Goal: Task Accomplishment & Management: Use online tool/utility

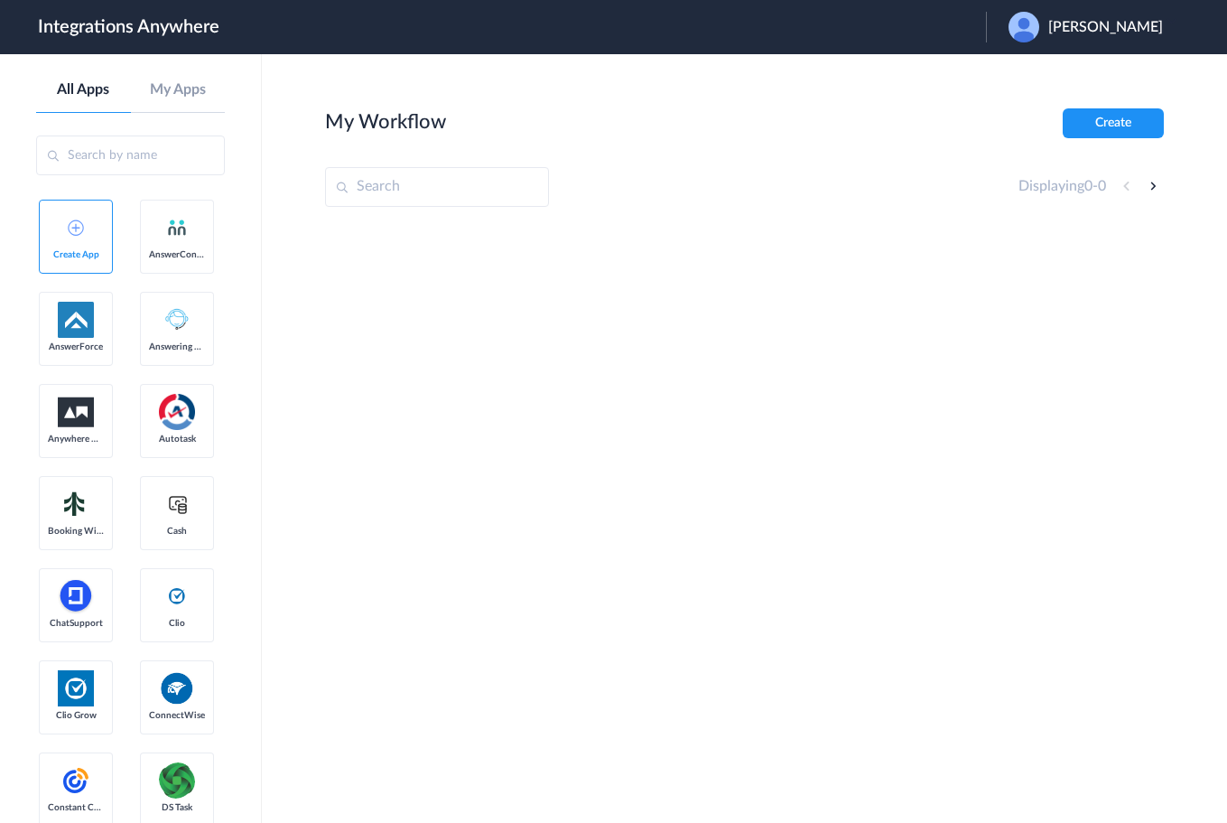
click at [1092, 17] on div "Jayson Dimaria" at bounding box center [1095, 27] width 172 height 31
click at [1059, 72] on li "Logout" at bounding box center [1083, 73] width 195 height 33
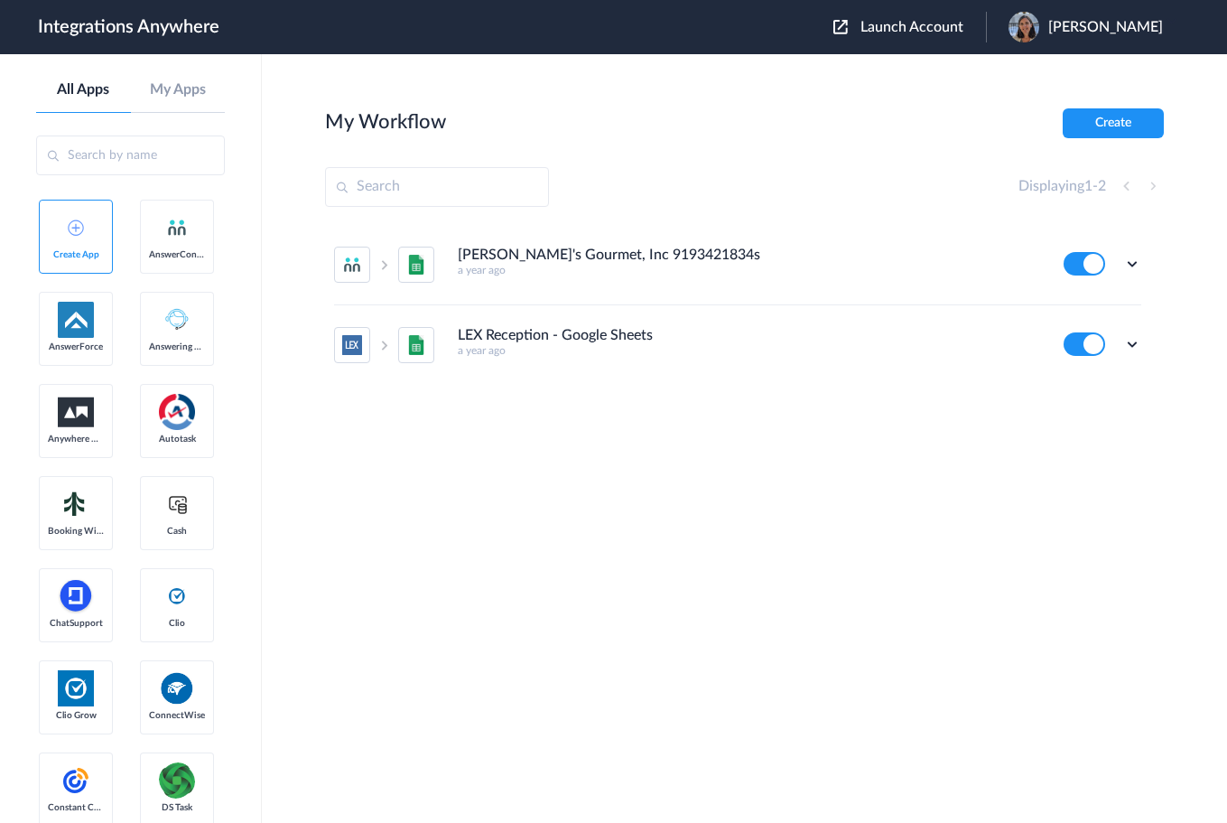
click at [908, 25] on span "Launch Account" at bounding box center [911, 27] width 103 height 14
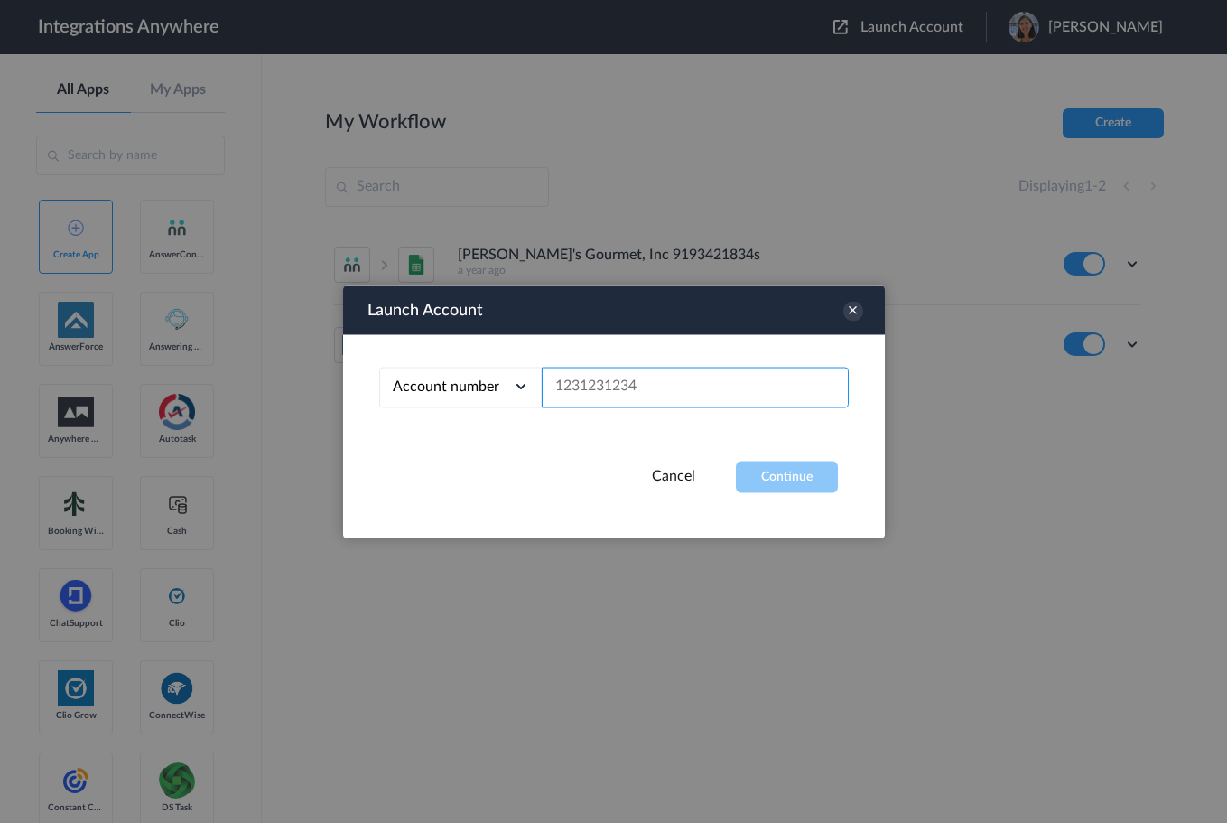
click at [590, 371] on input "text" at bounding box center [695, 387] width 307 height 41
paste input "2132910423"
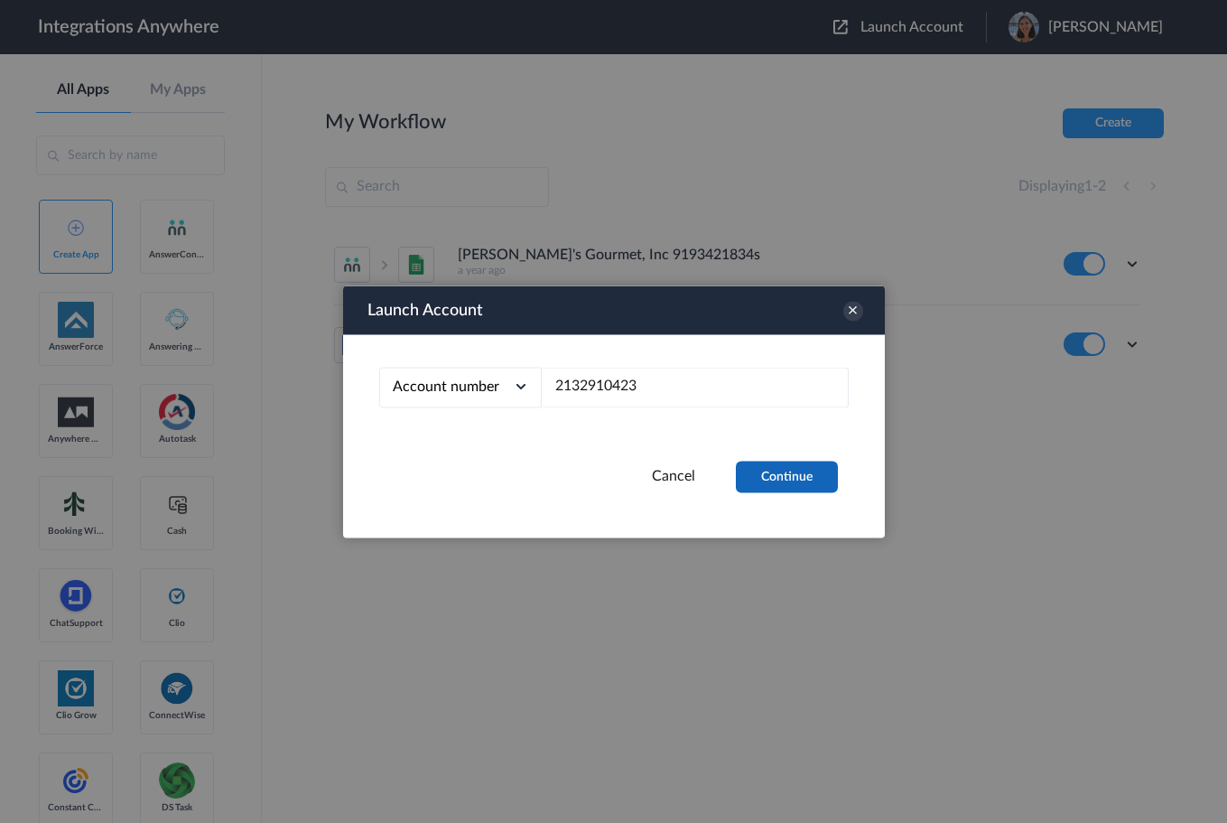
click at [796, 462] on button "Continue" at bounding box center [787, 476] width 102 height 32
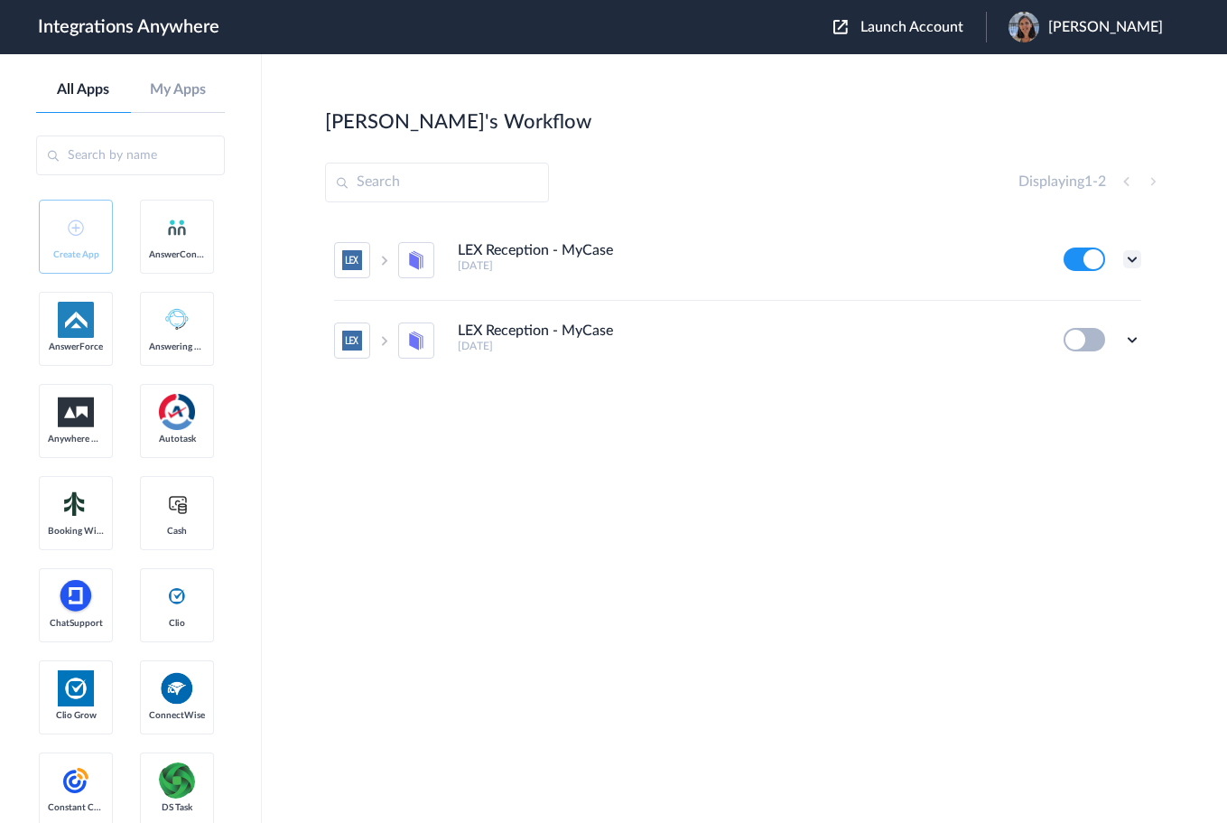
click at [1135, 256] on icon at bounding box center [1132, 259] width 18 height 18
click at [1077, 305] on link "Edit" at bounding box center [1058, 300] width 43 height 13
click at [886, 42] on header "Integrations Anywhere Launch Account Rosemary Korsos My Account Logout" at bounding box center [613, 27] width 1227 height 54
click at [875, 24] on span "Launch Account" at bounding box center [911, 27] width 103 height 14
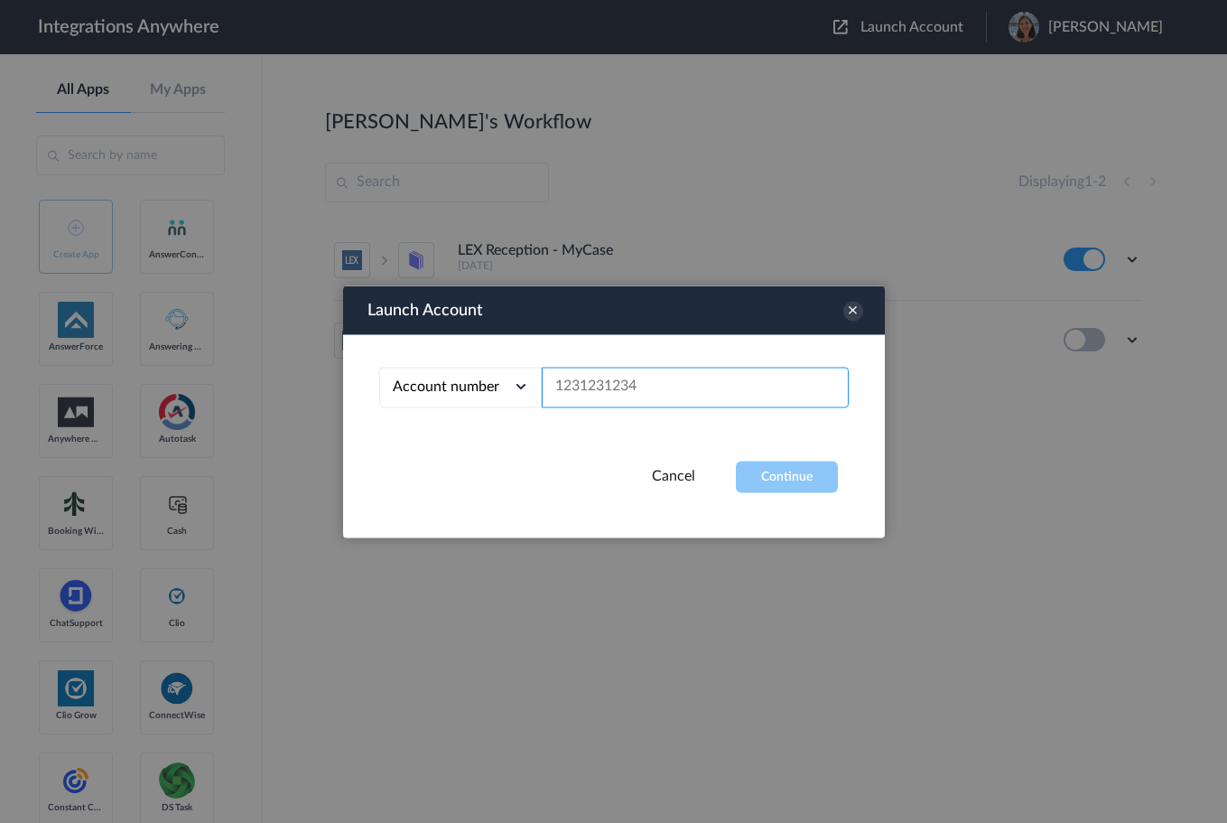
click at [662, 390] on input "text" at bounding box center [695, 387] width 307 height 41
paste input "2132910423"
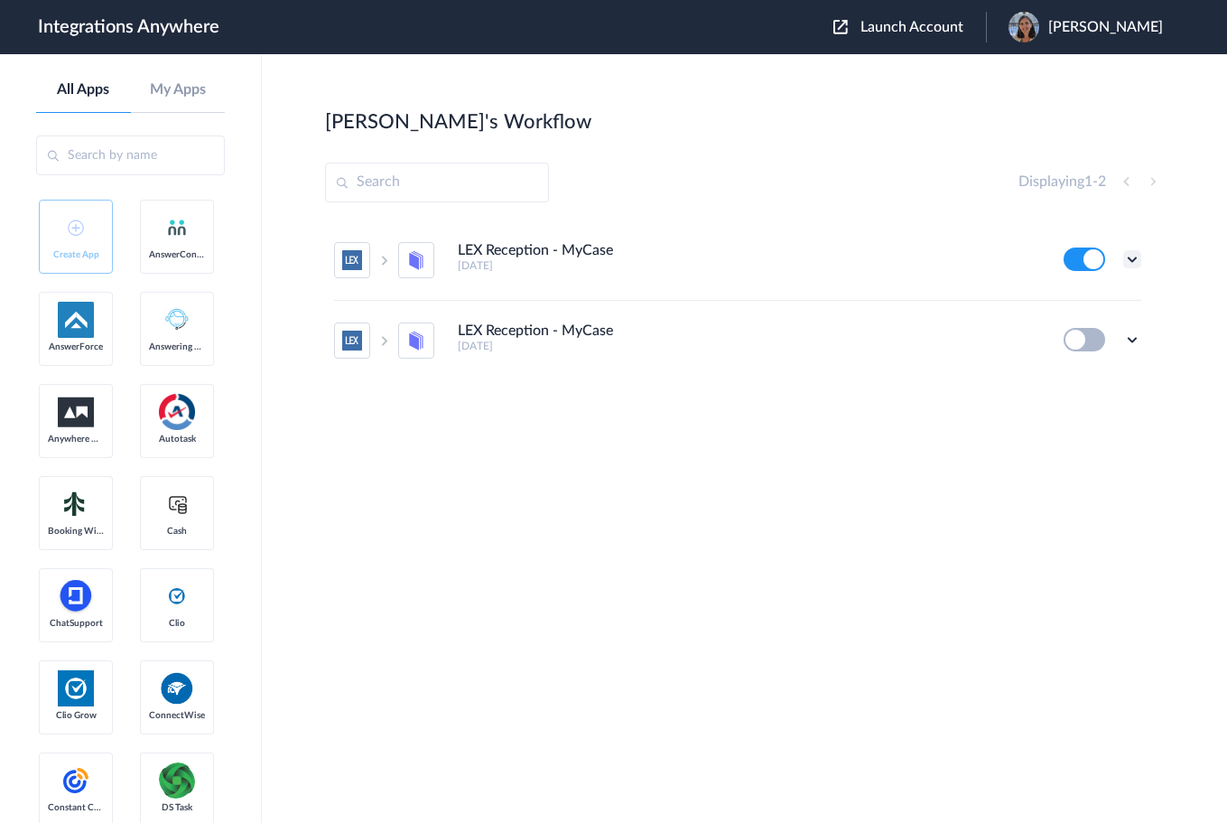
click at [1136, 259] on icon at bounding box center [1132, 259] width 18 height 18
click at [1101, 305] on li "Edit" at bounding box center [1082, 300] width 117 height 33
click at [1130, 260] on icon at bounding box center [1132, 259] width 18 height 18
click at [1072, 336] on link "Task history" at bounding box center [1080, 334] width 87 height 13
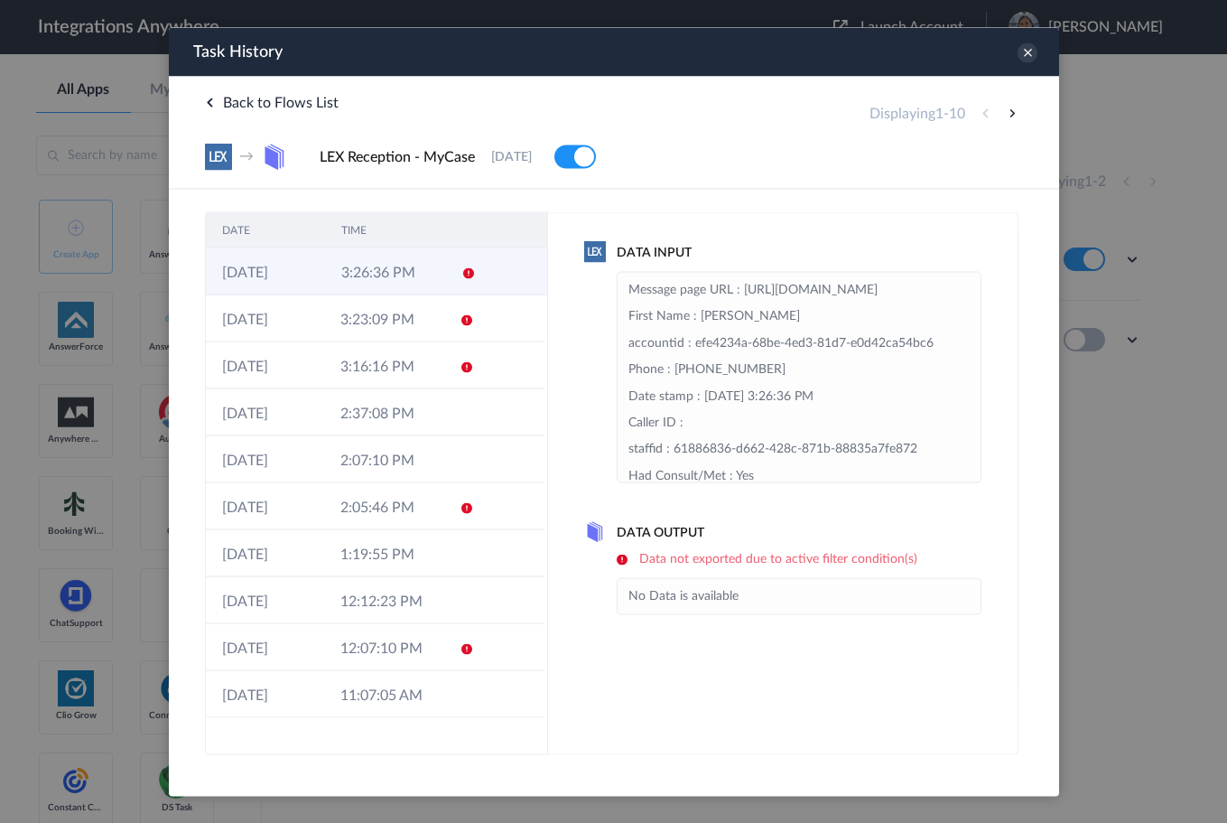
click at [438, 274] on td "3:26:36 PM" at bounding box center [383, 270] width 119 height 47
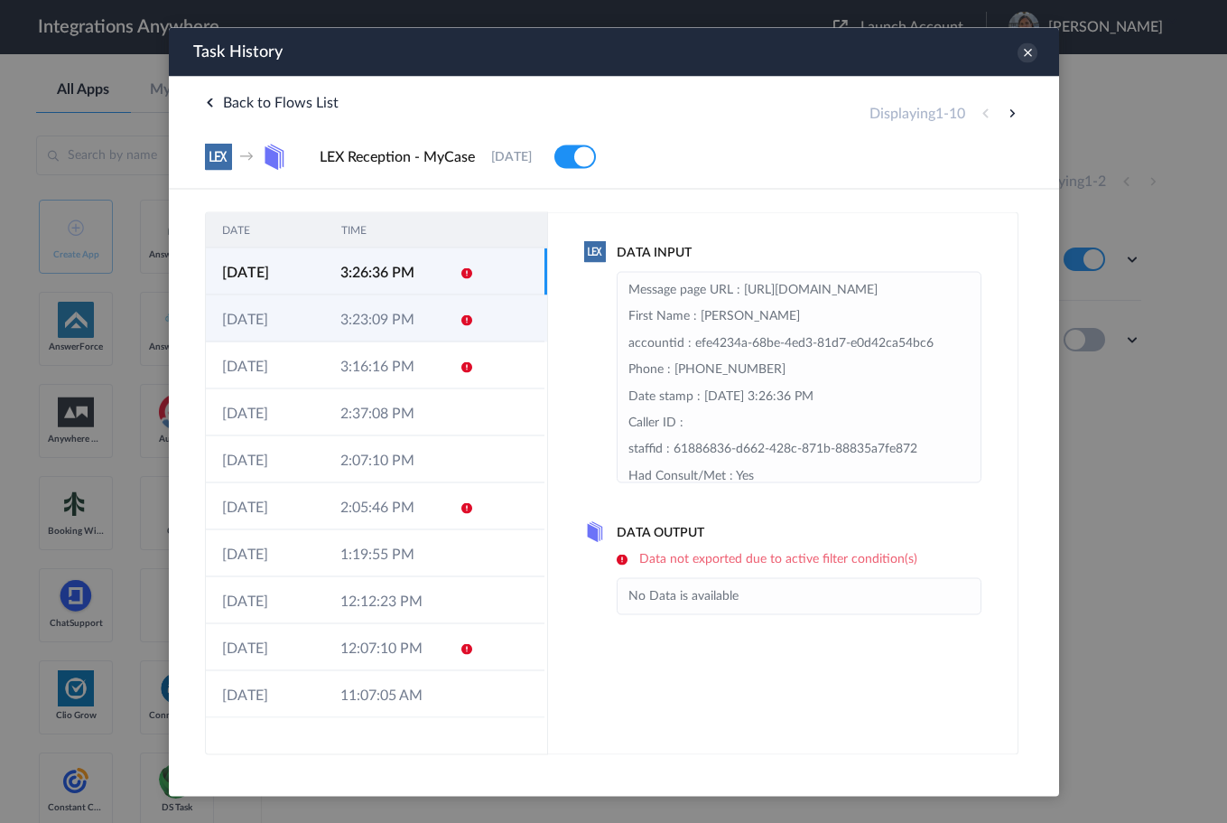
click at [436, 302] on td "3:23:09 PM" at bounding box center [382, 317] width 118 height 47
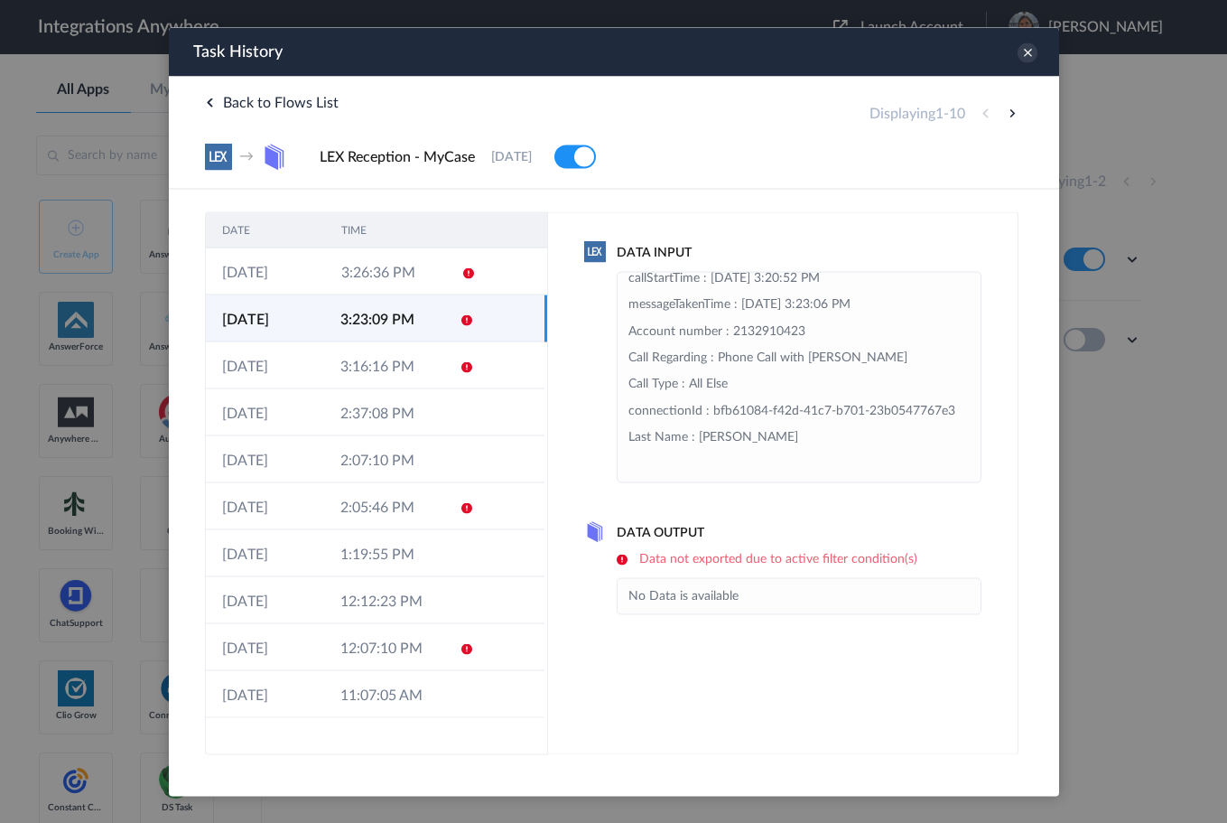
scroll to position [361, 0]
click at [473, 367] on td at bounding box center [459, 364] width 34 height 47
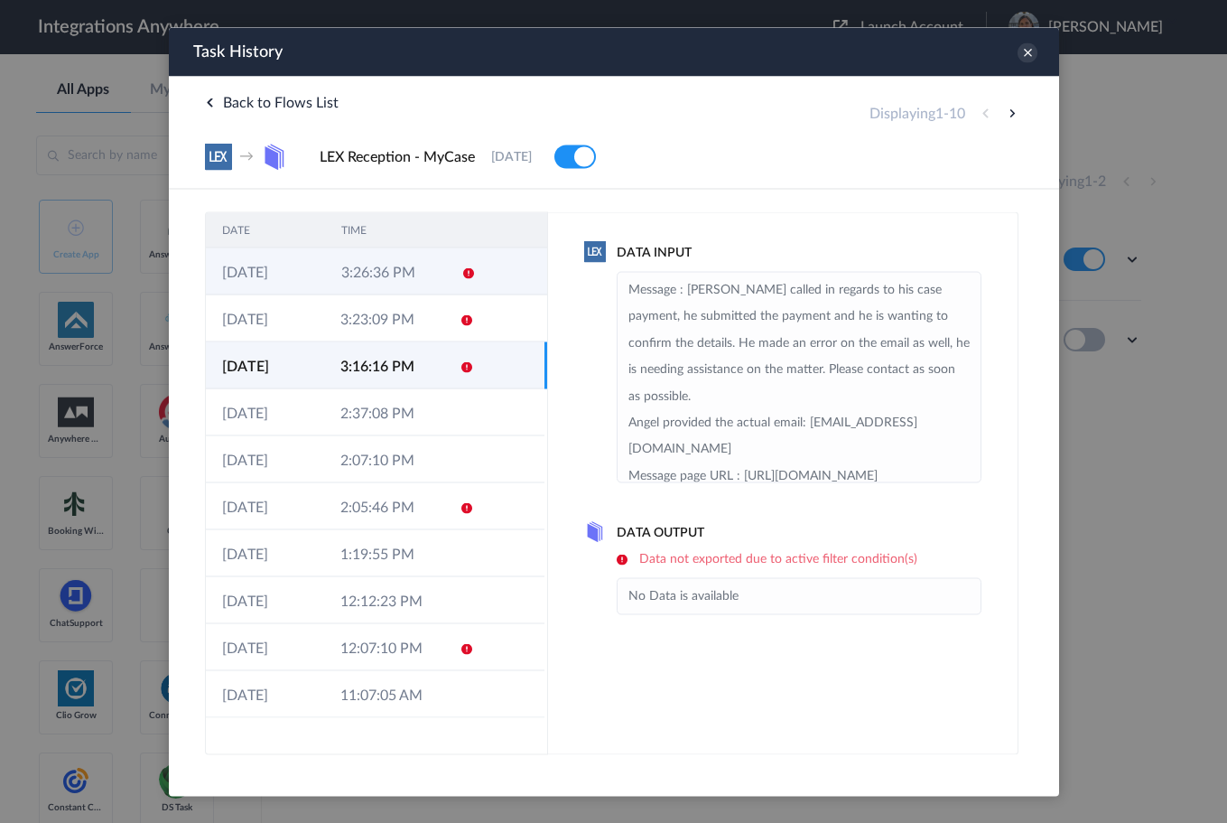
click at [444, 275] on td at bounding box center [461, 270] width 34 height 47
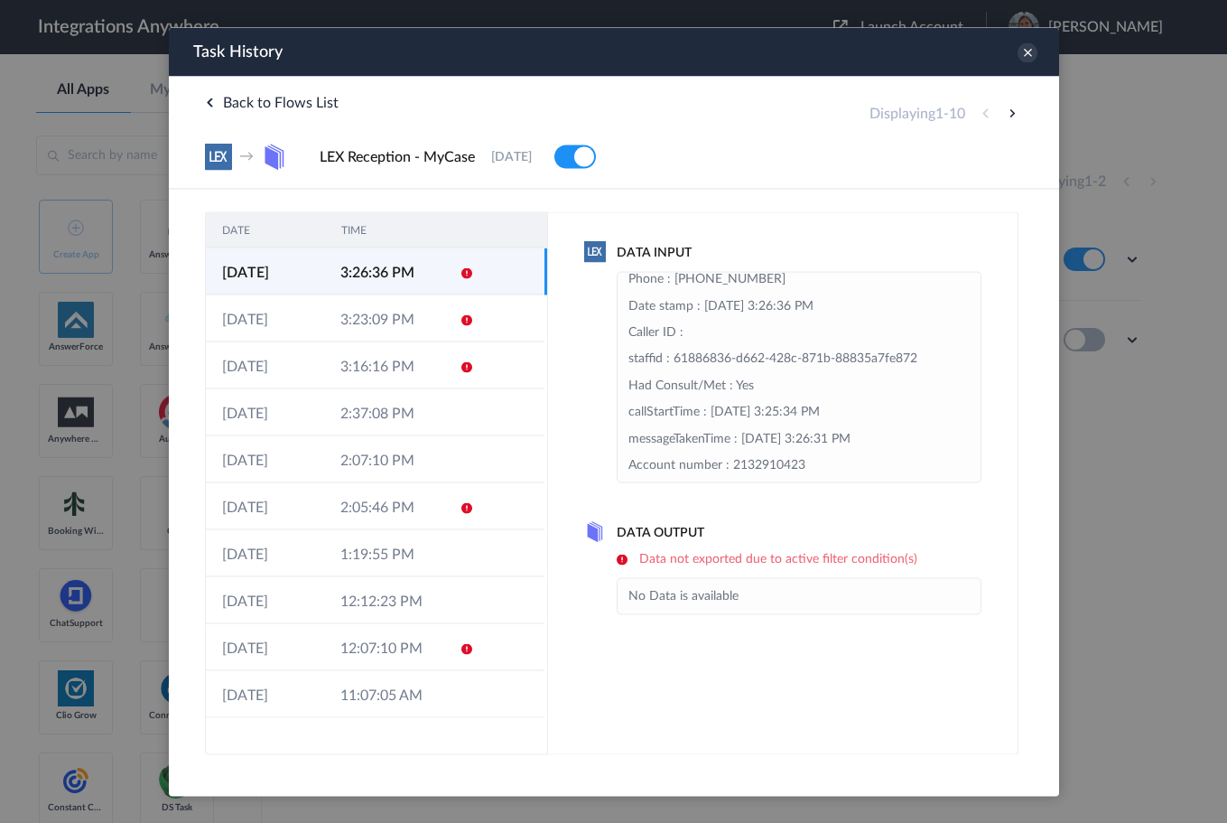
scroll to position [0, 0]
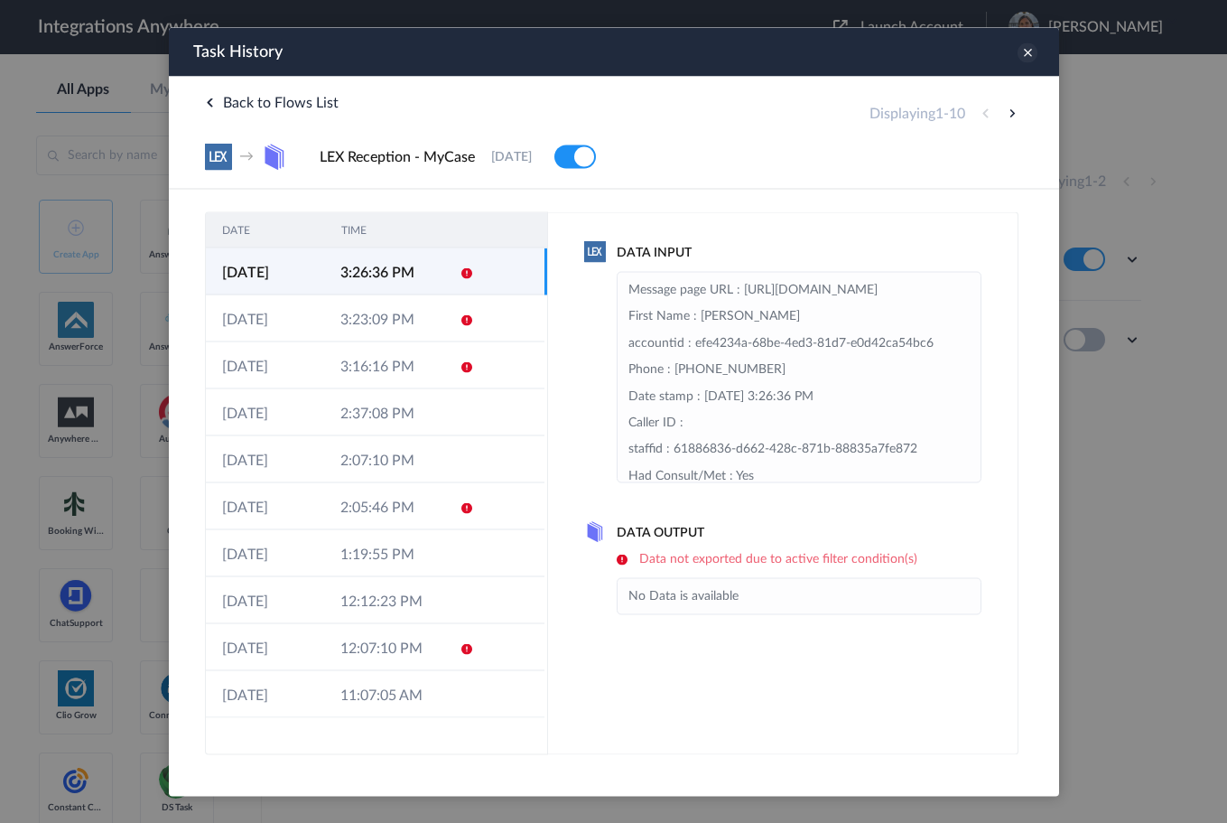
click at [1027, 60] on icon at bounding box center [1027, 52] width 20 height 20
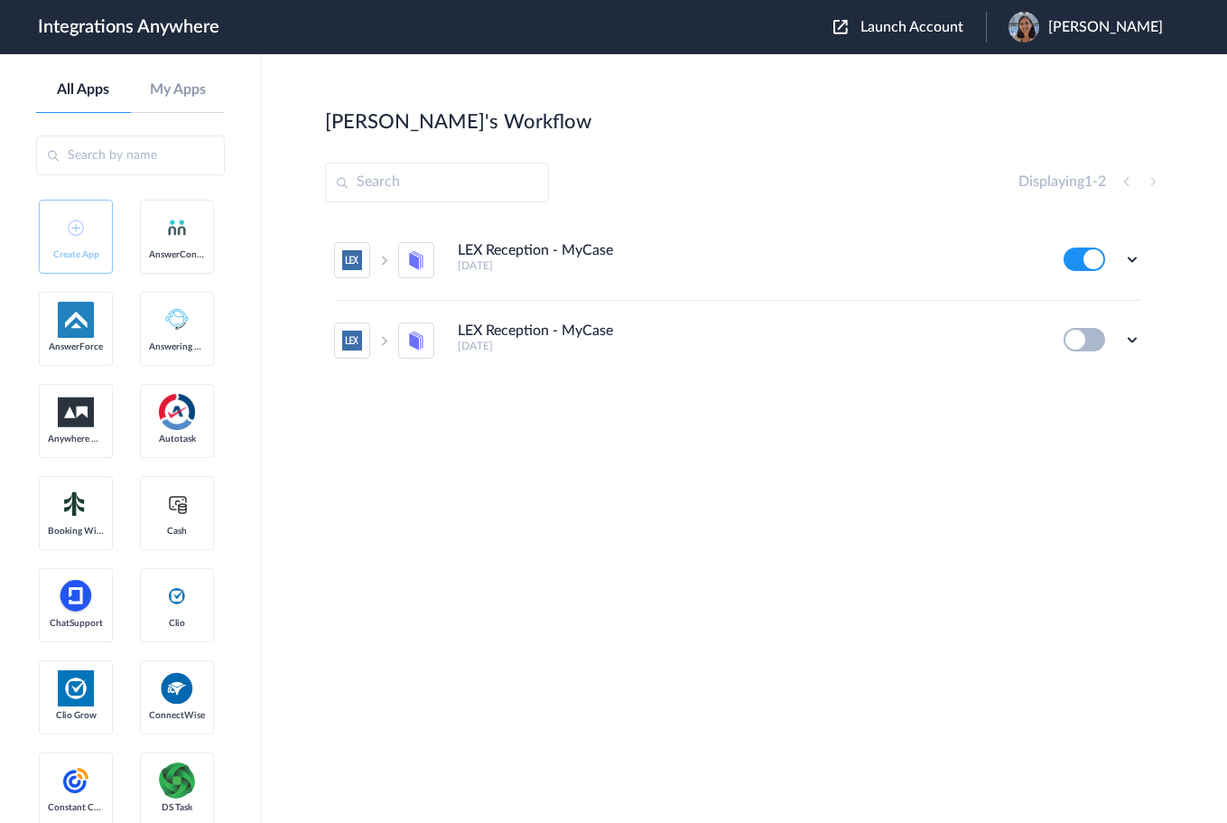
click at [914, 33] on span "Launch Account" at bounding box center [911, 27] width 103 height 14
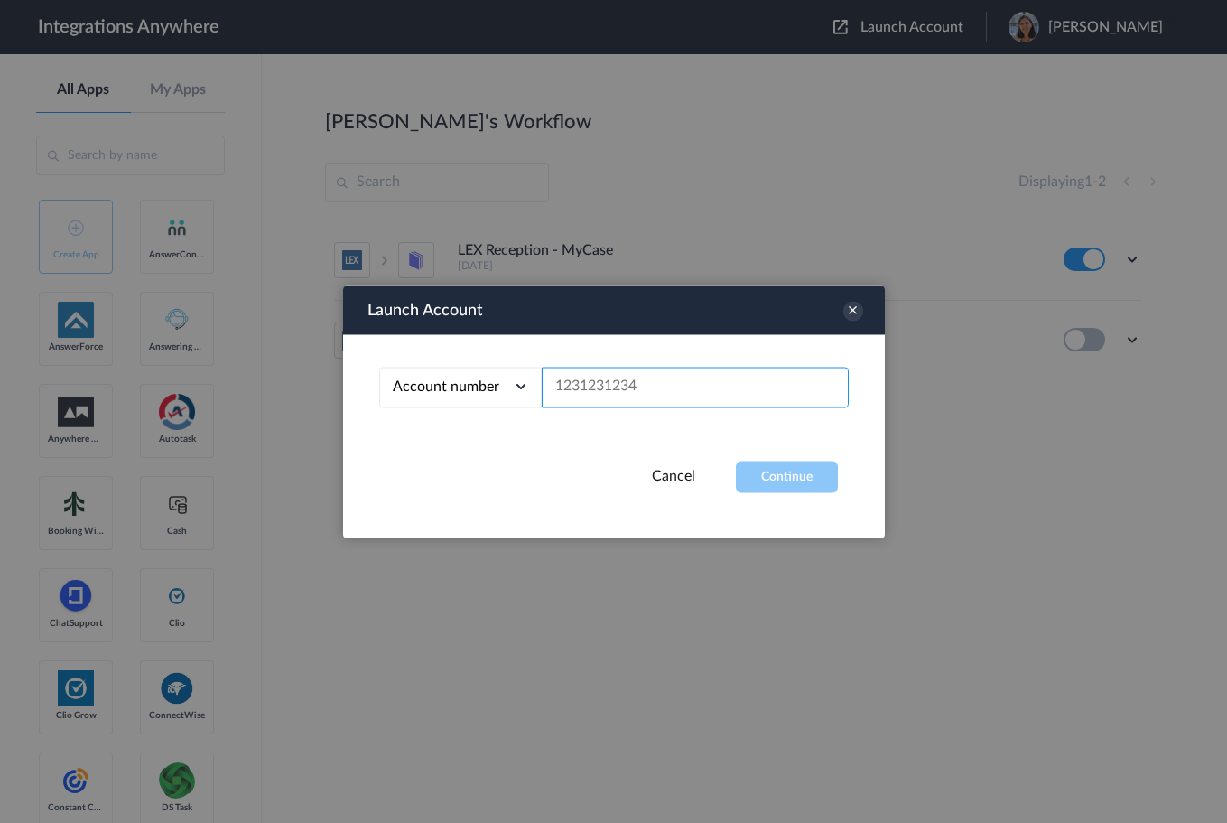
click at [596, 395] on input "text" at bounding box center [695, 387] width 307 height 41
paste input "2132910423"
type input "2132910423"
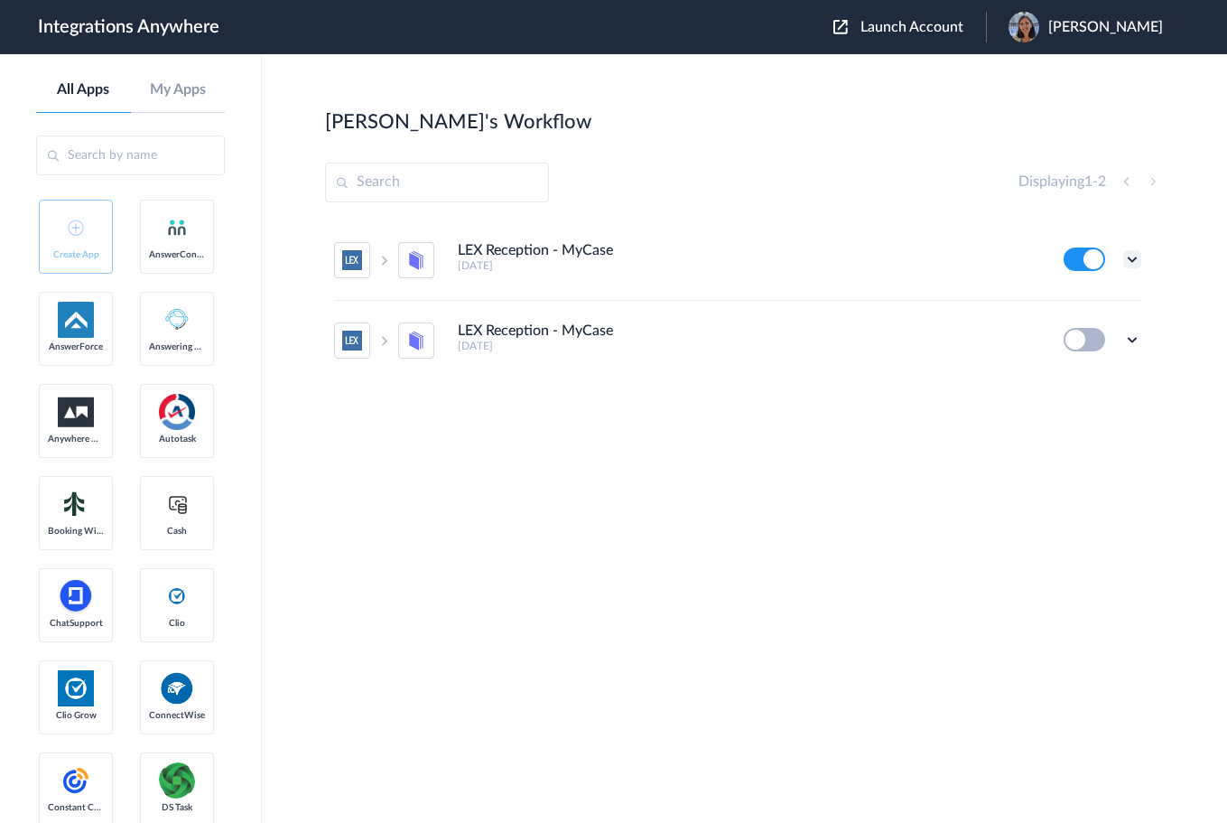
click at [1127, 254] on icon at bounding box center [1132, 259] width 18 height 18
click at [1082, 339] on link "Task history" at bounding box center [1080, 334] width 87 height 13
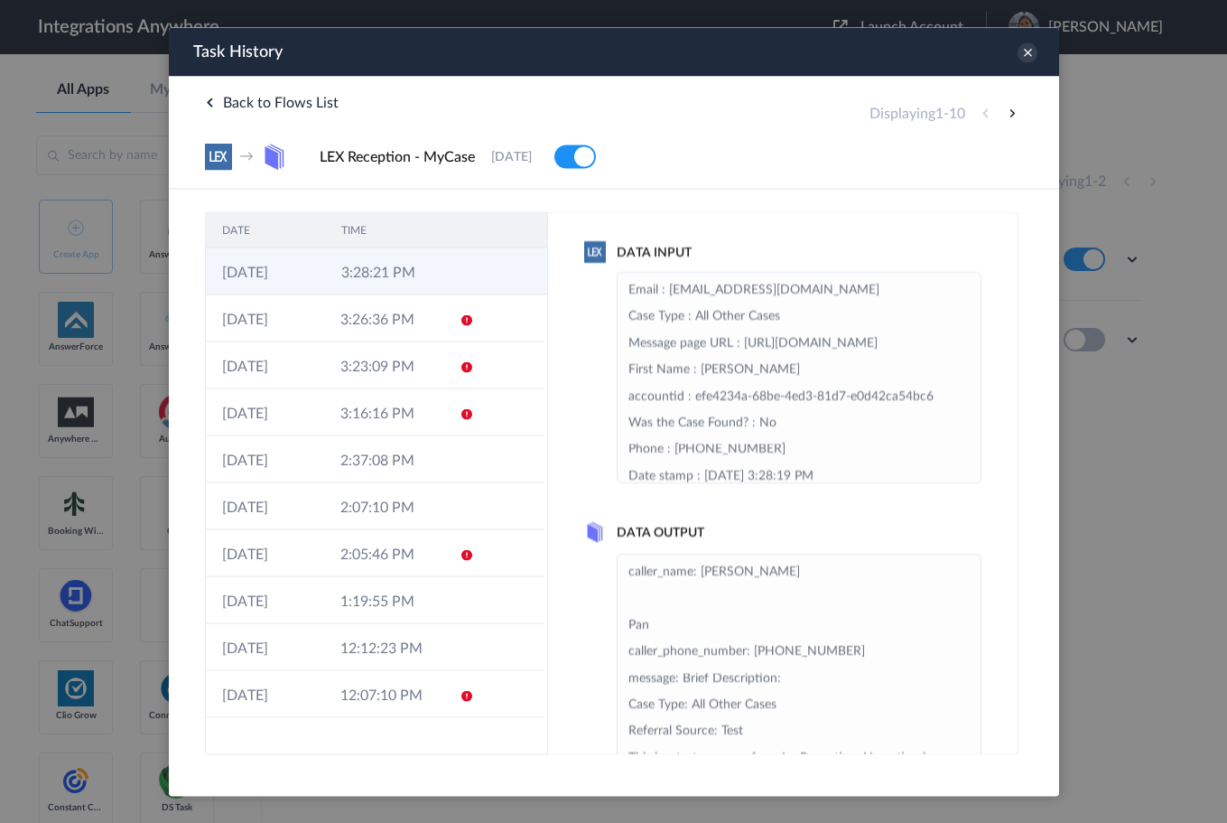
click at [479, 270] on td at bounding box center [512, 270] width 69 height 47
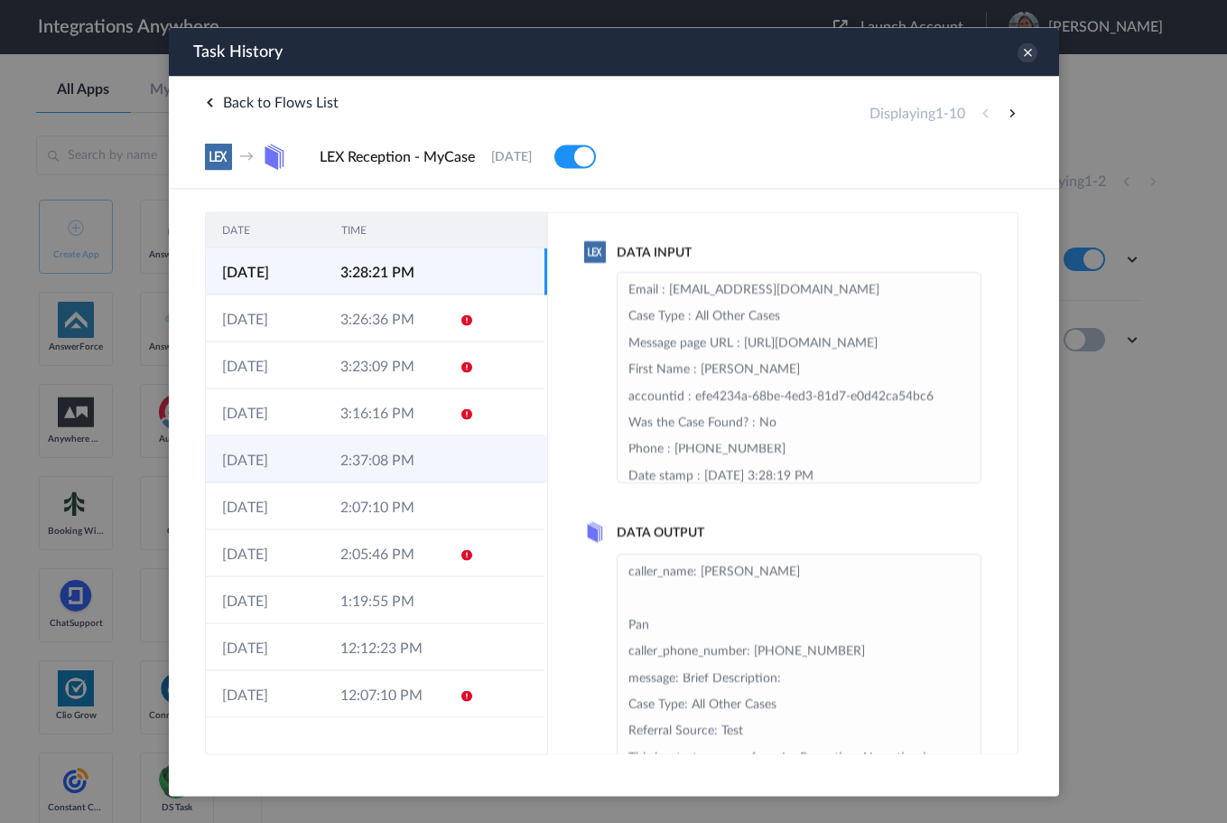
click at [504, 452] on td at bounding box center [510, 458] width 68 height 47
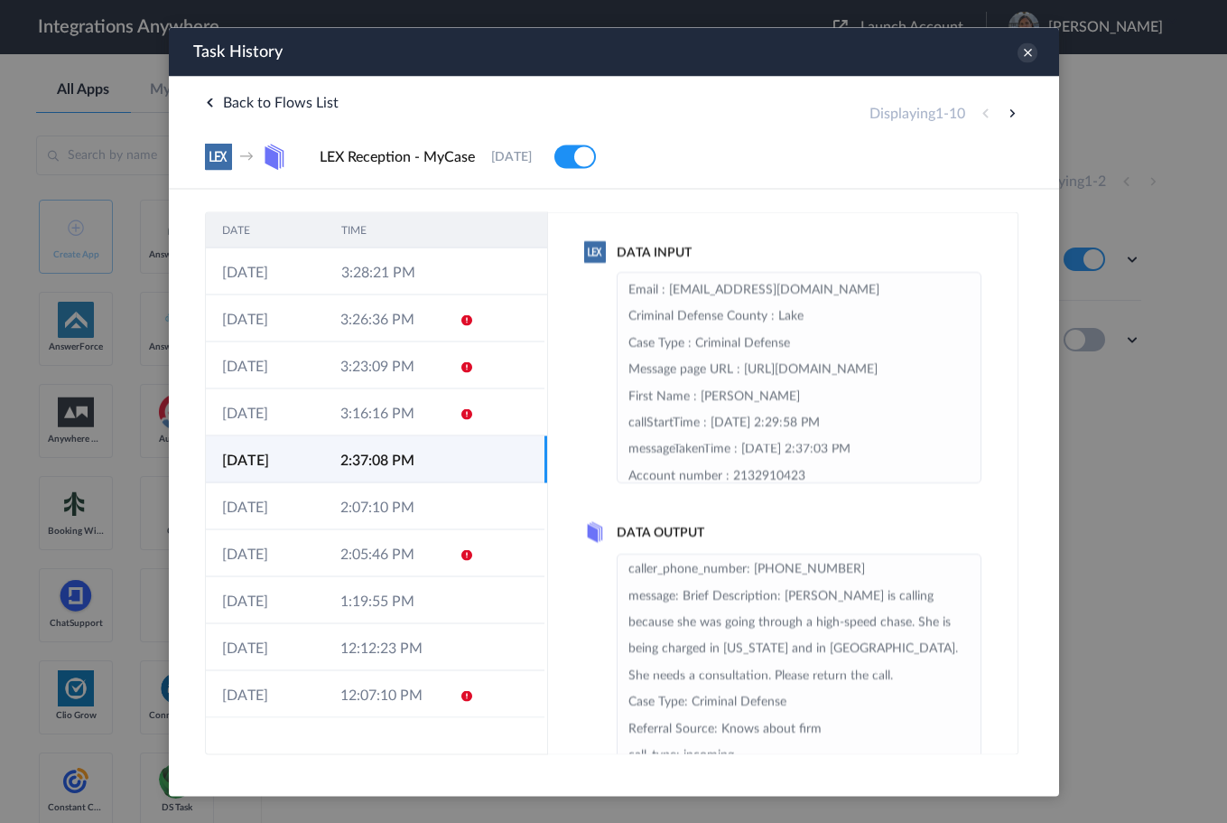
scroll to position [90, 0]
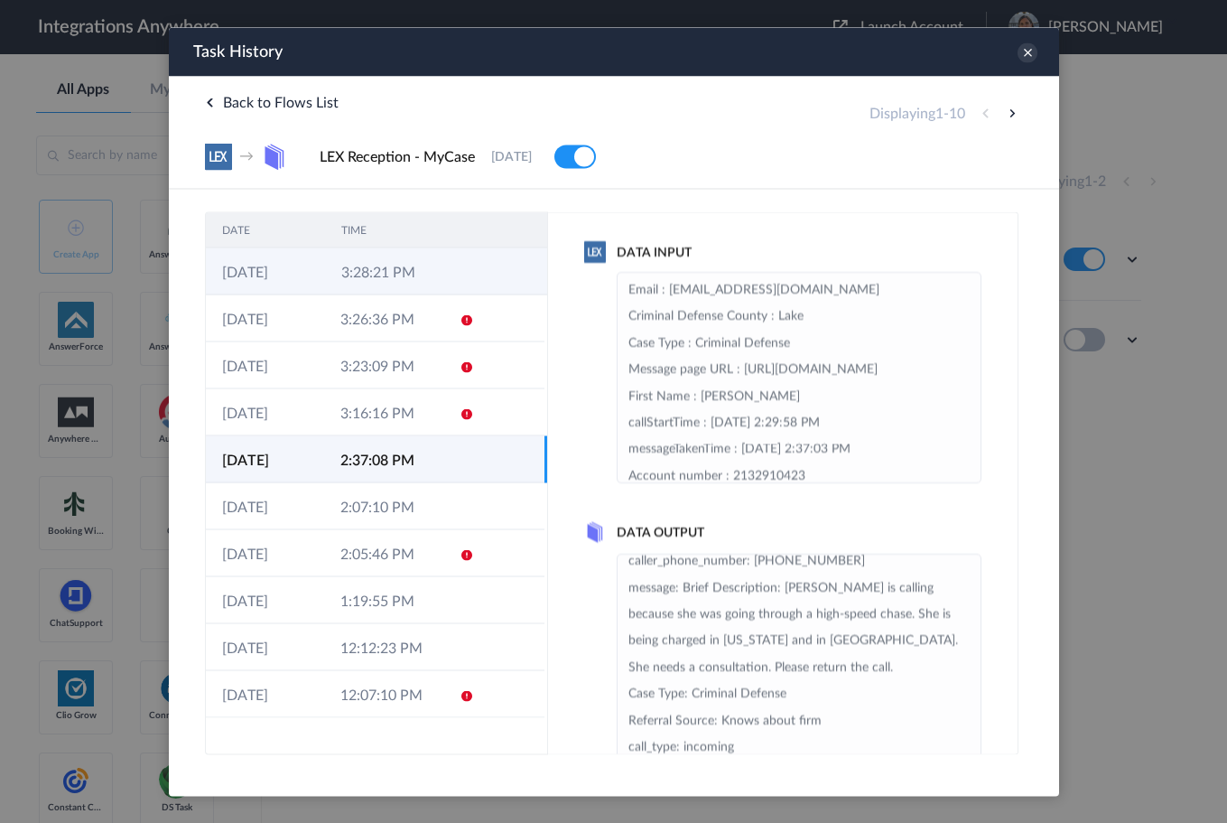
click at [478, 281] on td at bounding box center [512, 270] width 69 height 47
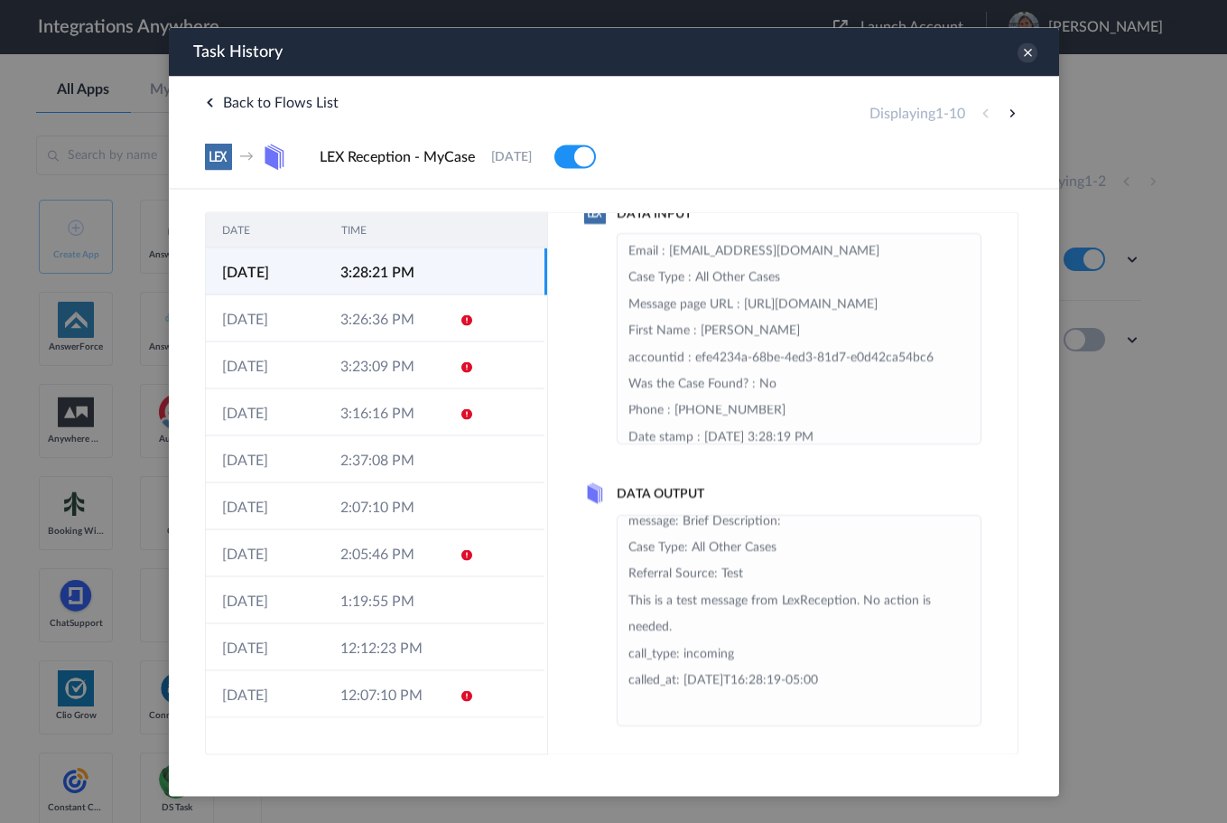
scroll to position [42, 0]
click at [1031, 58] on icon at bounding box center [1027, 52] width 20 height 20
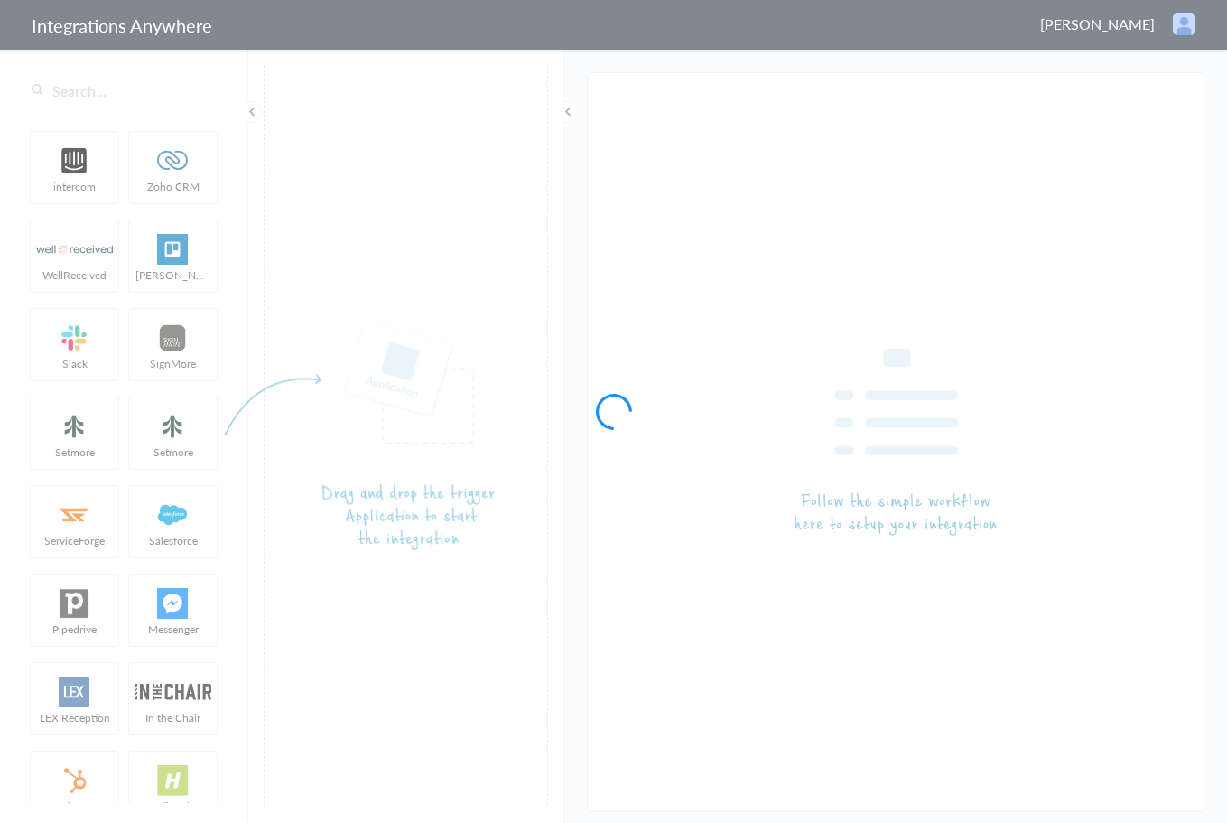
type input "LEX Reception - MyCase"
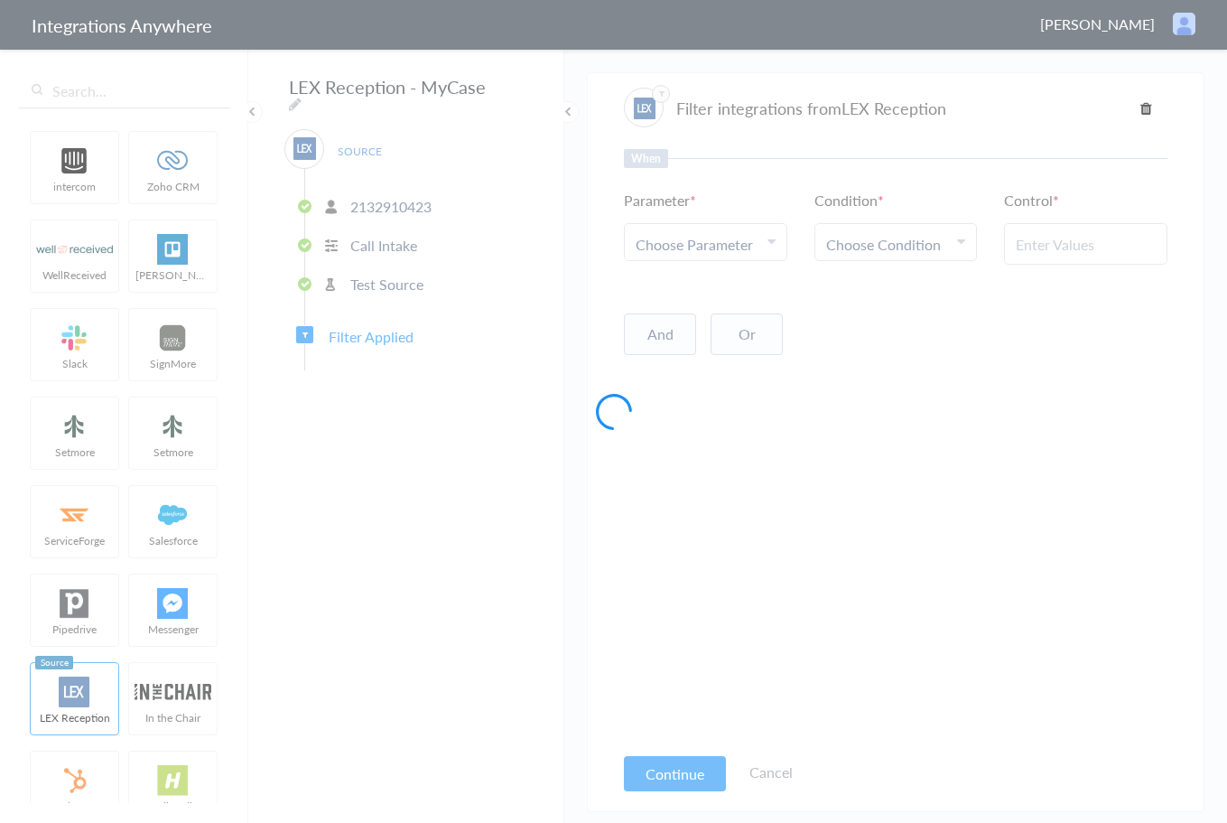
type input "New Client"
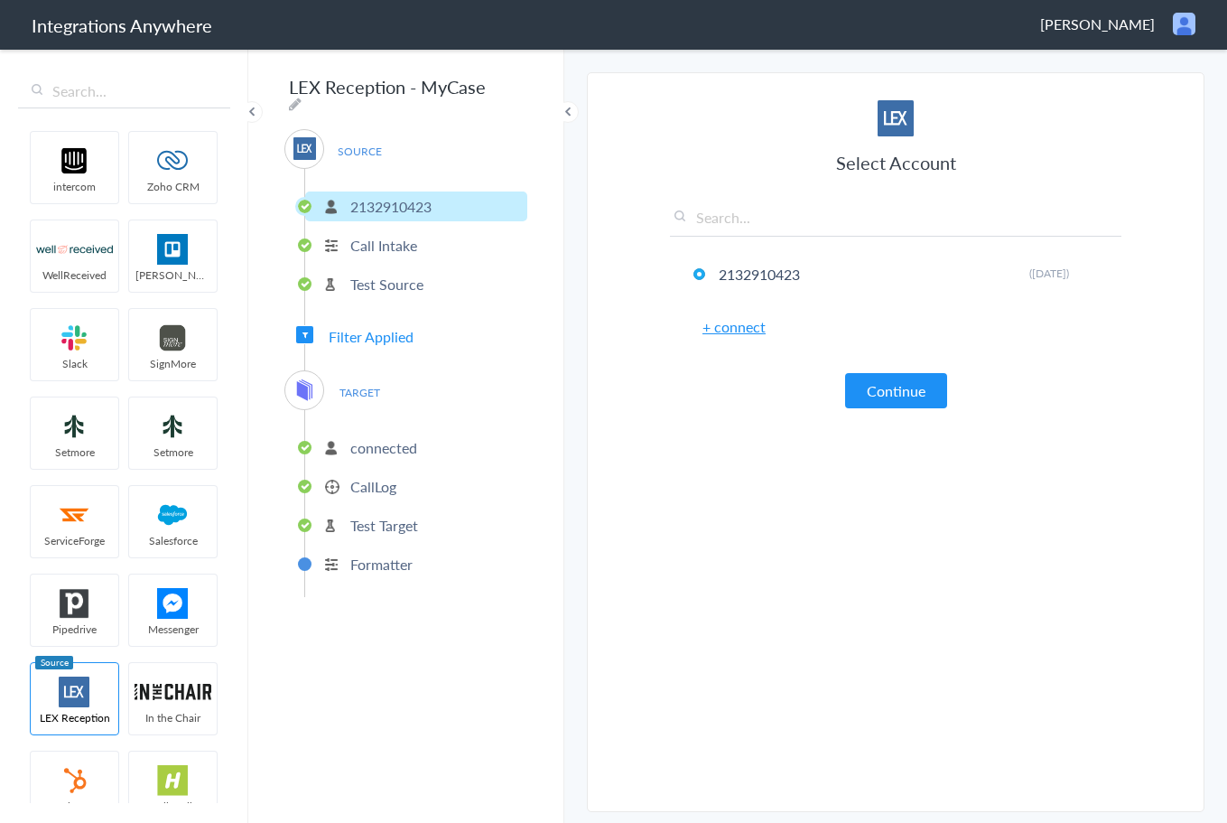
click at [349, 328] on span "Filter Applied" at bounding box center [371, 336] width 85 height 21
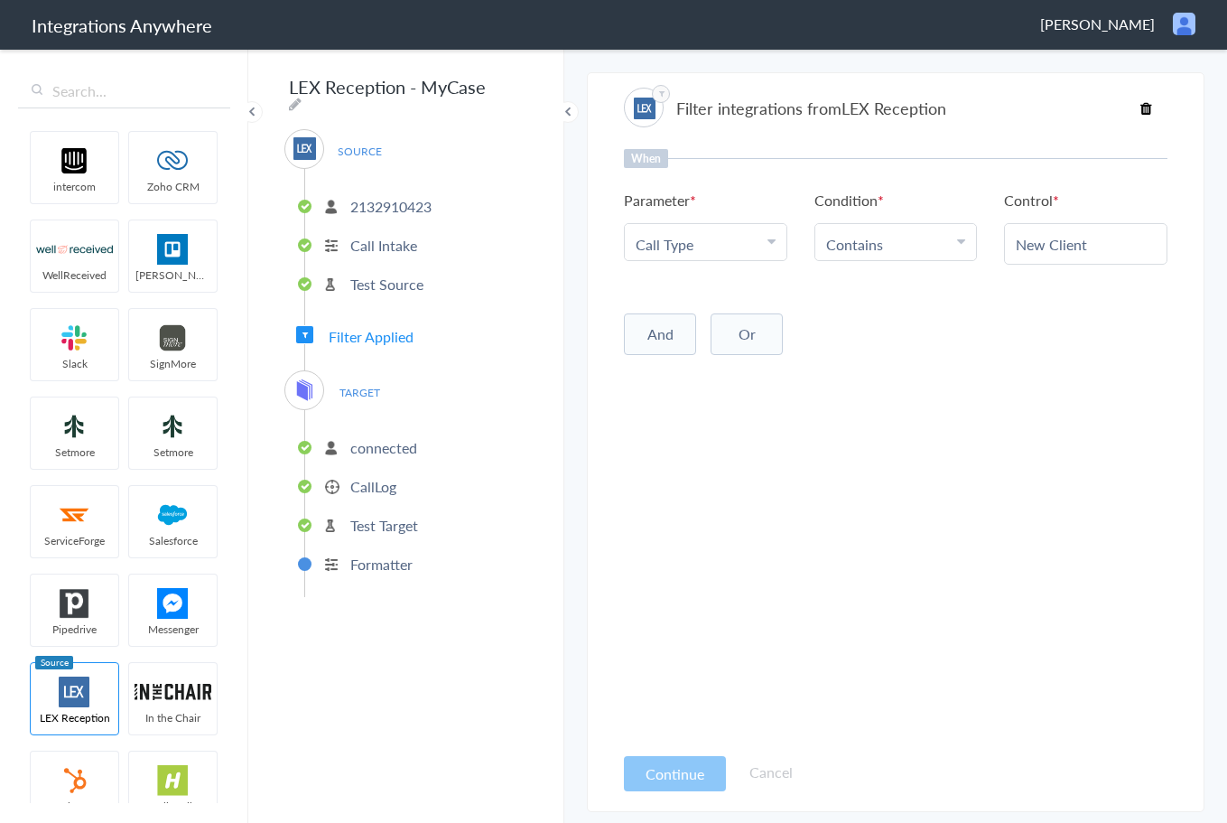
click at [371, 275] on p "Test Source" at bounding box center [386, 284] width 73 height 21
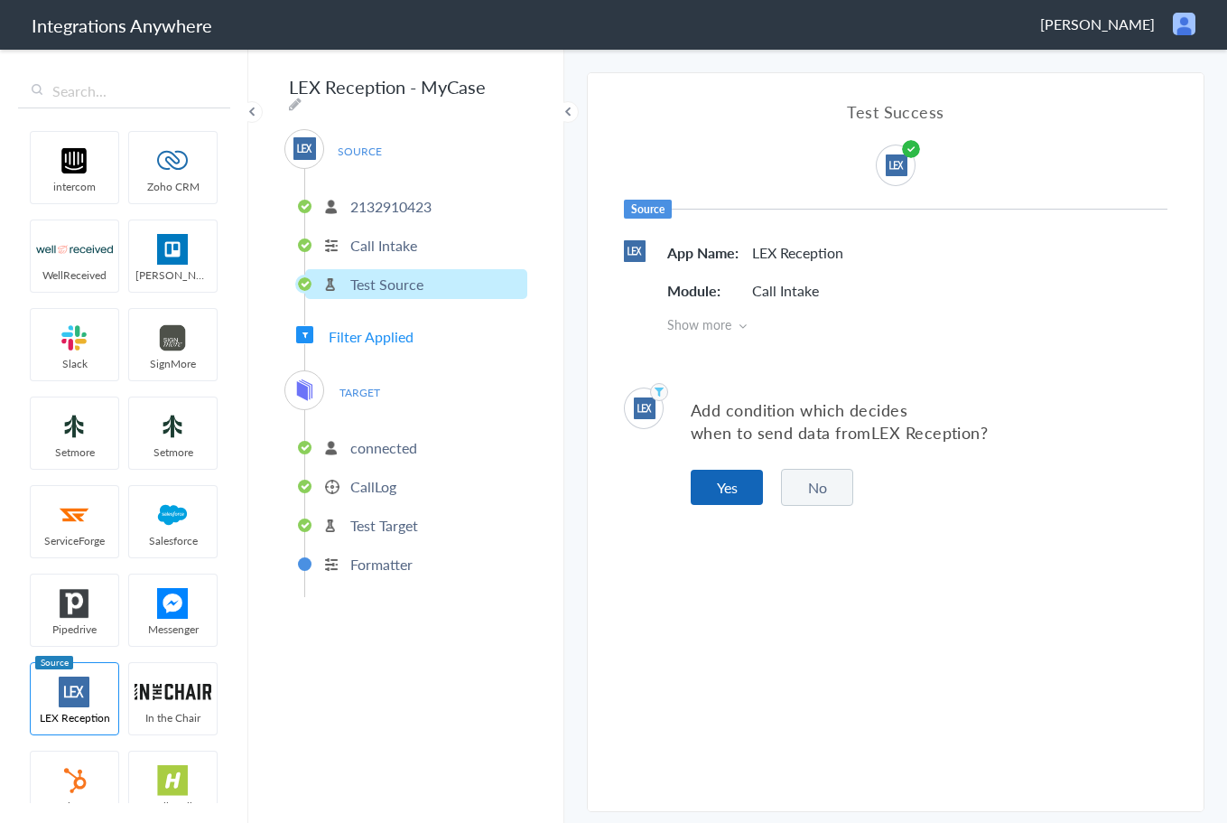
click at [727, 475] on button "Yes" at bounding box center [727, 487] width 72 height 35
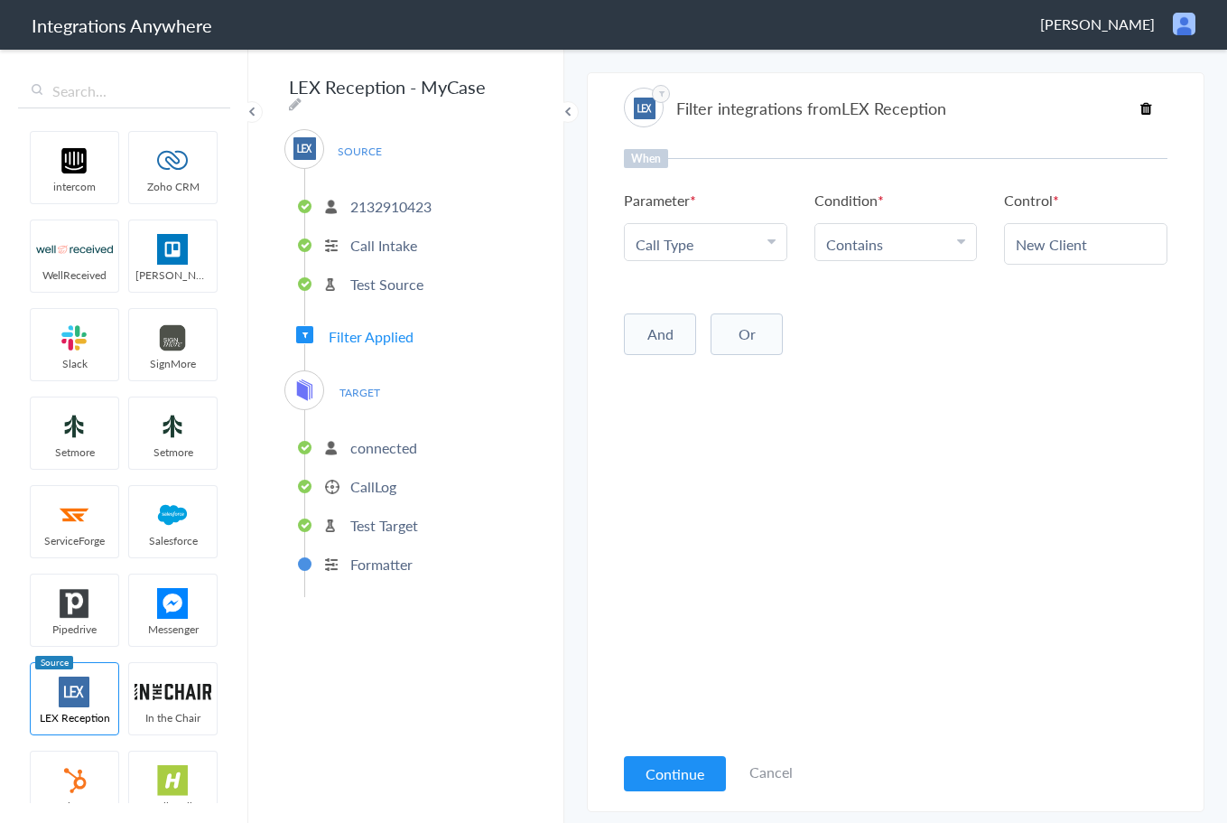
click at [665, 342] on button "And" at bounding box center [660, 334] width 72 height 42
click at [747, 382] on link "Choose Parameter" at bounding box center [706, 369] width 162 height 36
click at [681, 423] on input "text" at bounding box center [706, 421] width 162 height 39
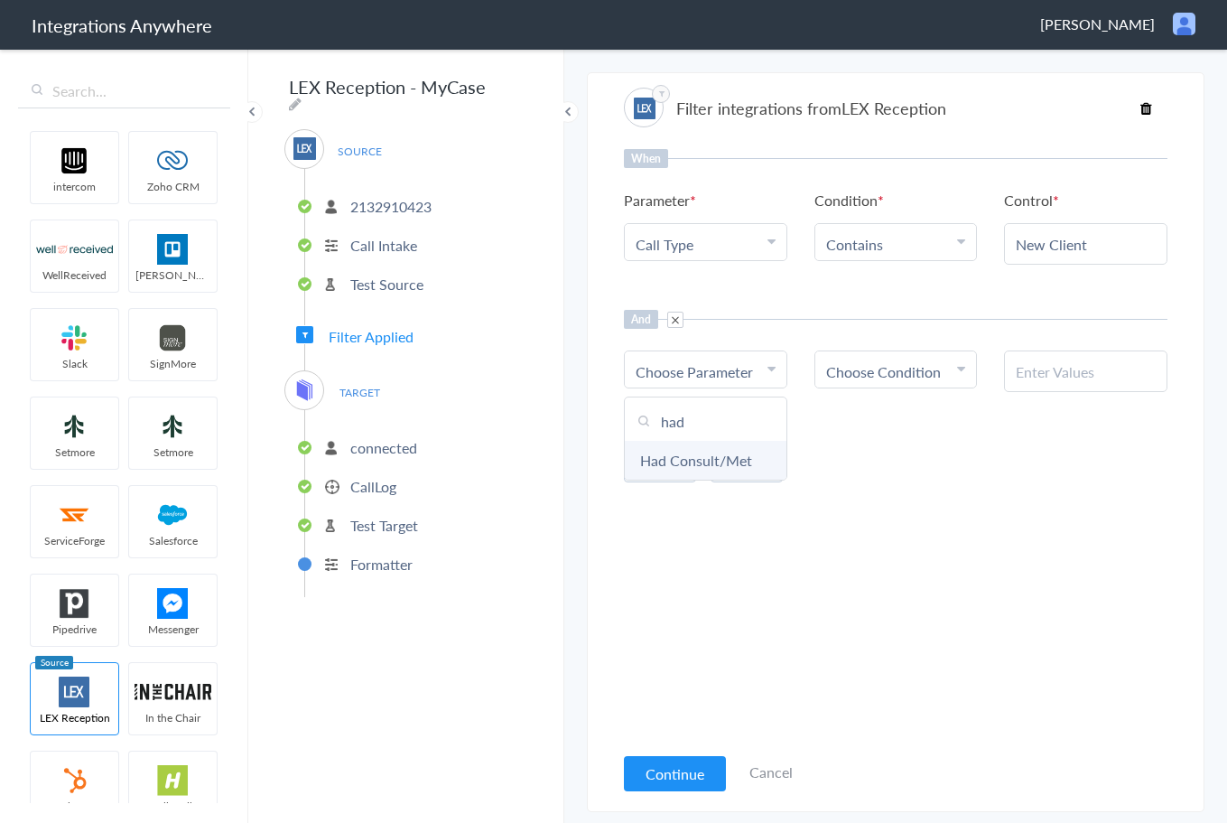
type input "had"
click at [709, 460] on link "Had Consult/Met" at bounding box center [706, 460] width 162 height 39
click at [937, 377] on span "Choose Condition" at bounding box center [883, 371] width 115 height 21
click at [874, 463] on link "Contains" at bounding box center [896, 460] width 162 height 39
click at [1048, 385] on div at bounding box center [1085, 371] width 163 height 42
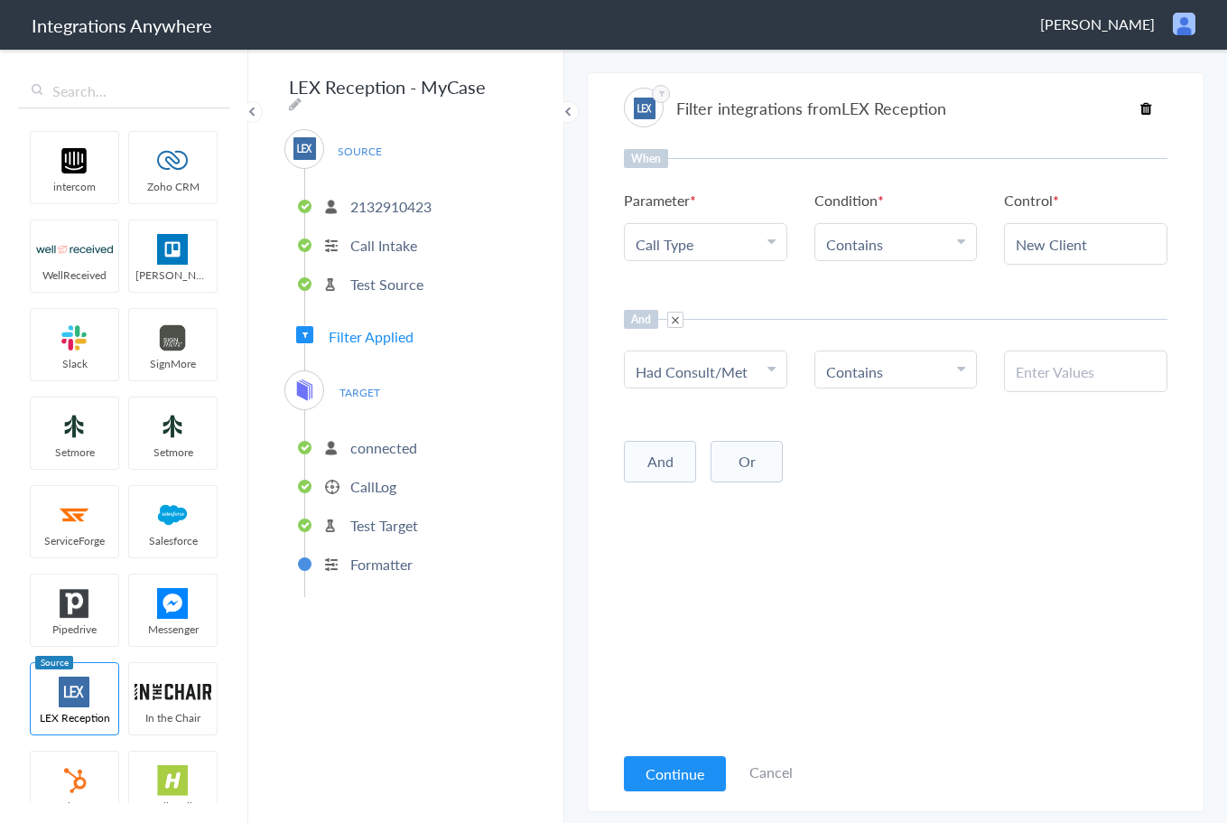
click at [1041, 372] on input "text" at bounding box center [1086, 371] width 140 height 21
type input "No"
click at [938, 634] on div "When Parameter Choose Parameter Call Type First Name Last Name Email Phone Case…" at bounding box center [896, 445] width 544 height 593
click at [668, 778] on button "Continue" at bounding box center [675, 773] width 102 height 35
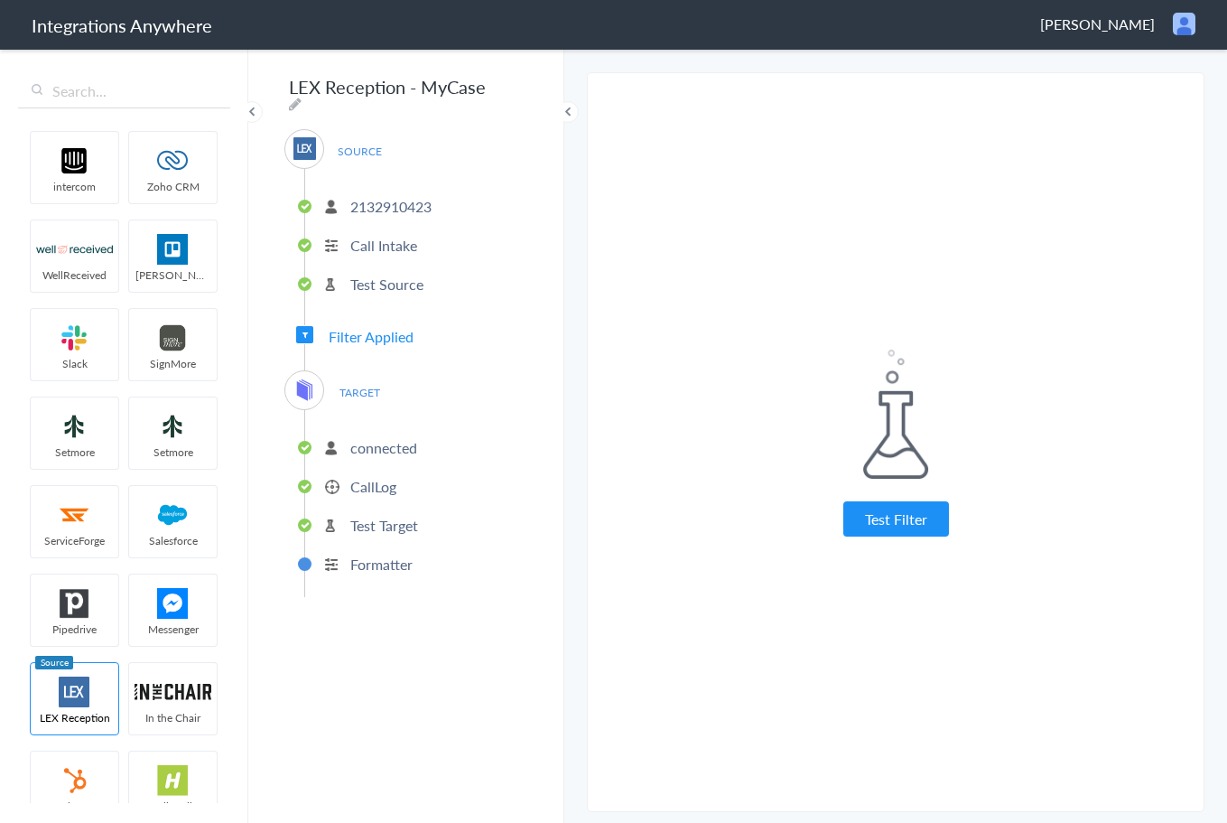
click at [366, 276] on p "Test Source" at bounding box center [386, 284] width 73 height 21
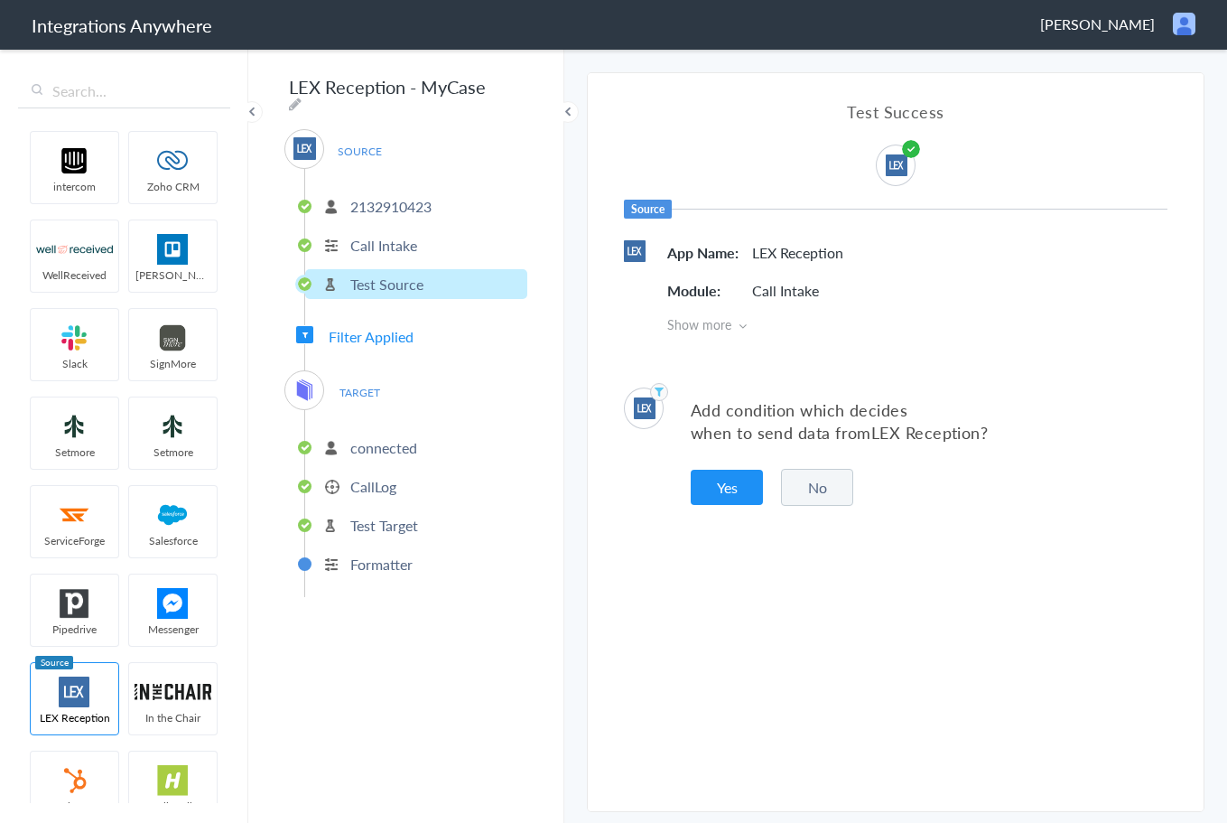
click at [702, 506] on div "Add condition which decides when to send data from LEX Reception ? Yes No" at bounding box center [896, 446] width 616 height 172
click at [725, 492] on button "Yes" at bounding box center [727, 487] width 72 height 35
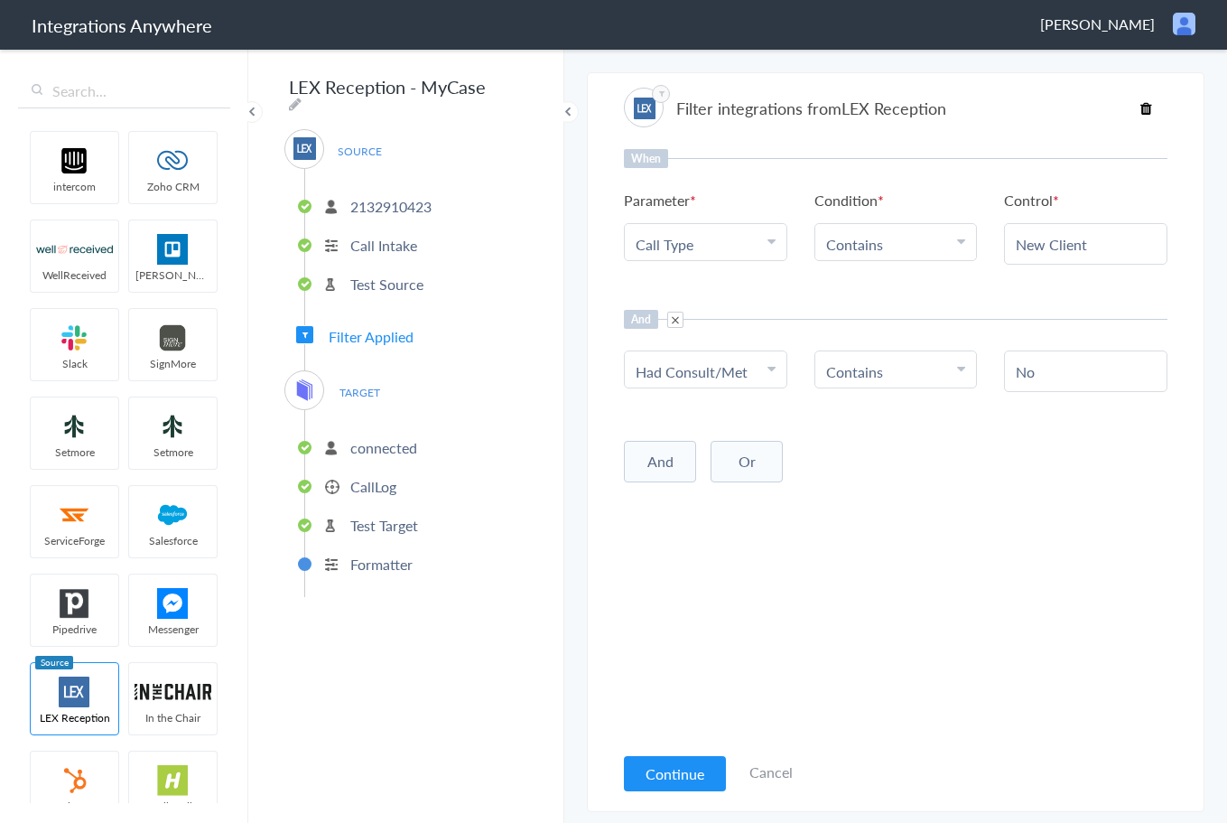
drag, startPoint x: 1071, startPoint y: 375, endPoint x: 951, endPoint y: 359, distance: 121.1
click at [951, 359] on ul "Choose Parameter Had Consult/Met First Name Last Name Email Phone Case Name/Num…" at bounding box center [896, 371] width 544 height 42
click at [1045, 628] on div "When Parameter Choose Parameter Call Type First Name Last Name Email Phone Case…" at bounding box center [896, 445] width 544 height 593
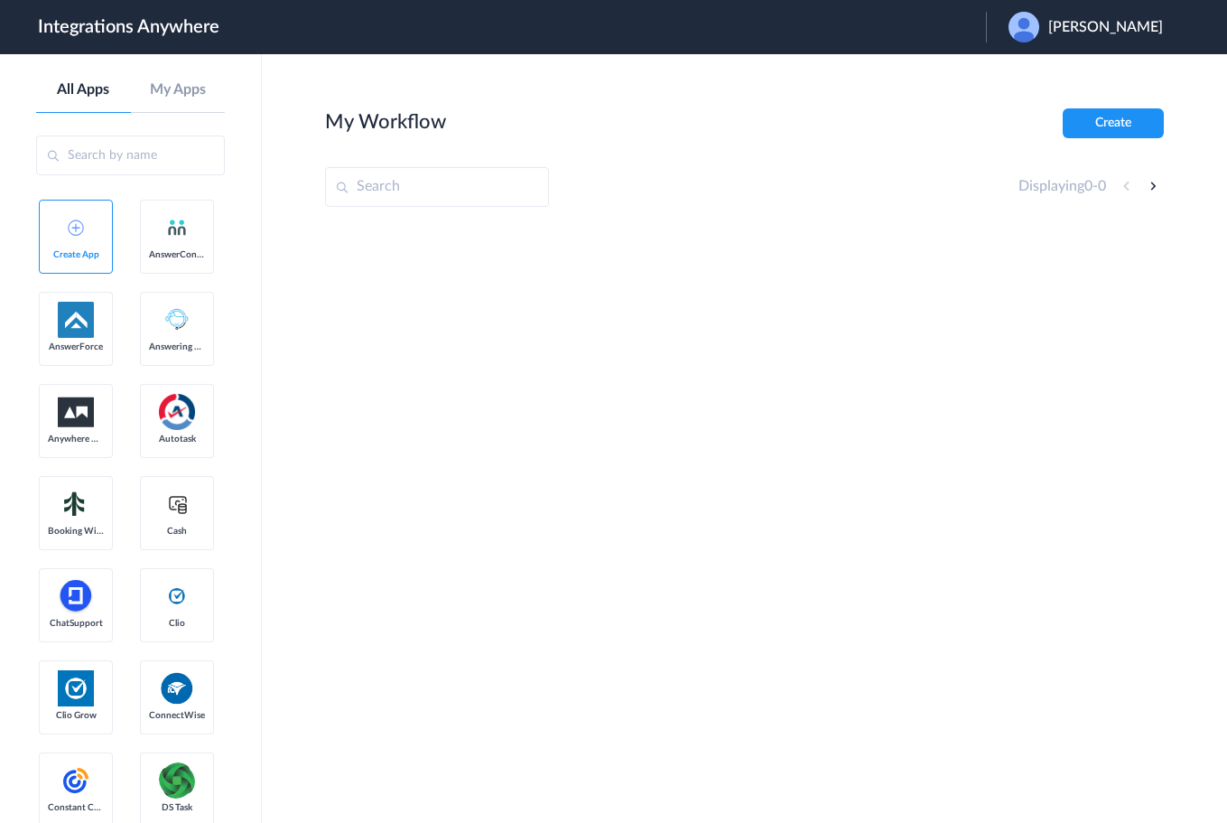
click at [1107, 27] on span "[PERSON_NAME]" at bounding box center [1105, 27] width 115 height 17
click at [1065, 75] on li "Logout" at bounding box center [1083, 73] width 195 height 33
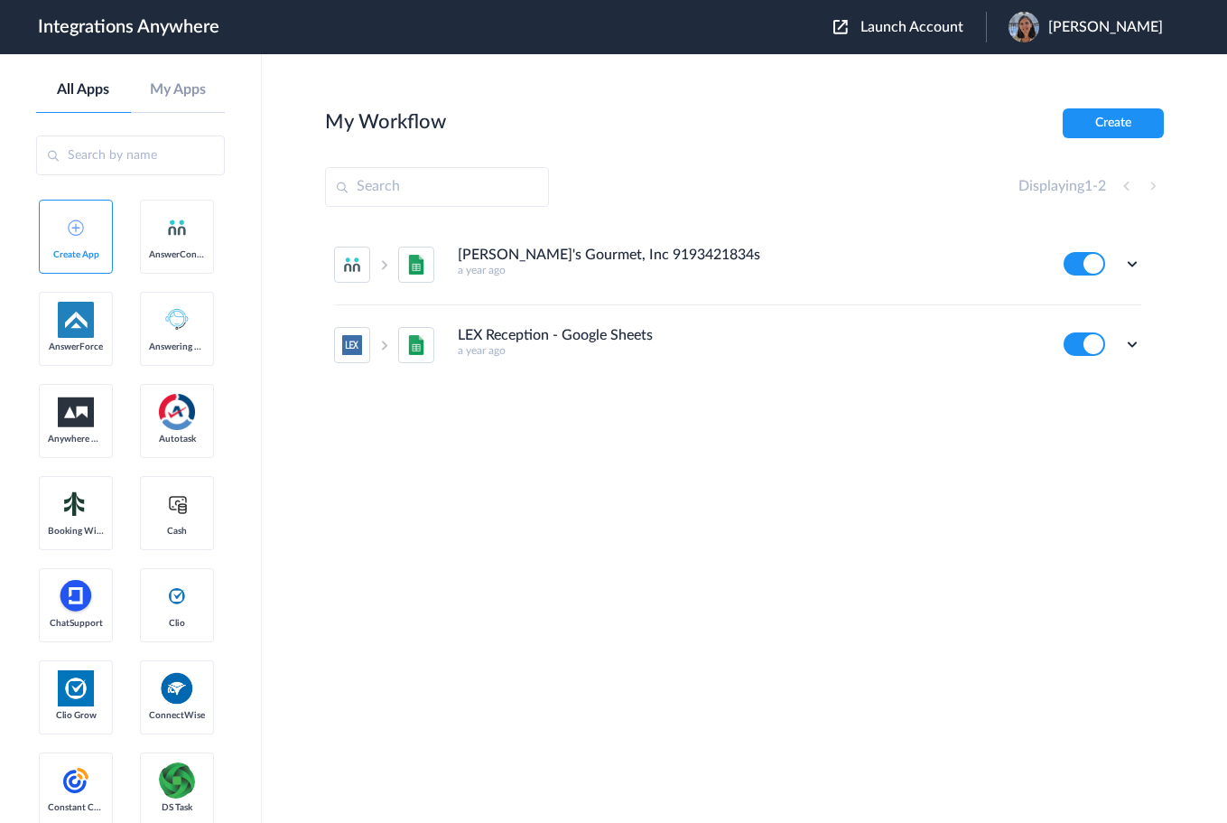
click at [876, 19] on button "Launch Account" at bounding box center [909, 27] width 153 height 17
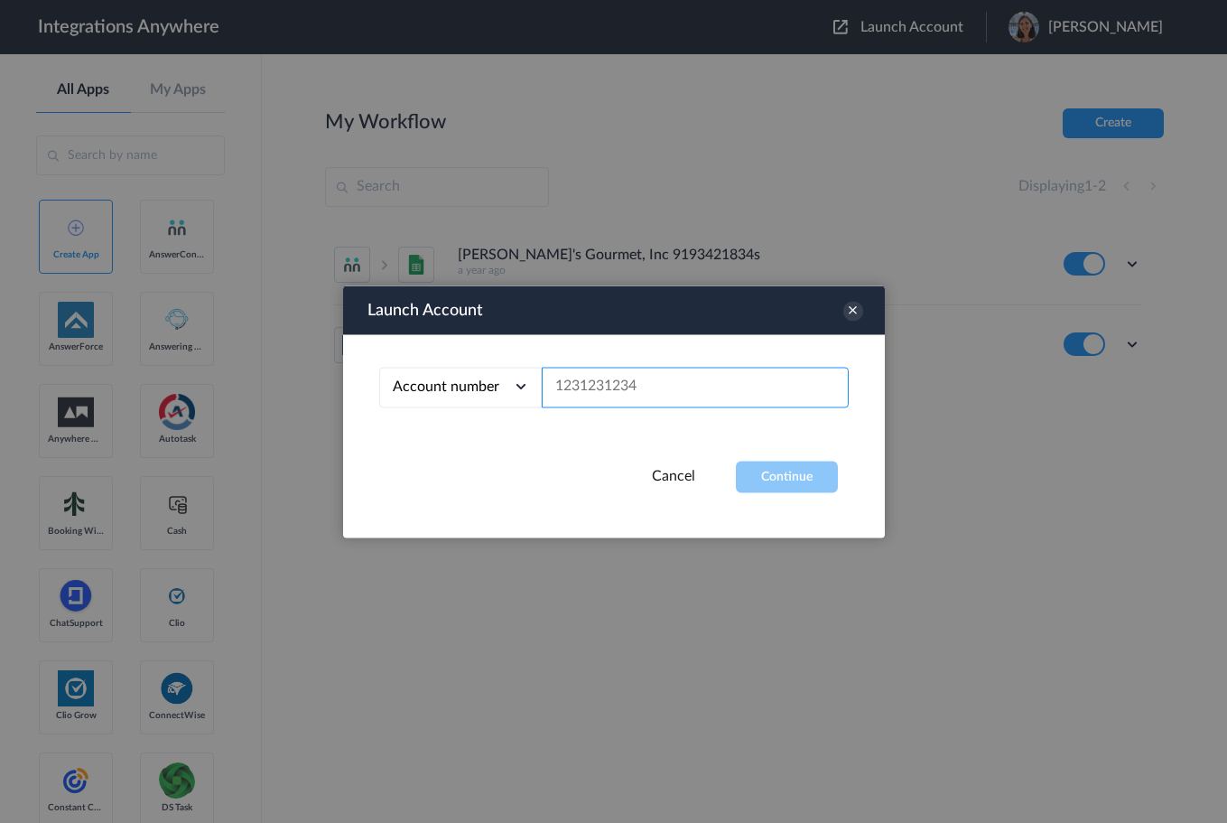
click at [580, 381] on input "text" at bounding box center [695, 387] width 307 height 41
paste input "8775336799"
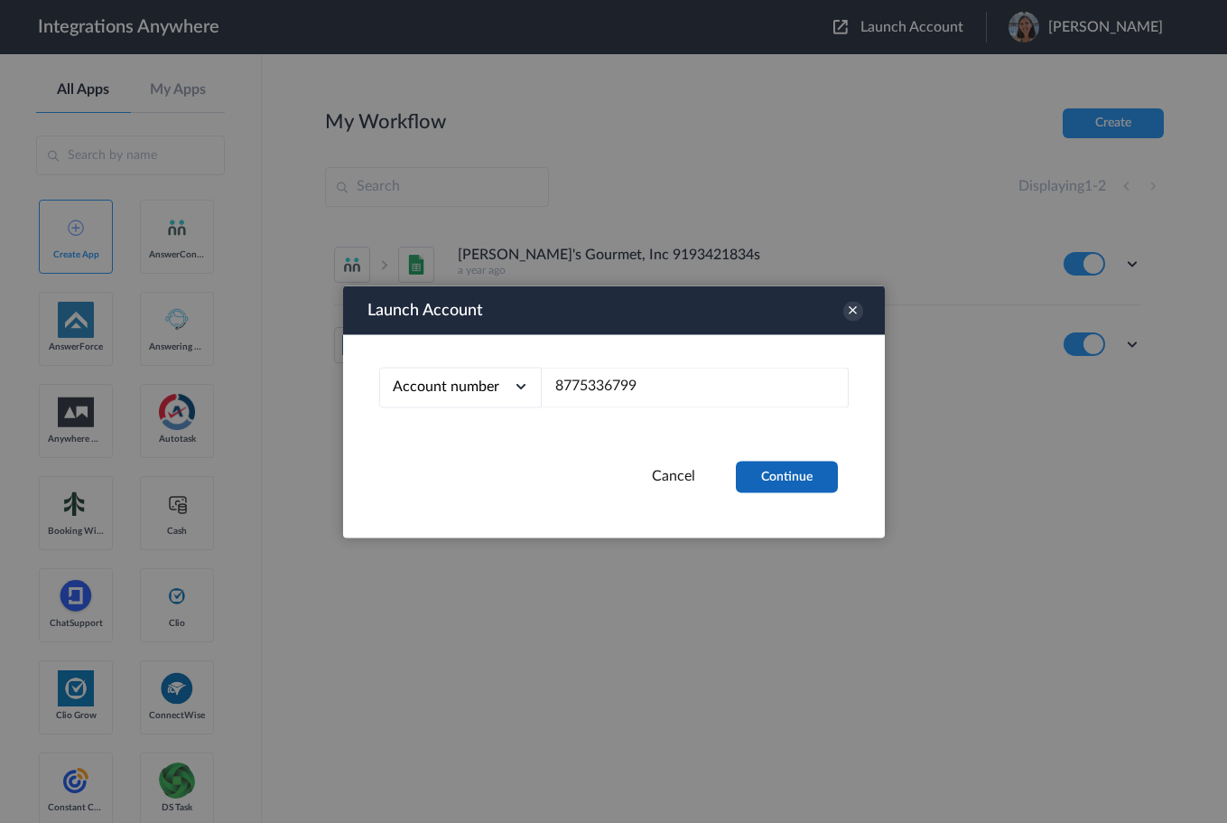
click at [803, 478] on button "Continue" at bounding box center [787, 476] width 102 height 32
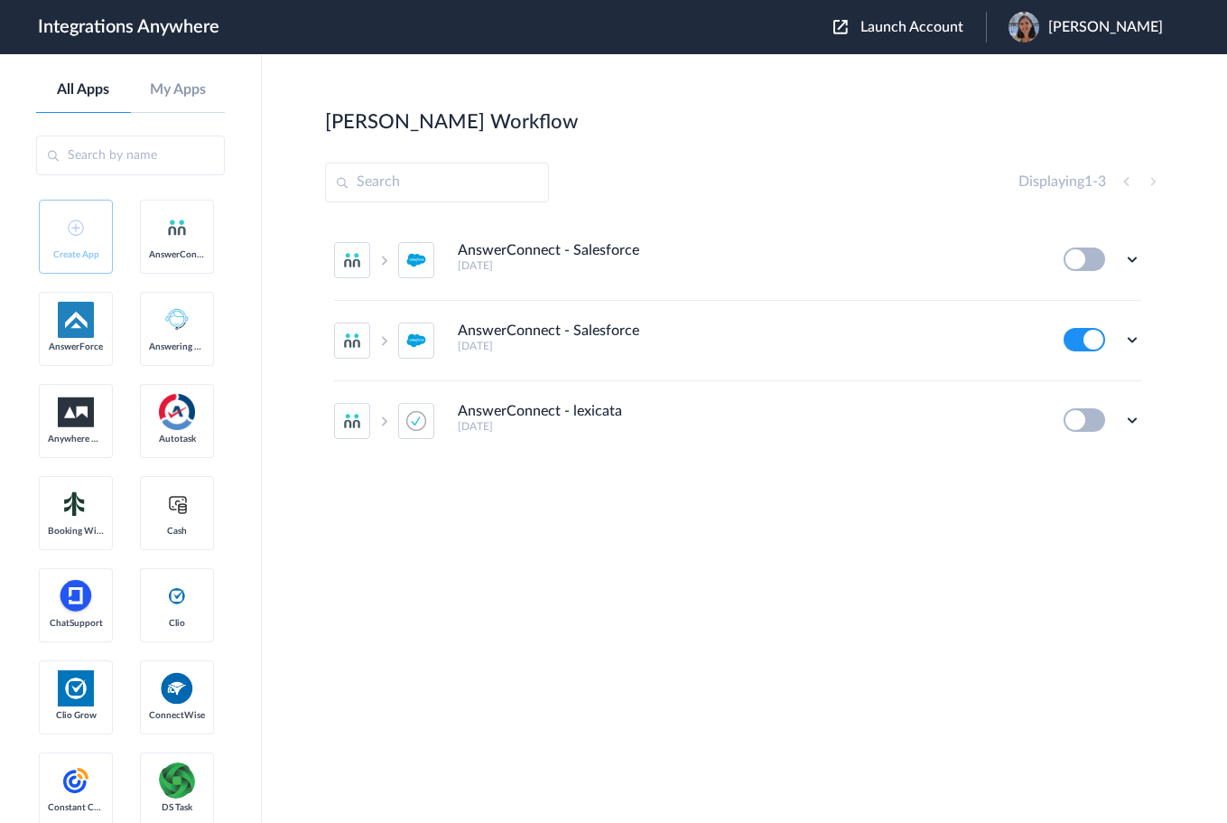
click at [1092, 253] on button at bounding box center [1085, 258] width 42 height 23
click at [1077, 258] on button at bounding box center [1085, 258] width 42 height 23
click at [1133, 262] on icon at bounding box center [1132, 259] width 18 height 18
click at [1073, 260] on button at bounding box center [1085, 258] width 42 height 23
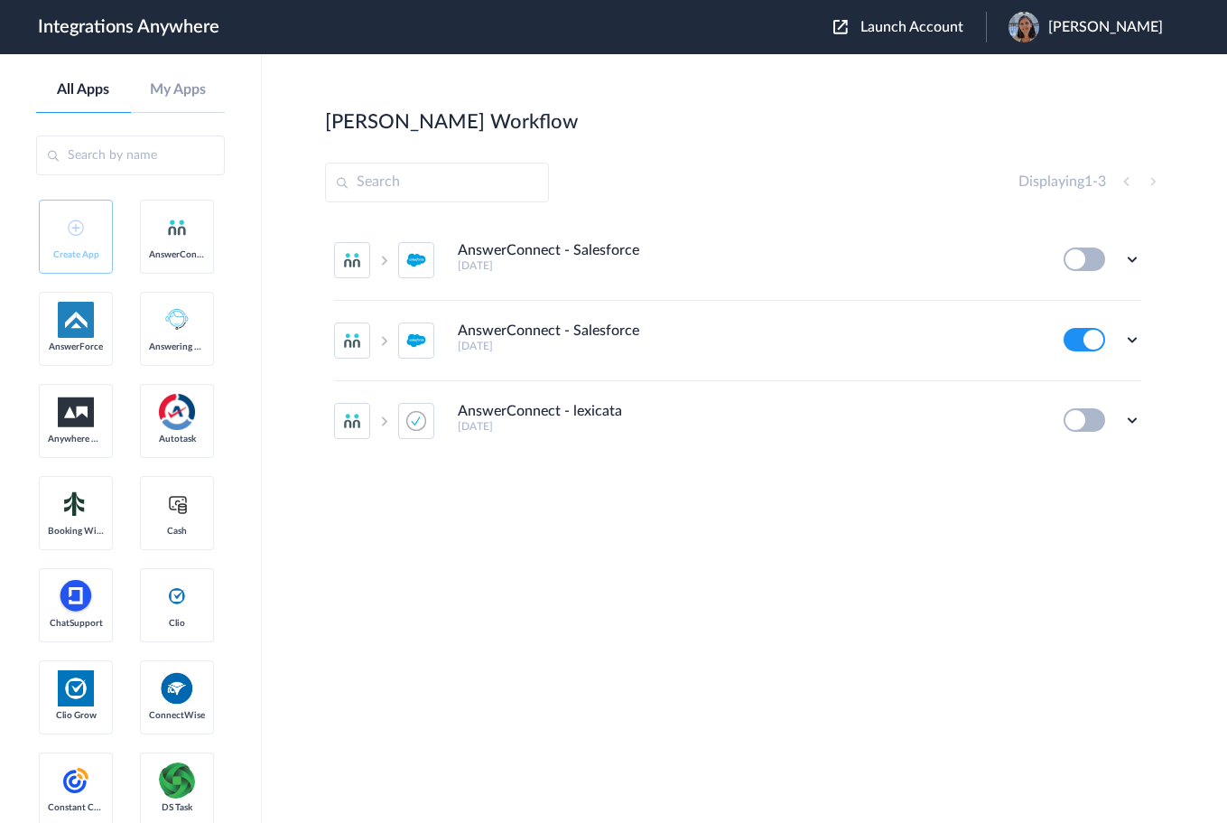
click at [772, 674] on section "Scott's Workflow Create Displaying 1 - 3 AnswerConnect - Salesforce 2 days ago …" at bounding box center [744, 492] width 839 height 768
click at [719, 548] on section "Scott's Workflow Create Displaying 1 - 3 AnswerConnect - Salesforce 2 days ago …" at bounding box center [744, 492] width 839 height 768
click at [1130, 259] on icon at bounding box center [1132, 259] width 18 height 18
click at [907, 479] on div "AnswerConnect - Salesforce 2 days ago Edit Task history Delete AnswerConnect - …" at bounding box center [744, 376] width 839 height 312
click at [1124, 263] on icon at bounding box center [1132, 259] width 18 height 18
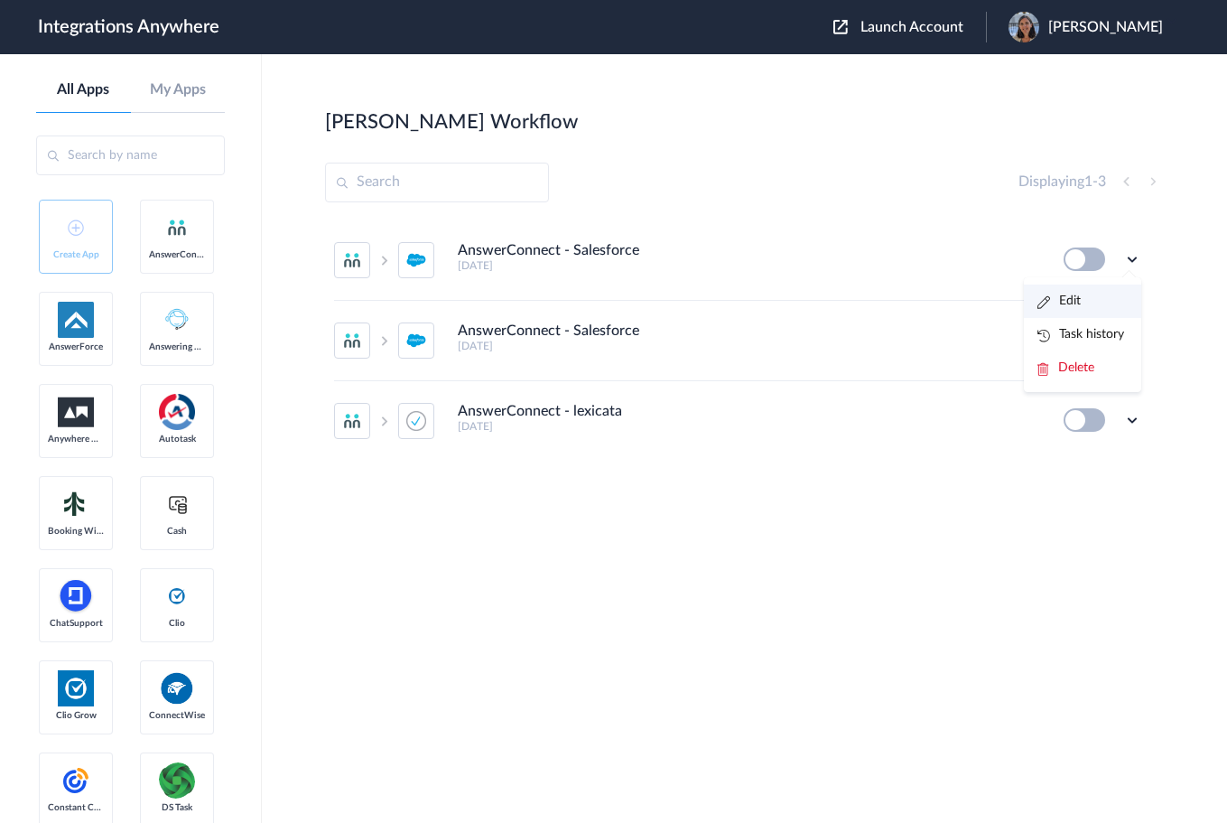
click at [1073, 312] on li "Edit" at bounding box center [1082, 300] width 117 height 33
click at [1132, 261] on icon at bounding box center [1132, 259] width 18 height 18
click at [1081, 374] on li "Delete" at bounding box center [1082, 367] width 117 height 33
click at [1086, 370] on span "Are you sure?" at bounding box center [1069, 375] width 64 height 28
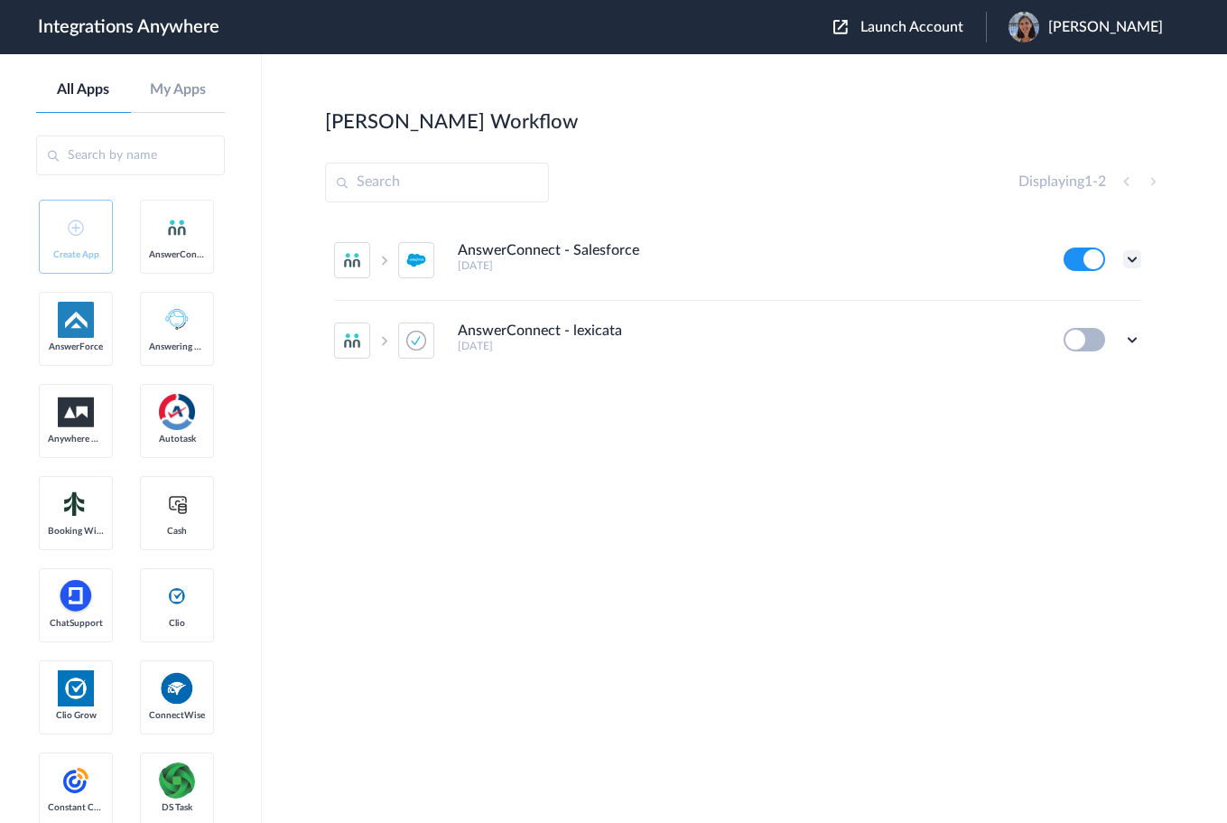
click at [1137, 261] on icon at bounding box center [1132, 259] width 18 height 18
click at [1063, 296] on link "Edit" at bounding box center [1058, 300] width 43 height 13
click at [1139, 257] on icon at bounding box center [1132, 259] width 18 height 18
click at [1109, 338] on link "Task history" at bounding box center [1080, 334] width 87 height 13
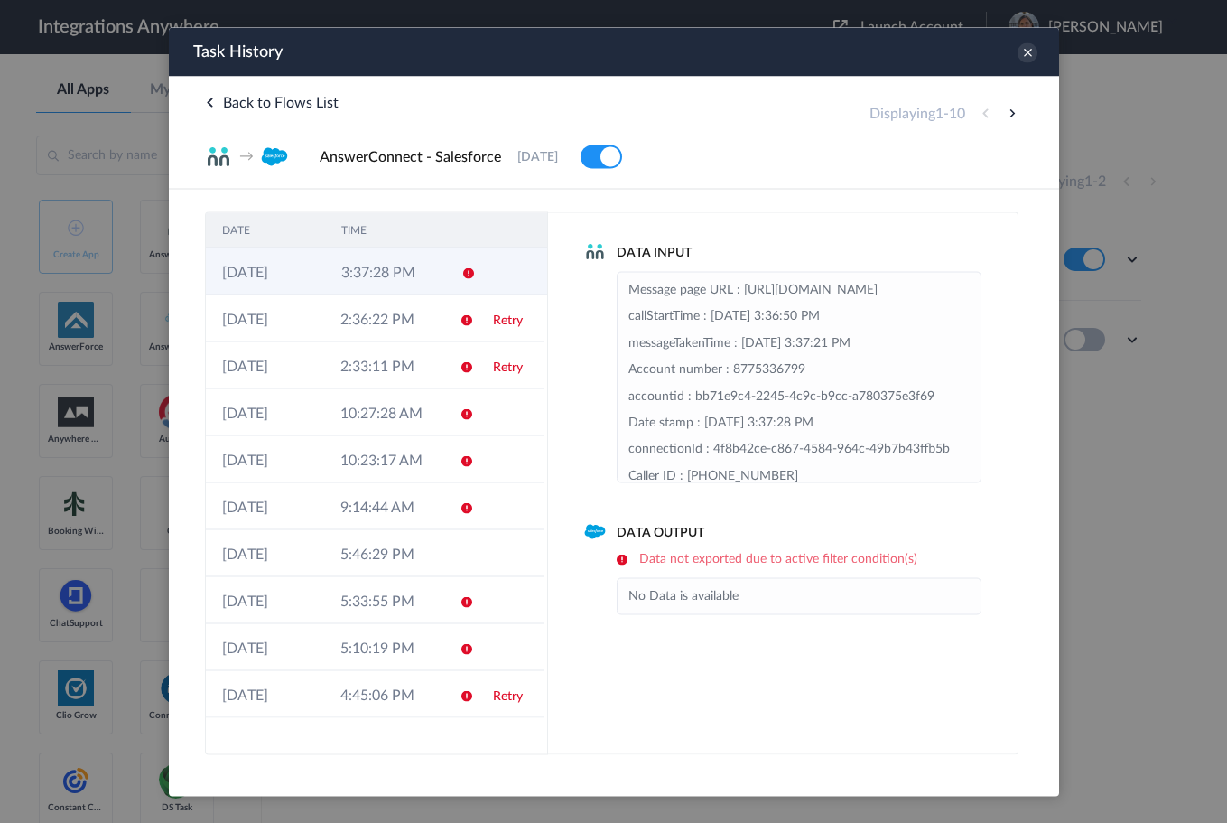
click at [457, 279] on td at bounding box center [461, 270] width 34 height 47
click at [457, 279] on td at bounding box center [459, 270] width 34 height 47
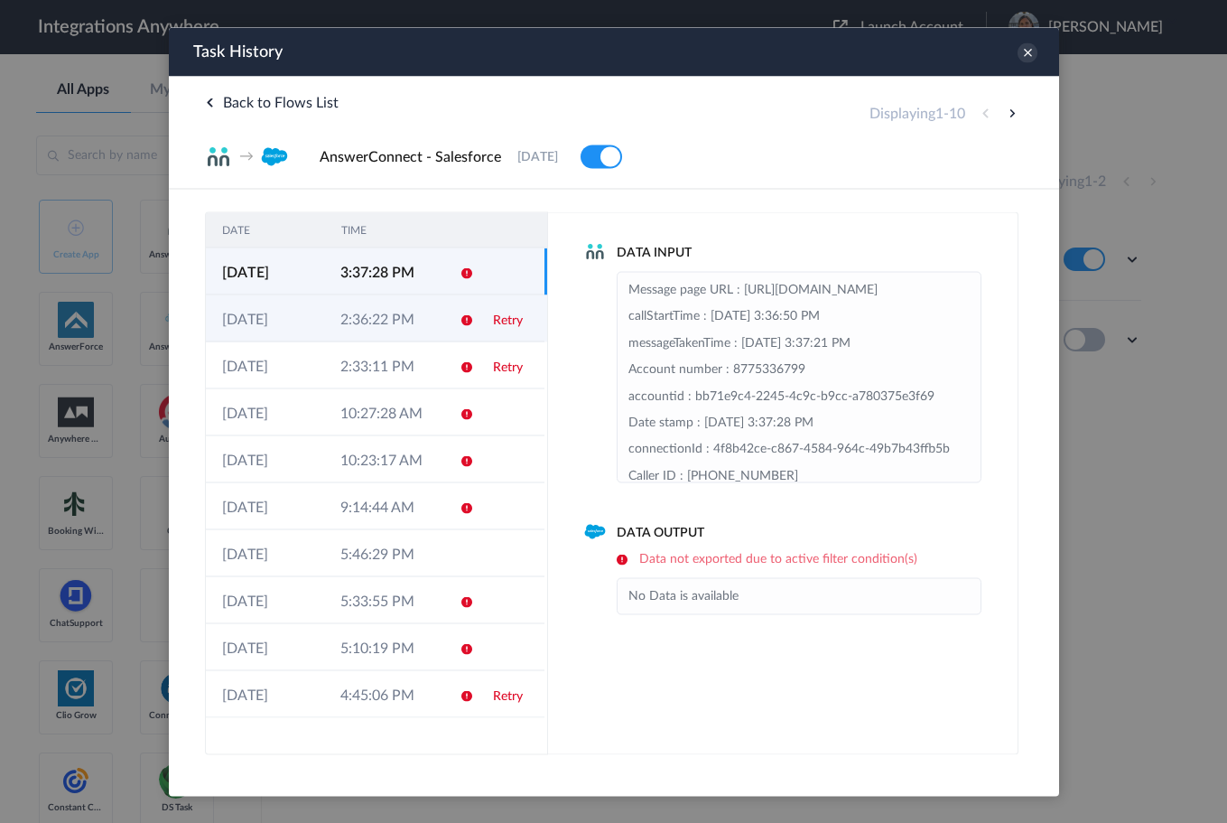
click at [459, 322] on icon at bounding box center [466, 319] width 14 height 14
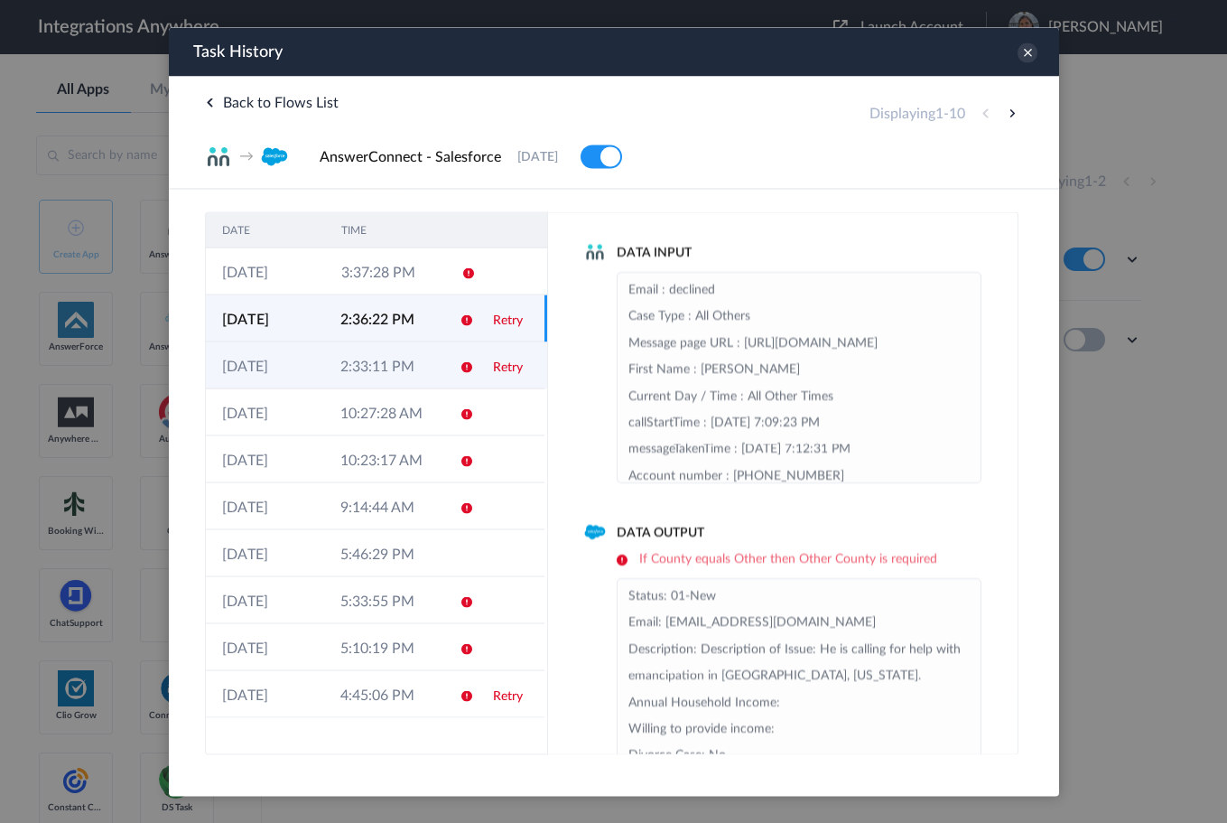
click at [410, 359] on td "2:33:11 PM" at bounding box center [382, 364] width 118 height 47
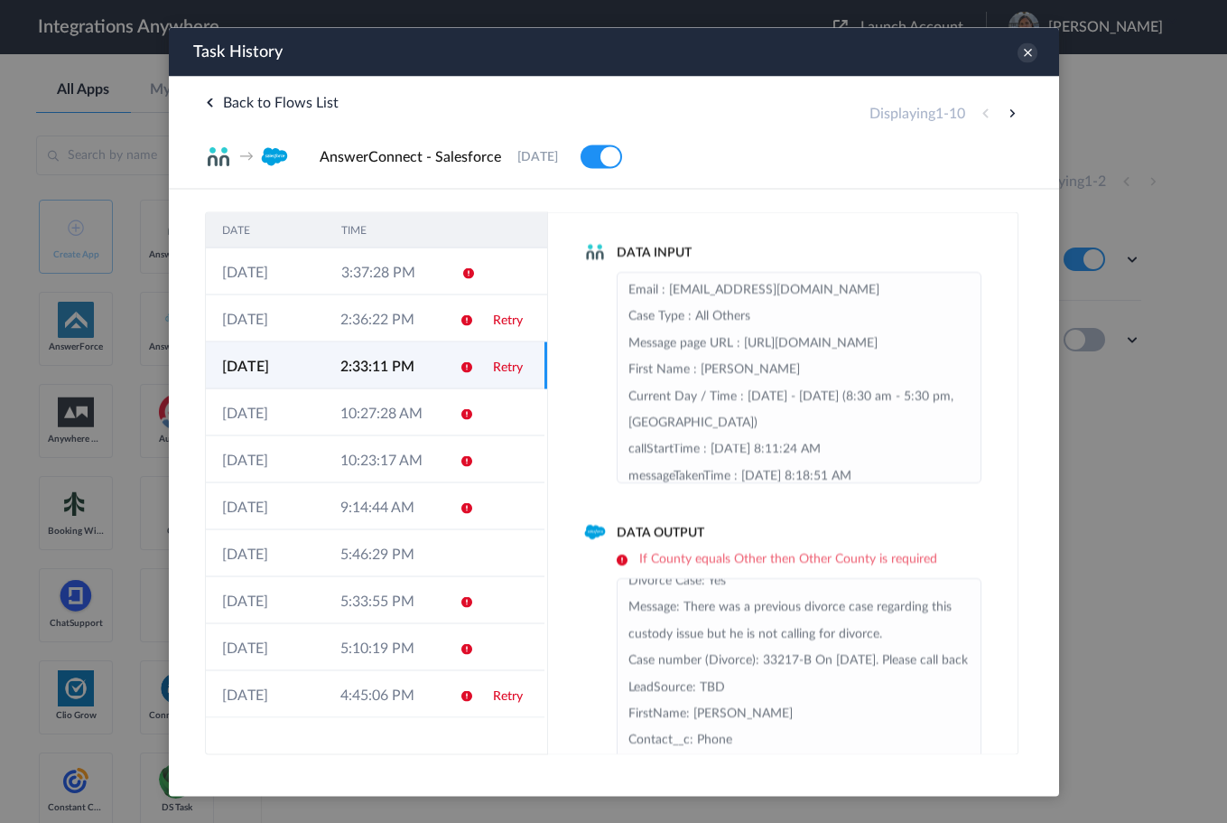
scroll to position [361, 0]
click at [432, 697] on td "4:45:06 PM" at bounding box center [382, 693] width 118 height 47
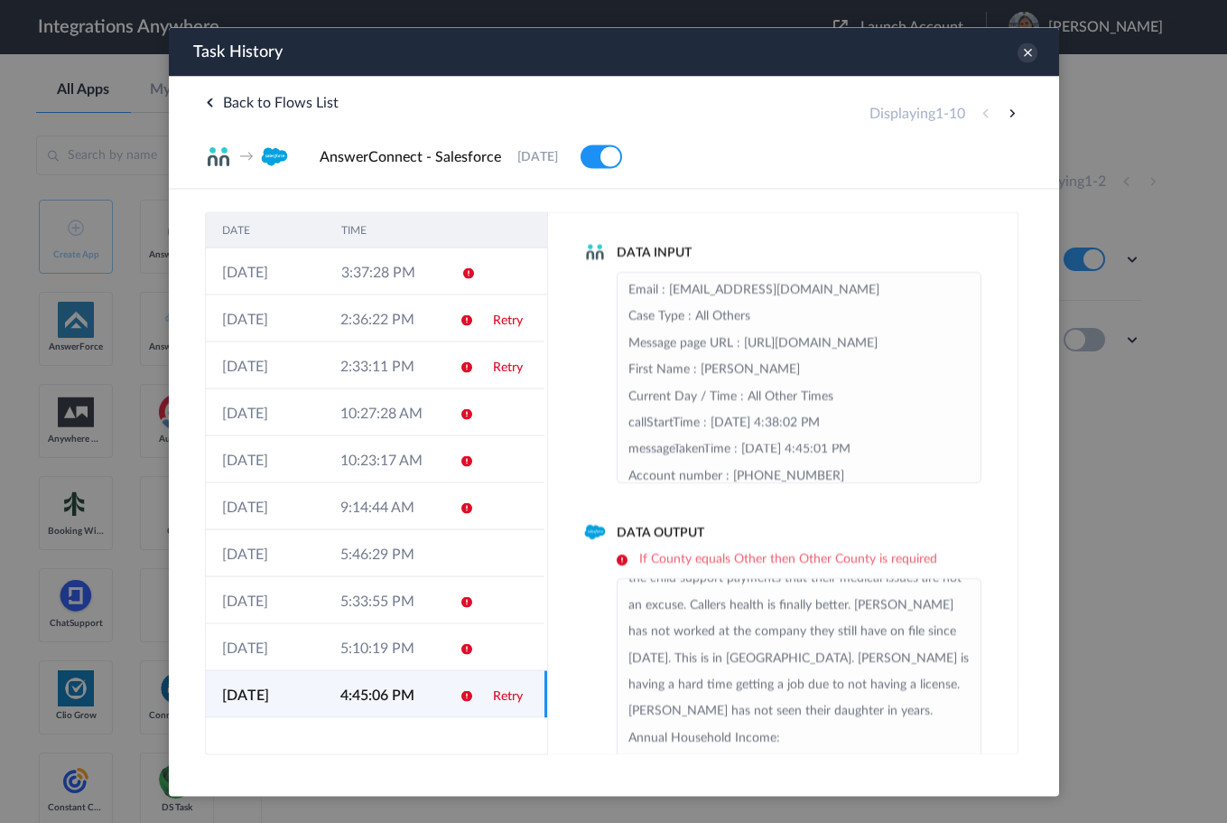
scroll to position [181, 0]
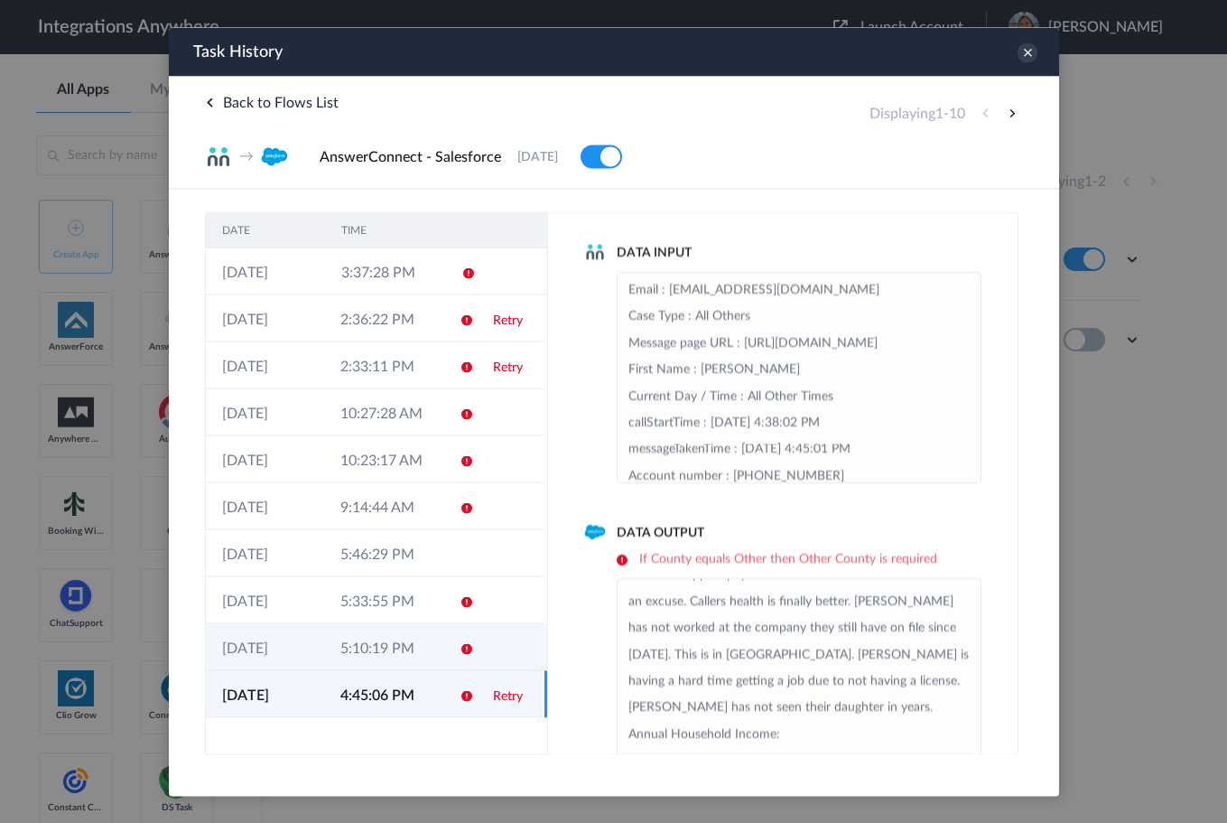
click at [460, 636] on td at bounding box center [459, 646] width 34 height 47
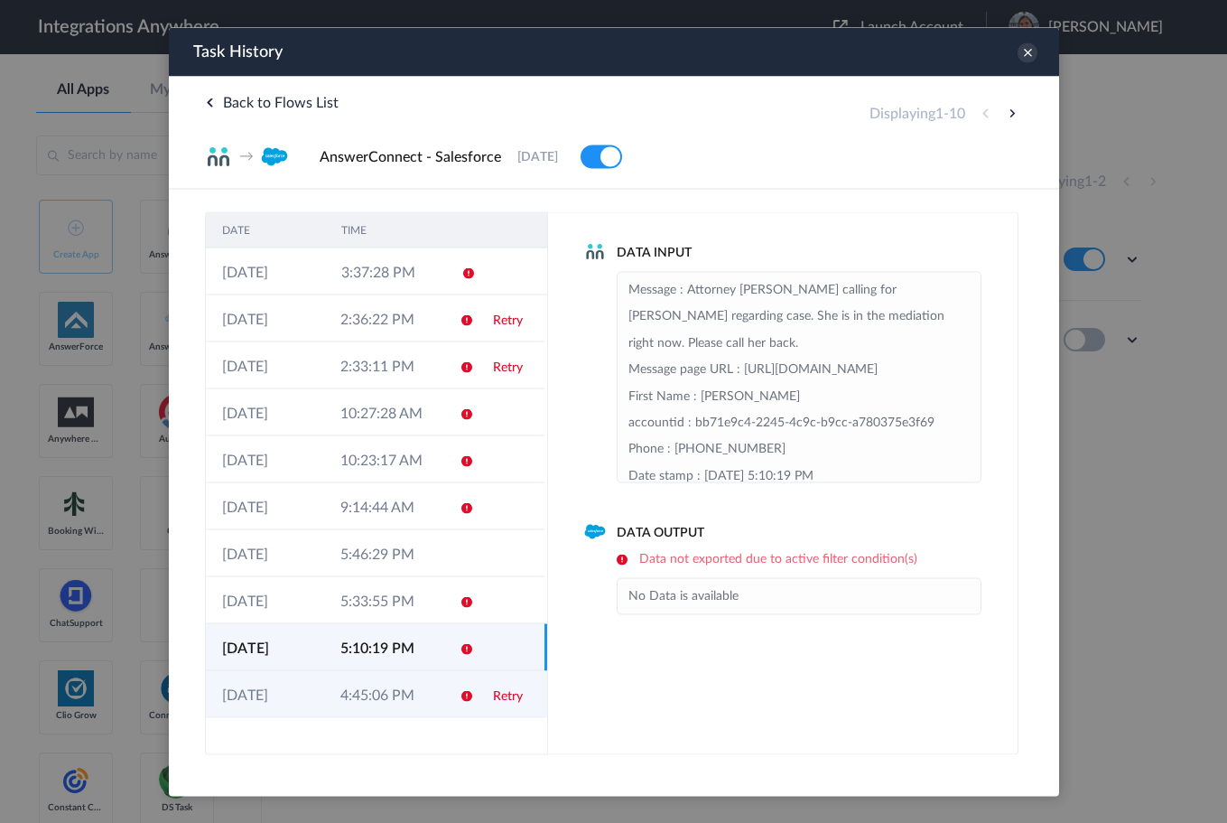
click at [383, 691] on td "4:45:06 PM" at bounding box center [382, 693] width 118 height 47
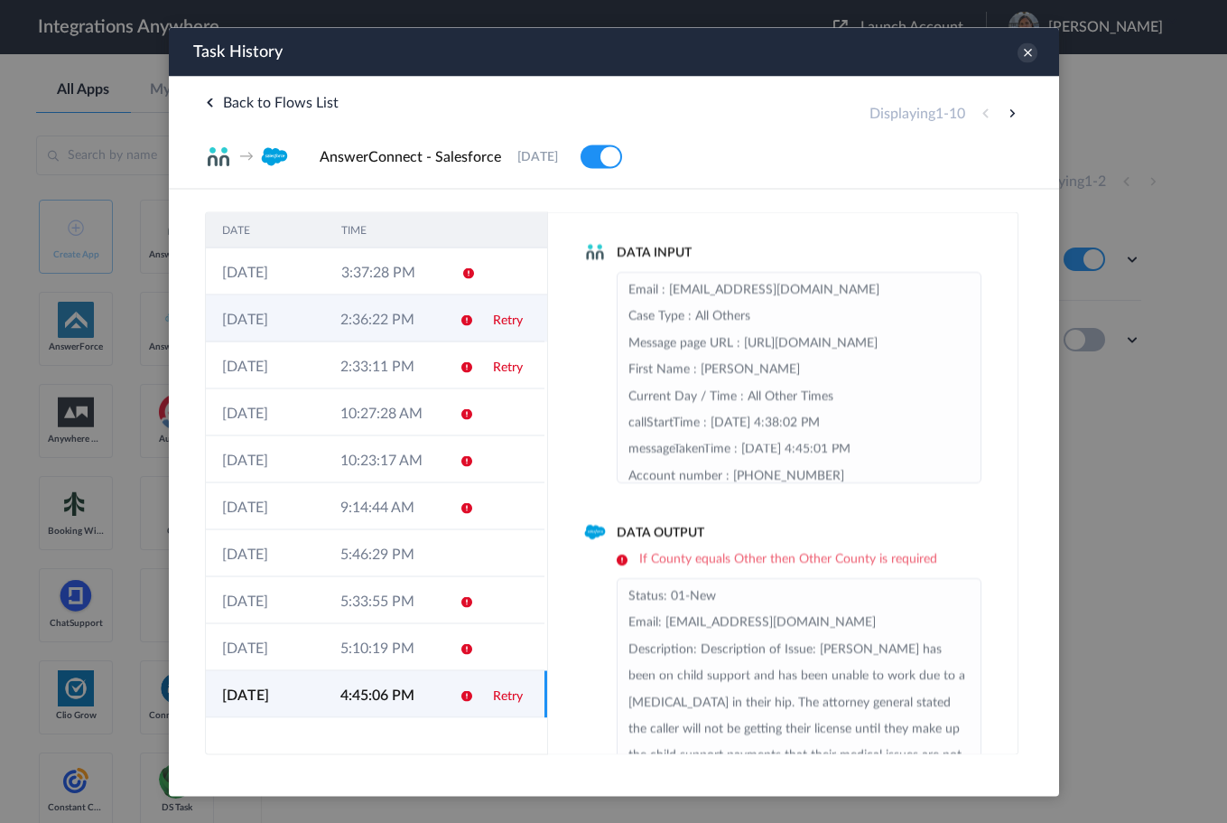
click at [445, 321] on td at bounding box center [459, 317] width 34 height 47
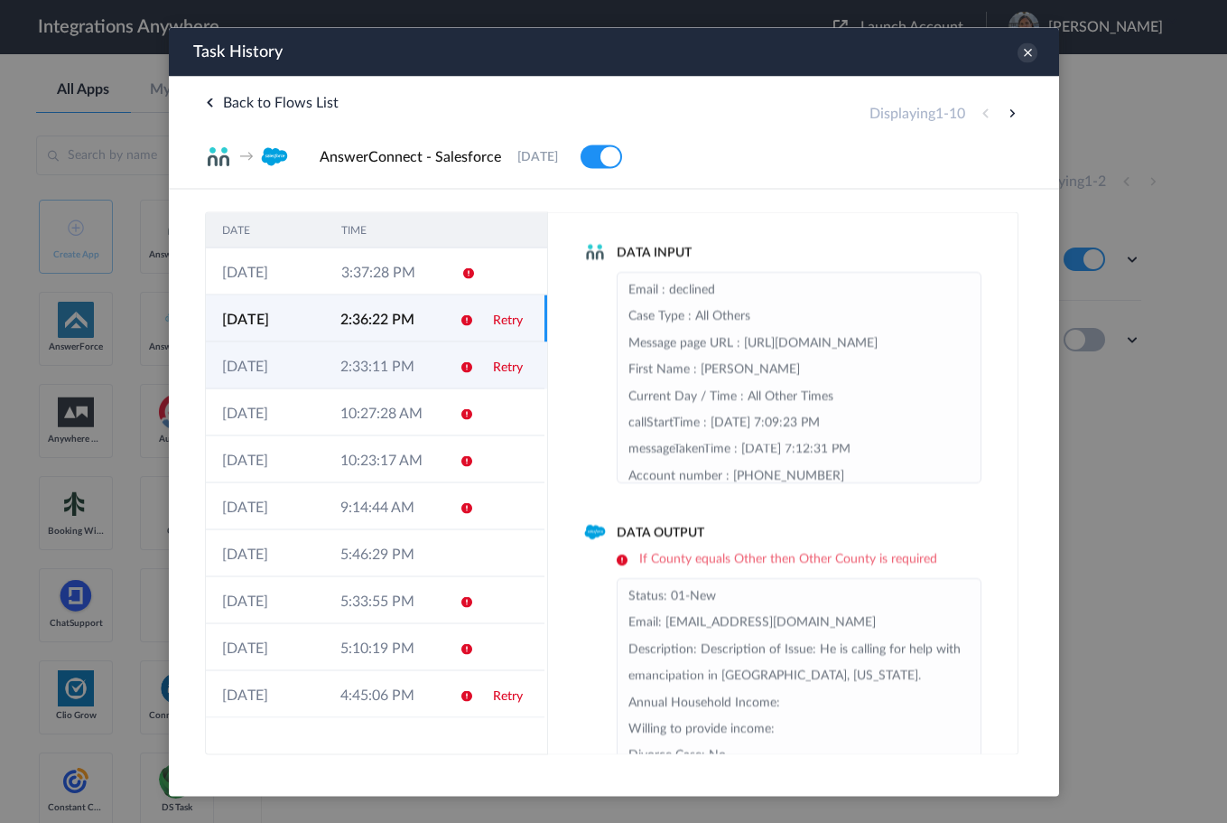
click at [437, 358] on td "2:33:11 PM" at bounding box center [382, 364] width 118 height 47
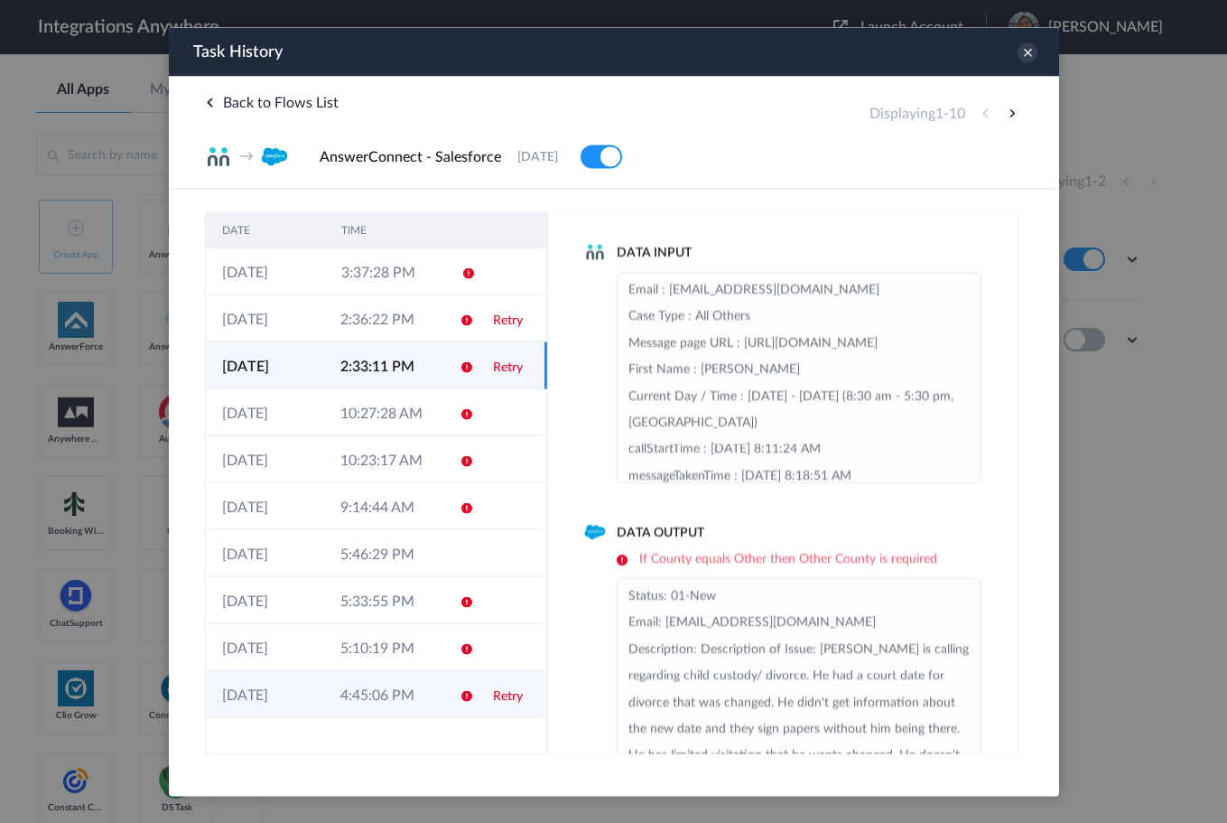
click at [457, 691] on td at bounding box center [459, 693] width 34 height 47
click at [507, 349] on td "Retry" at bounding box center [510, 364] width 68 height 47
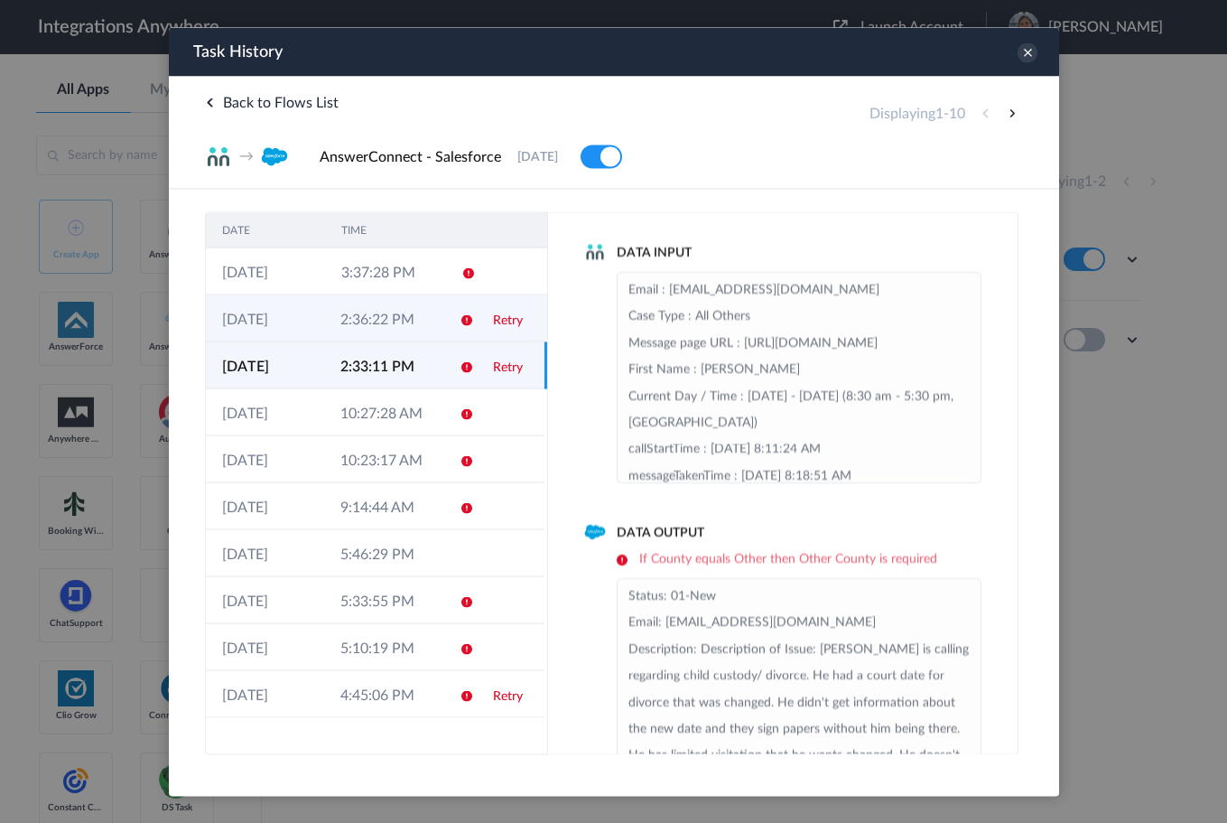
drag, startPoint x: 497, startPoint y: 325, endPoint x: 858, endPoint y: 494, distance: 397.9
click at [497, 325] on link "Retry" at bounding box center [507, 319] width 30 height 13
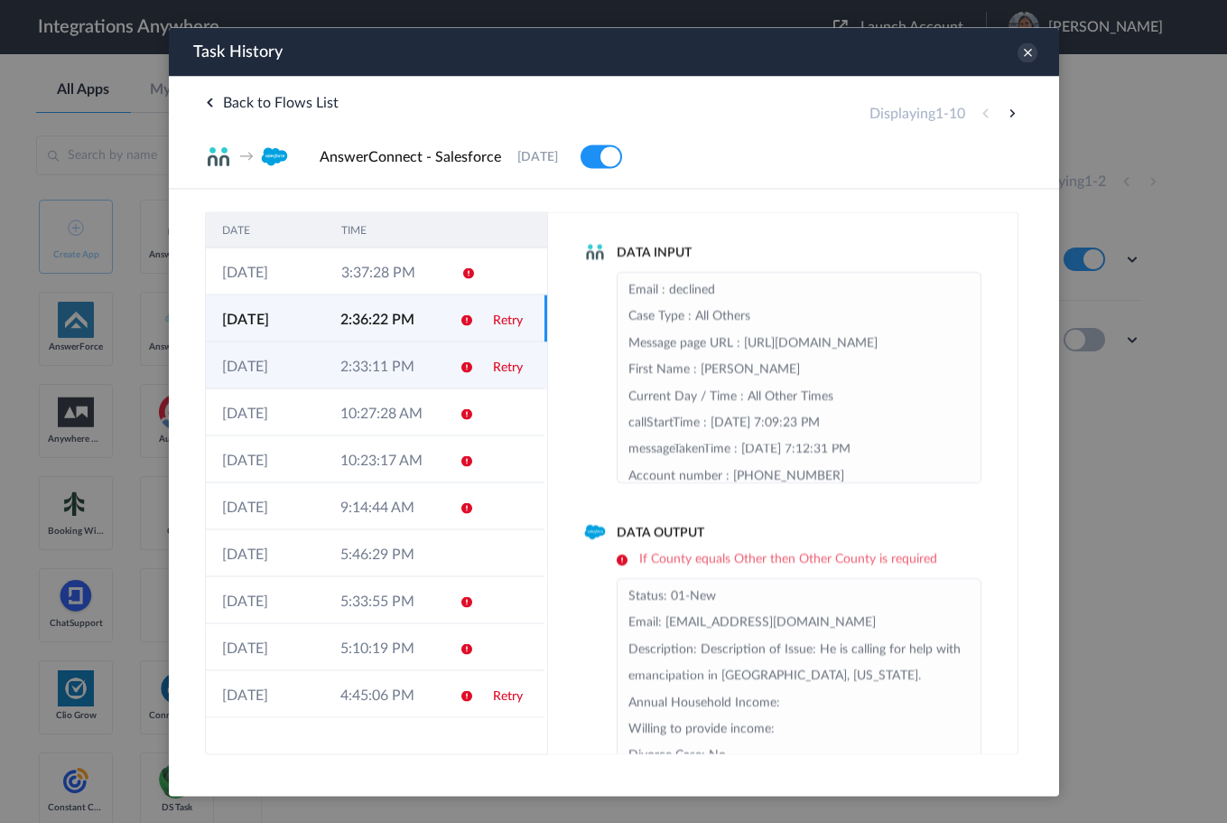
click at [497, 375] on td "Retry" at bounding box center [510, 364] width 68 height 47
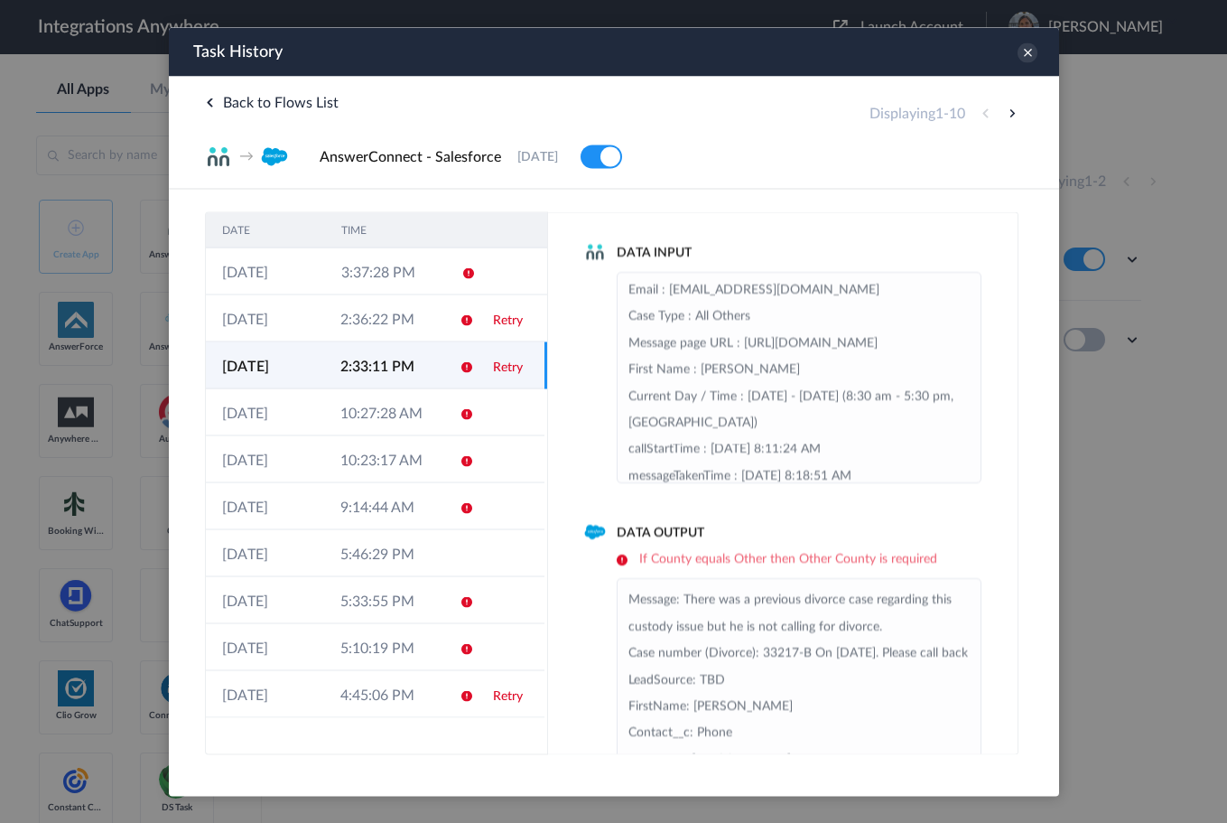
scroll to position [451, 0]
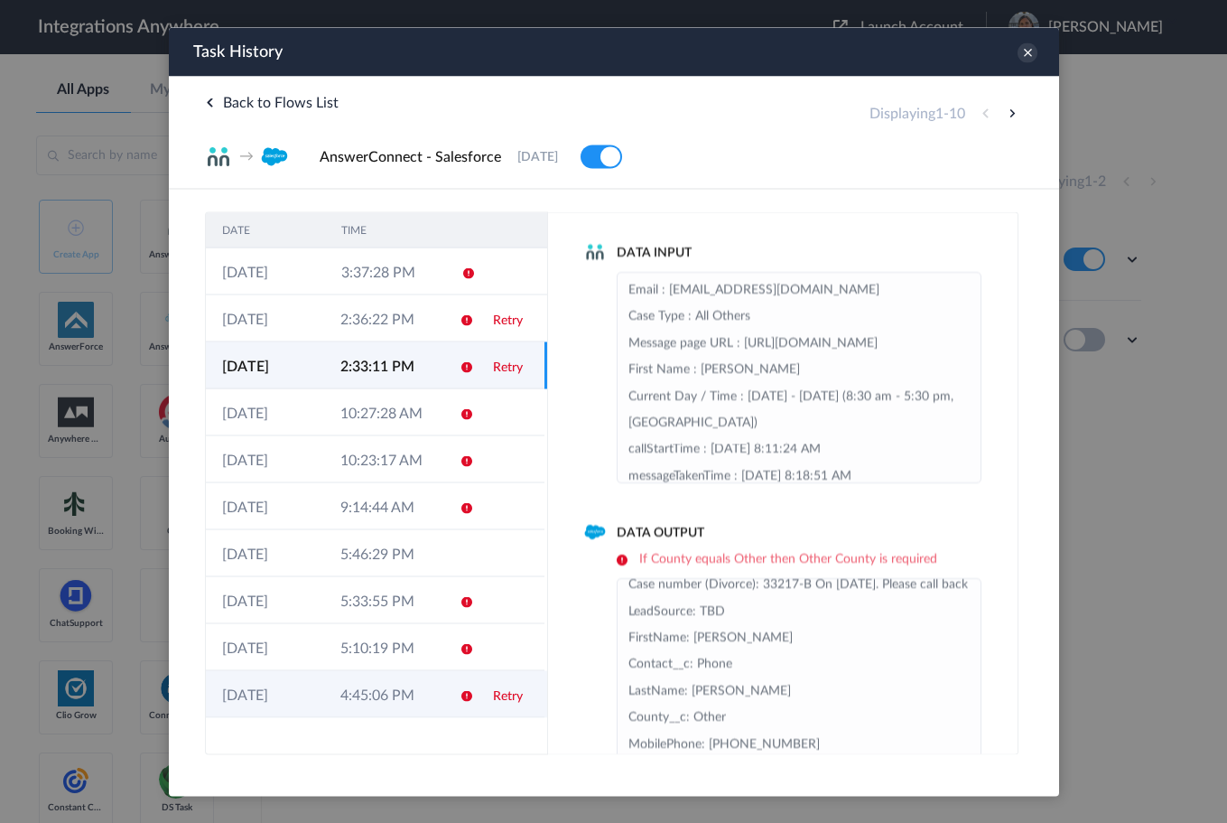
click at [507, 707] on td "Retry" at bounding box center [510, 693] width 68 height 47
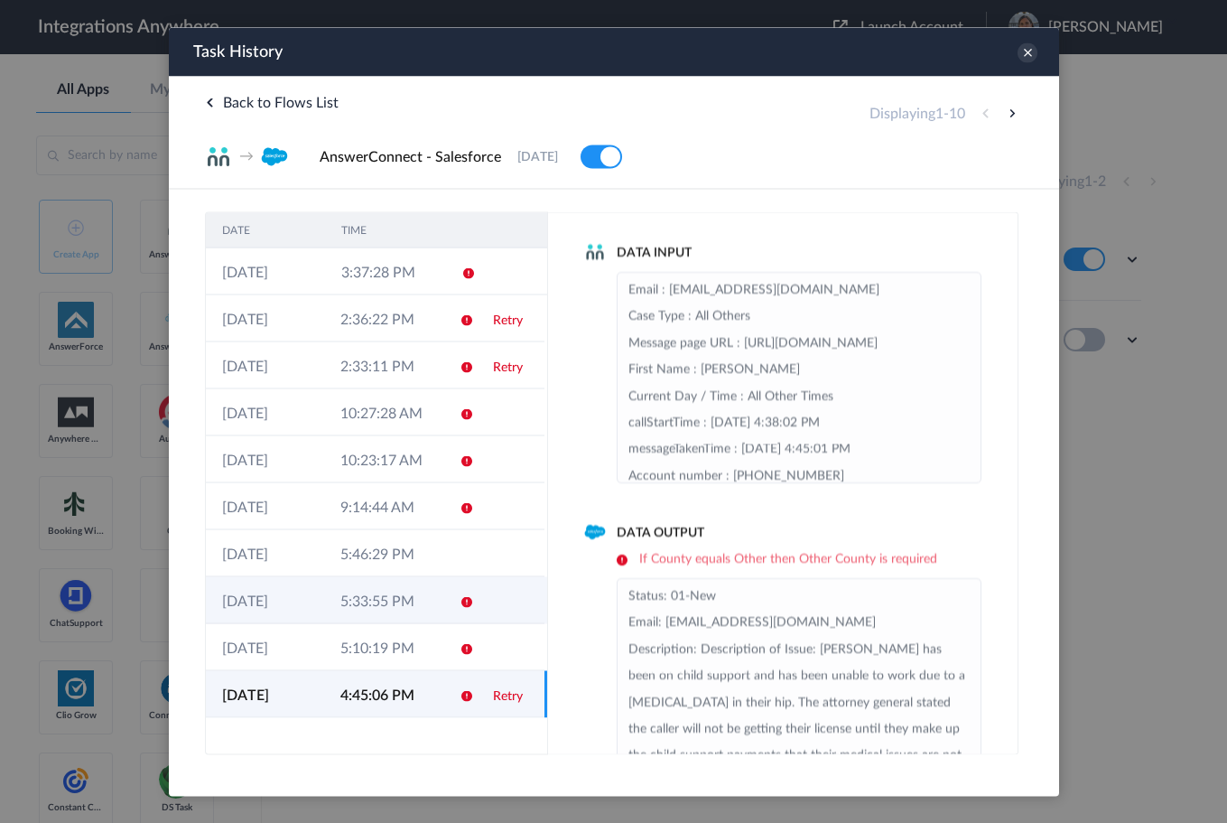
click at [467, 597] on icon at bounding box center [466, 601] width 14 height 14
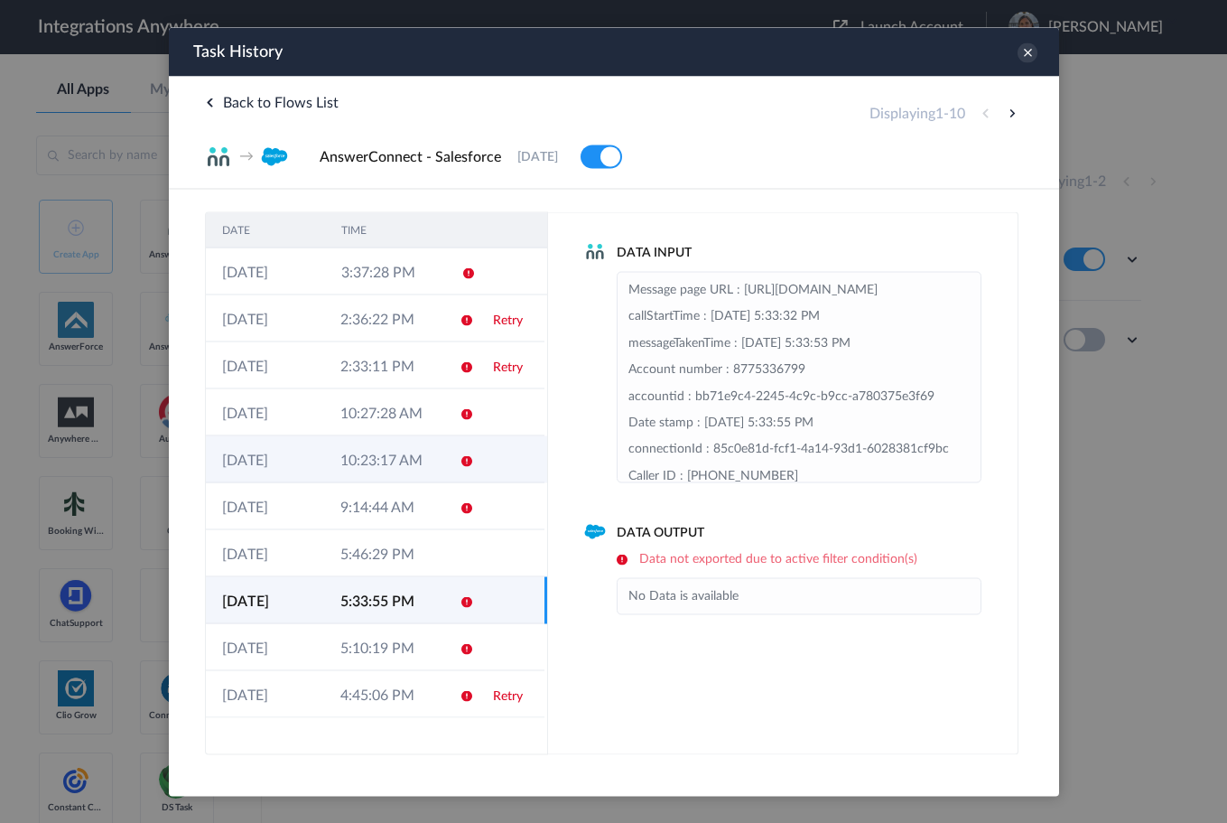
click at [439, 469] on td "10:23:17 AM" at bounding box center [382, 458] width 118 height 47
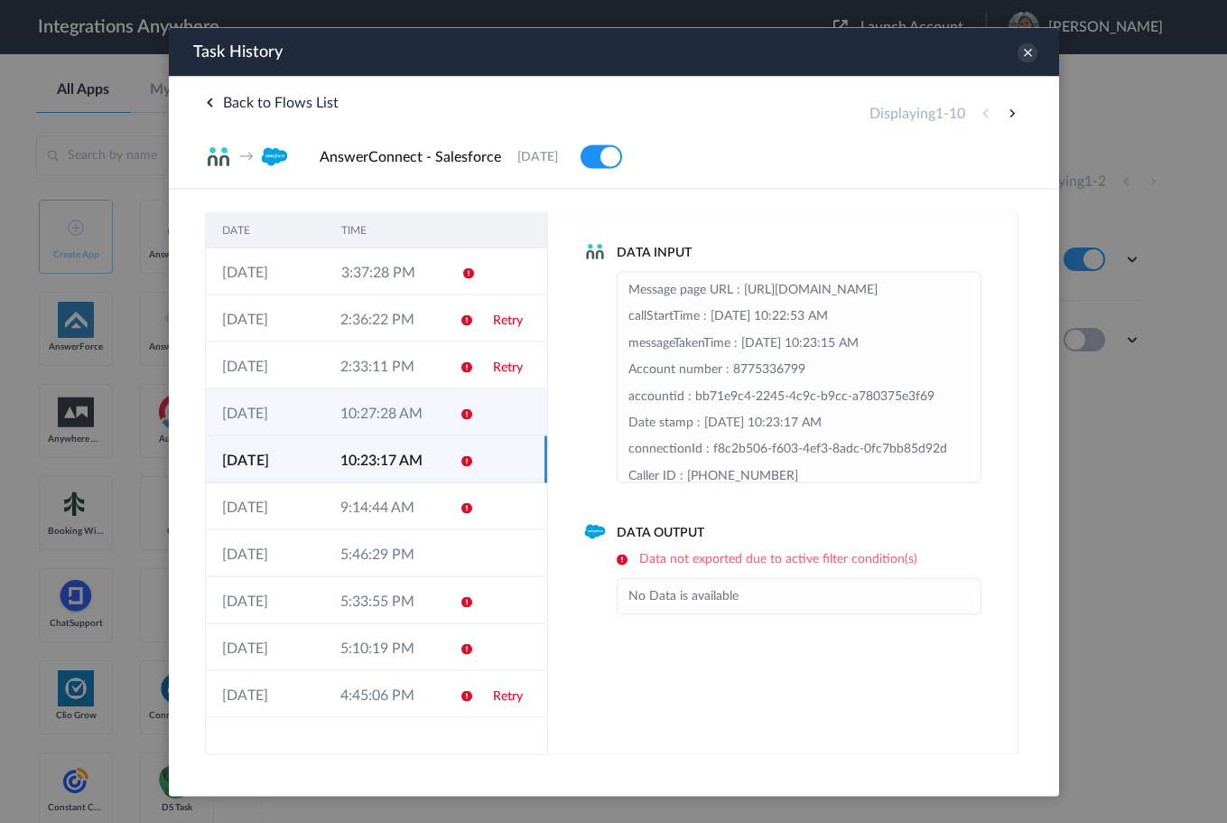
drag, startPoint x: 437, startPoint y: 400, endPoint x: 459, endPoint y: 346, distance: 58.3
click at [436, 400] on td "10:27:28 AM" at bounding box center [382, 411] width 118 height 47
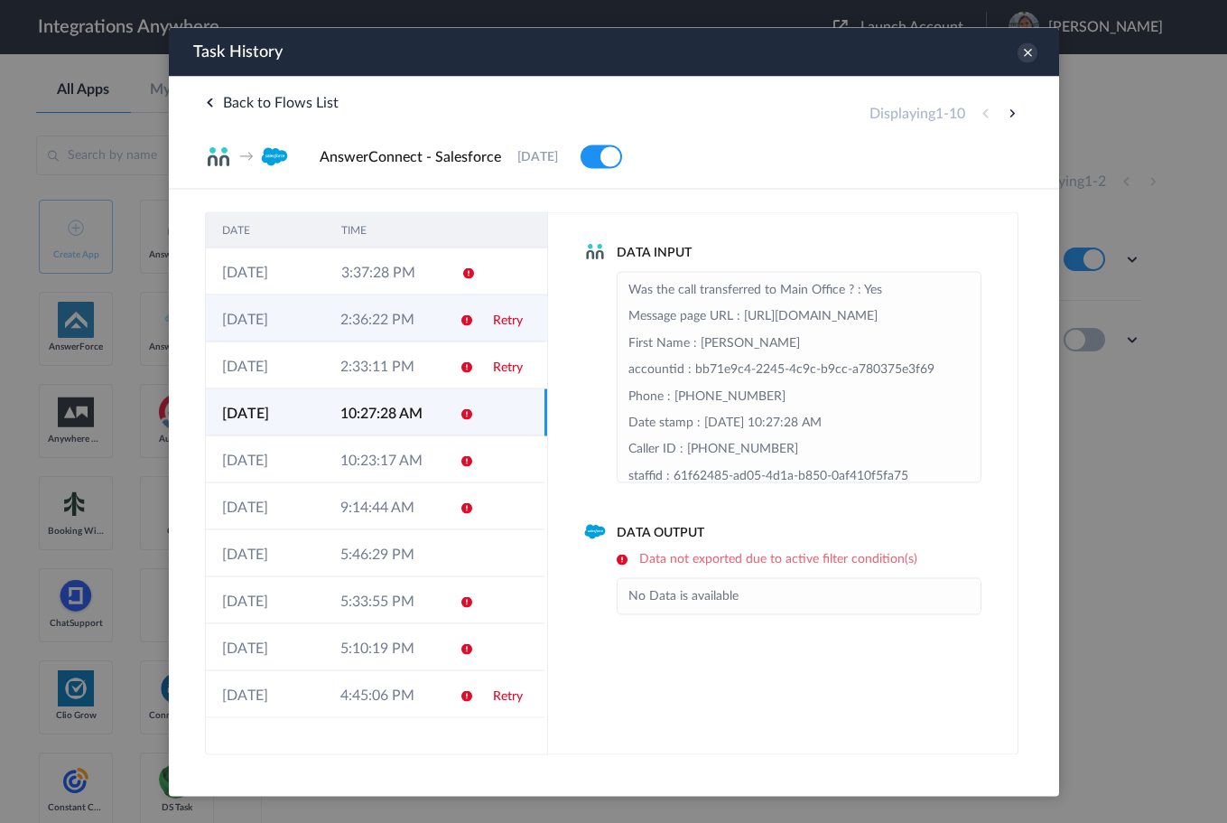
click at [460, 324] on icon at bounding box center [466, 319] width 14 height 14
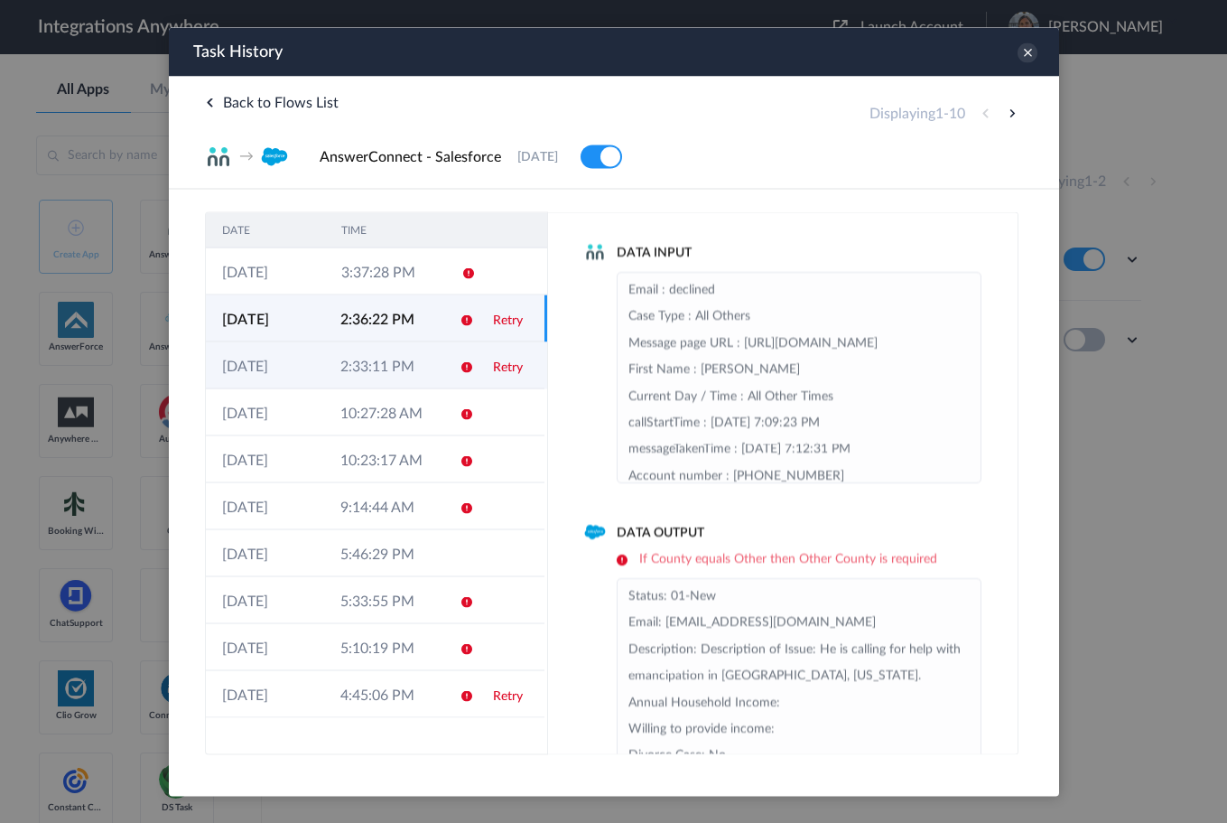
click at [479, 353] on td "Retry" at bounding box center [510, 364] width 68 height 47
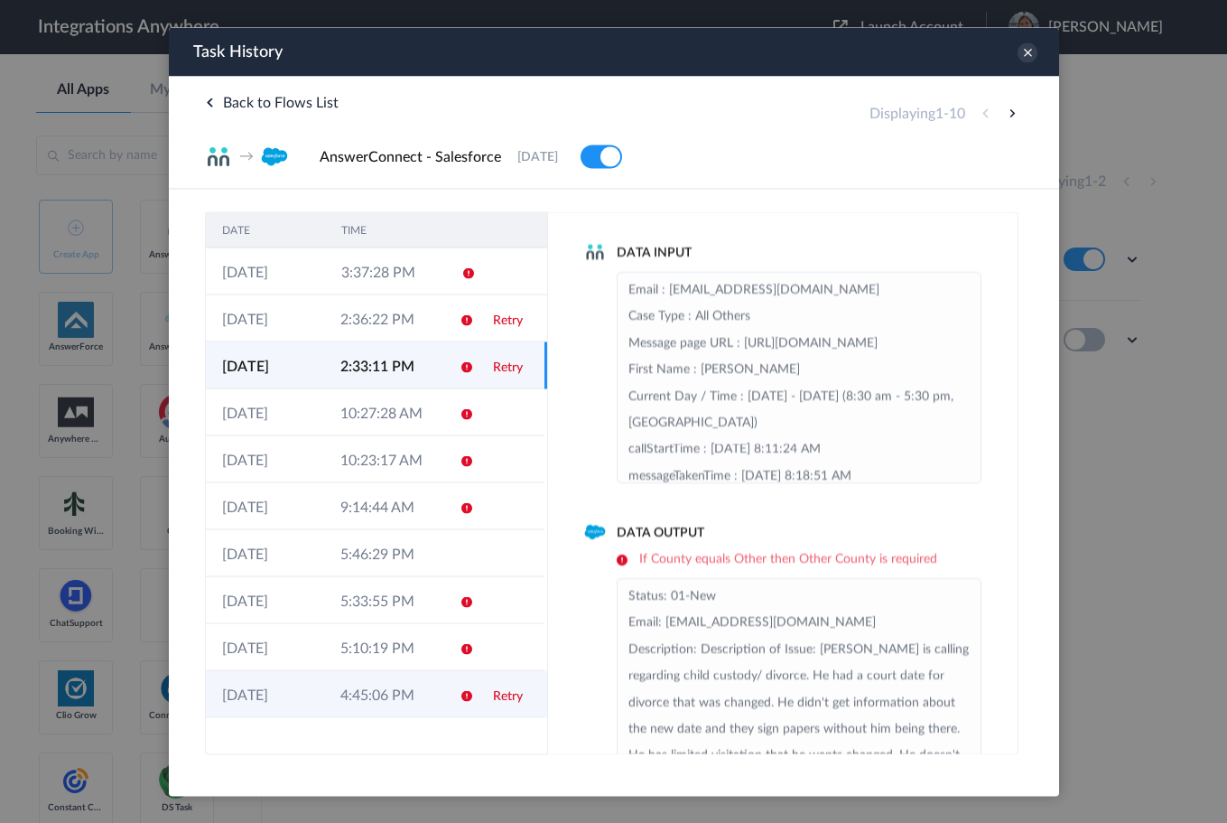
click at [492, 698] on td "Retry" at bounding box center [510, 693] width 68 height 47
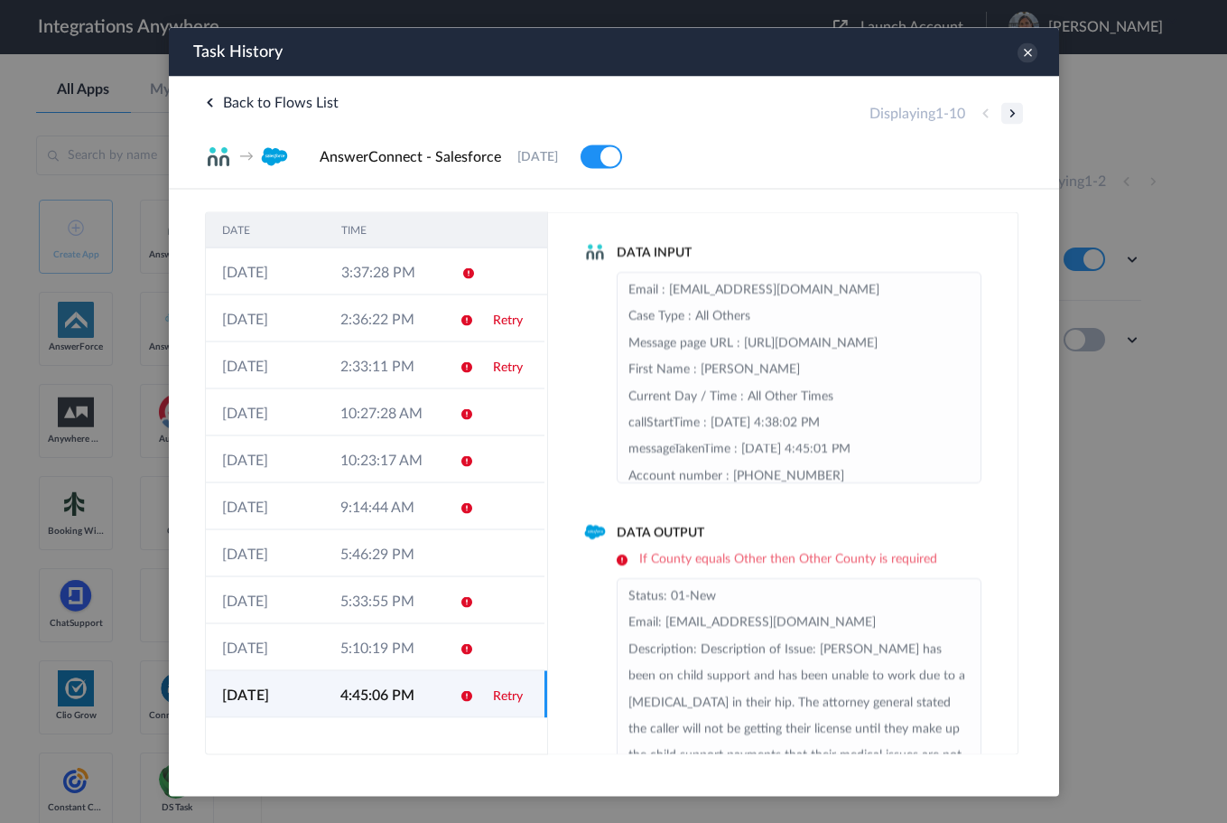
click at [1010, 110] on button at bounding box center [1011, 113] width 22 height 22
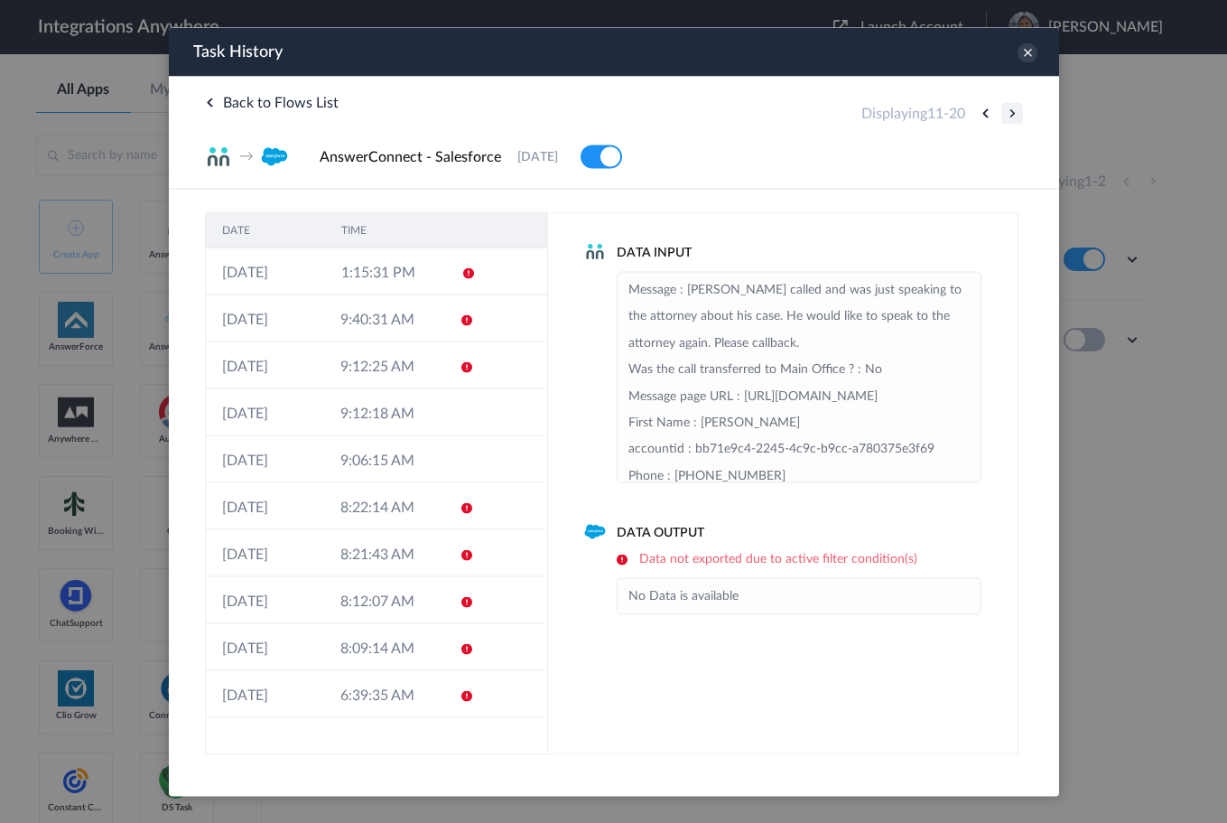
click at [1011, 111] on button at bounding box center [1011, 113] width 22 height 22
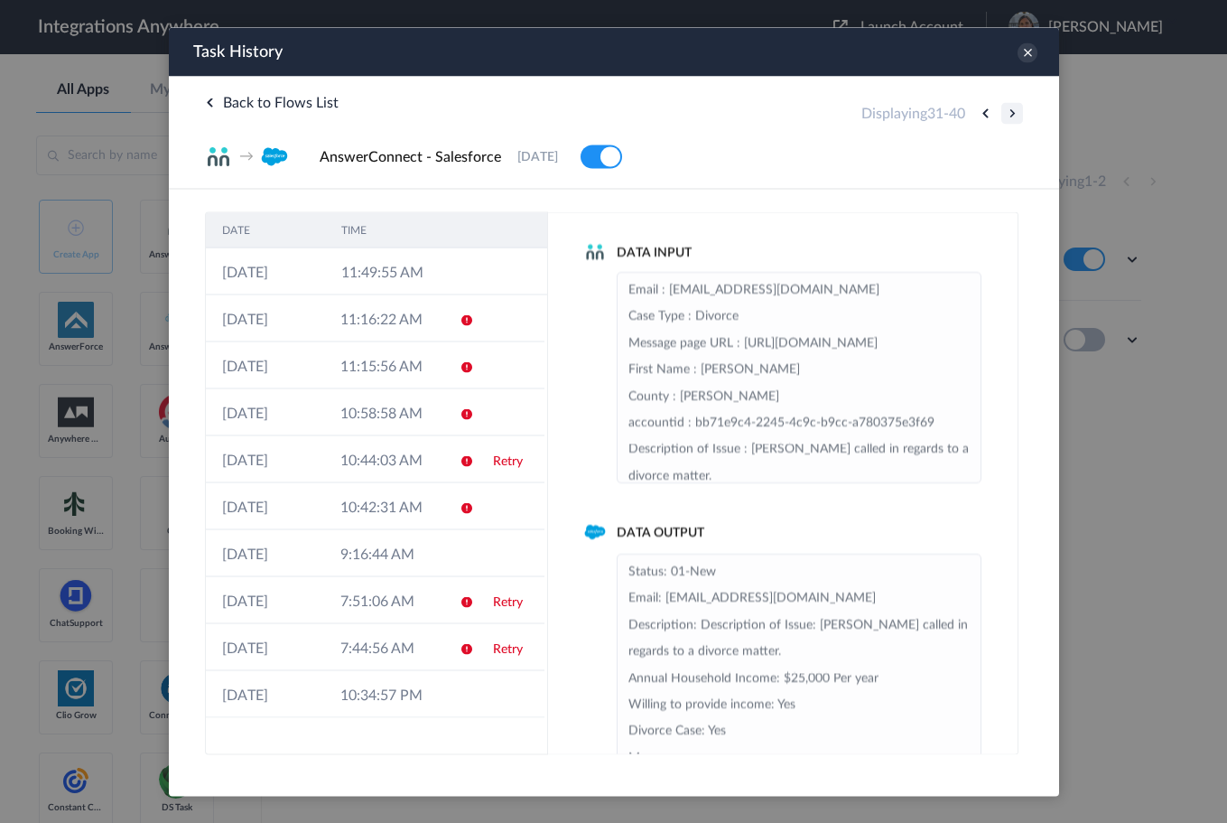
click at [1011, 111] on button at bounding box center [1011, 113] width 22 height 22
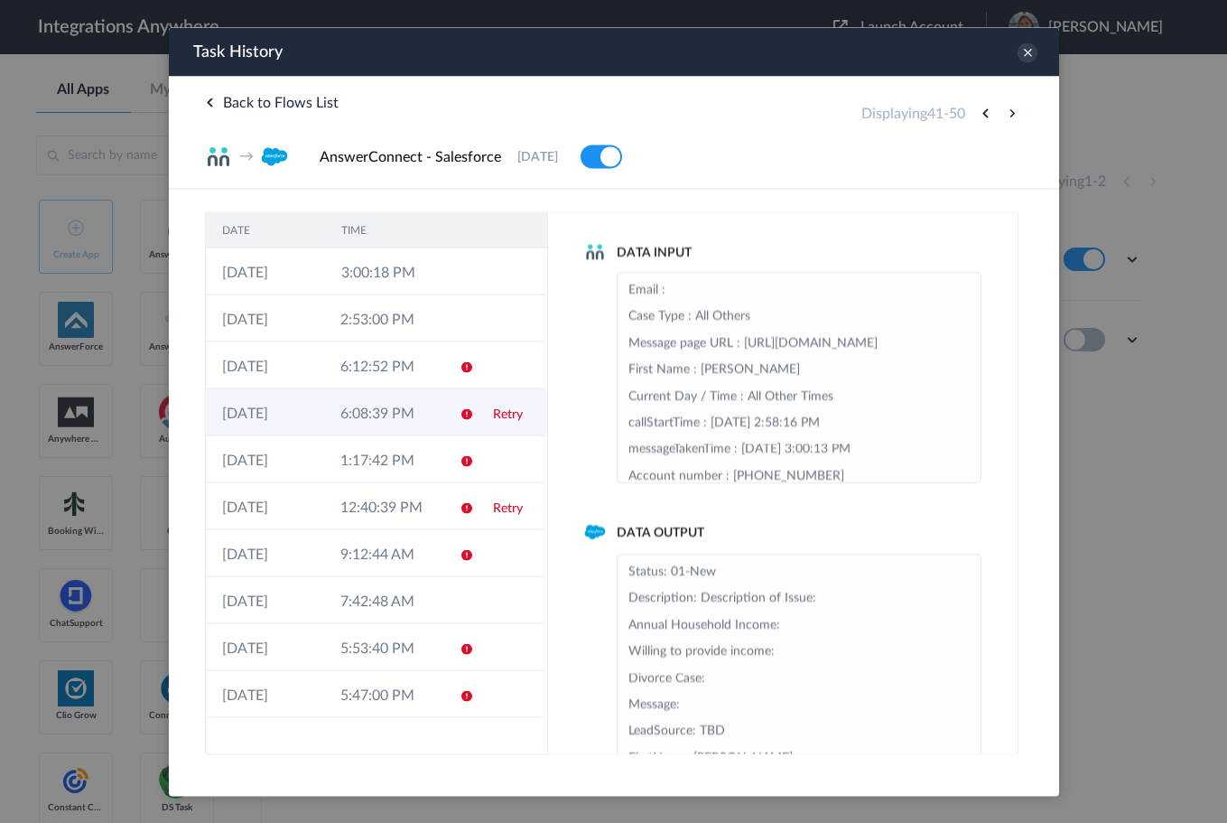
click at [449, 421] on td at bounding box center [459, 411] width 34 height 47
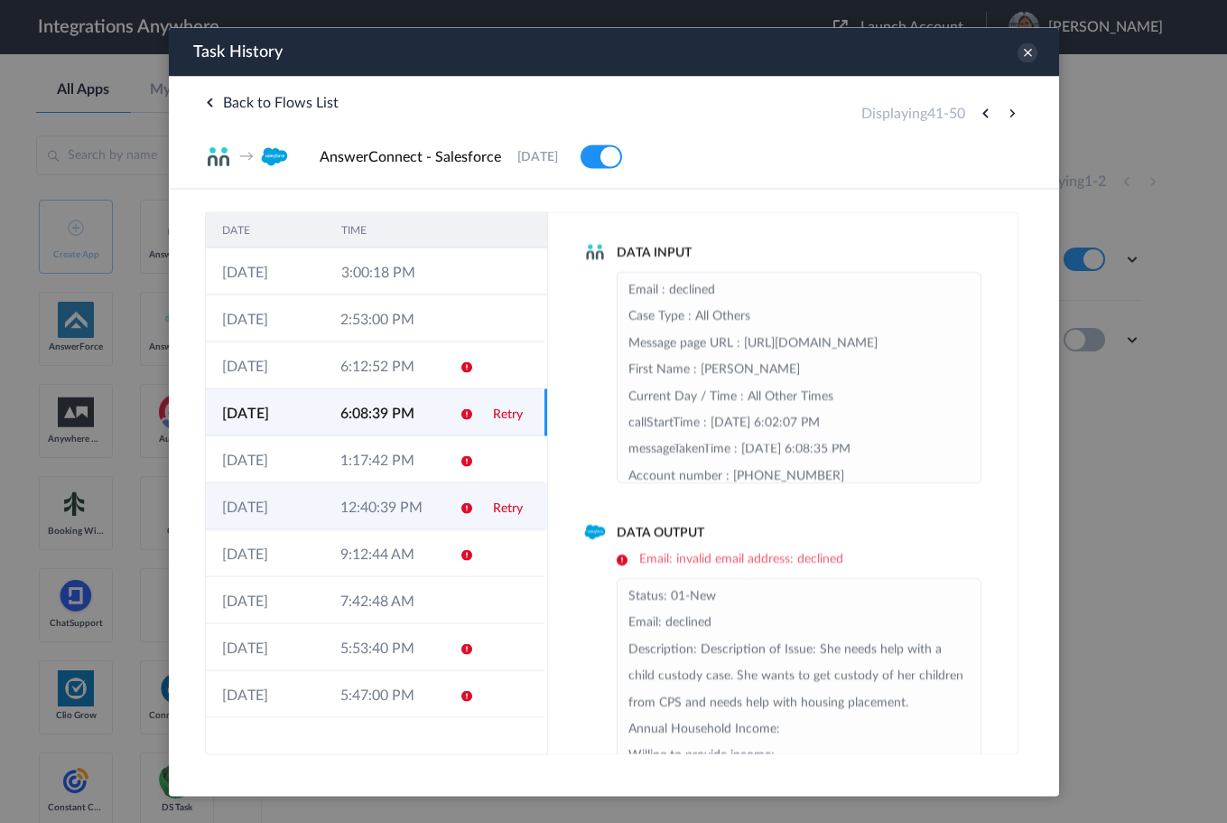
click at [483, 511] on td "Retry" at bounding box center [510, 505] width 68 height 47
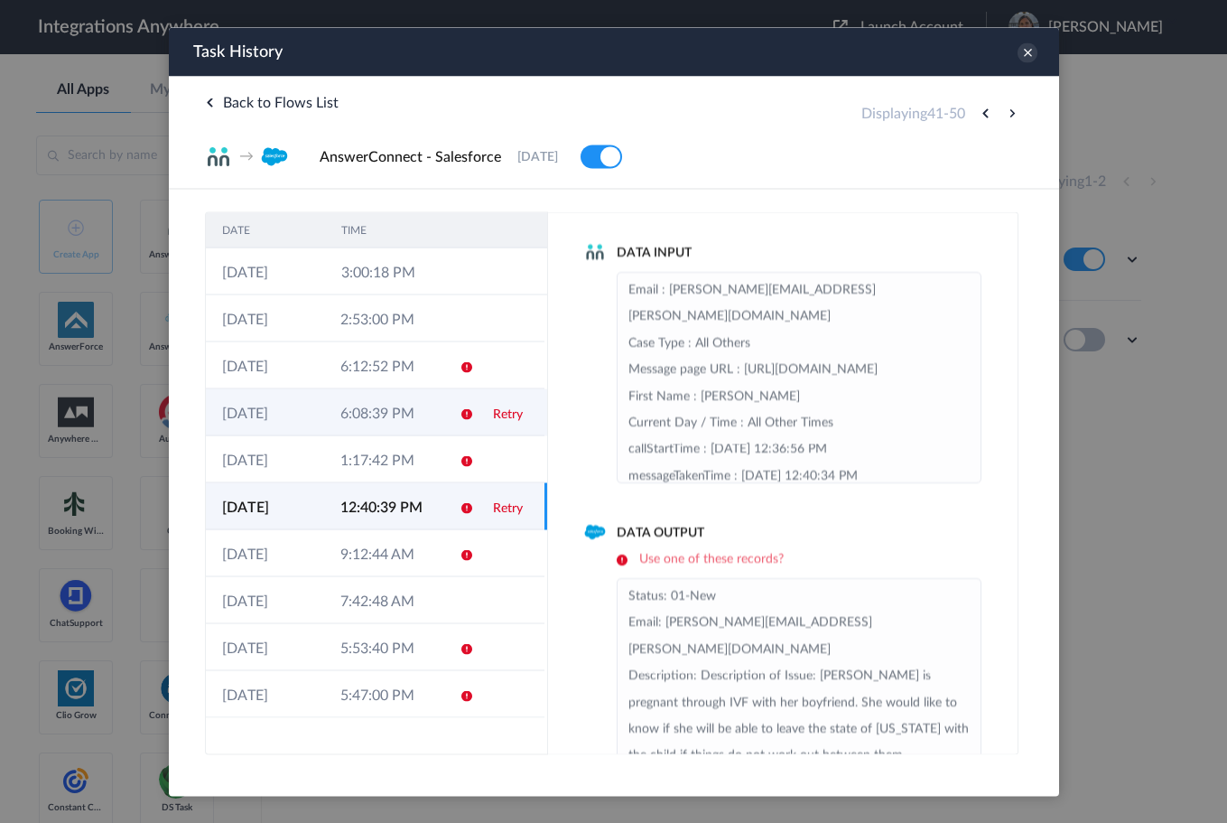
click at [508, 411] on link "Retry" at bounding box center [507, 413] width 30 height 13
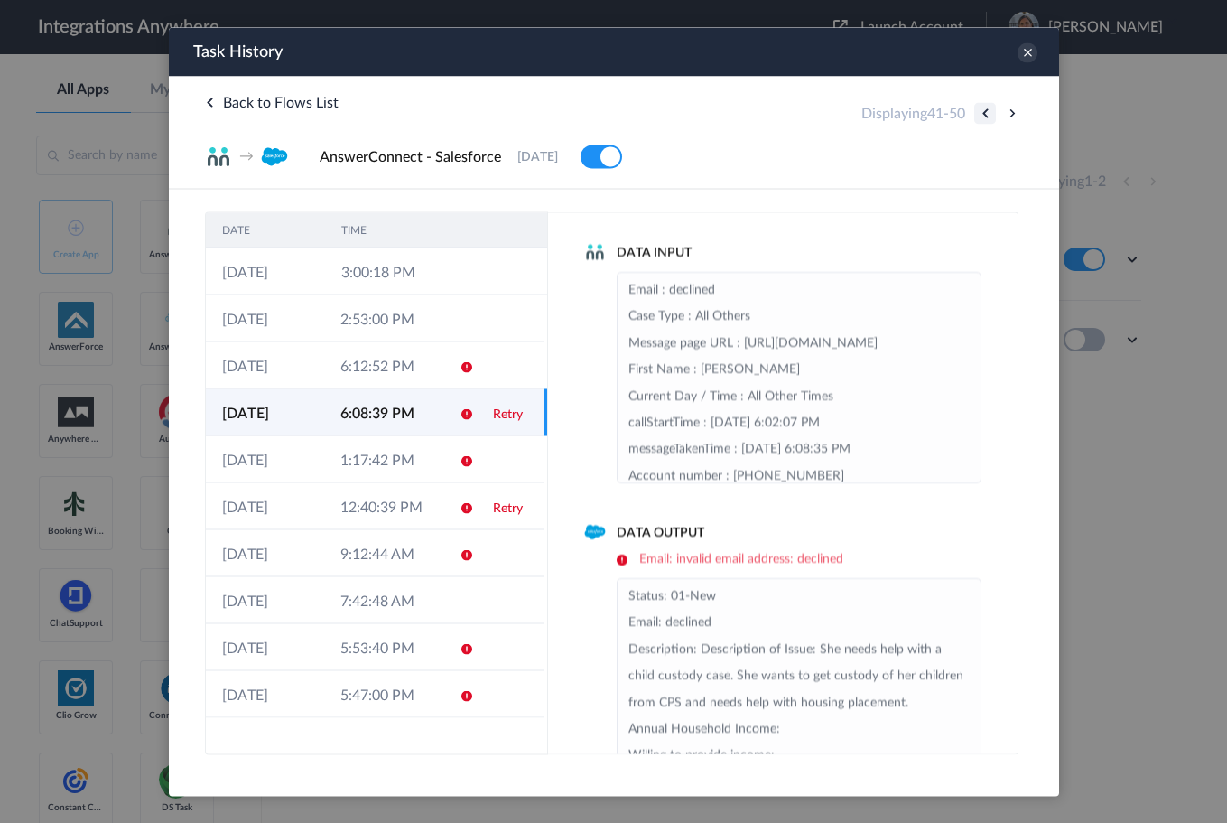
click at [984, 116] on button at bounding box center [984, 113] width 22 height 22
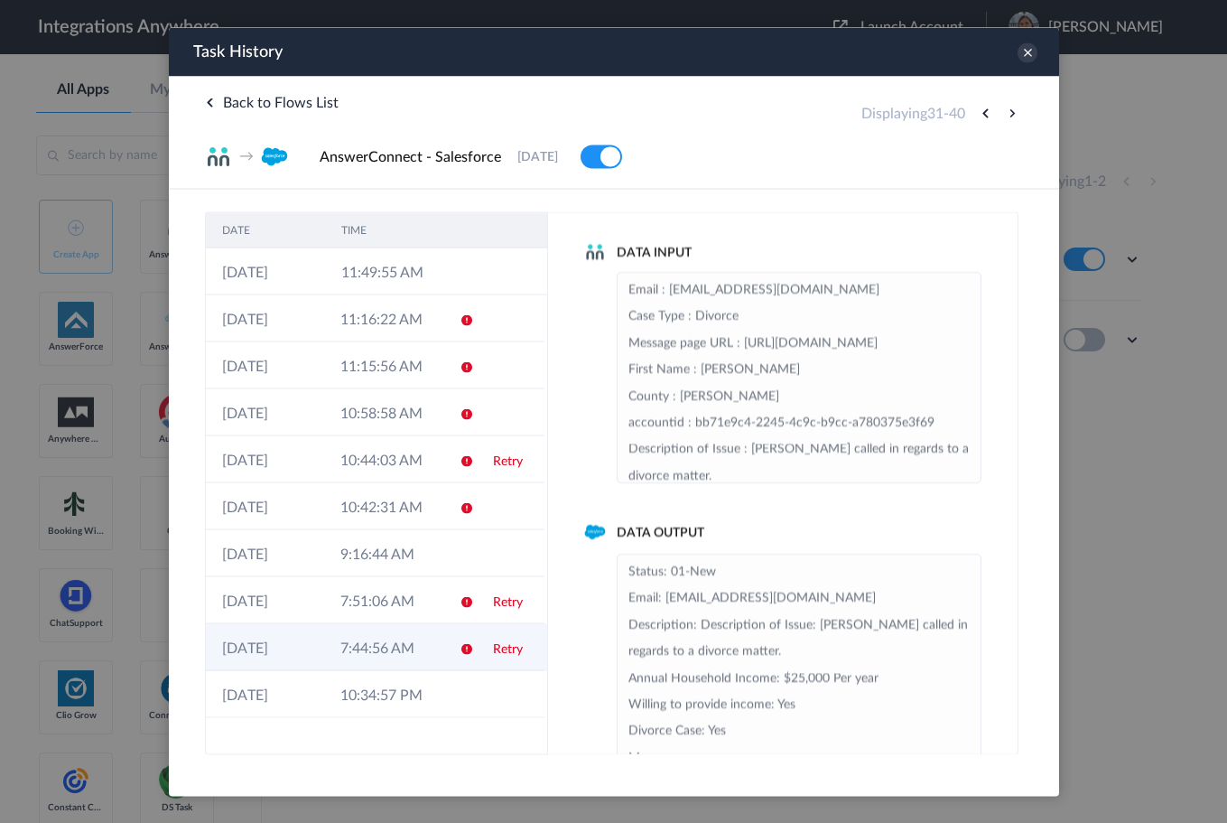
click at [483, 651] on td "Retry" at bounding box center [510, 646] width 68 height 47
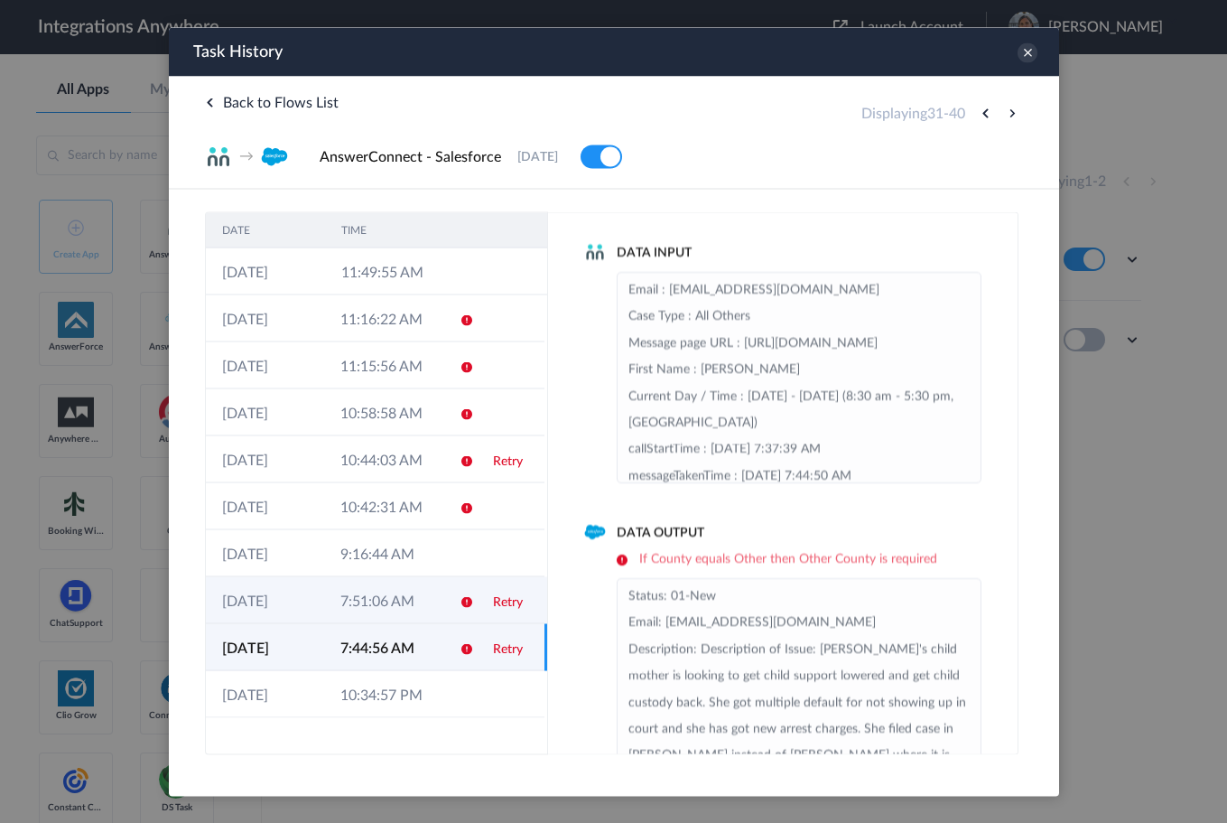
click at [506, 597] on link "Retry" at bounding box center [507, 601] width 30 height 13
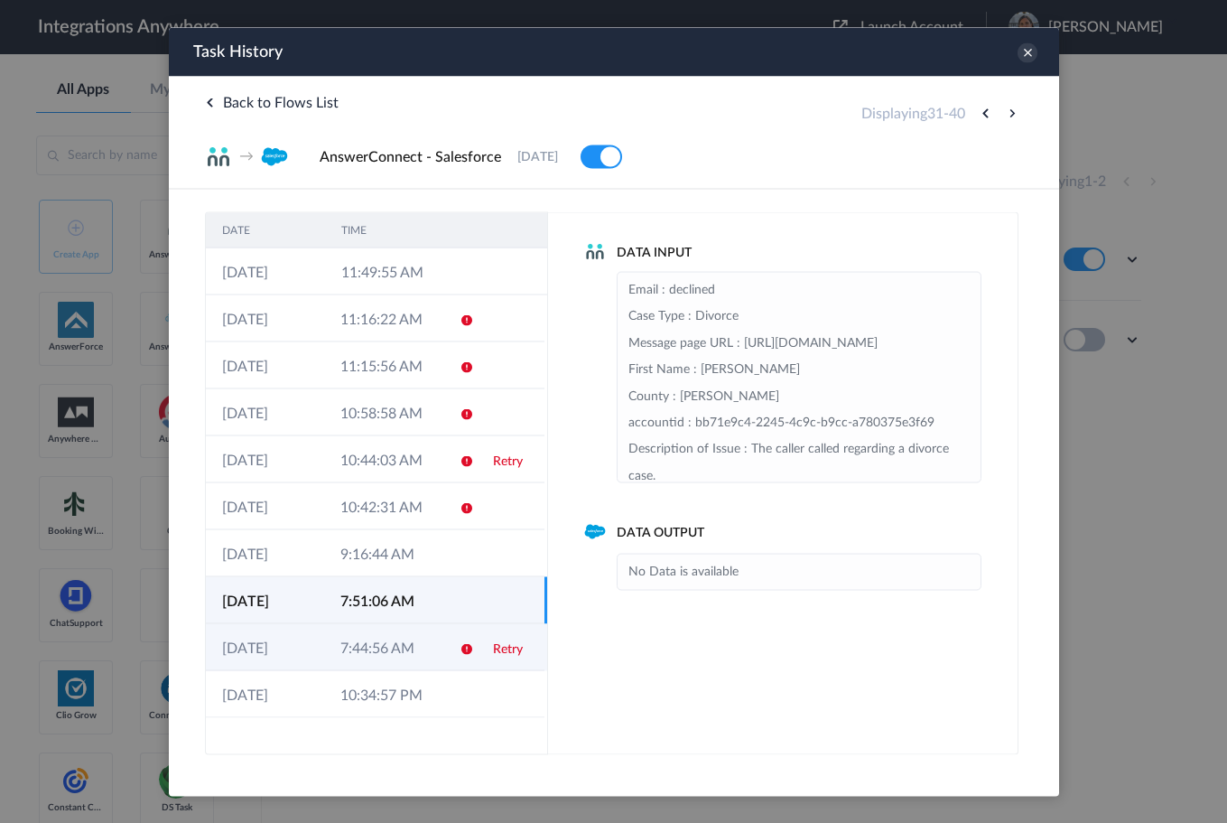
click at [492, 646] on link "Retry" at bounding box center [507, 648] width 30 height 13
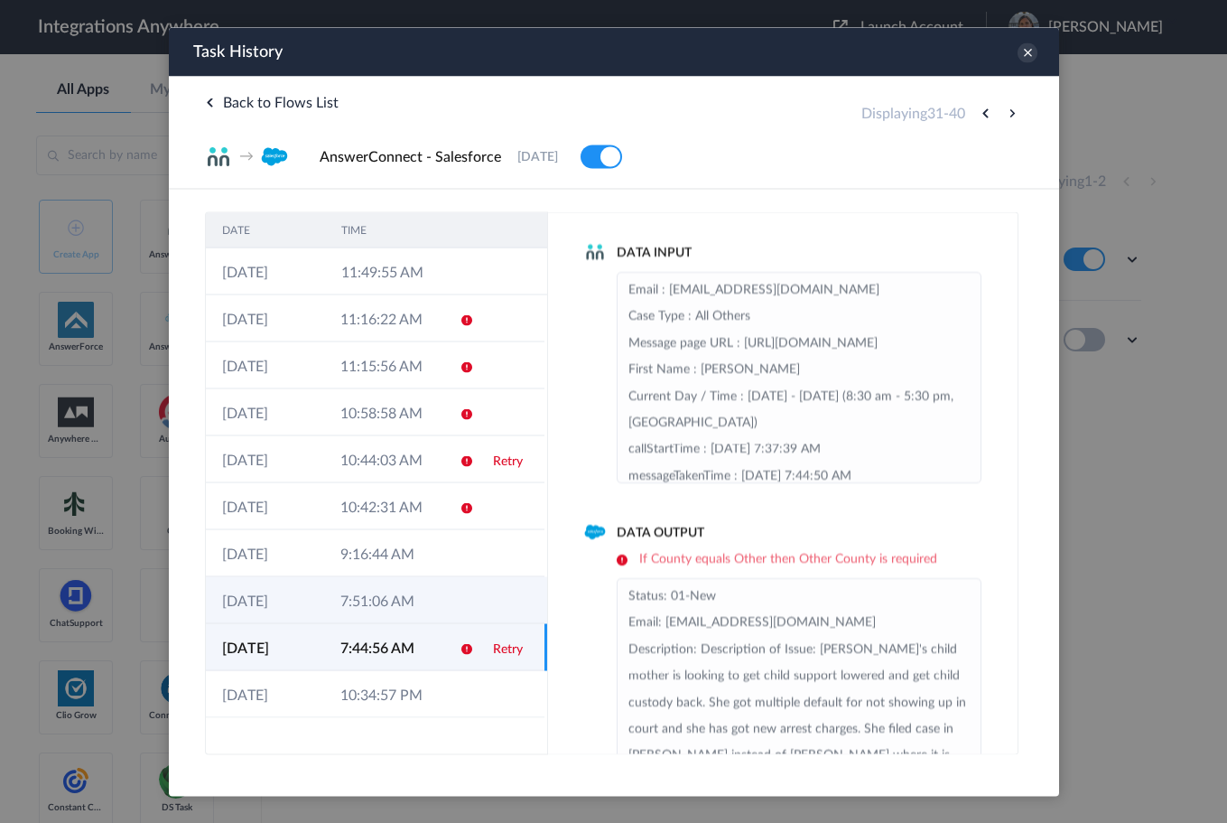
click at [492, 460] on link "Retry" at bounding box center [507, 460] width 30 height 13
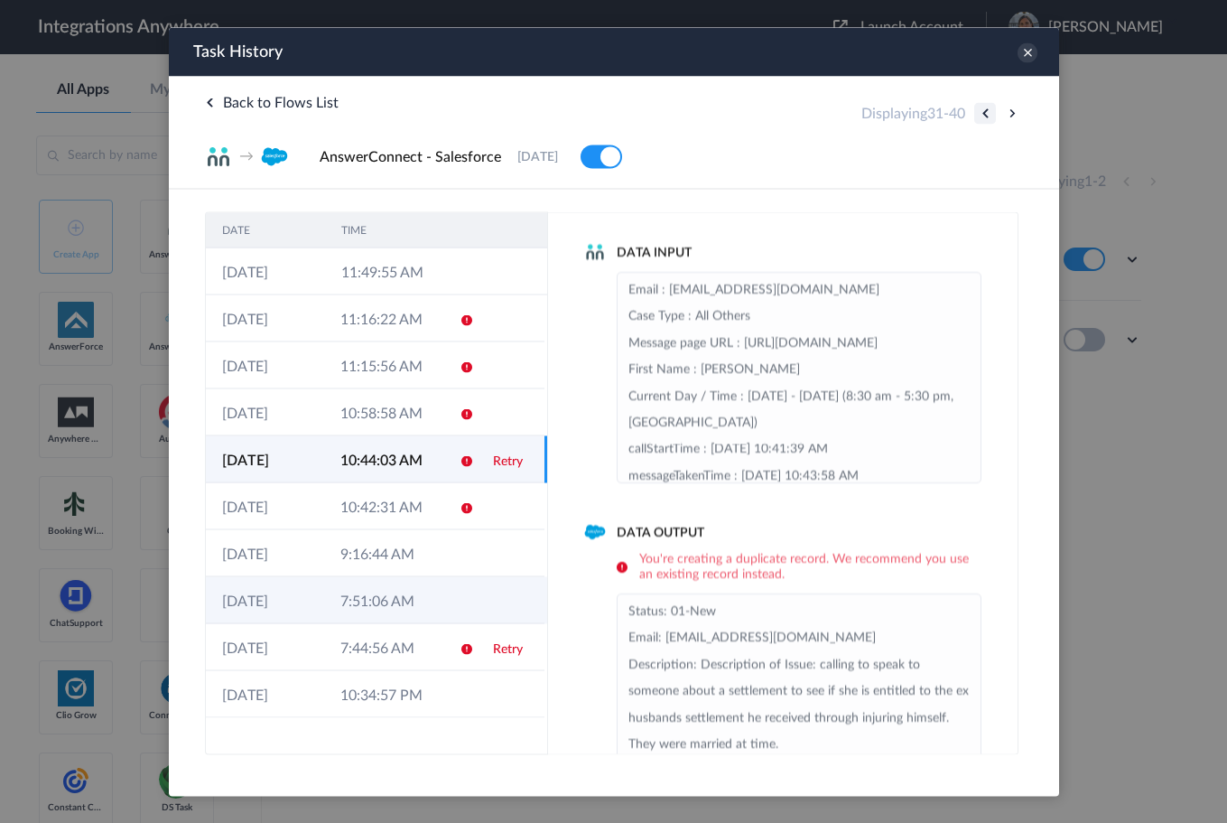
click at [980, 117] on button at bounding box center [984, 113] width 22 height 22
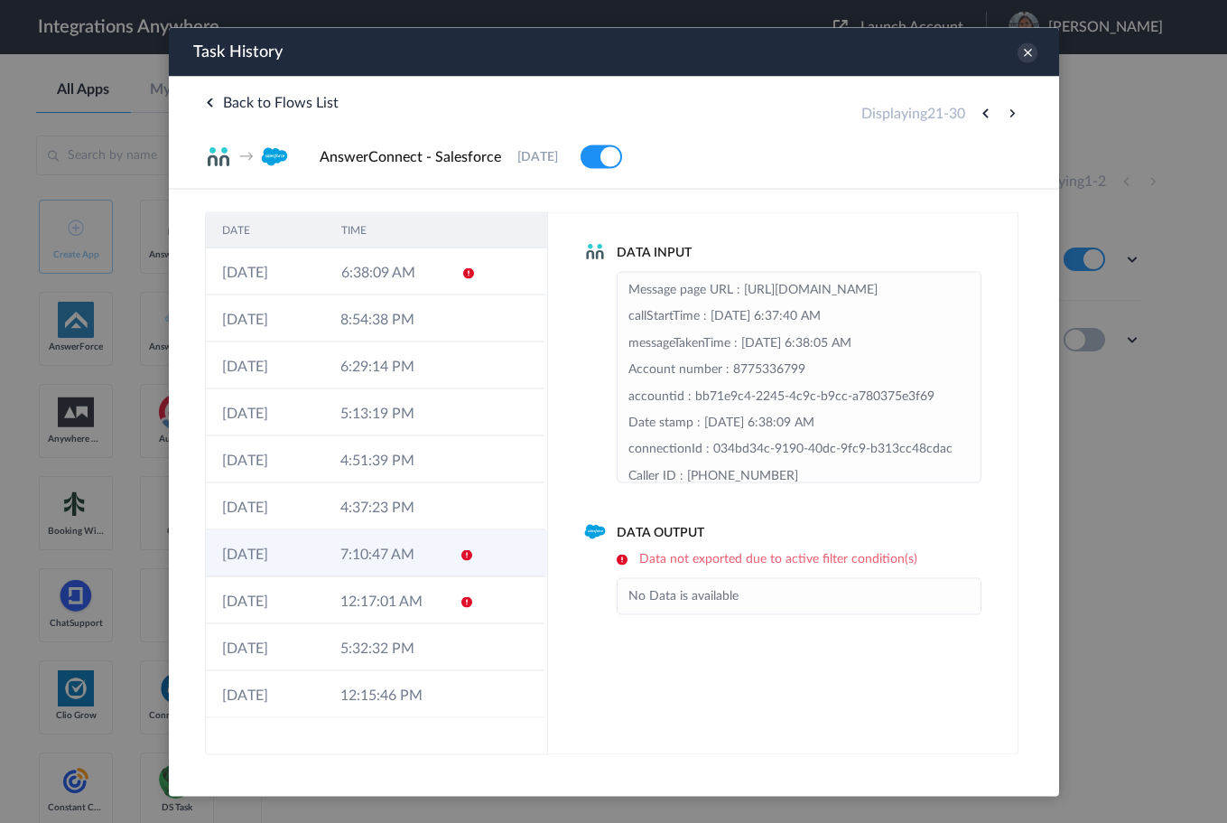
click at [453, 552] on td at bounding box center [459, 552] width 34 height 47
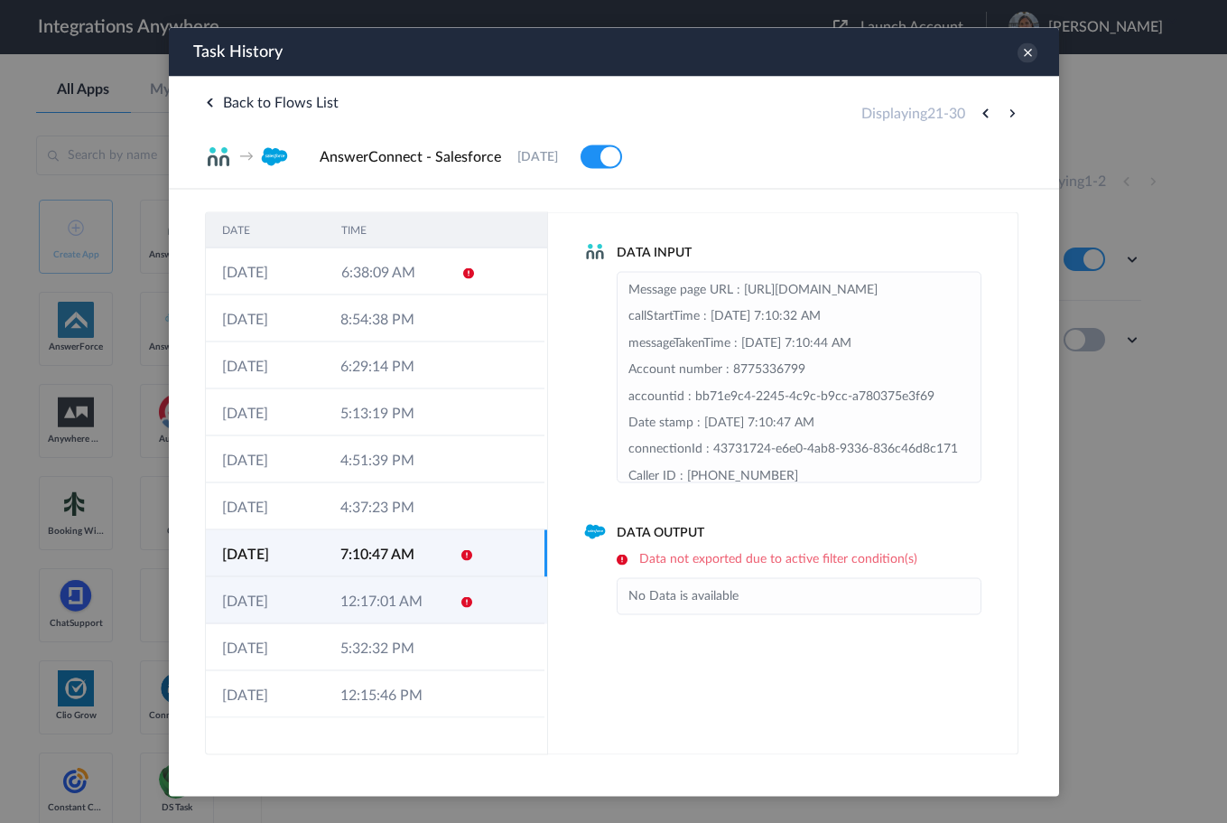
click at [448, 596] on td at bounding box center [459, 599] width 34 height 47
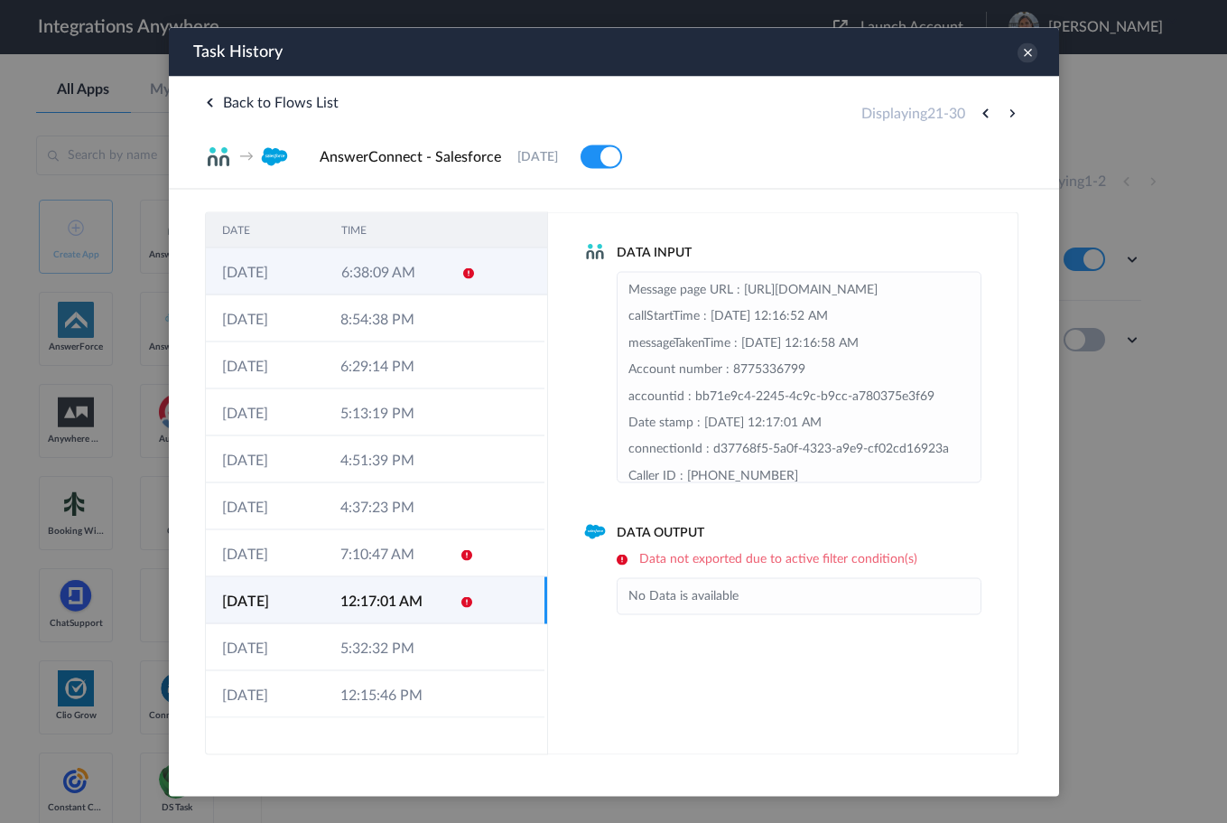
click at [438, 282] on td "6:38:09 AM" at bounding box center [383, 270] width 119 height 47
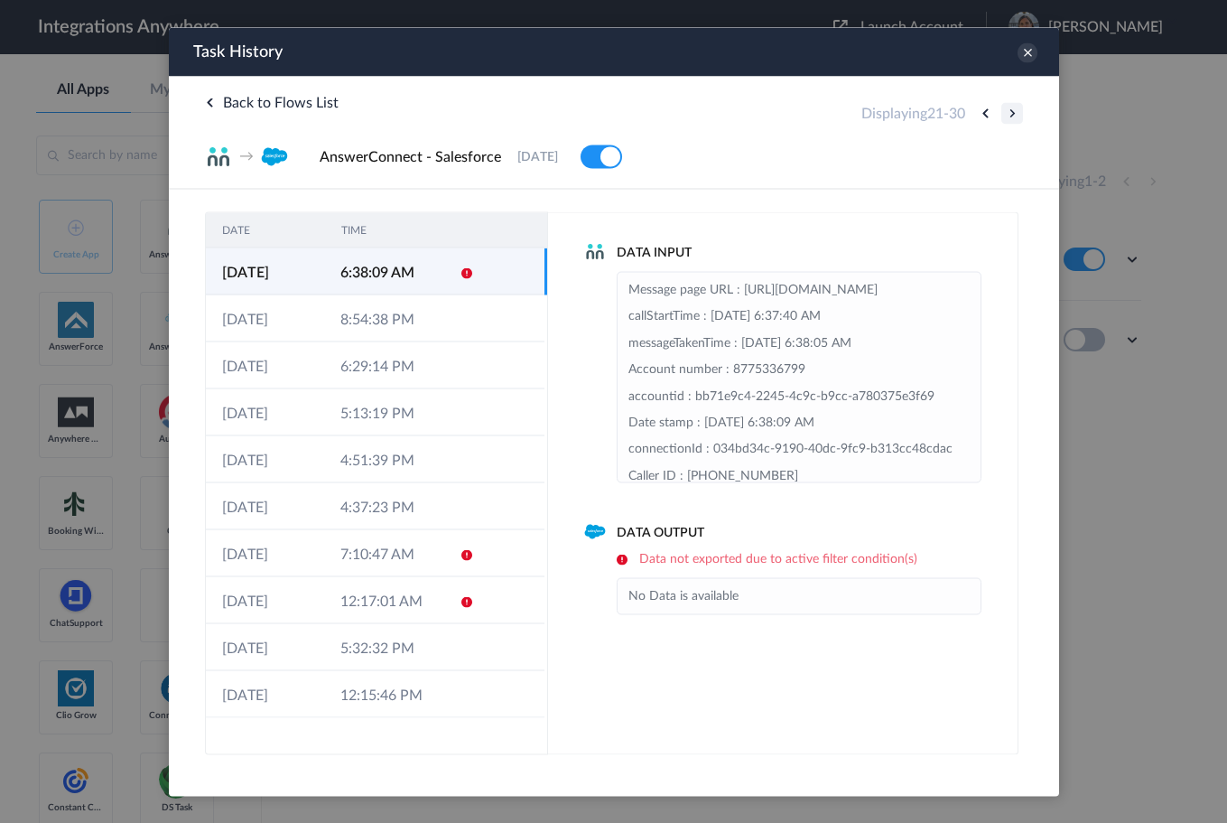
click at [1010, 107] on button at bounding box center [1011, 113] width 22 height 22
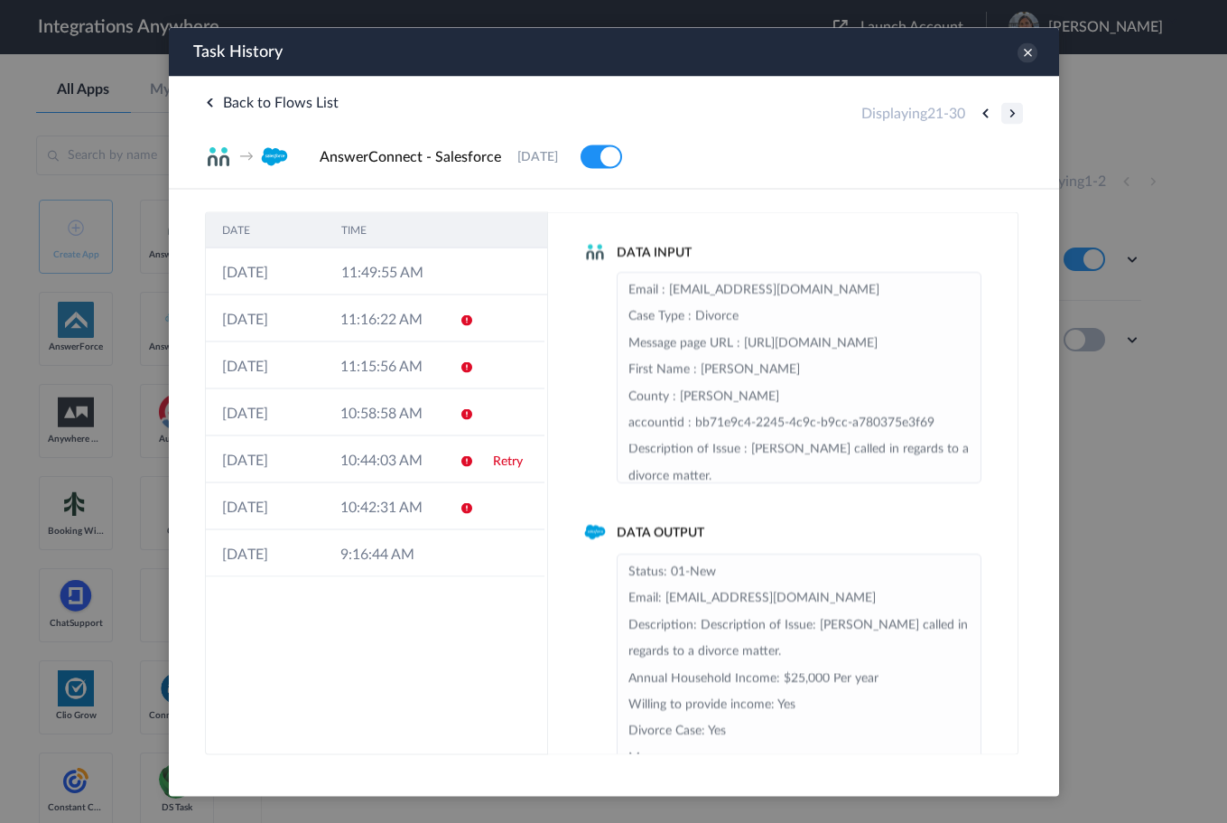
click at [1010, 107] on button at bounding box center [1011, 113] width 22 height 22
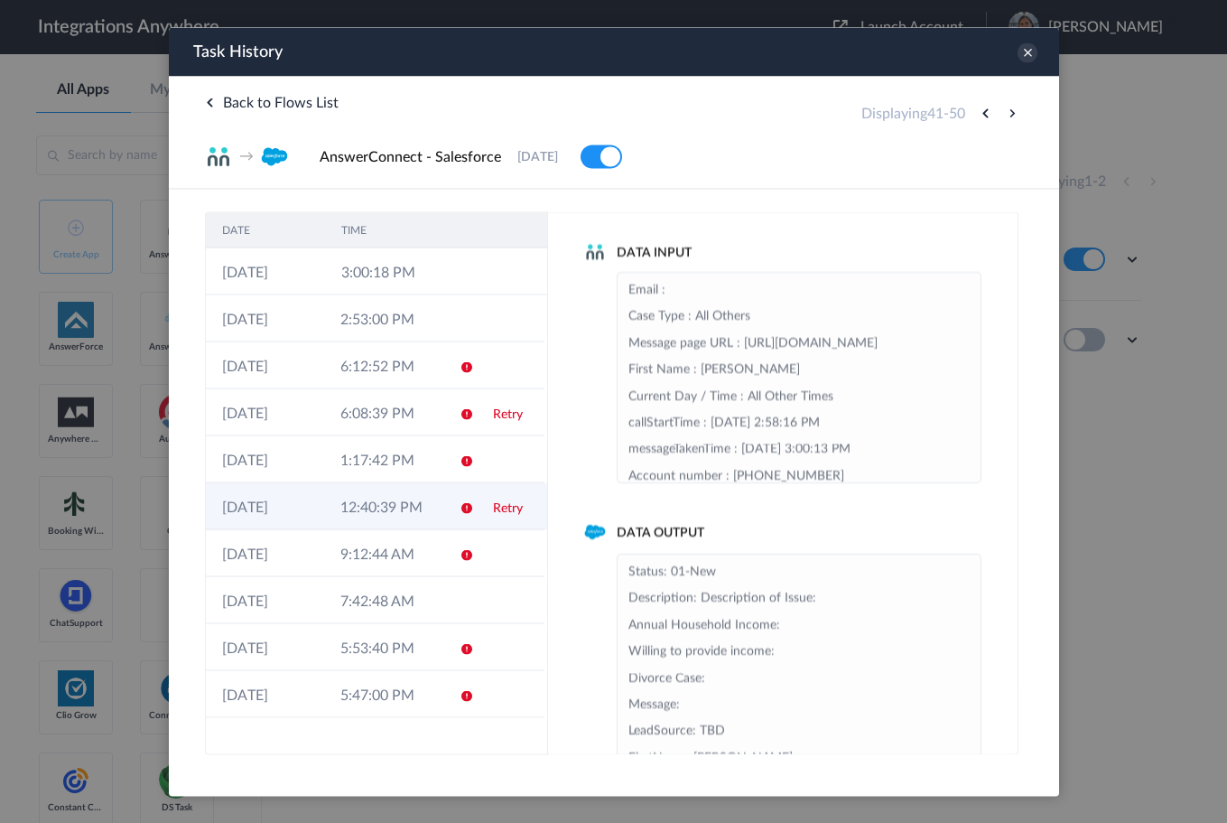
click at [442, 499] on td at bounding box center [459, 505] width 34 height 47
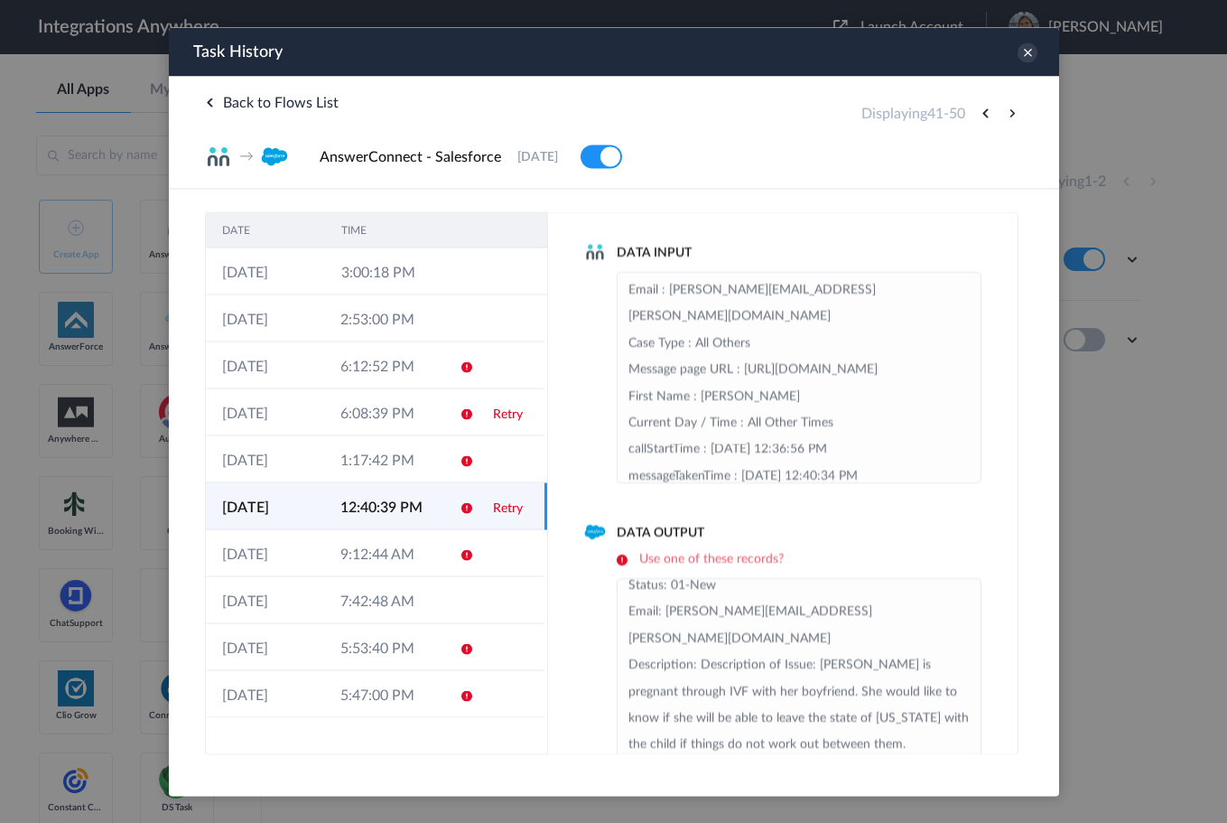
scroll to position [0, 0]
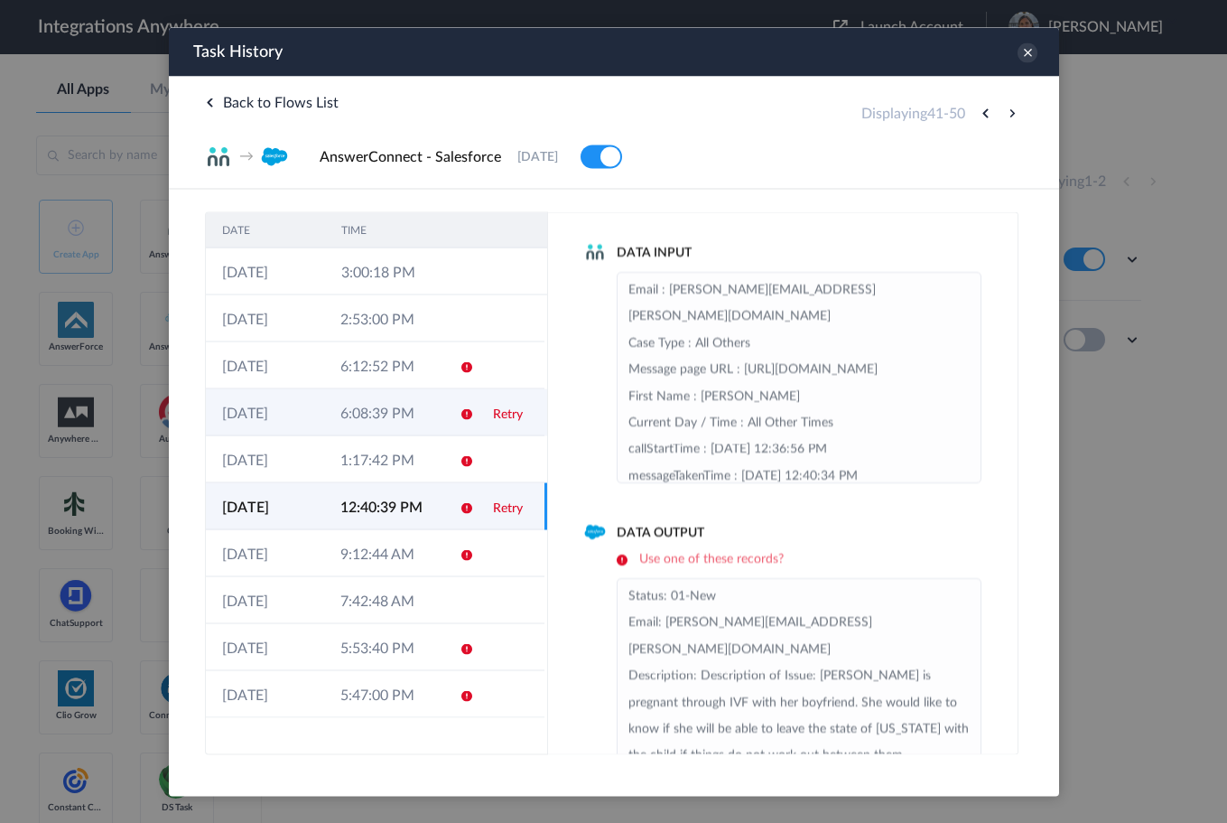
click at [468, 406] on icon at bounding box center [466, 413] width 14 height 14
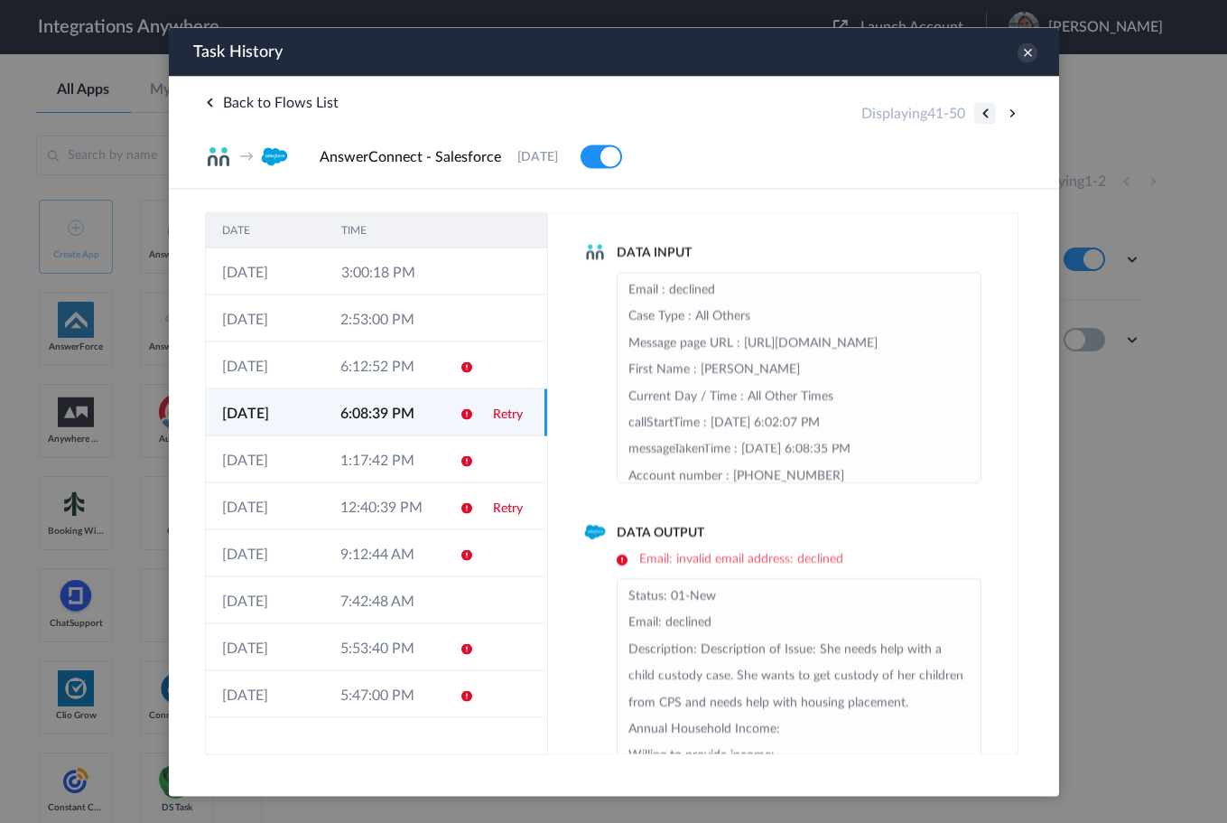
click at [981, 112] on button at bounding box center [984, 113] width 22 height 22
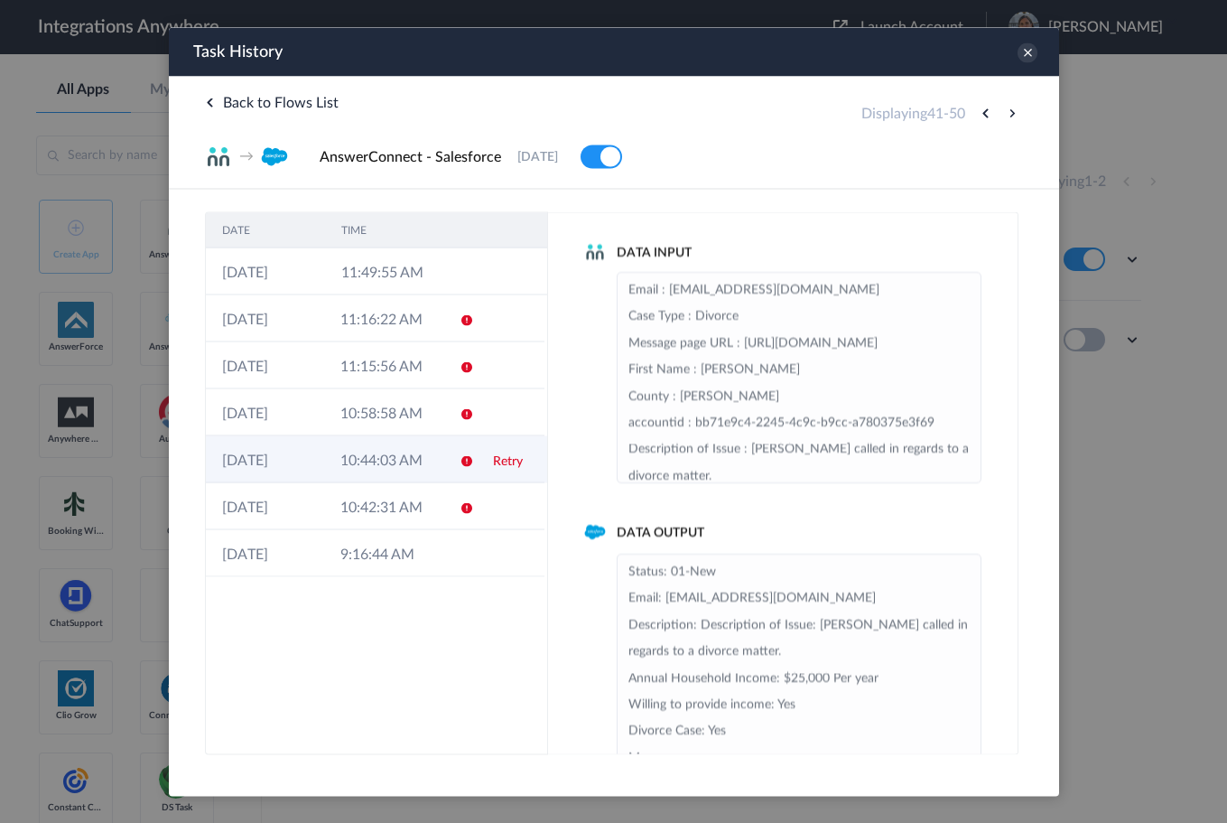
click at [489, 461] on td "Retry" at bounding box center [510, 458] width 68 height 47
click at [535, 452] on td "Retry" at bounding box center [510, 458] width 68 height 47
click at [482, 453] on td "Retry" at bounding box center [510, 458] width 68 height 47
click at [369, 458] on td "10:44:03 AM" at bounding box center [382, 458] width 118 height 47
click at [397, 468] on td "10:44:03 AM" at bounding box center [382, 458] width 118 height 47
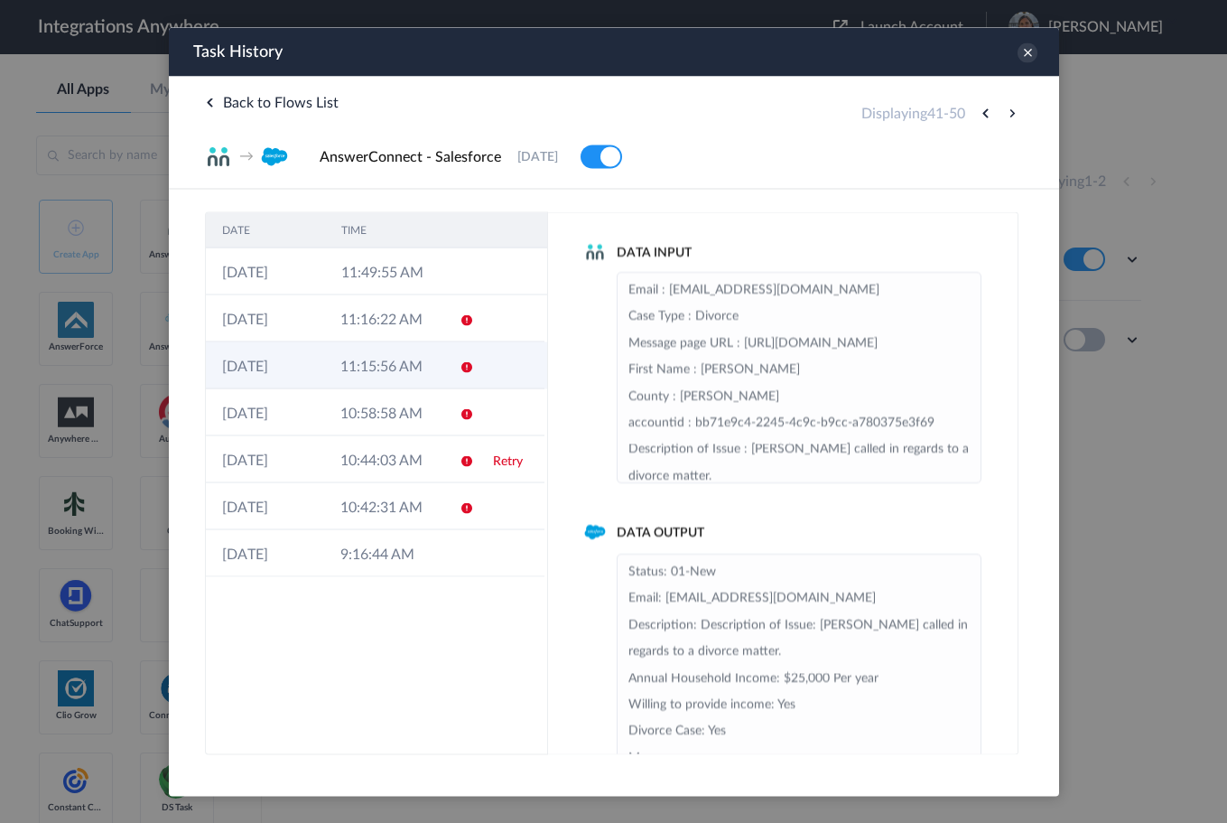
click at [421, 377] on td "11:15:56 AM" at bounding box center [382, 364] width 118 height 47
drag, startPoint x: 400, startPoint y: 452, endPoint x: 1006, endPoint y: 220, distance: 648.8
click at [413, 452] on td "10:44:03 AM" at bounding box center [382, 458] width 118 height 47
click at [982, 109] on button at bounding box center [984, 113] width 22 height 22
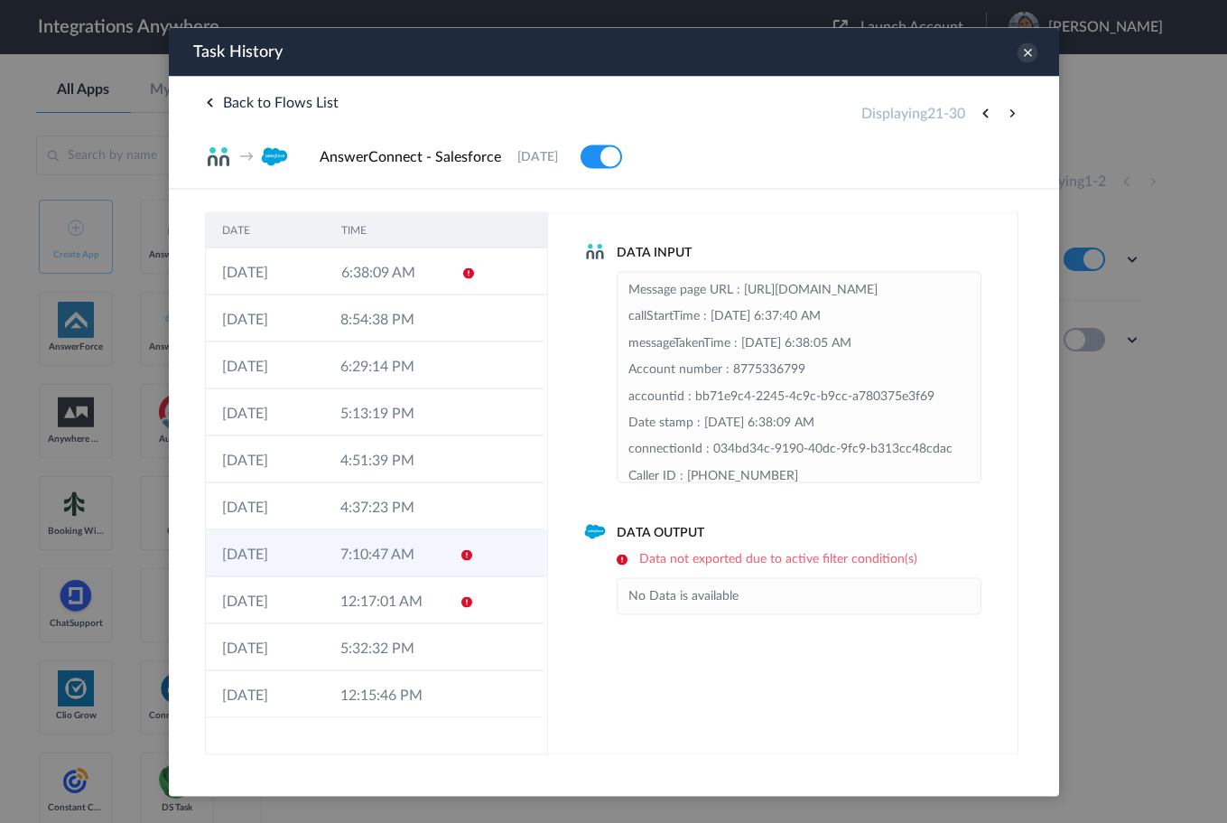
click at [357, 561] on td "7:10:47 AM" at bounding box center [382, 552] width 118 height 47
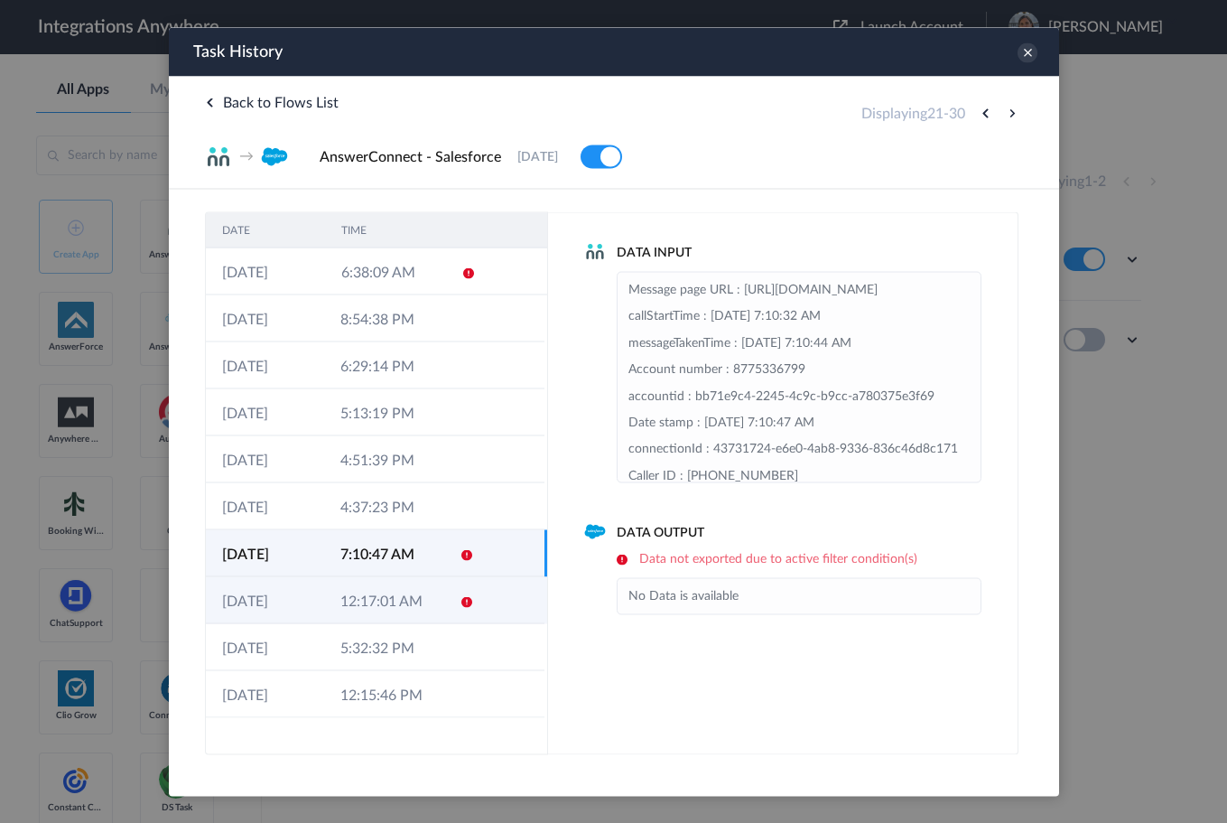
click at [370, 594] on td "12:17:01 AM" at bounding box center [382, 599] width 118 height 47
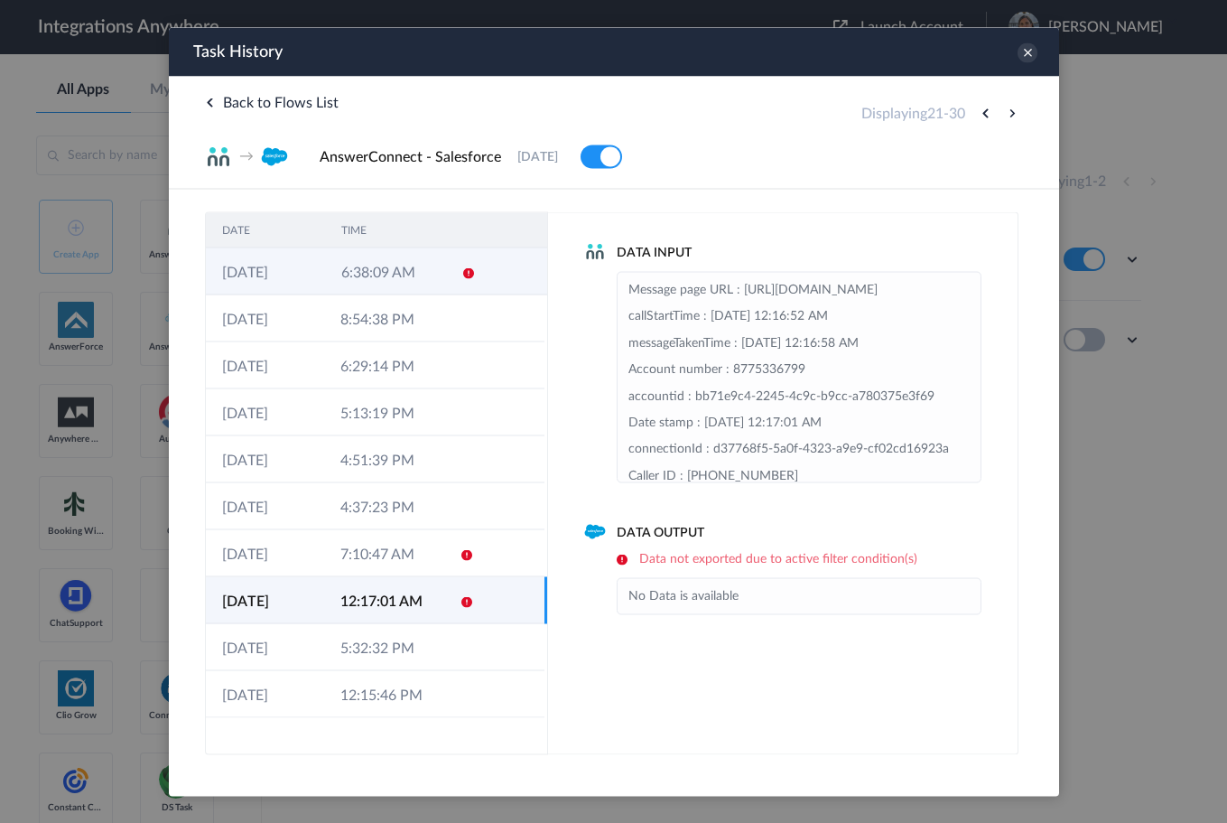
click at [444, 274] on td at bounding box center [461, 270] width 34 height 47
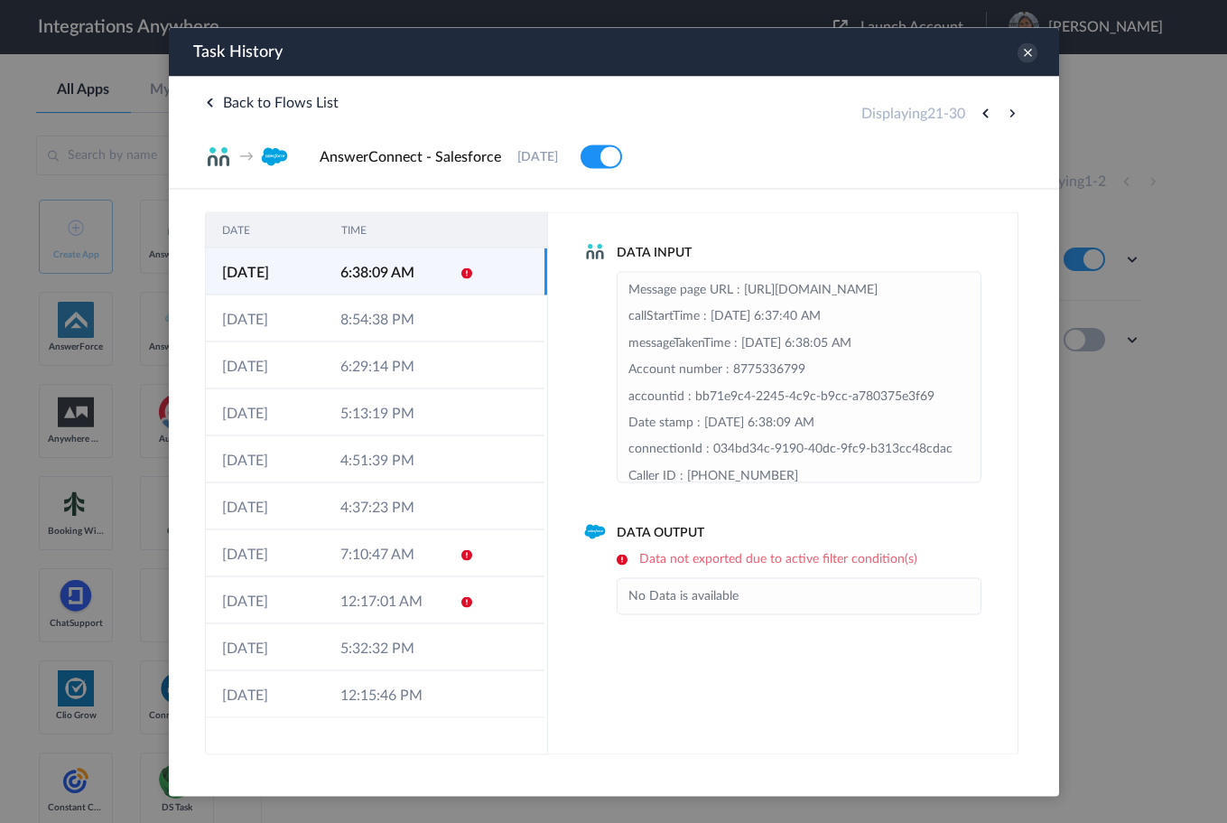
click at [996, 109] on div "Displaying 21 - 30" at bounding box center [941, 113] width 162 height 22
click at [984, 112] on button at bounding box center [984, 113] width 22 height 22
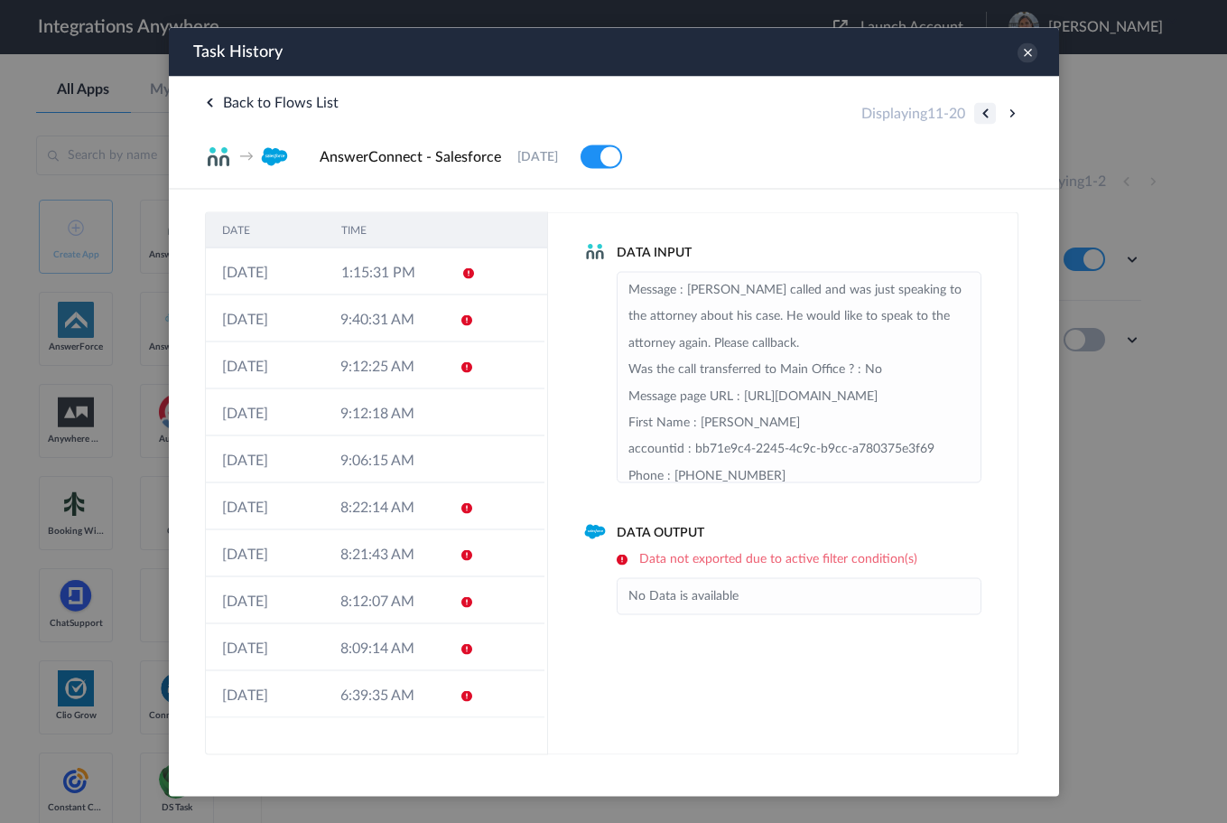
click at [984, 112] on button at bounding box center [984, 113] width 22 height 22
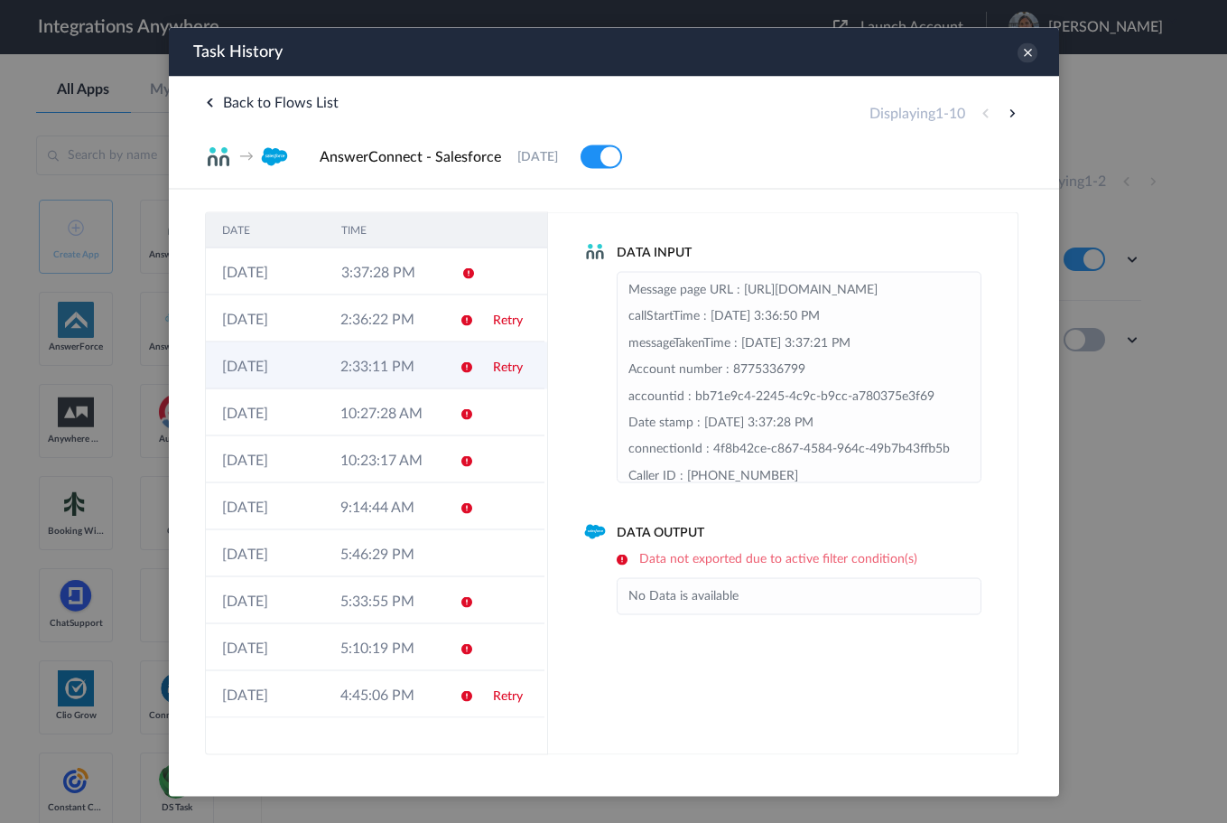
click at [459, 369] on icon at bounding box center [466, 366] width 14 height 14
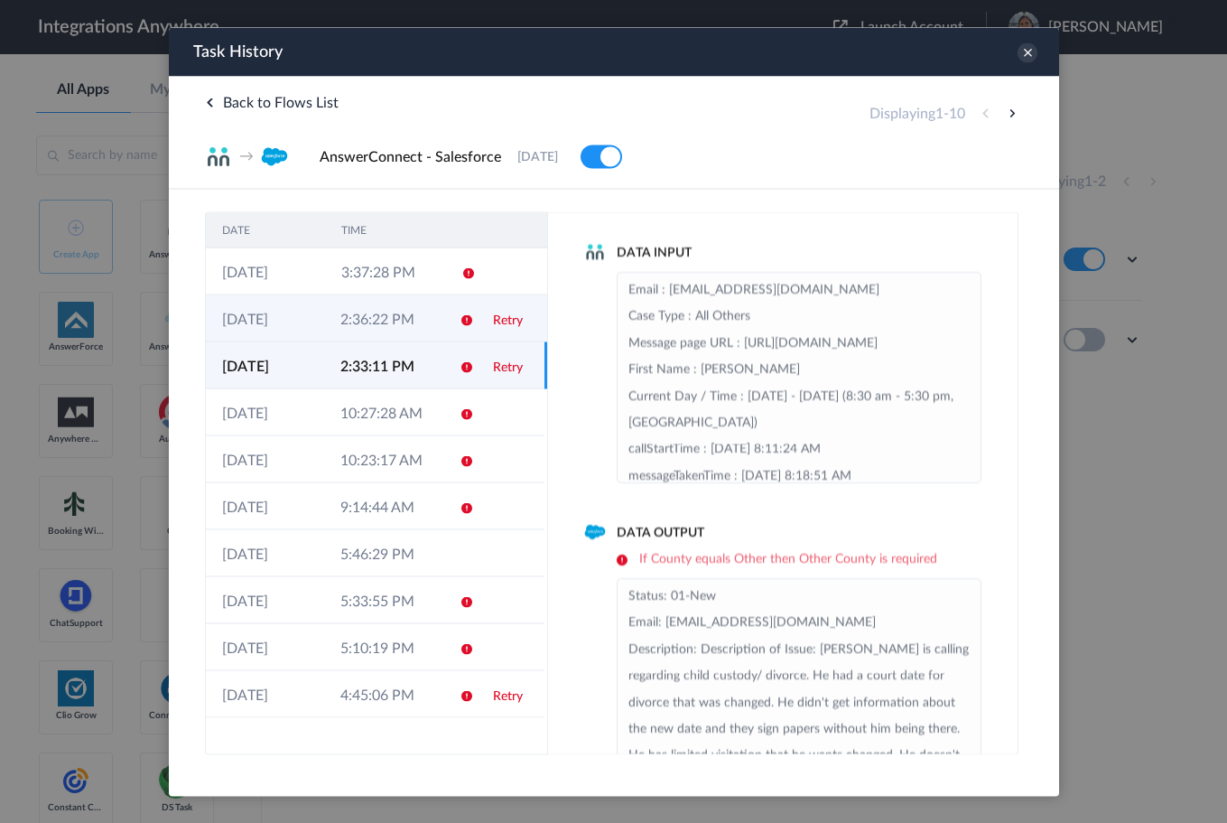
click at [472, 325] on td at bounding box center [459, 317] width 34 height 47
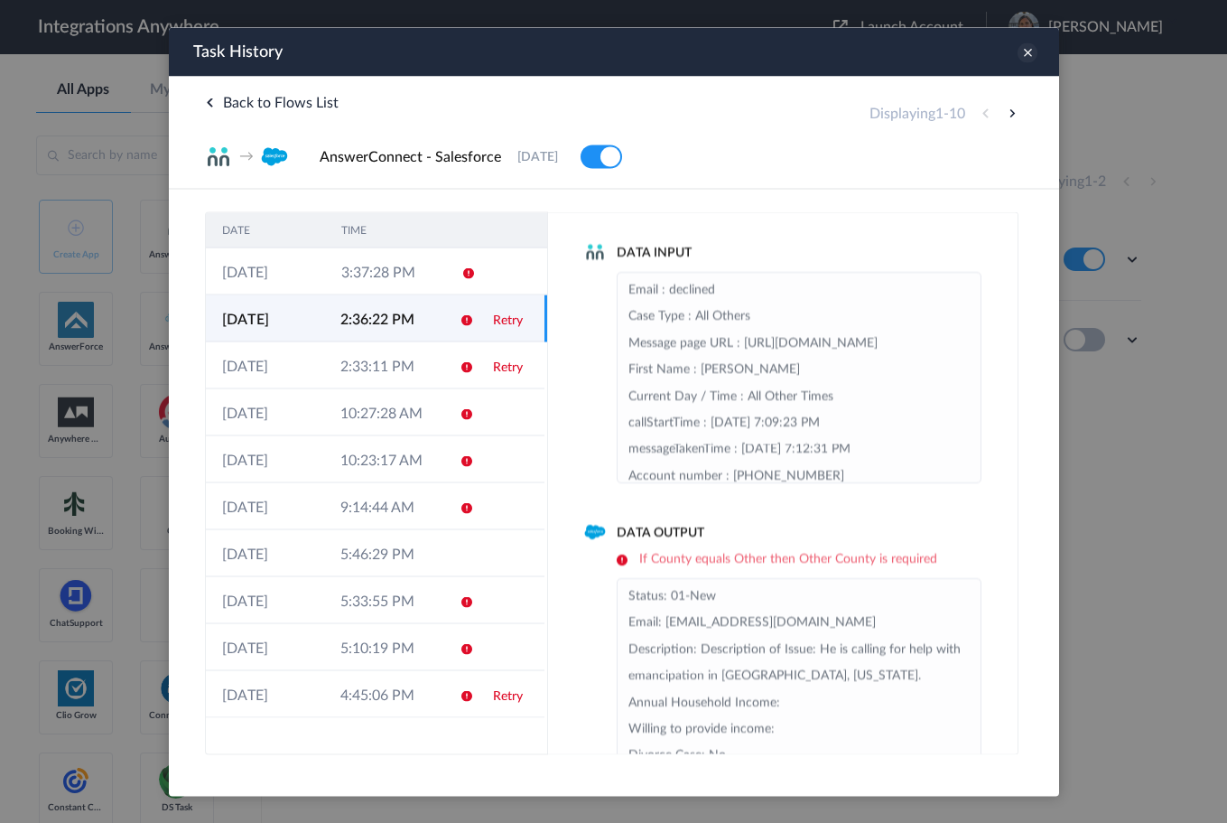
click at [1026, 58] on icon at bounding box center [1027, 52] width 20 height 20
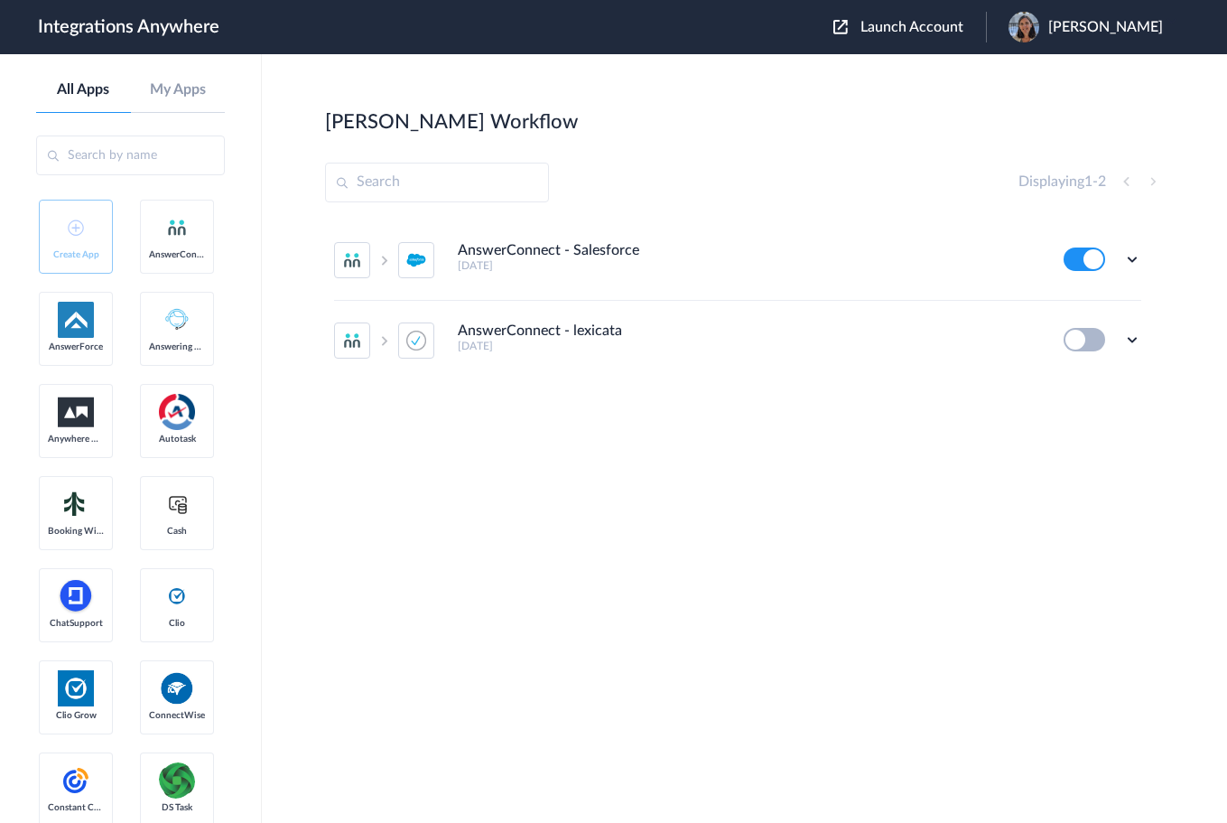
click at [894, 29] on span "Launch Account" at bounding box center [911, 27] width 103 height 14
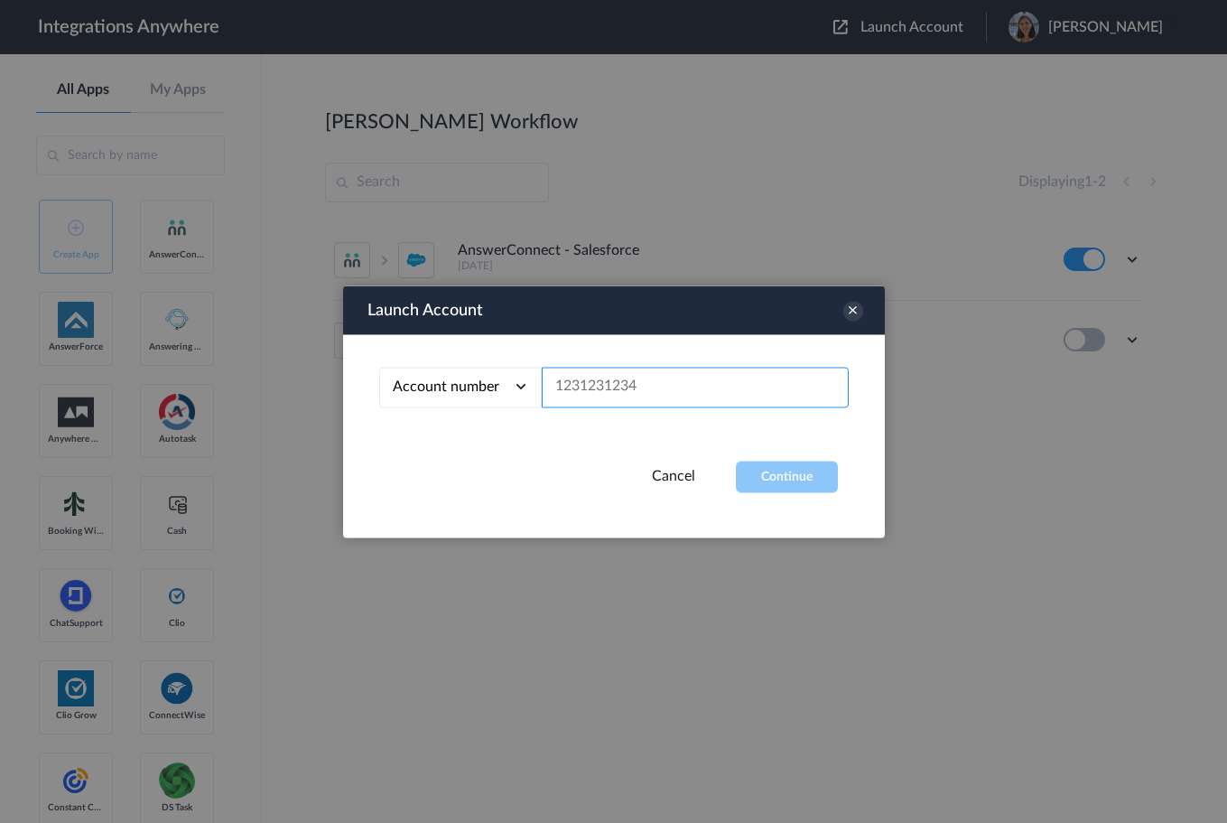
click at [644, 390] on input "text" at bounding box center [695, 387] width 307 height 41
paste input "8775336799"
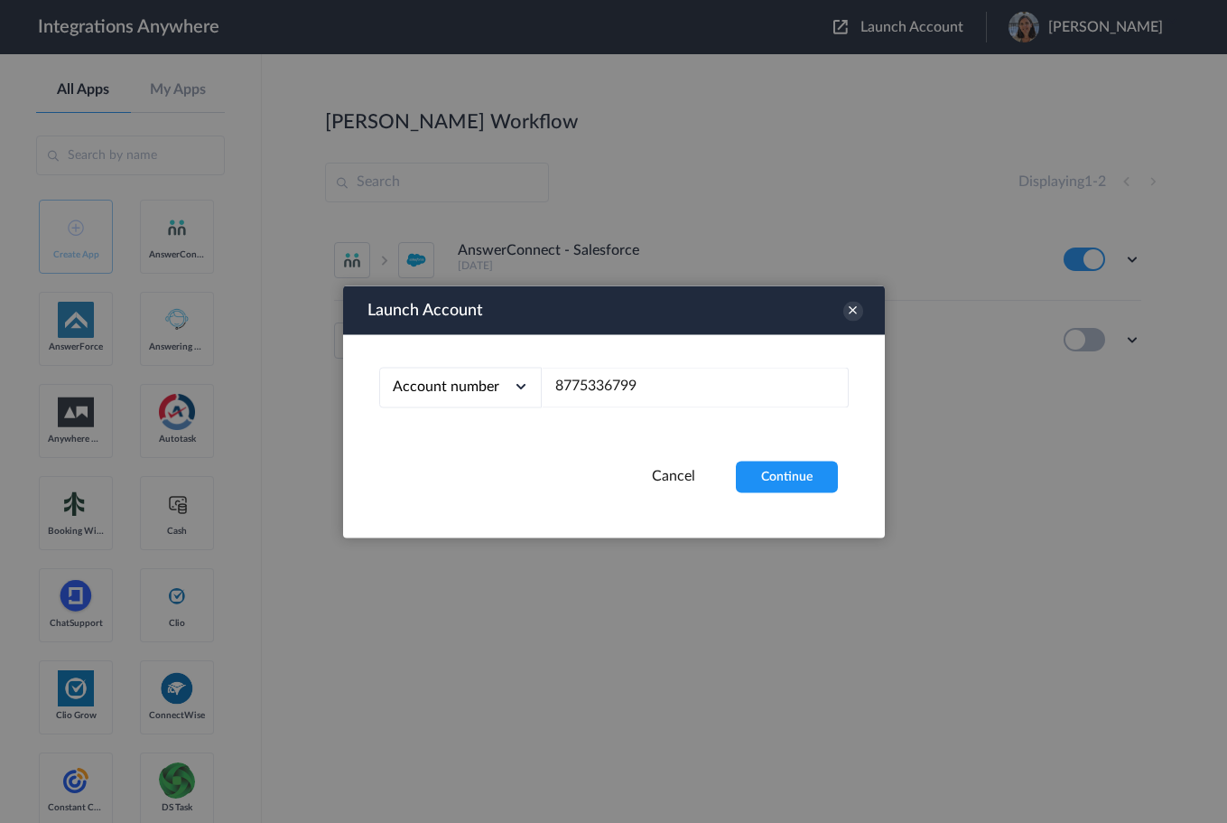
click at [839, 462] on div "Cancel Continue" at bounding box center [614, 476] width 542 height 32
click at [798, 478] on button "Continue" at bounding box center [787, 476] width 102 height 32
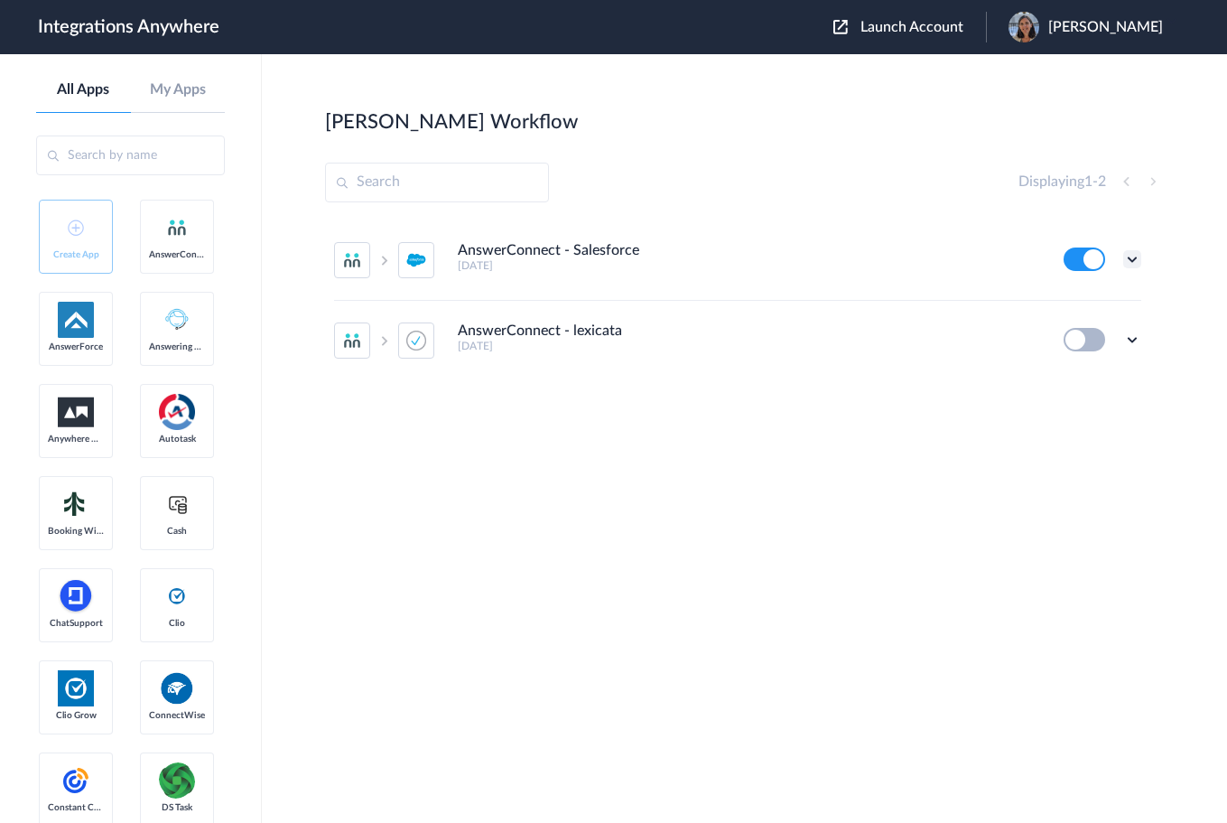
click at [1130, 254] on icon at bounding box center [1132, 259] width 18 height 18
click at [1078, 331] on link "Task history" at bounding box center [1080, 334] width 87 height 13
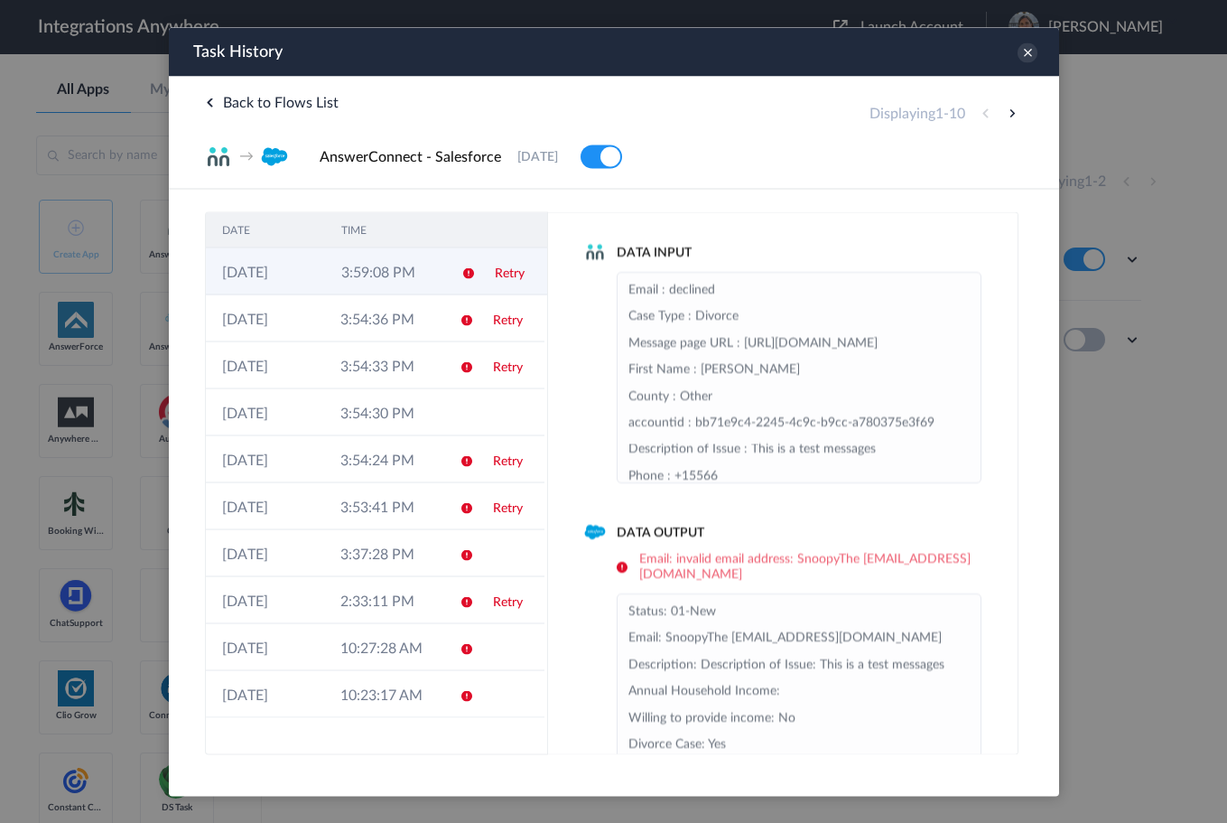
click at [497, 265] on td "Retry" at bounding box center [512, 270] width 69 height 47
click at [500, 278] on link "Retry" at bounding box center [507, 272] width 30 height 13
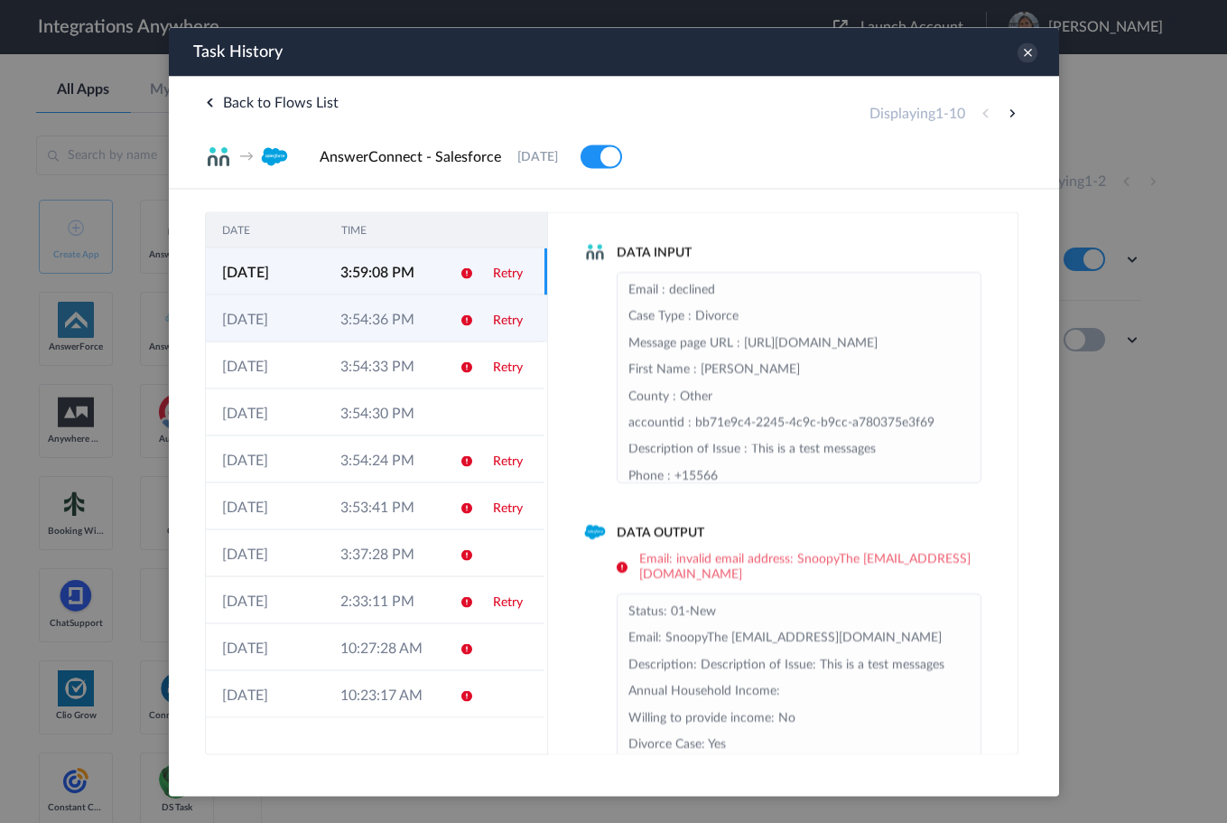
click at [493, 320] on link "Retry" at bounding box center [507, 319] width 30 height 13
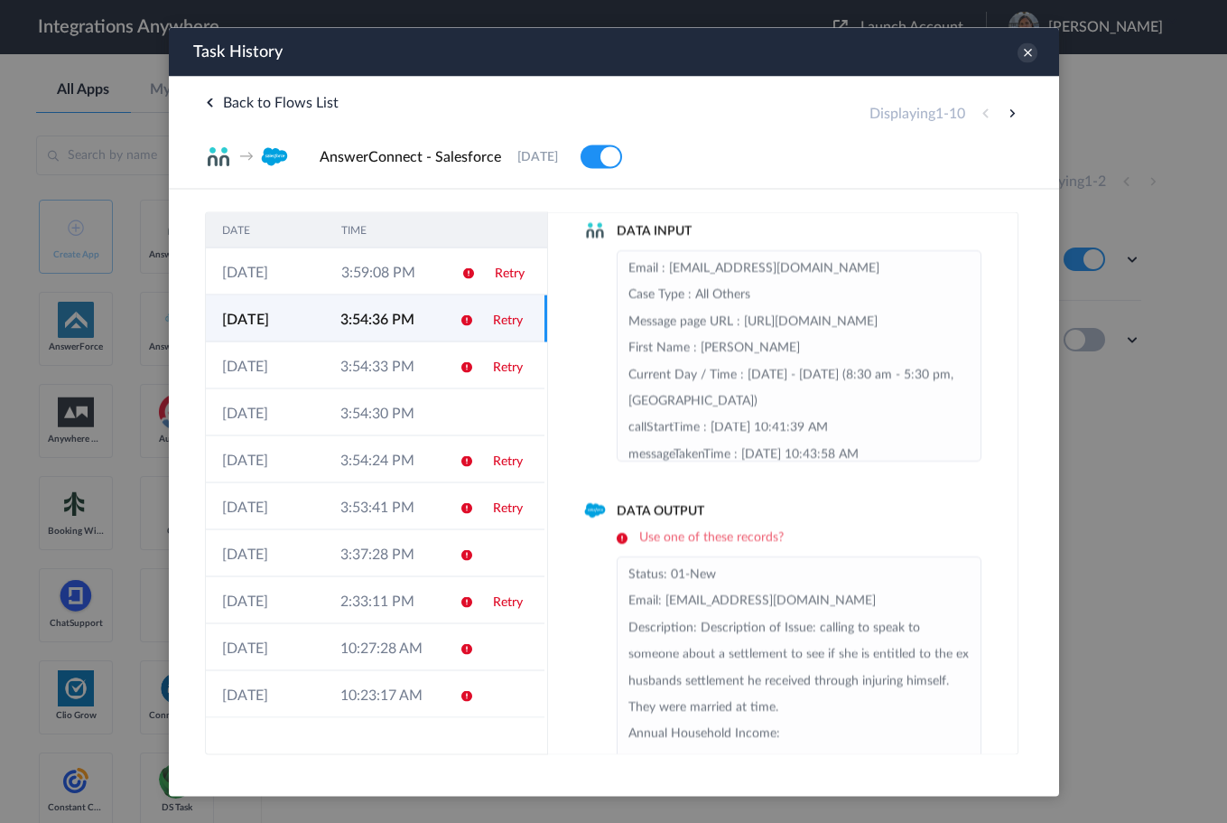
scroll to position [66, 0]
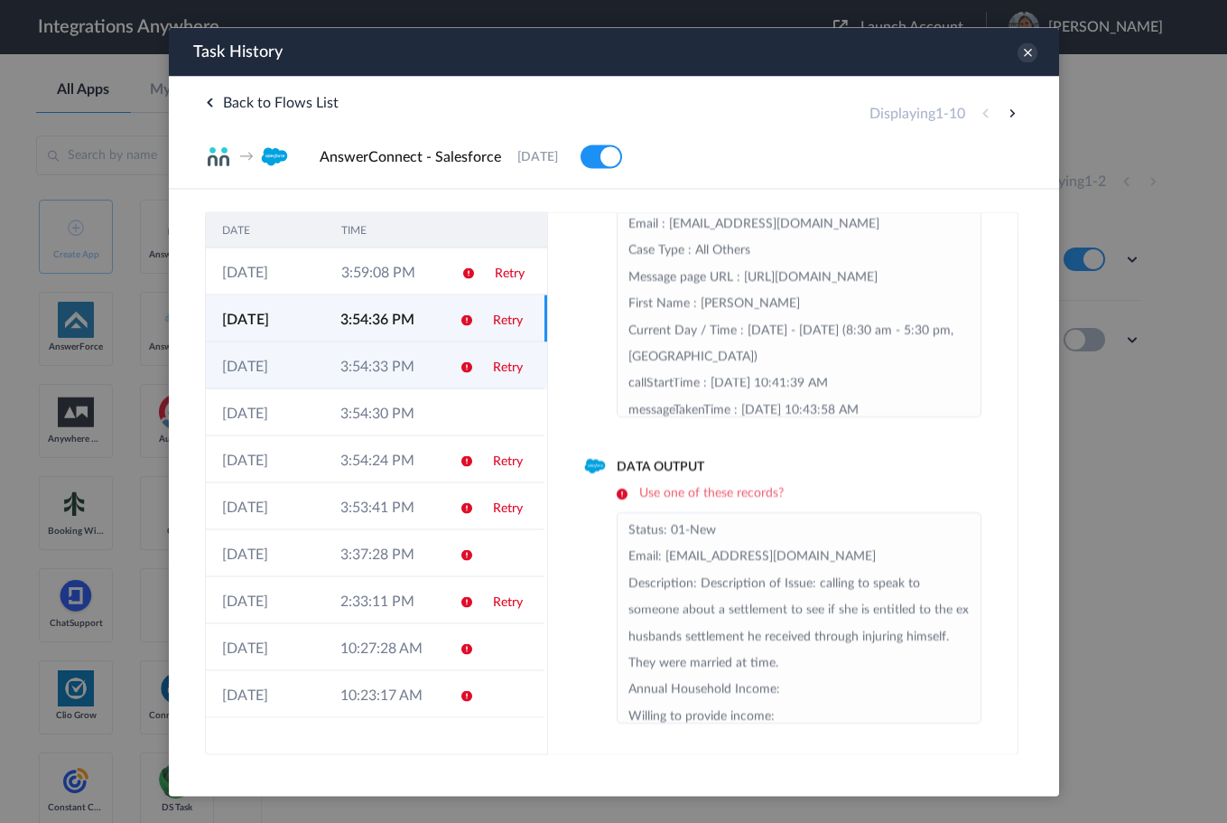
click at [485, 370] on td "Retry" at bounding box center [510, 364] width 68 height 47
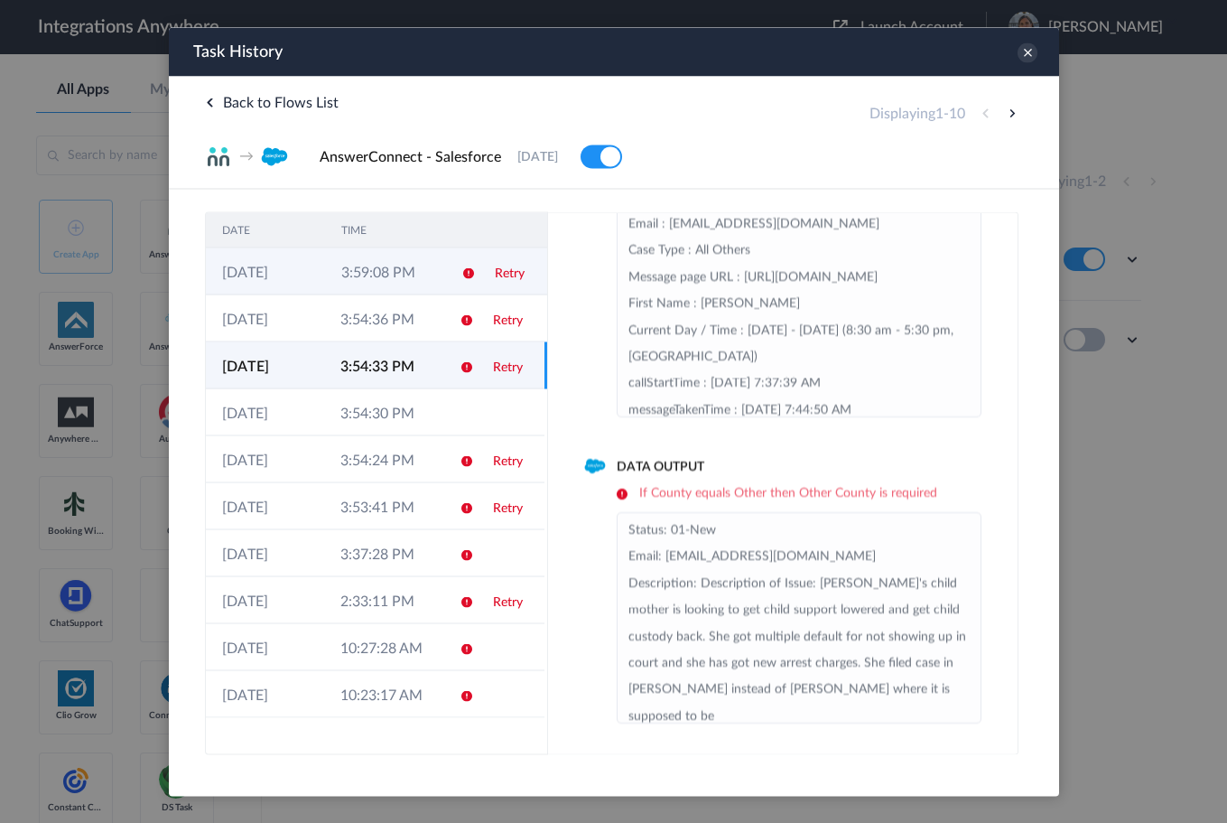
click at [469, 276] on icon at bounding box center [467, 272] width 14 height 14
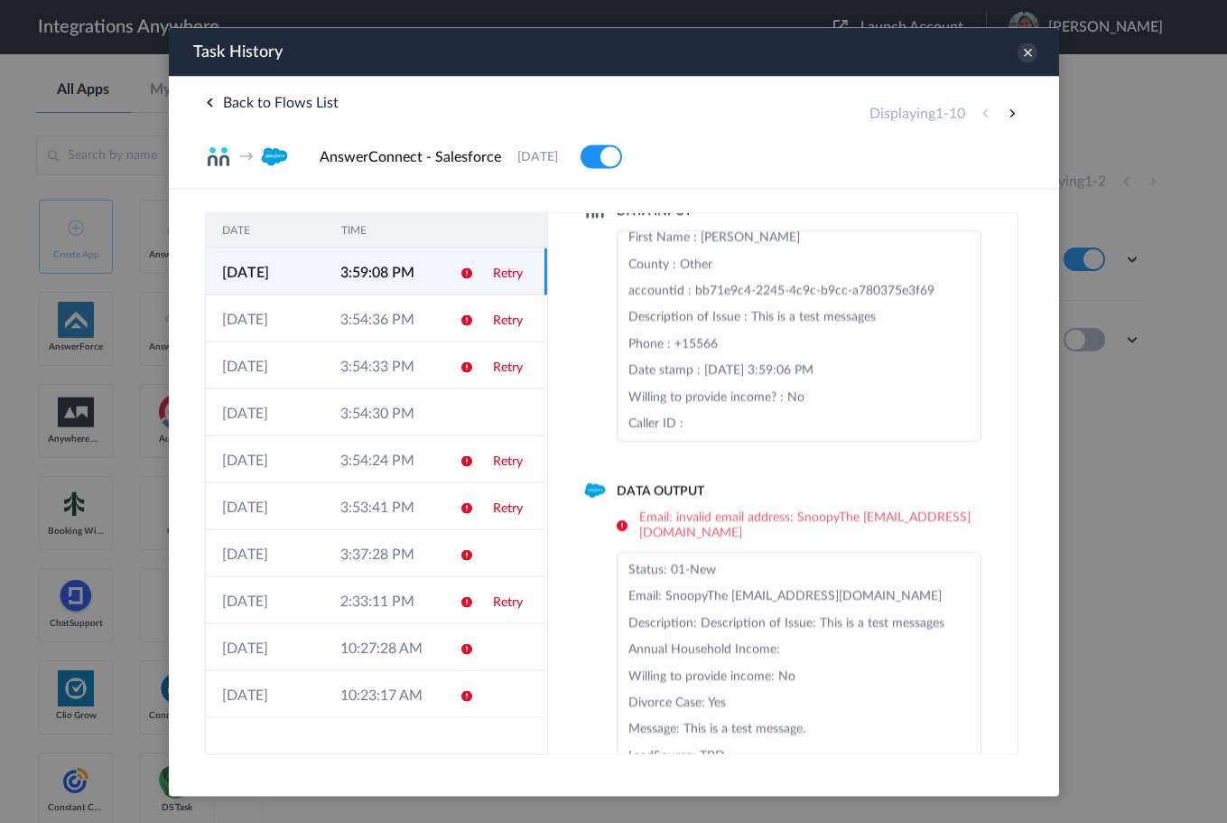
scroll to position [0, 0]
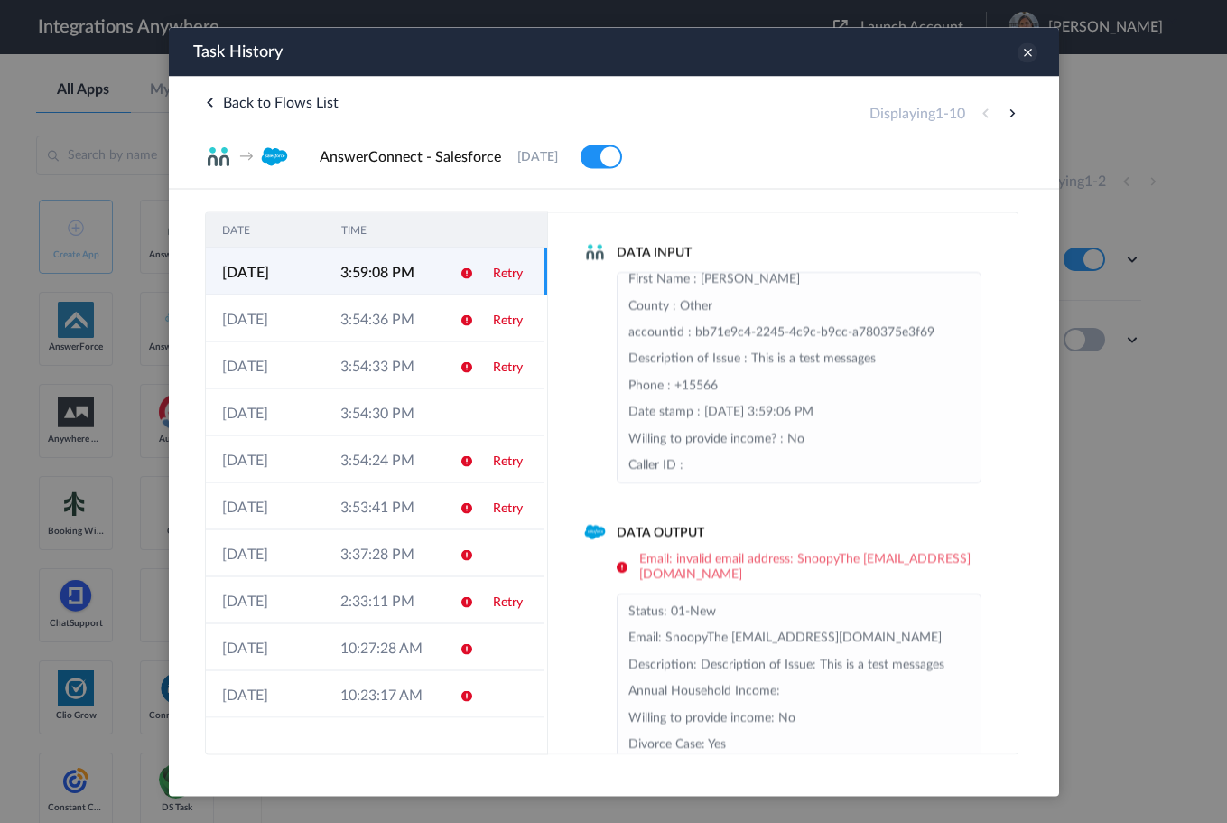
click at [1029, 54] on icon at bounding box center [1027, 52] width 20 height 20
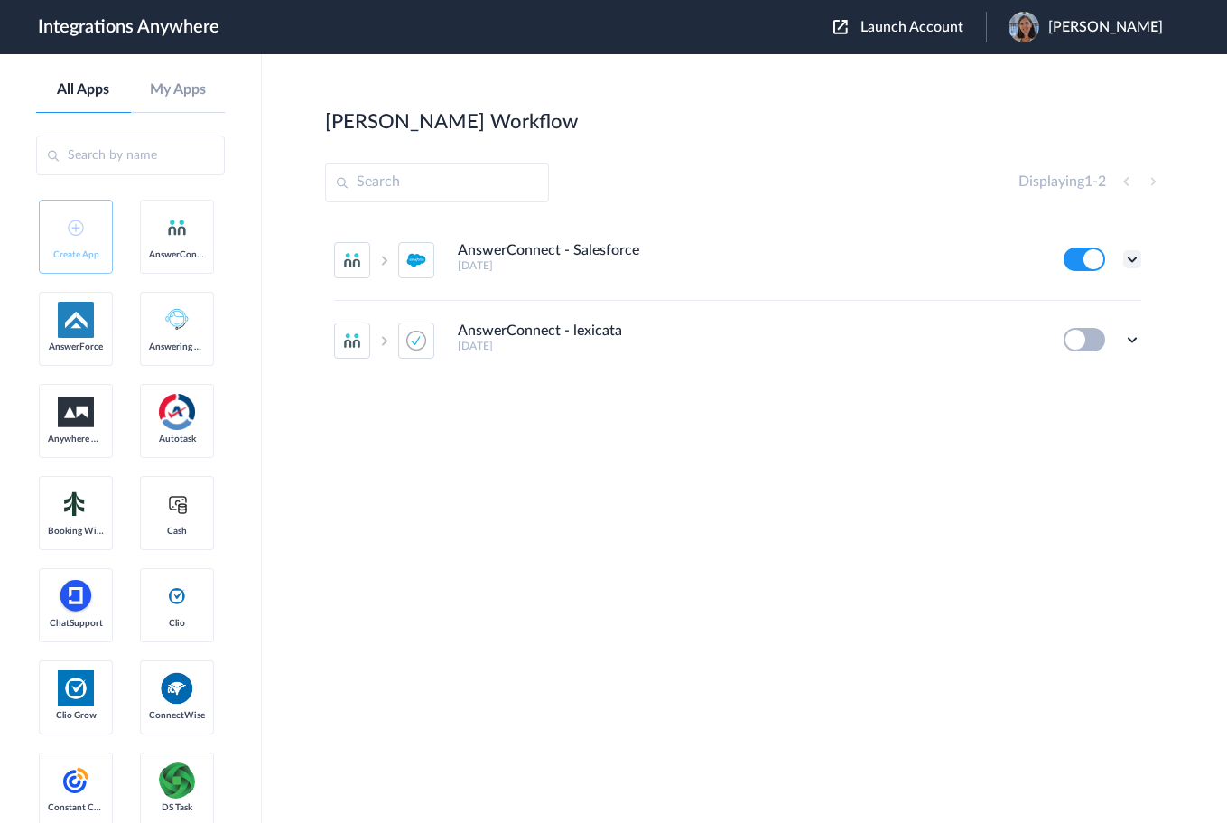
click at [1134, 263] on icon at bounding box center [1132, 259] width 18 height 18
click at [1078, 305] on link "Edit" at bounding box center [1058, 300] width 43 height 13
drag, startPoint x: 1132, startPoint y: 261, endPoint x: 1145, endPoint y: 274, distance: 18.5
click at [1145, 274] on ul "AnswerConnect - Salesforce 9 months ago Edit Task history Delete AnswerConnect …" at bounding box center [737, 300] width 825 height 160
click at [888, 20] on span "Launch Account" at bounding box center [911, 27] width 103 height 14
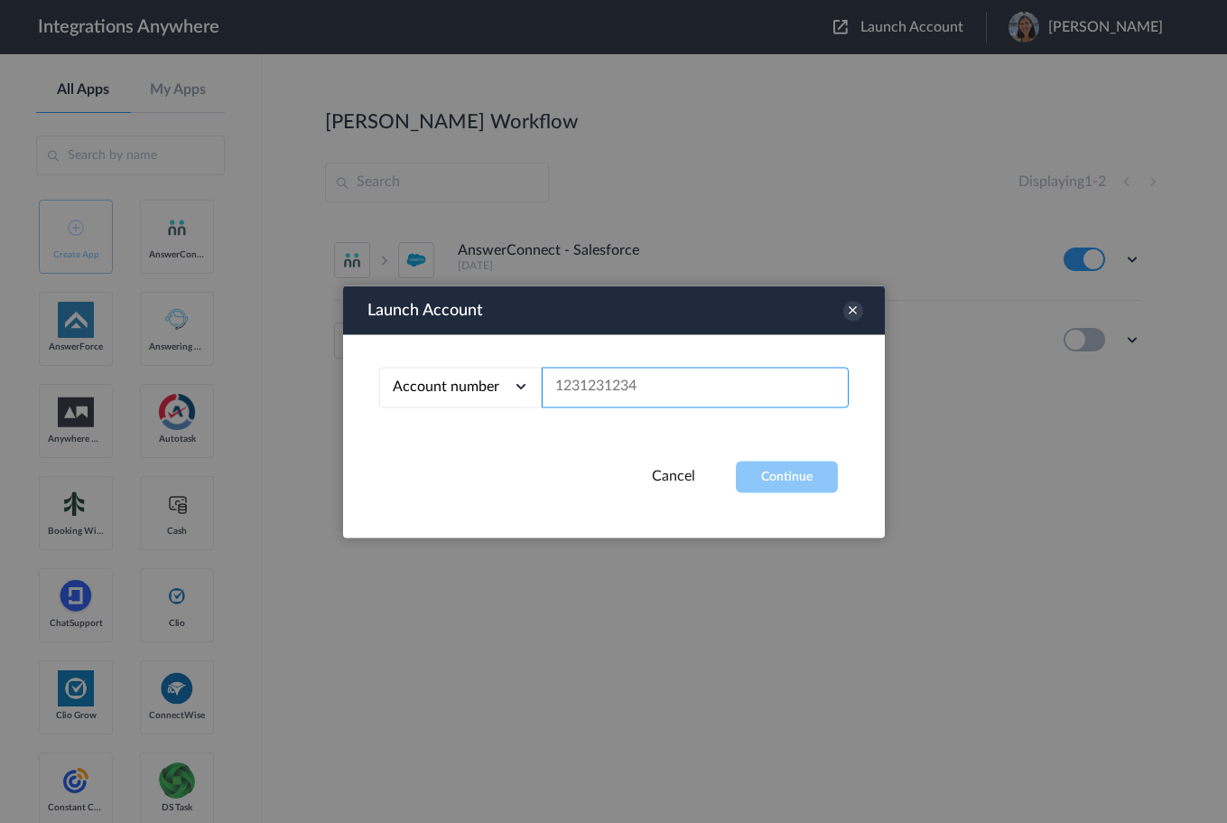
click at [585, 385] on input "text" at bounding box center [695, 387] width 307 height 41
paste input "8775336799"
type input "8775336799"
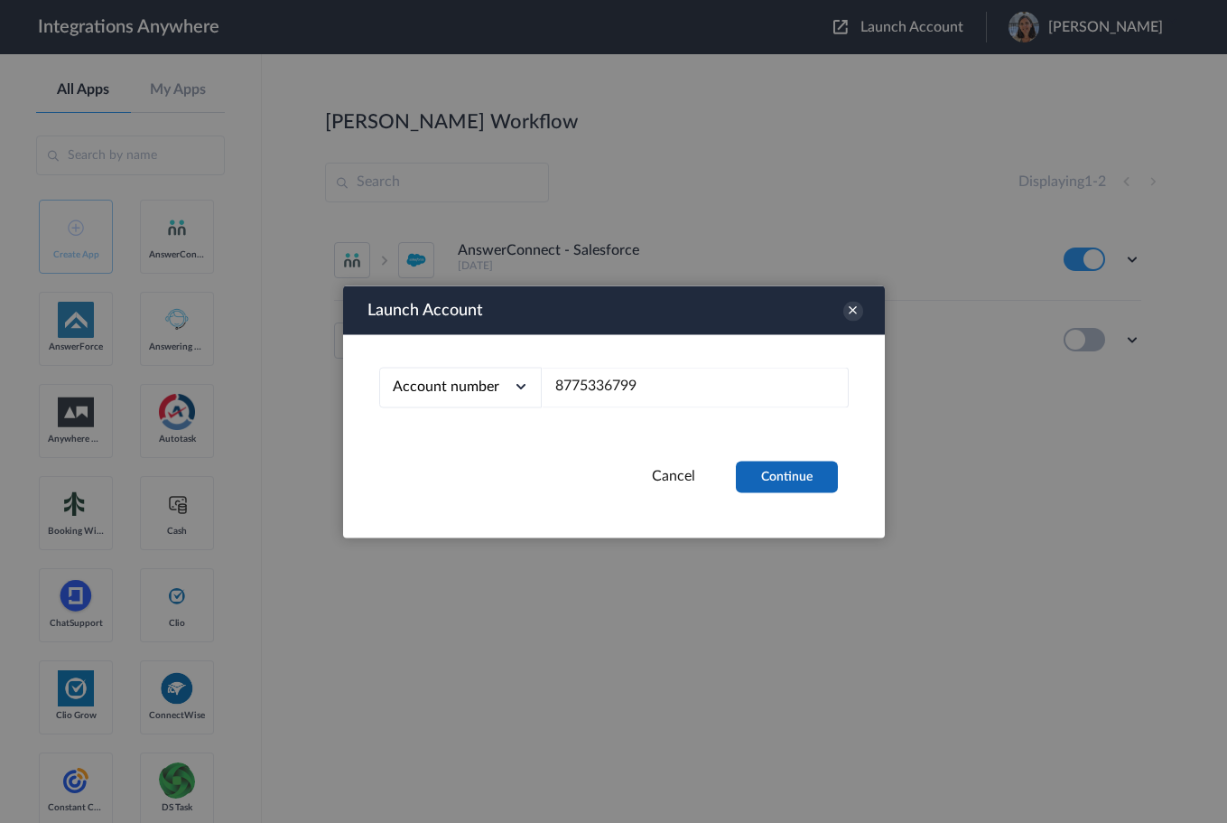
click at [783, 481] on button "Continue" at bounding box center [787, 476] width 102 height 32
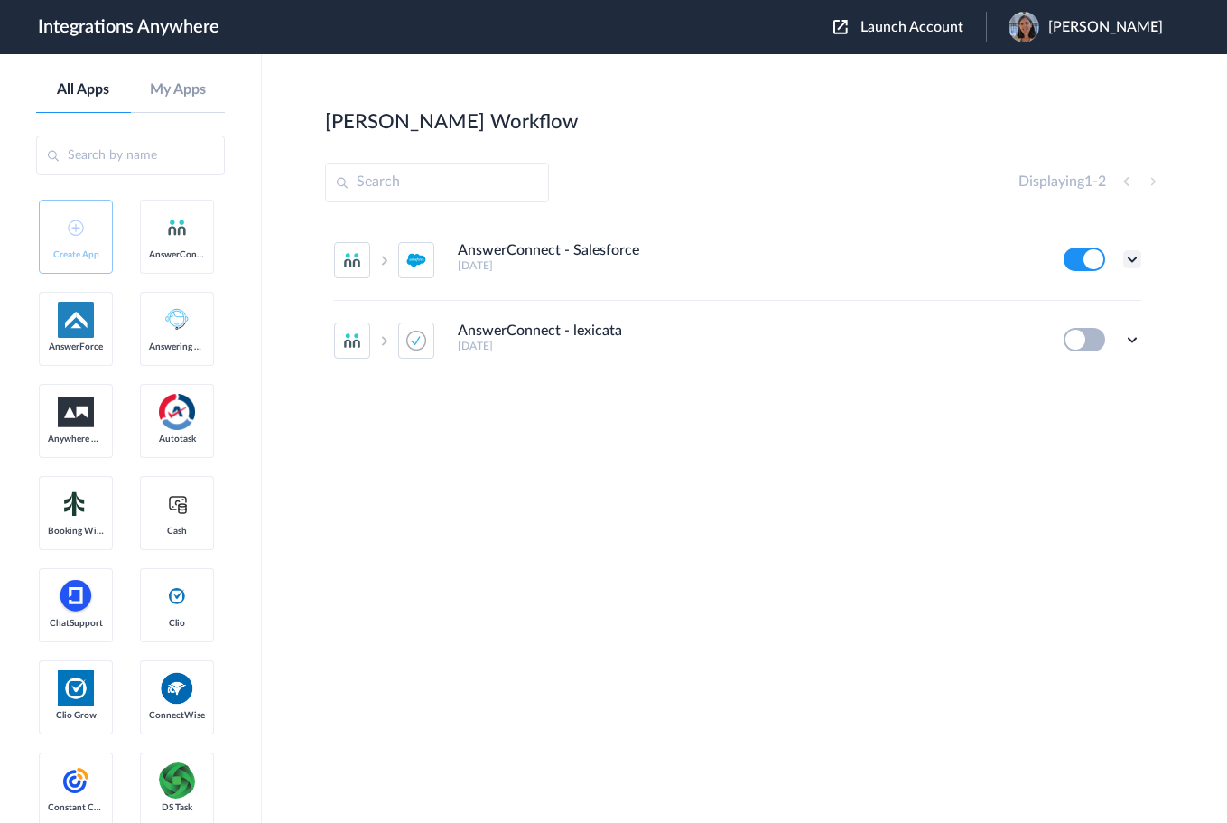
click at [1130, 256] on icon at bounding box center [1132, 259] width 18 height 18
click at [1087, 341] on li "Task history" at bounding box center [1082, 334] width 117 height 33
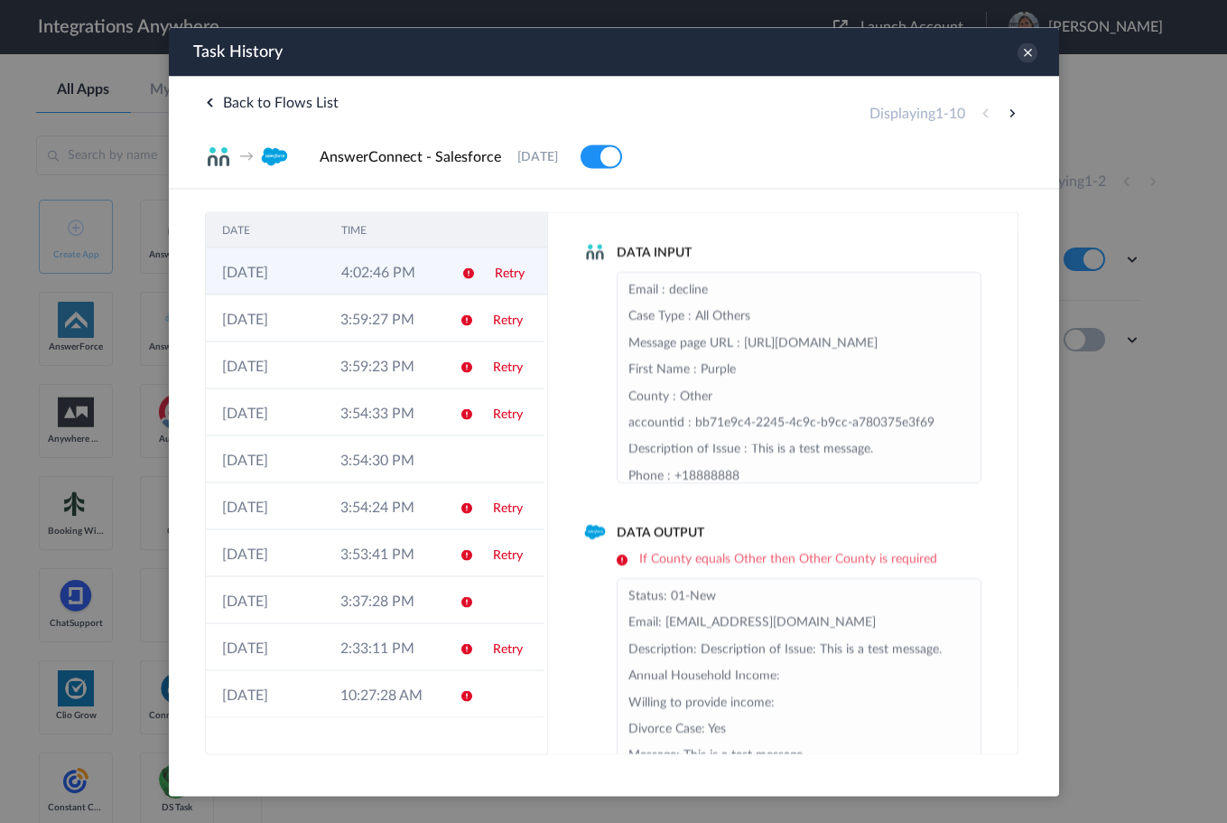
click at [434, 268] on td "4:02:46 PM" at bounding box center [383, 270] width 119 height 47
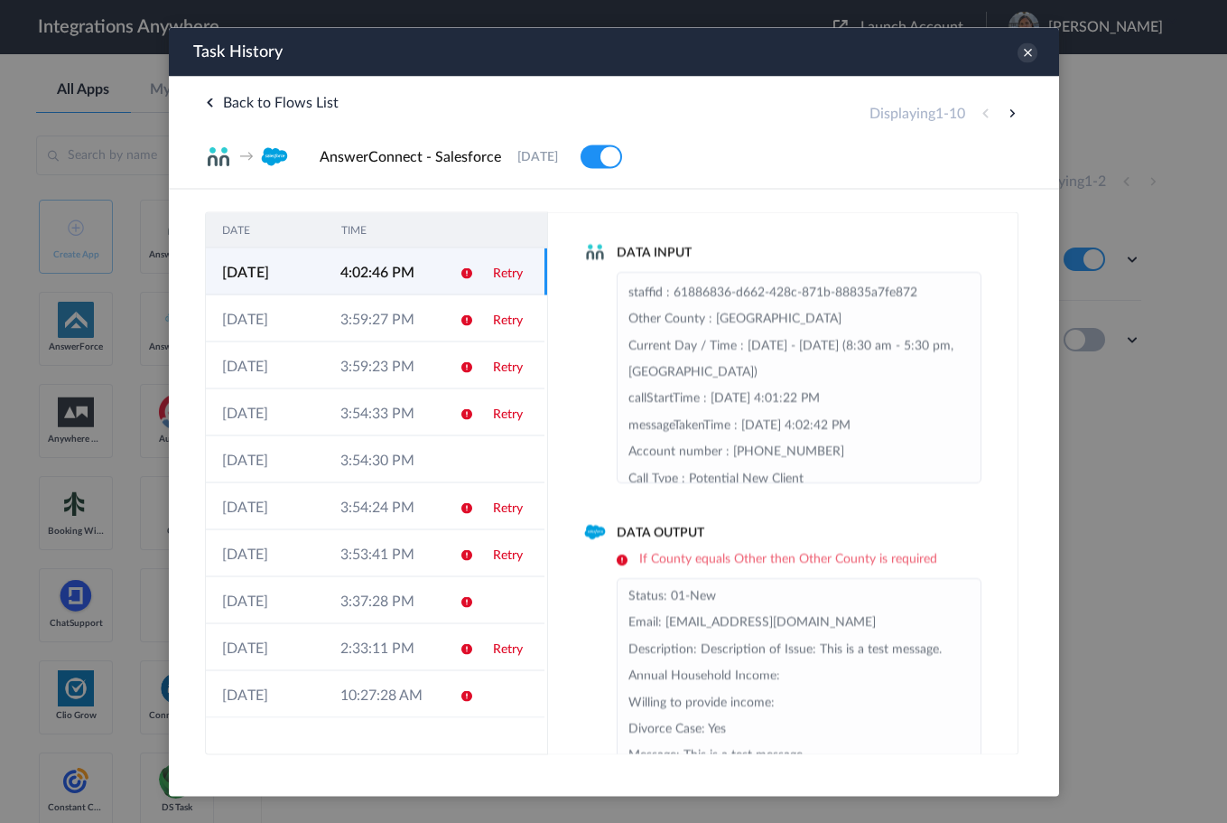
scroll to position [271, 0]
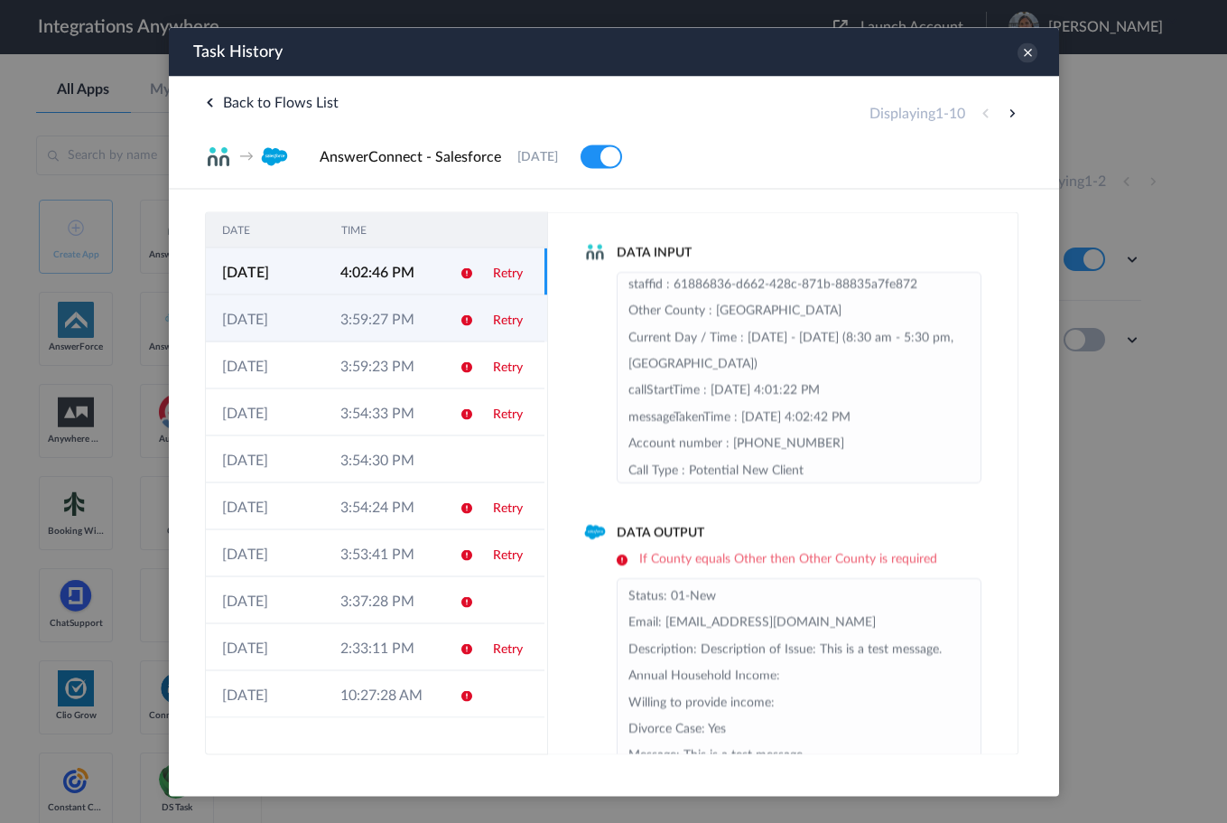
click at [484, 317] on td "Retry" at bounding box center [510, 317] width 68 height 47
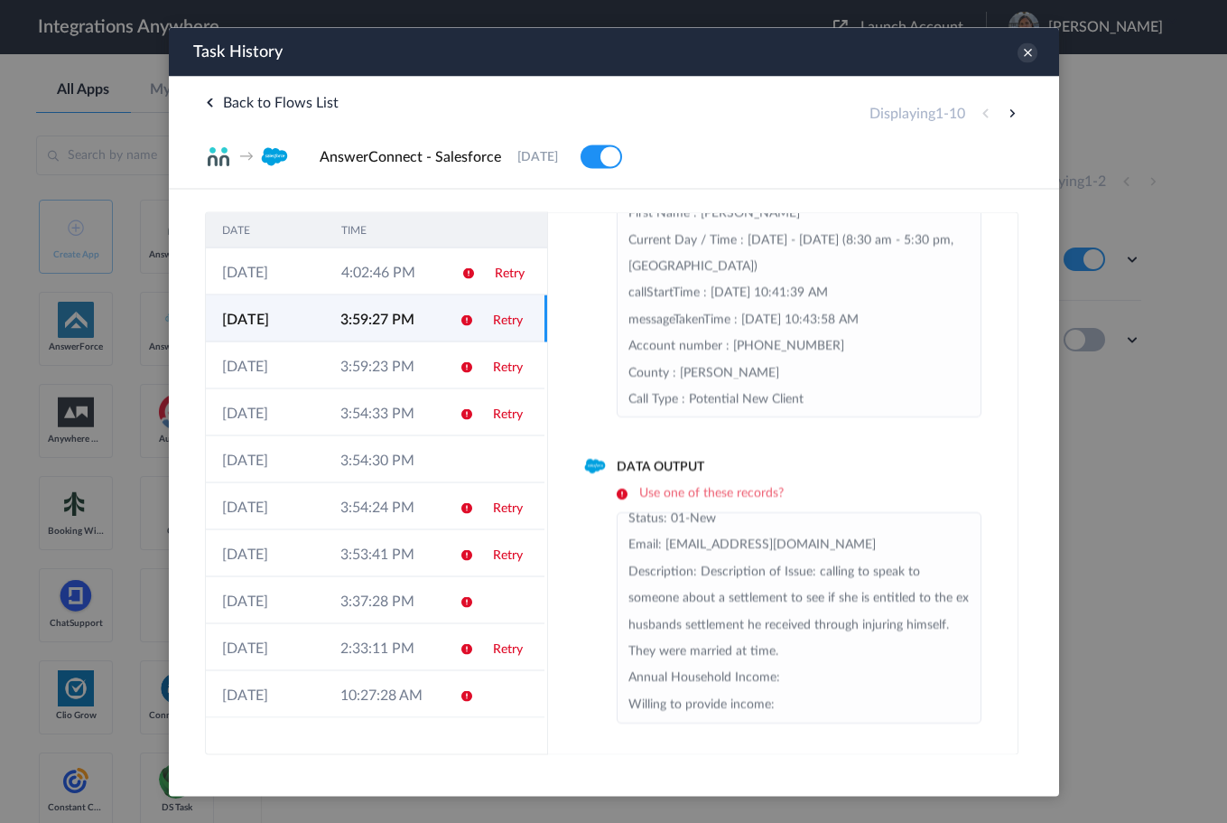
scroll to position [0, 0]
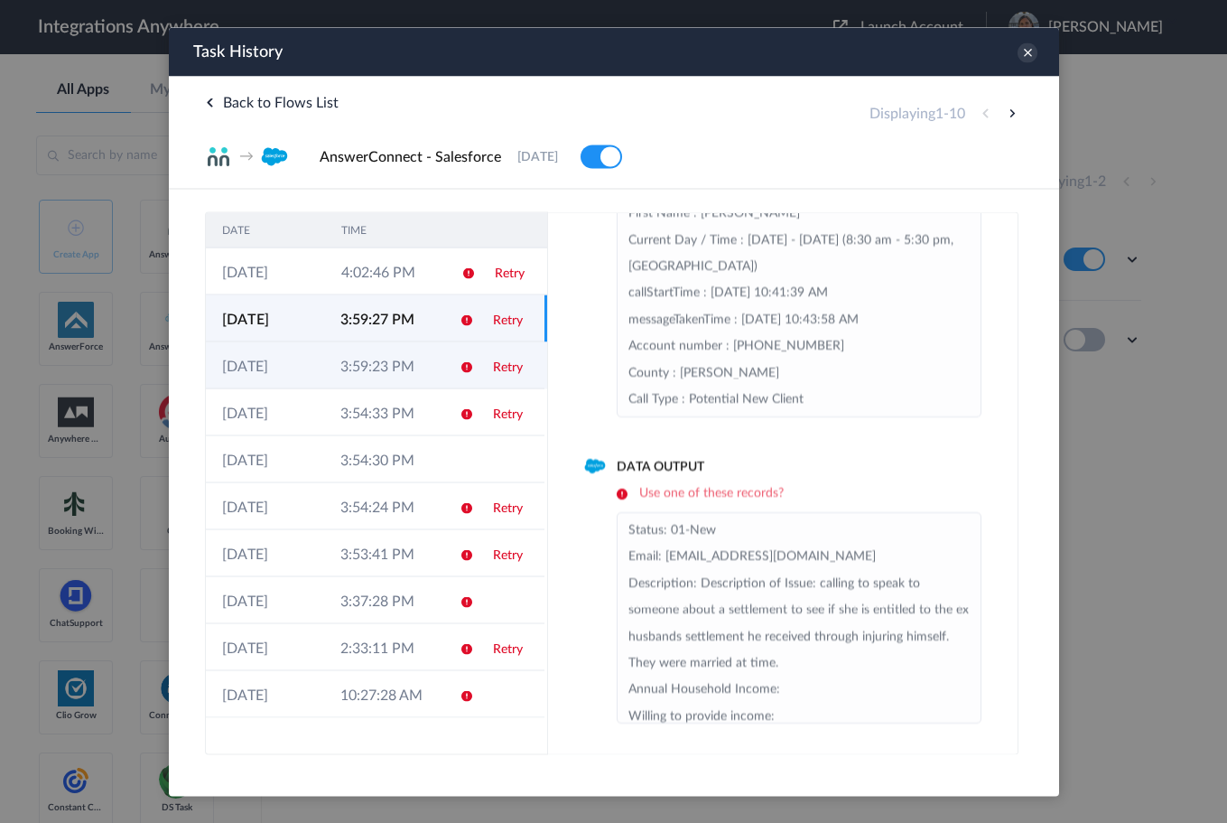
click at [480, 363] on td "Retry" at bounding box center [510, 364] width 68 height 47
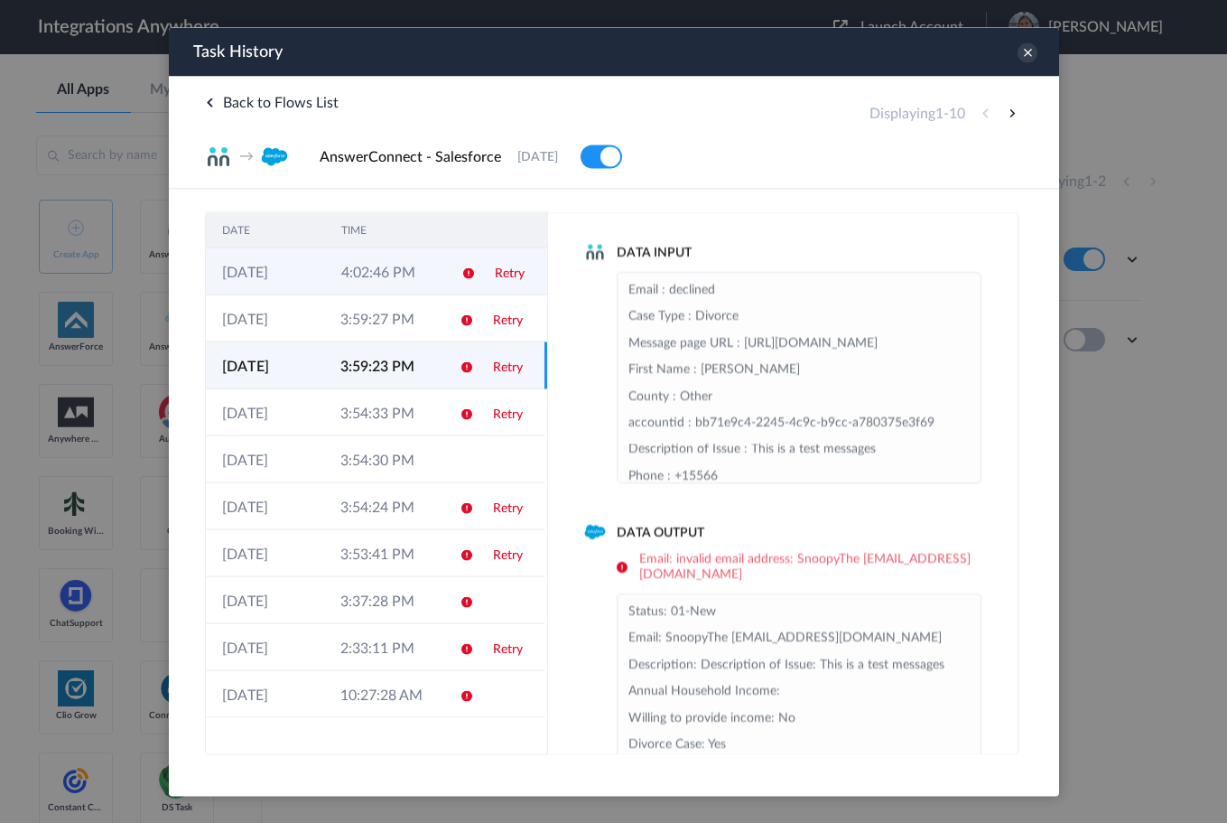
click at [481, 266] on td "Retry" at bounding box center [512, 270] width 69 height 47
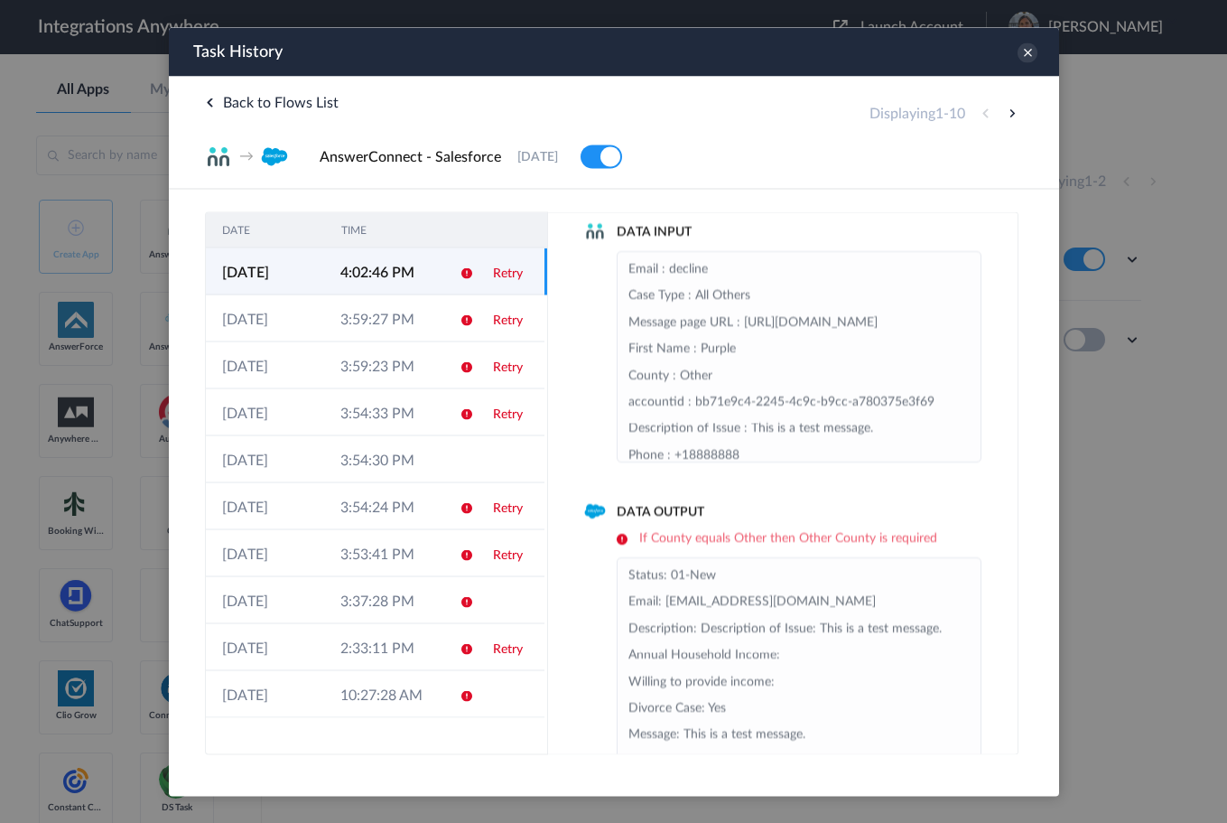
scroll to position [66, 0]
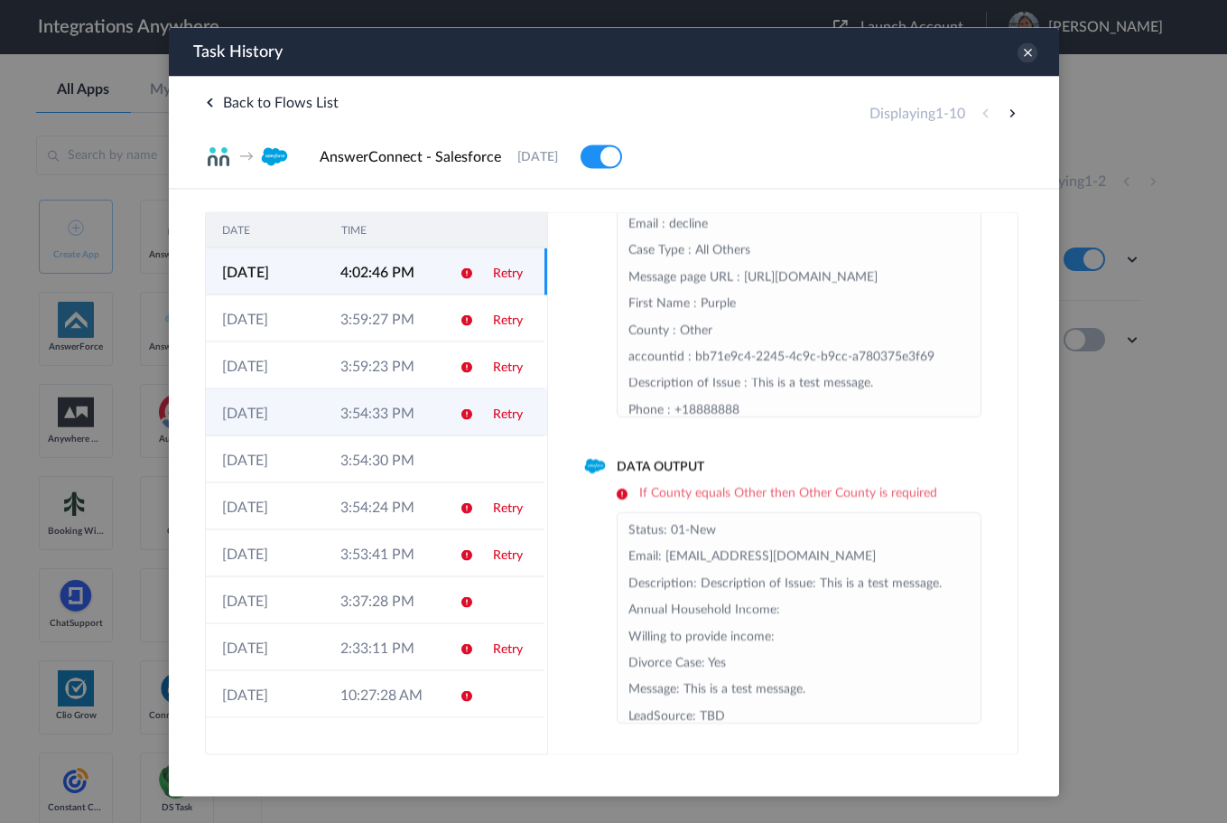
click at [470, 421] on td at bounding box center [459, 411] width 34 height 47
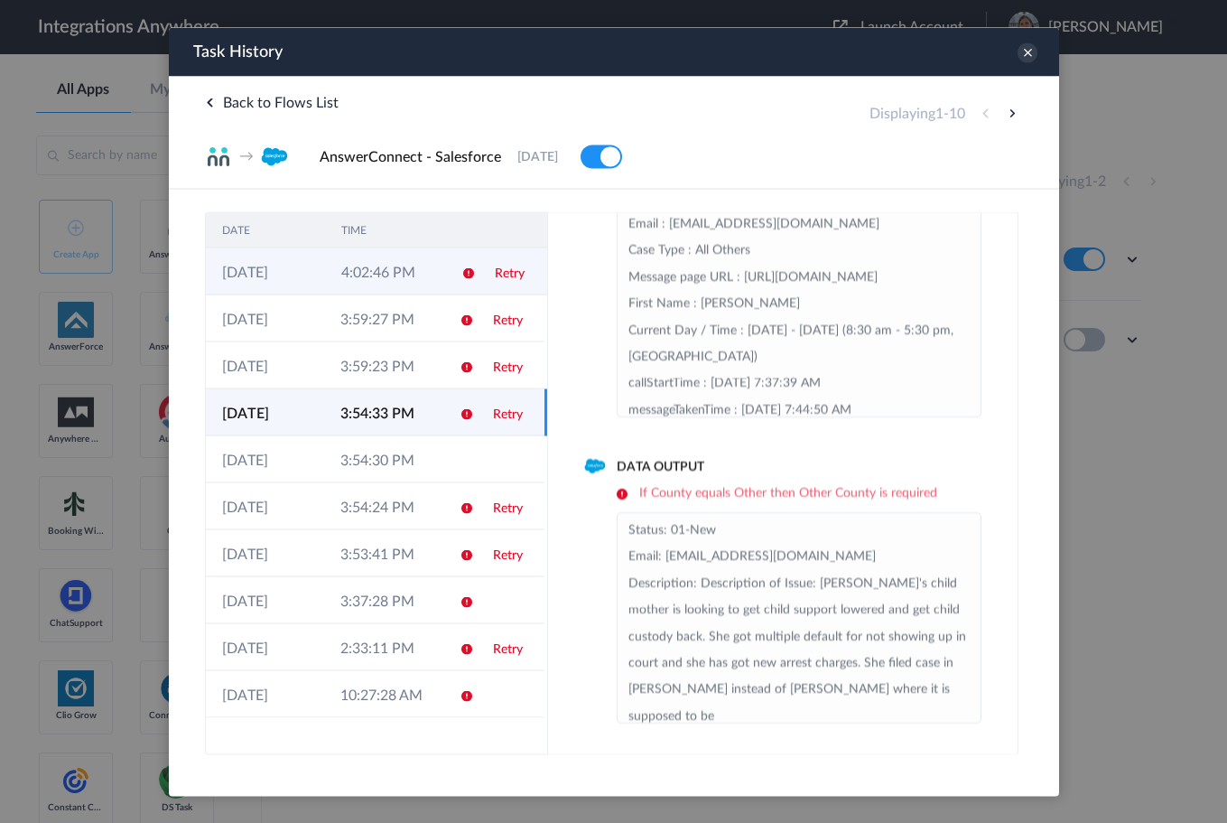
click at [451, 274] on td at bounding box center [461, 270] width 34 height 47
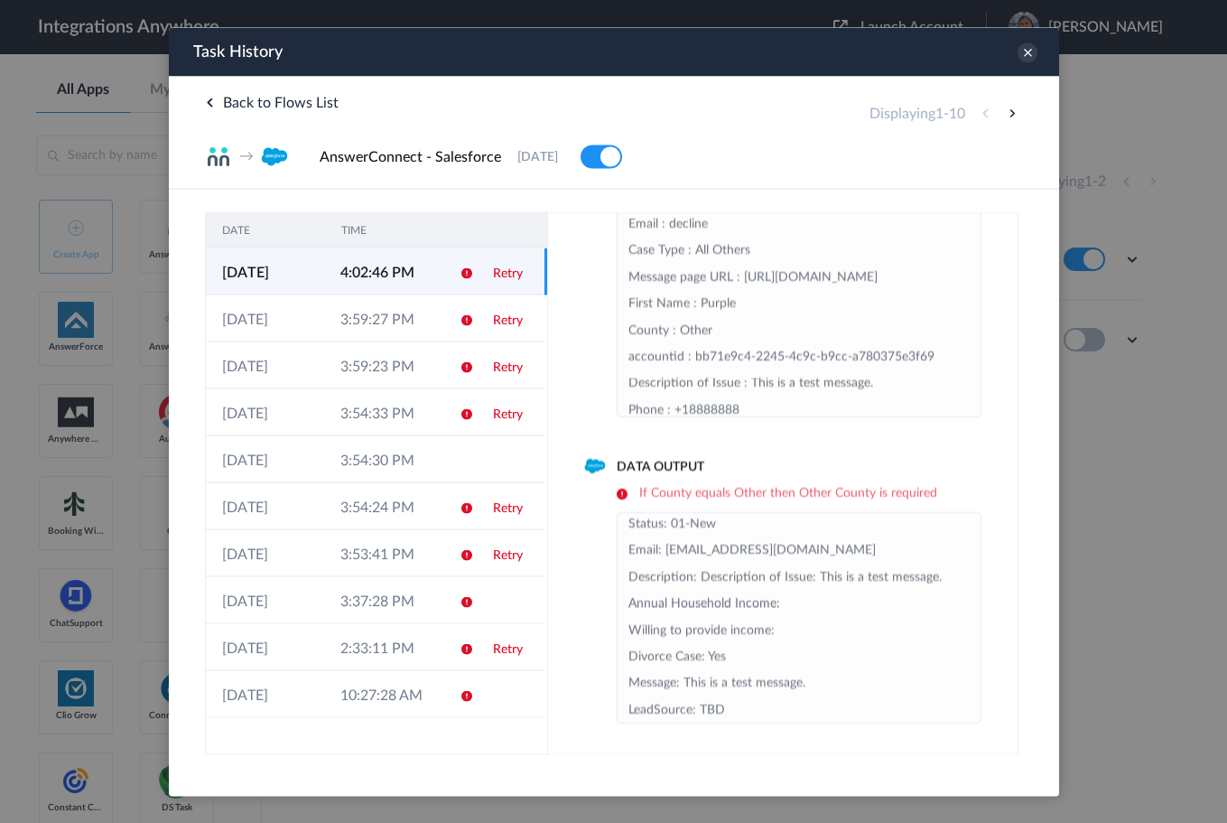
scroll to position [0, 0]
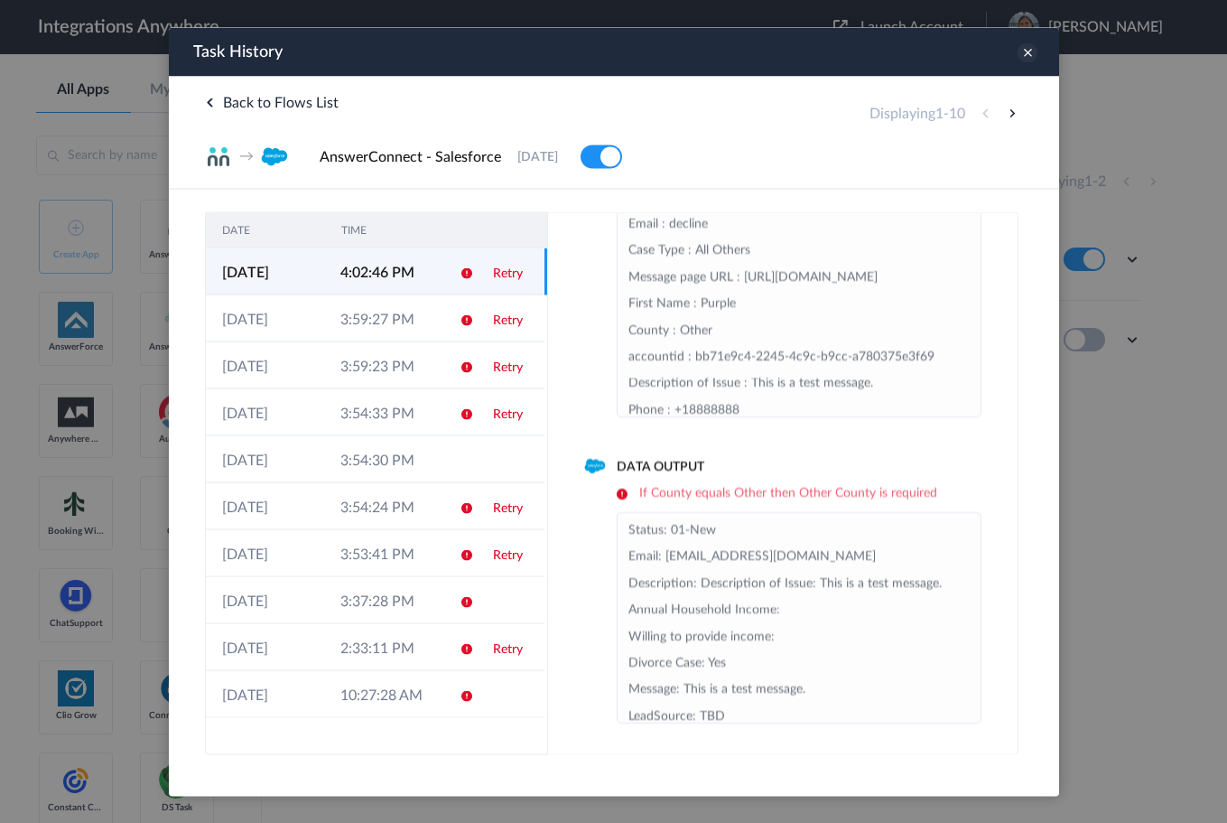
click at [1027, 54] on icon at bounding box center [1027, 52] width 20 height 20
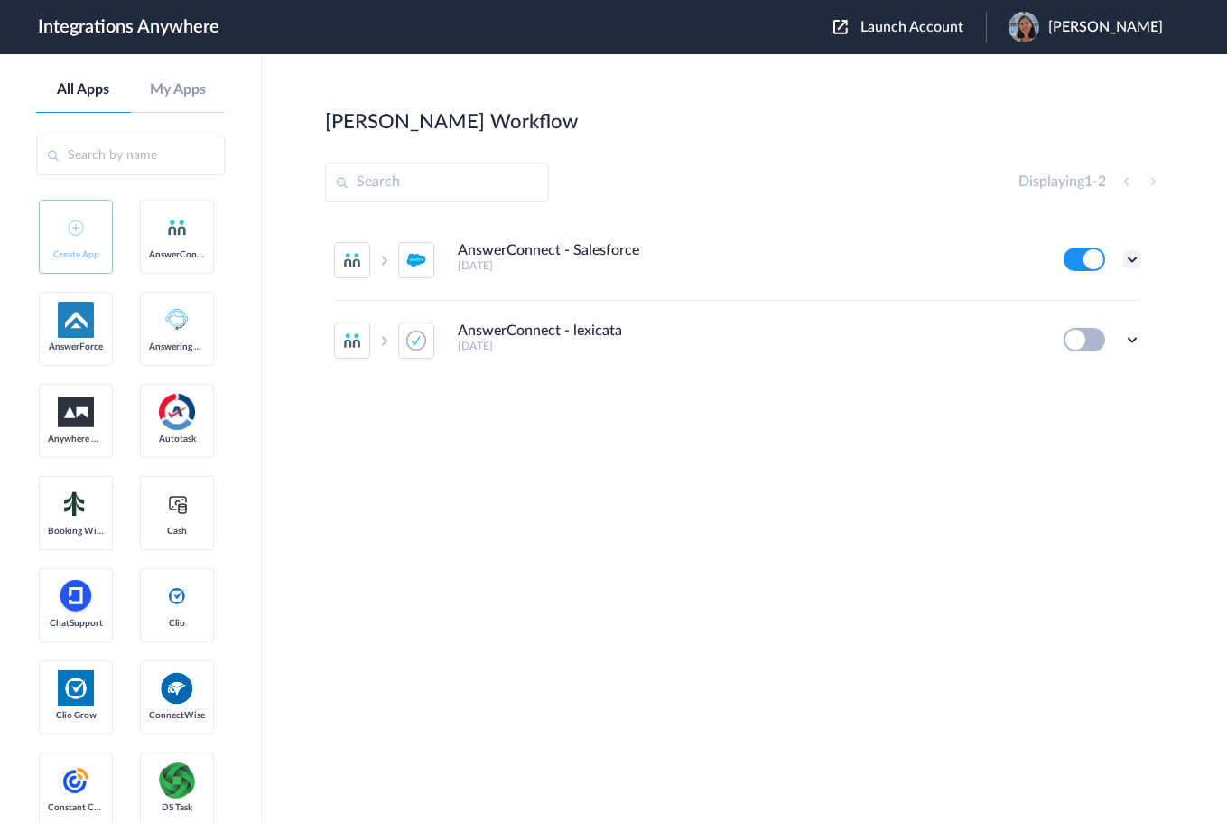
click at [1135, 258] on icon at bounding box center [1132, 259] width 18 height 18
click at [1074, 300] on link "Edit" at bounding box center [1058, 300] width 43 height 13
click at [1136, 265] on icon at bounding box center [1132, 259] width 18 height 18
click at [1100, 300] on li "Edit" at bounding box center [1082, 300] width 117 height 33
click at [1141, 261] on ul "AnswerConnect - Salesforce 9 months ago Edit Task history Delete AnswerConnect …" at bounding box center [737, 300] width 825 height 160
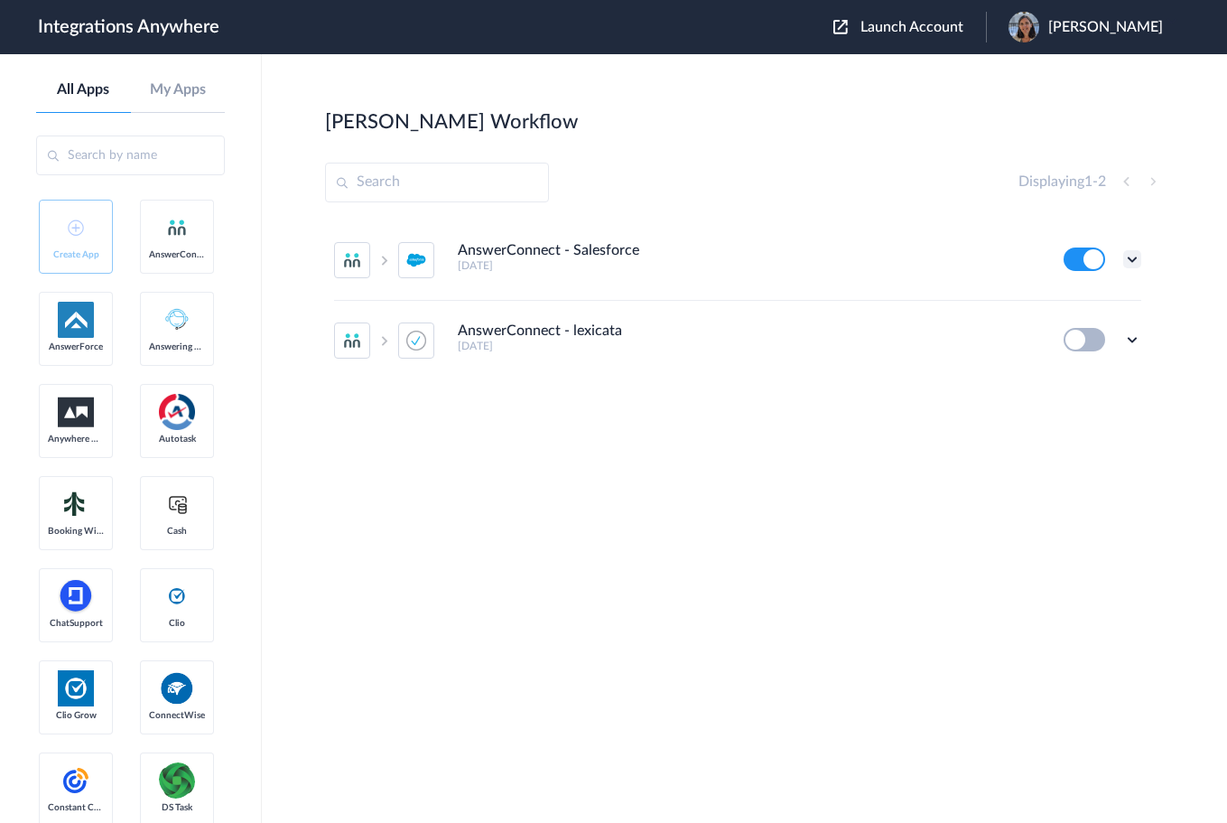
click at [1130, 261] on icon at bounding box center [1132, 259] width 18 height 18
click at [1072, 300] on link "Edit" at bounding box center [1058, 300] width 43 height 13
click at [866, 531] on section "Scott's Workflow Create Displaying 1 - 2 AnswerConnect - Salesforce 9 months ag…" at bounding box center [744, 492] width 839 height 768
click at [1130, 255] on icon at bounding box center [1132, 259] width 18 height 18
click at [1082, 334] on link "Task history" at bounding box center [1080, 334] width 87 height 13
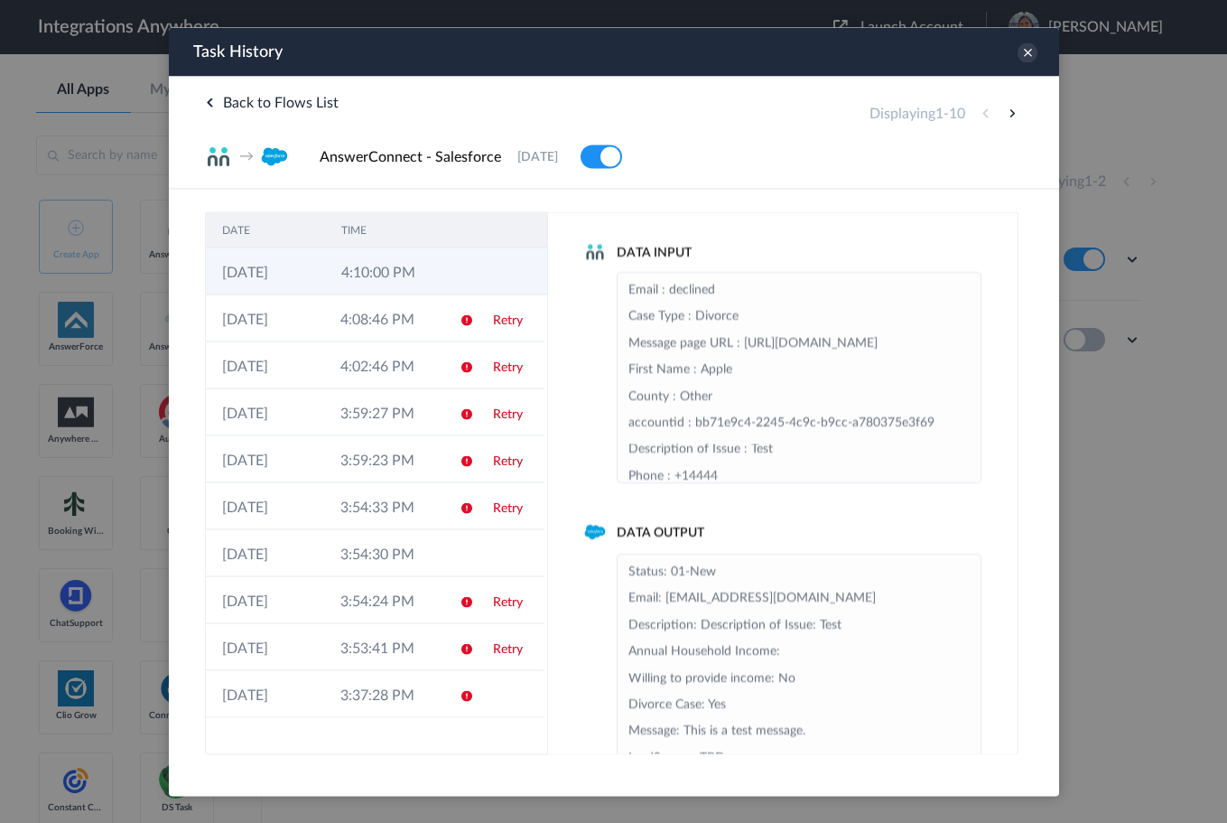
click at [433, 282] on td "4:10:00 PM" at bounding box center [383, 270] width 119 height 47
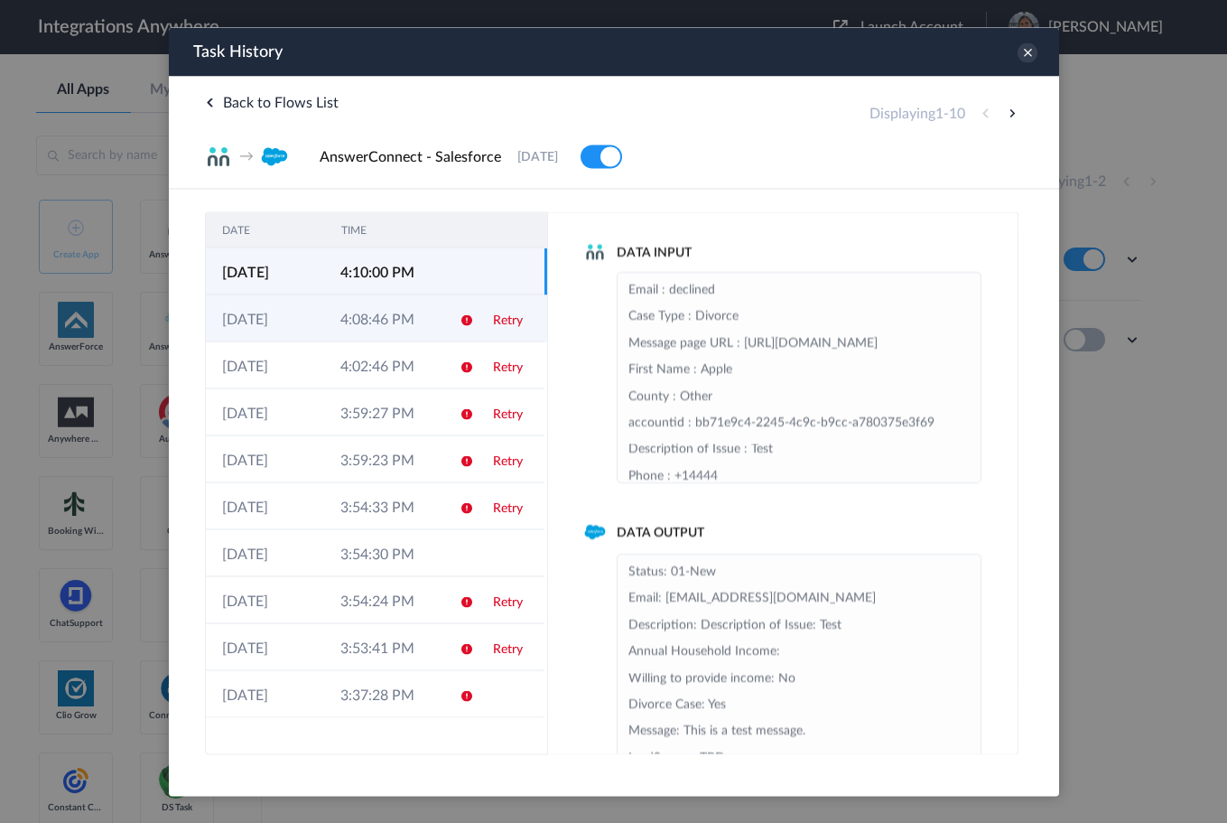
click at [476, 326] on td "Retry" at bounding box center [510, 317] width 68 height 47
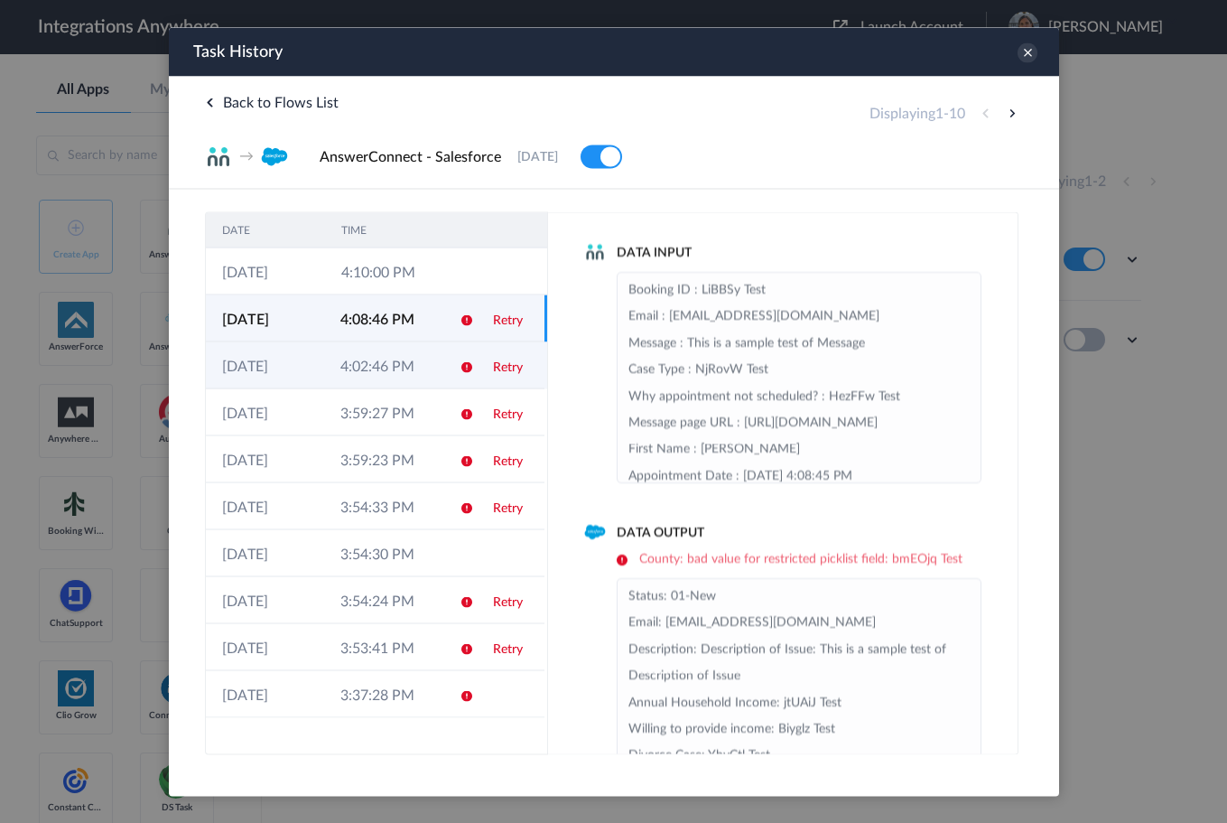
click at [459, 364] on icon at bounding box center [466, 366] width 14 height 14
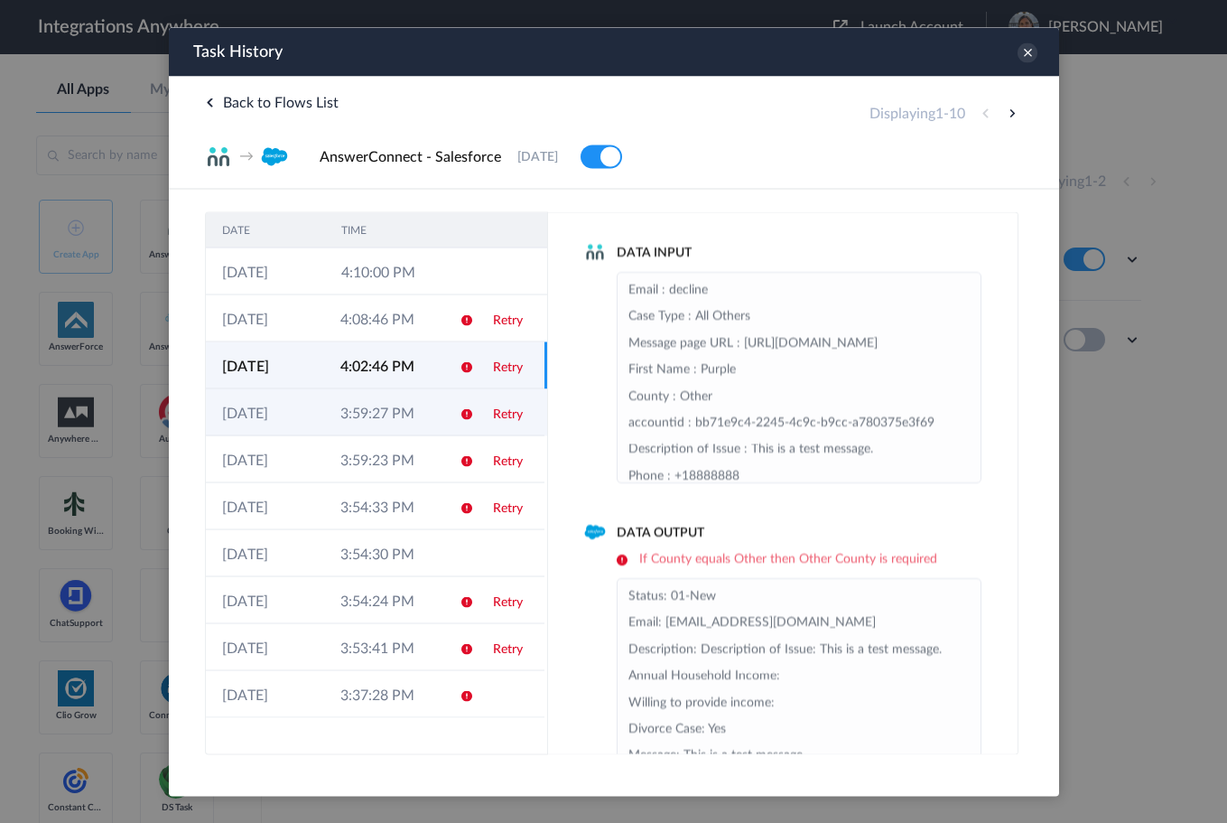
click at [477, 417] on td "Retry" at bounding box center [510, 411] width 68 height 47
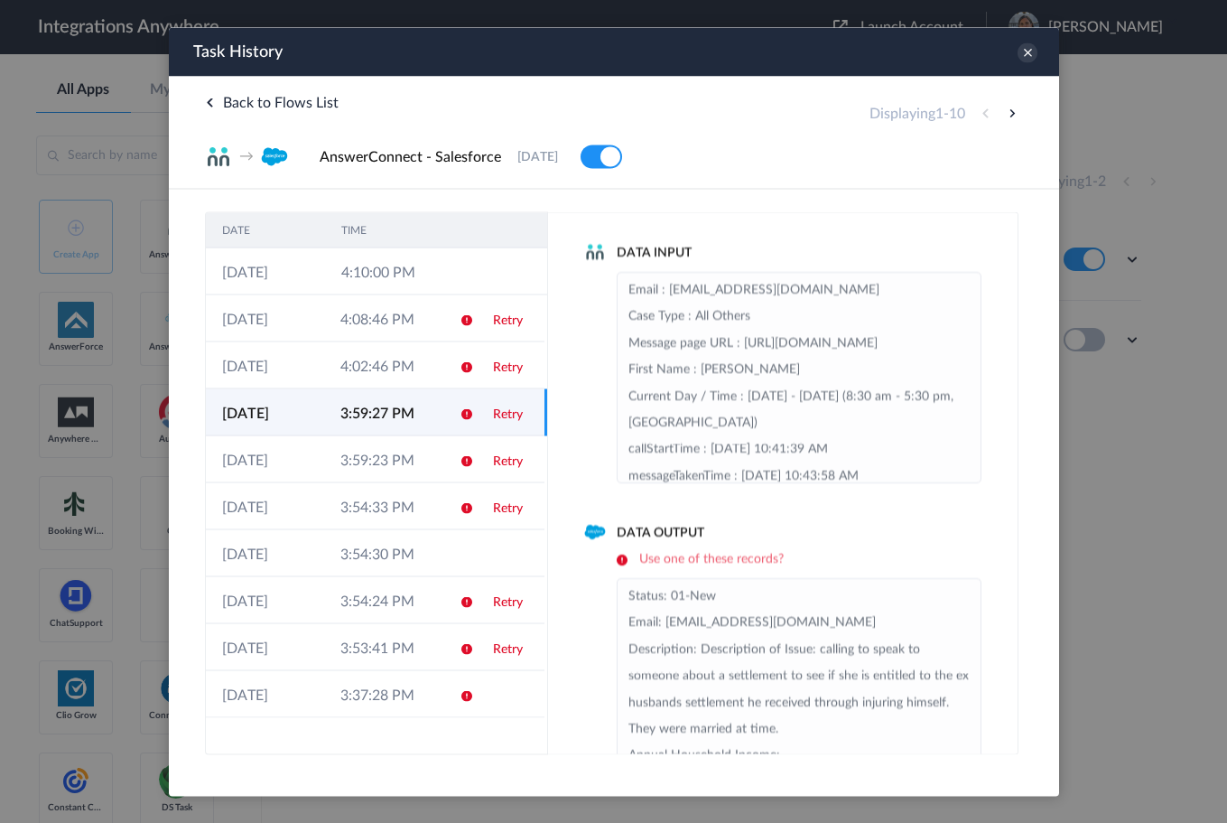
click at [511, 412] on link "Retry" at bounding box center [507, 413] width 30 height 13
click at [688, 553] on h6 "Use one of these records?" at bounding box center [798, 558] width 365 height 15
click at [619, 562] on h6 "Use one of these records?" at bounding box center [798, 558] width 365 height 15
click at [485, 458] on td "Retry" at bounding box center [510, 458] width 68 height 47
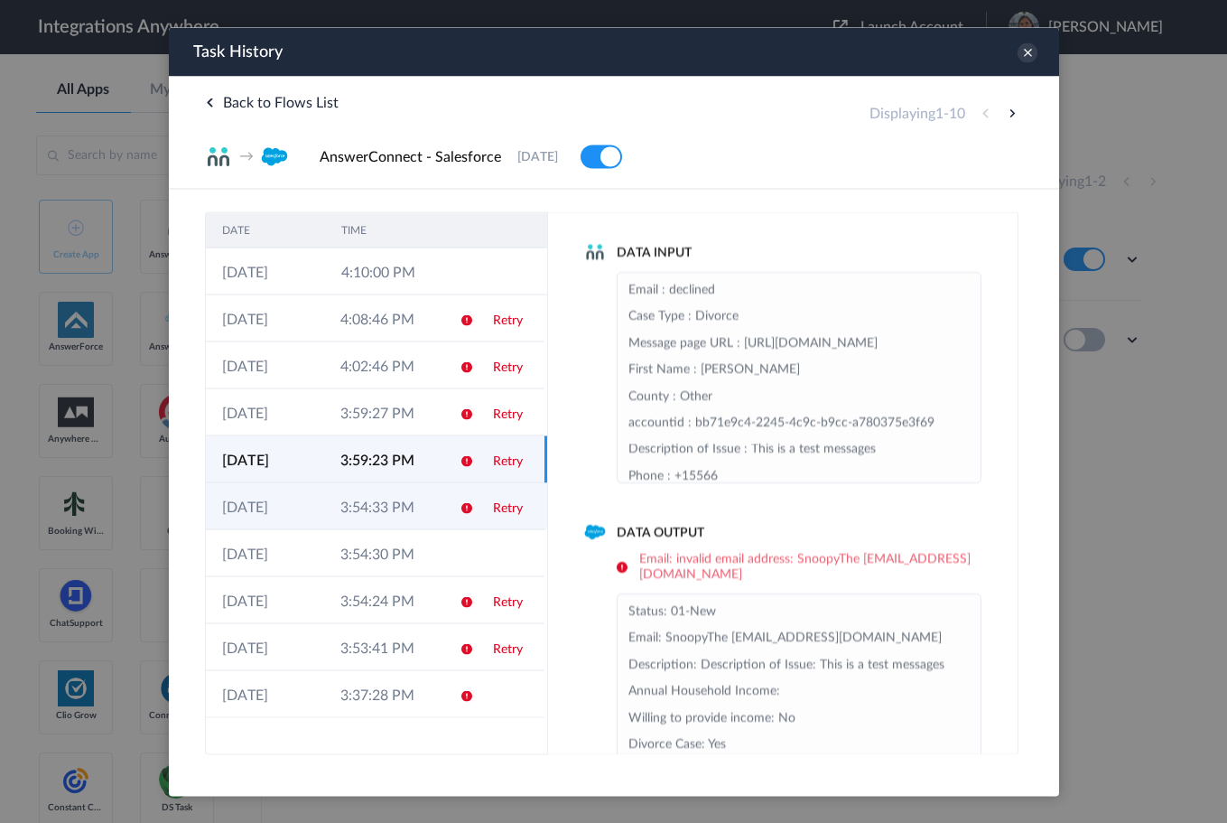
click at [486, 494] on td "Retry" at bounding box center [510, 505] width 68 height 47
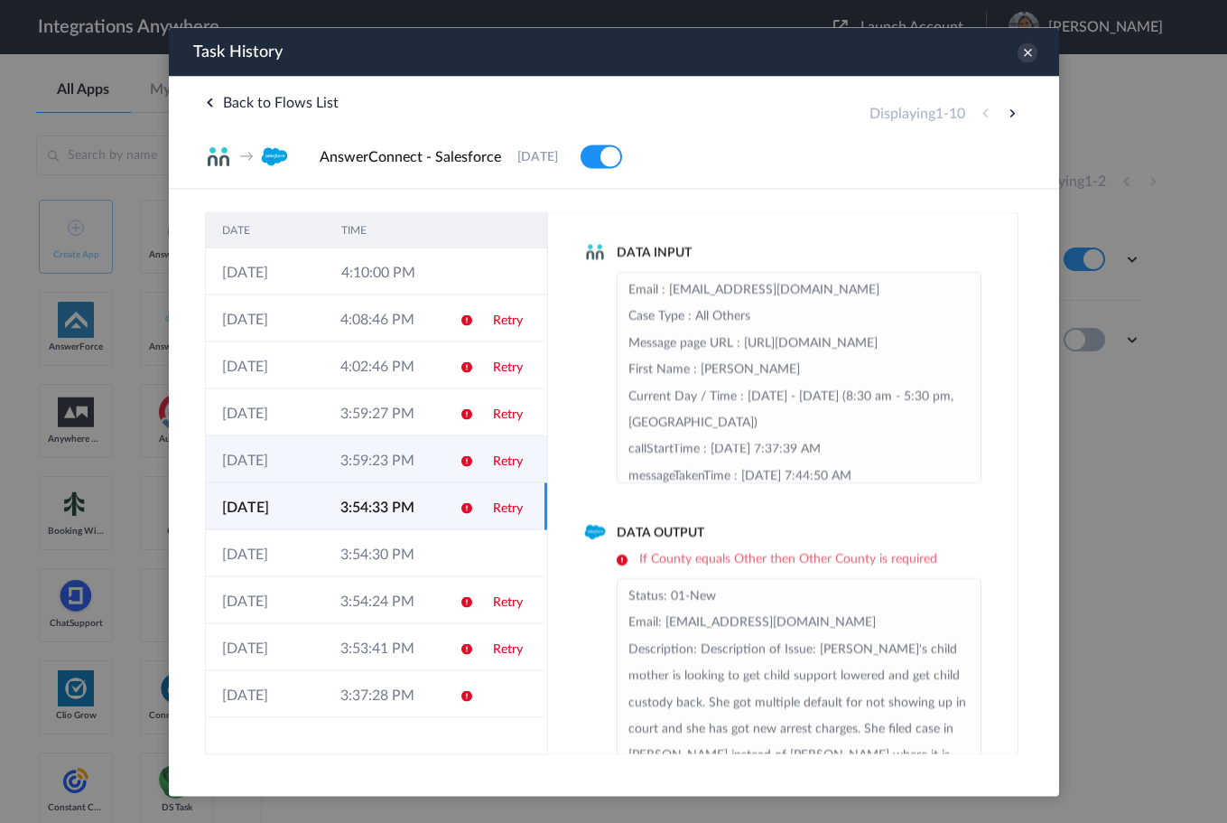
click at [490, 464] on td "Retry" at bounding box center [510, 458] width 68 height 47
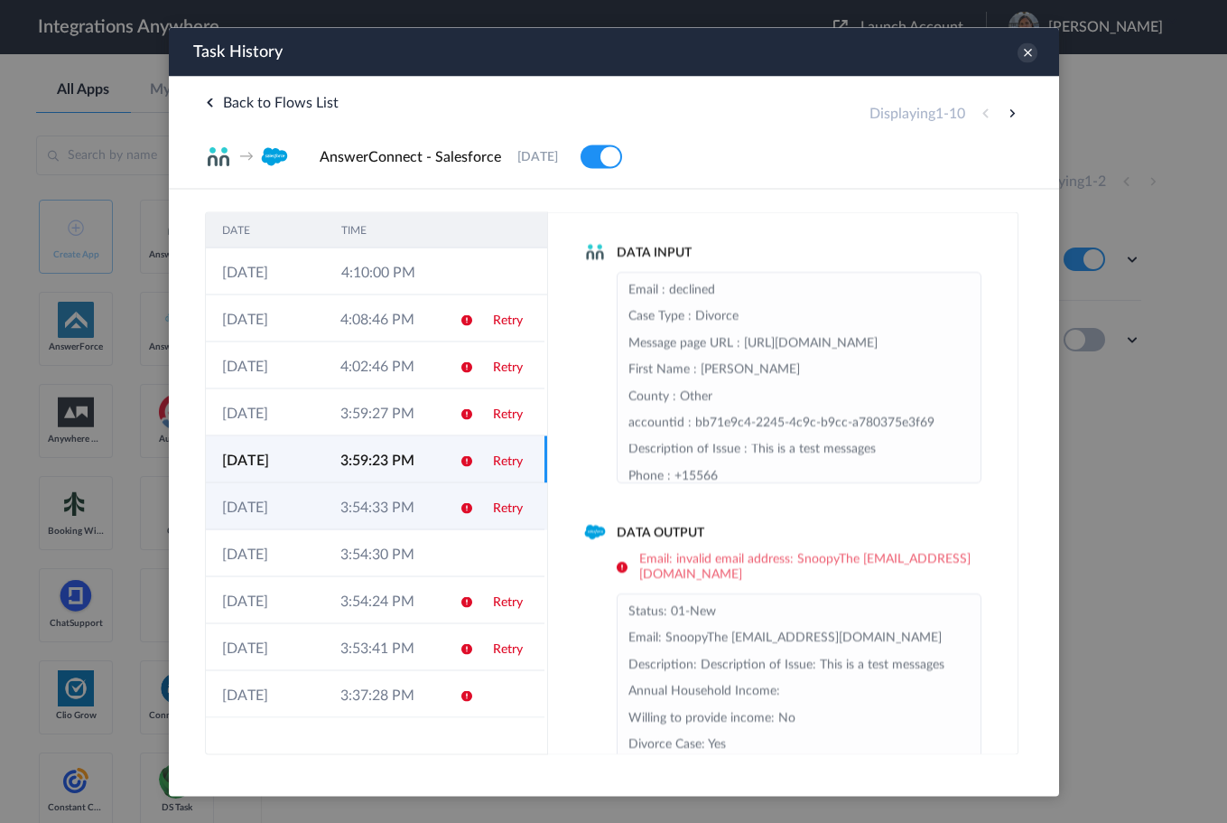
click at [499, 507] on link "Retry" at bounding box center [507, 507] width 30 height 13
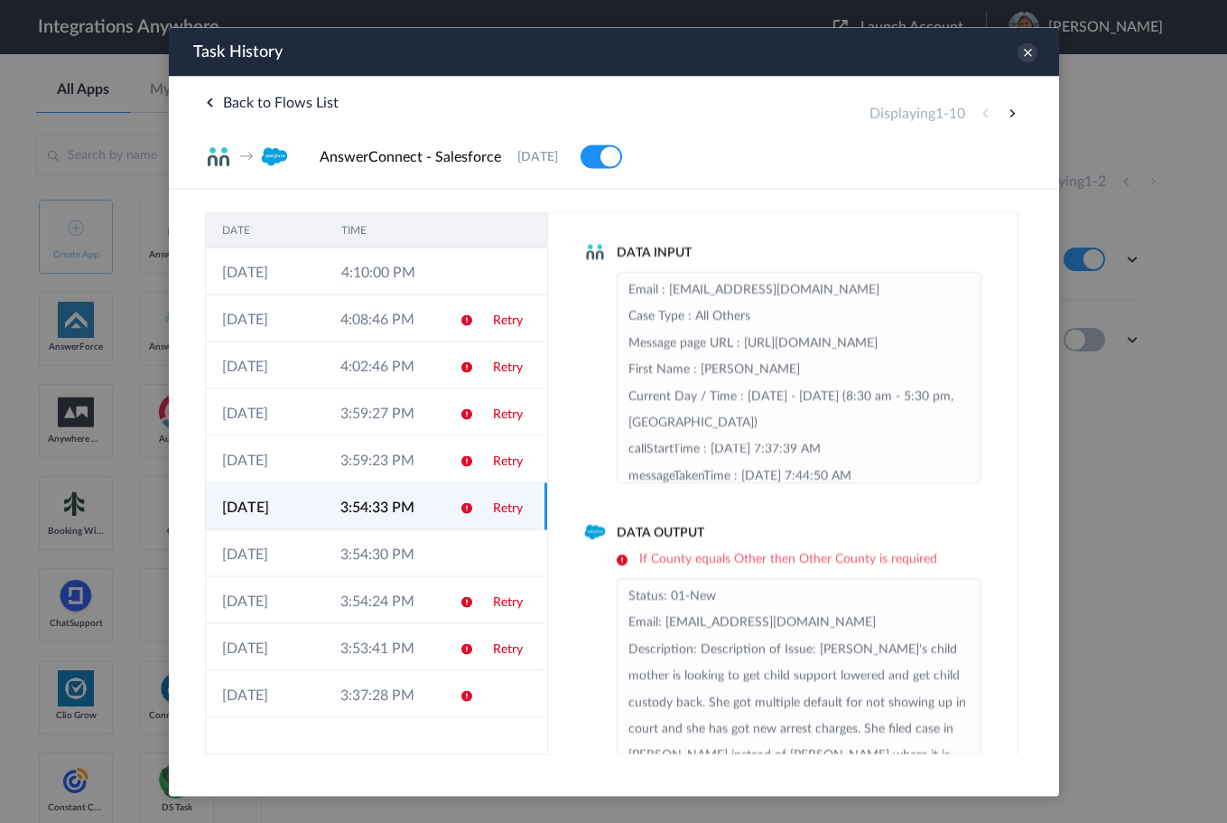
click at [506, 584] on td "Retry" at bounding box center [510, 599] width 68 height 47
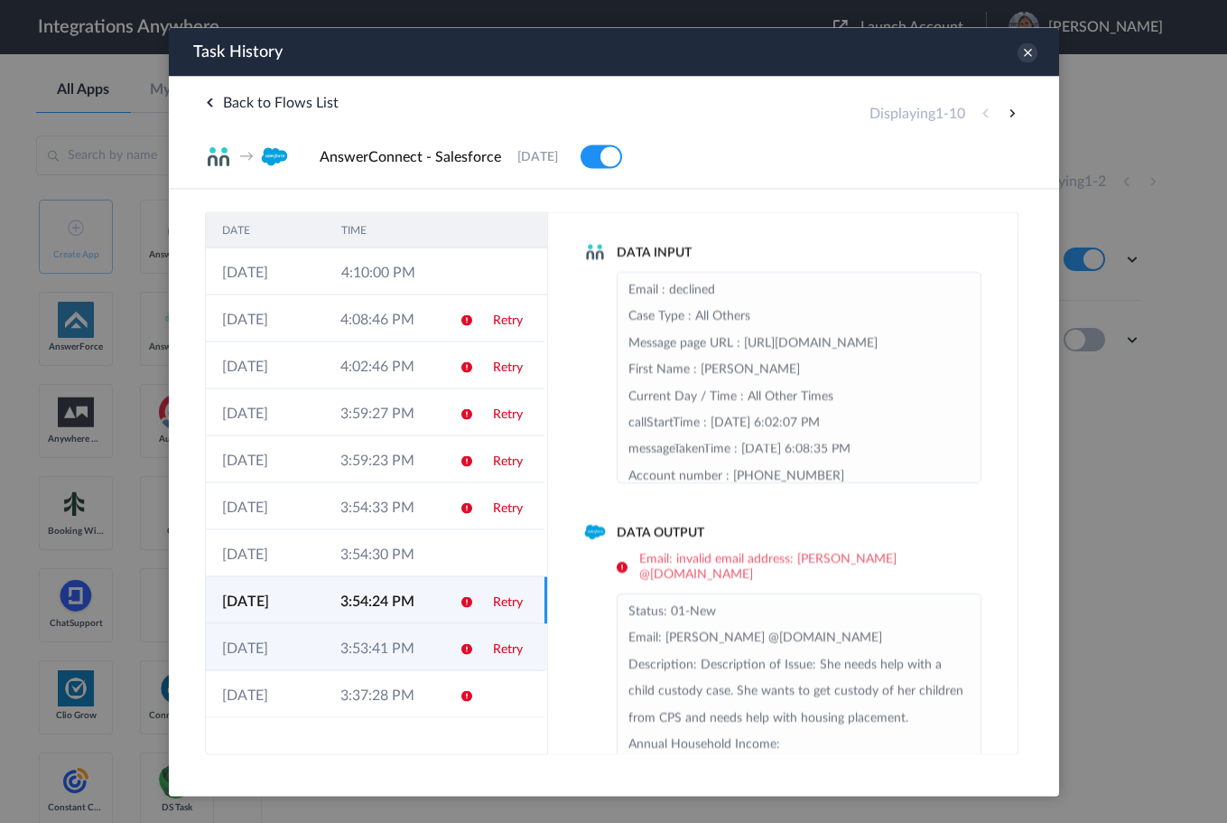
click at [500, 640] on td "Retry" at bounding box center [510, 646] width 68 height 47
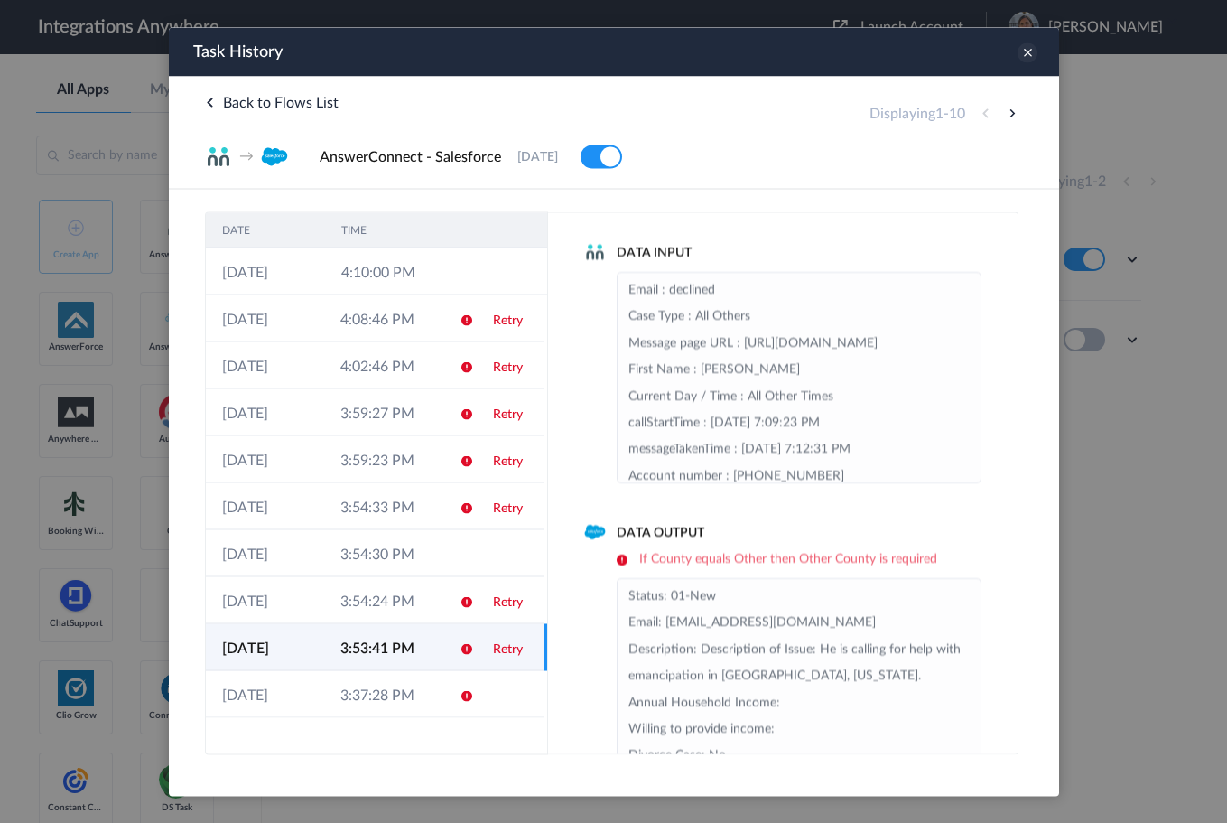
click at [1019, 50] on icon at bounding box center [1027, 52] width 20 height 20
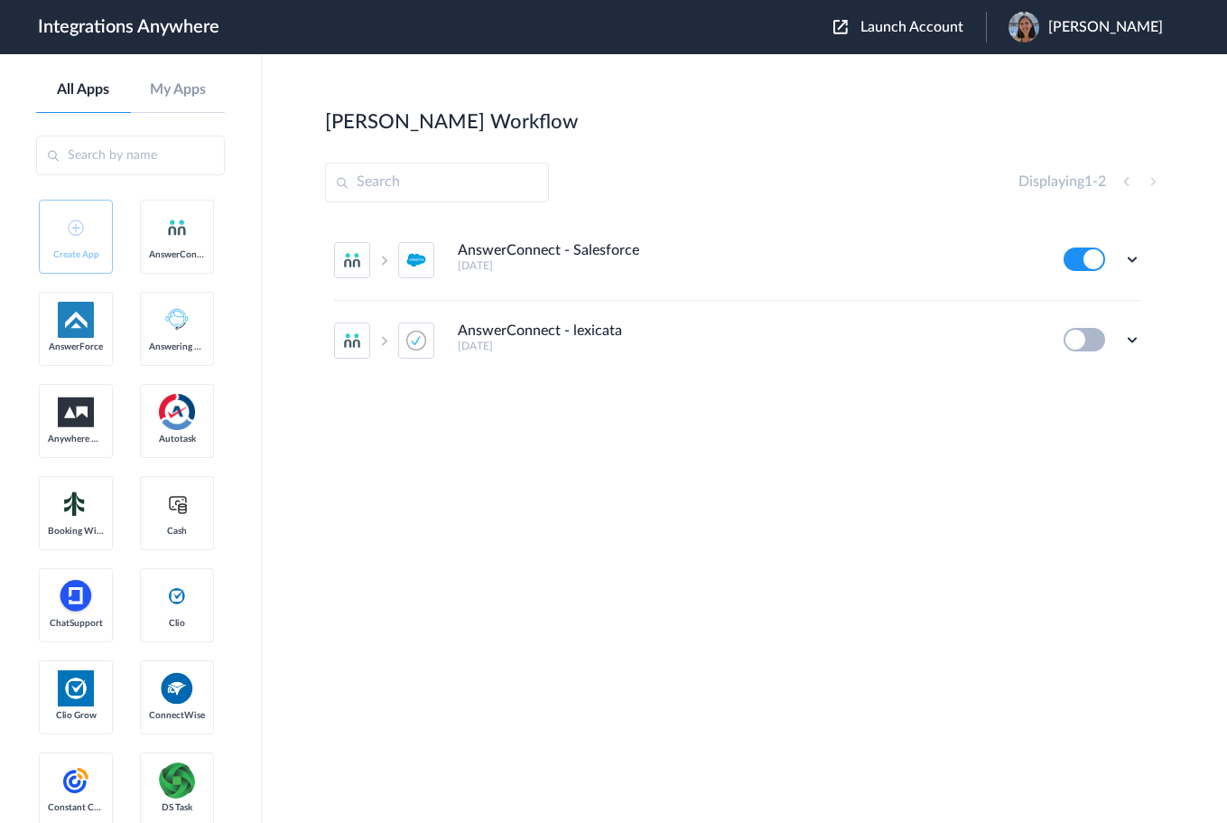
click at [1141, 260] on ul "AnswerConnect - Salesforce 9 months ago Edit Task history Delete AnswerConnect …" at bounding box center [737, 300] width 825 height 160
click at [1137, 257] on icon at bounding box center [1132, 259] width 18 height 18
click at [1111, 296] on li "Edit" at bounding box center [1082, 300] width 117 height 33
click at [1132, 259] on icon at bounding box center [1132, 259] width 18 height 18
click at [1092, 335] on link "Task history" at bounding box center [1080, 334] width 87 height 13
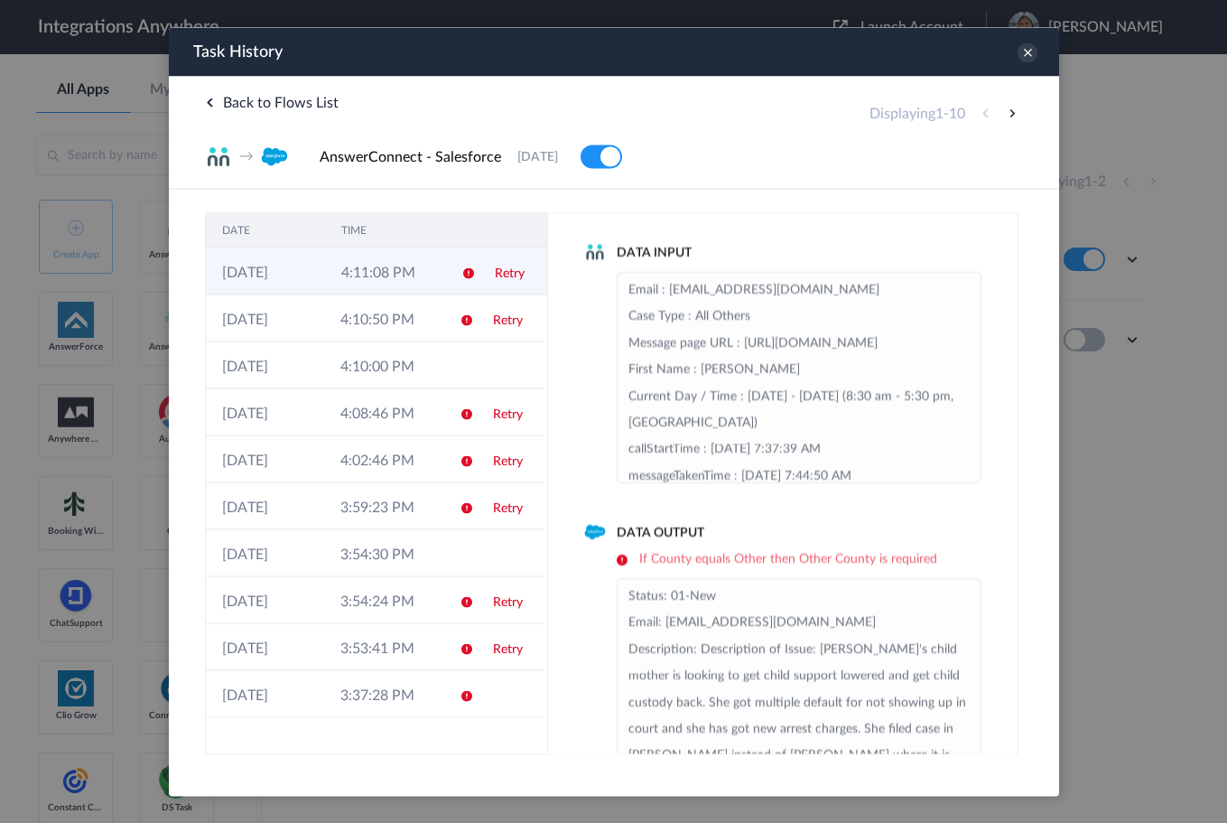
click at [506, 279] on td "Retry" at bounding box center [512, 270] width 69 height 47
click at [516, 277] on link "Retry" at bounding box center [507, 272] width 30 height 13
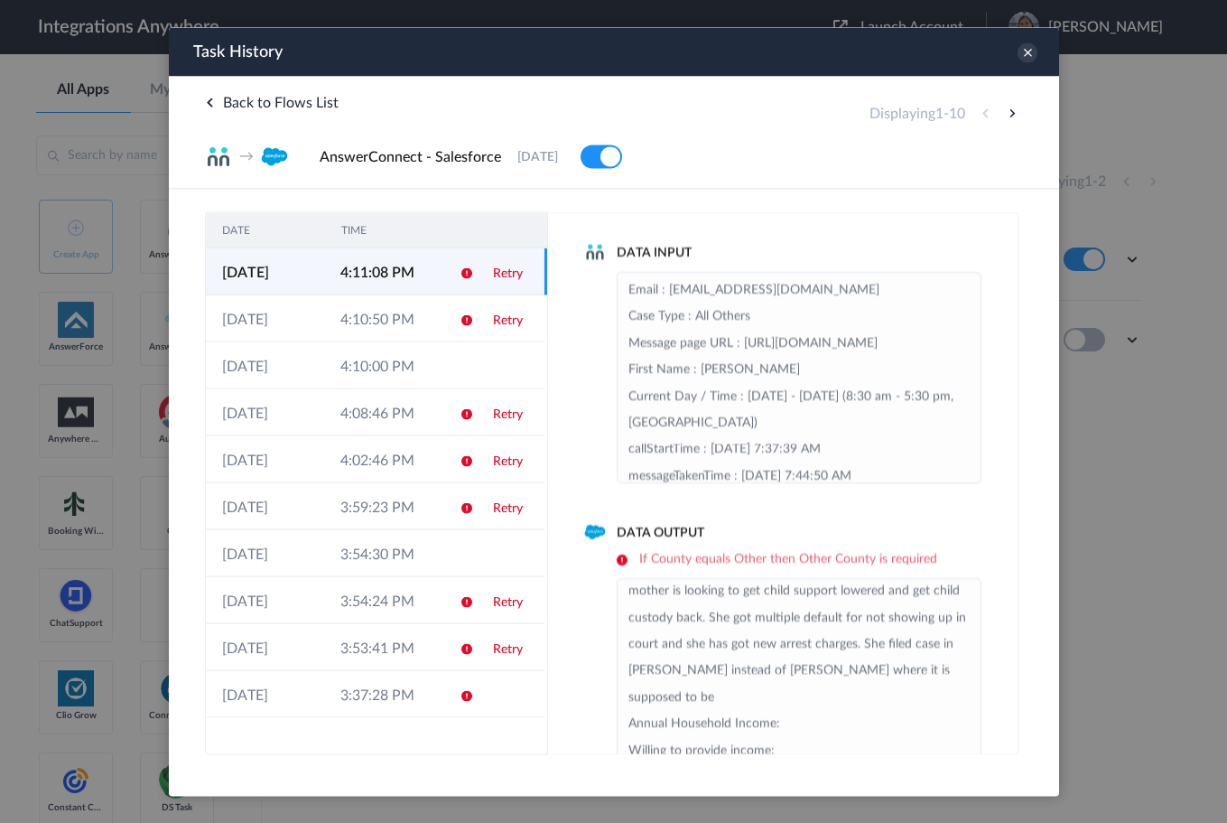
scroll to position [90, 0]
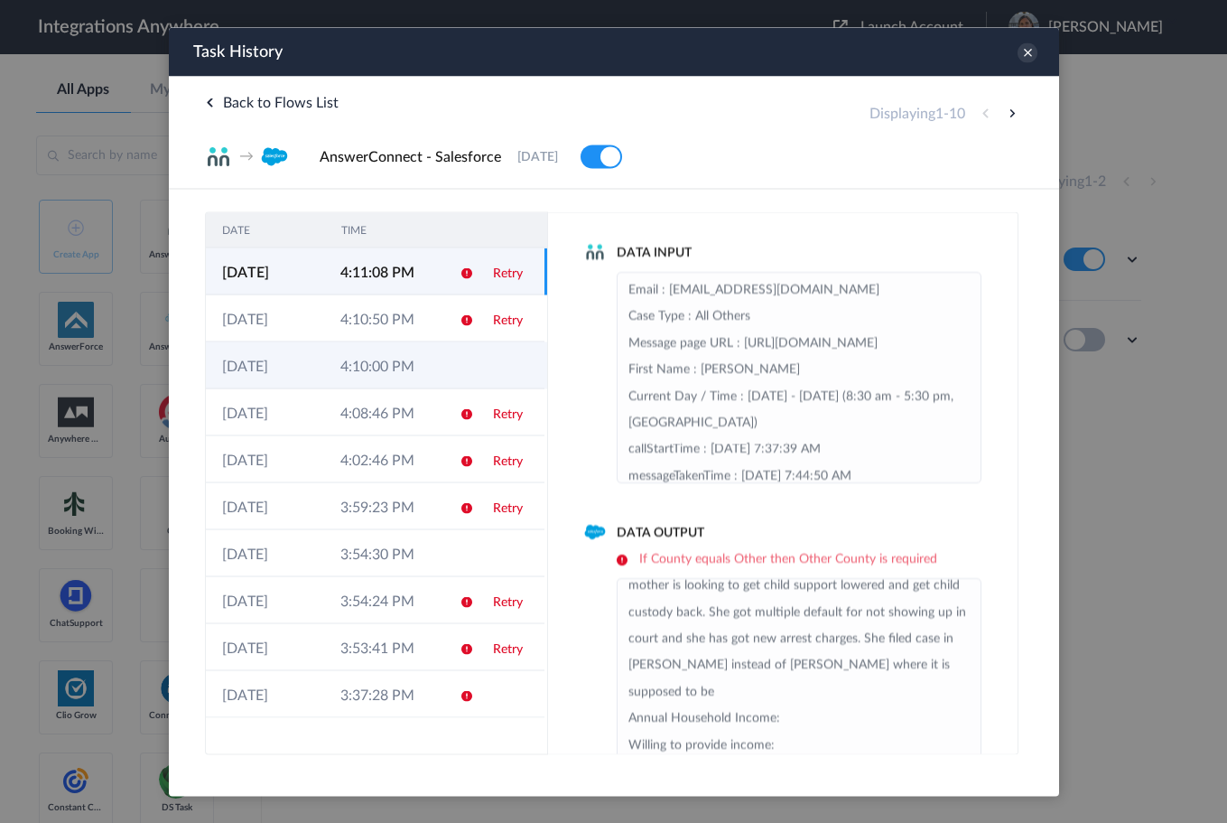
click at [502, 366] on td at bounding box center [510, 364] width 68 height 47
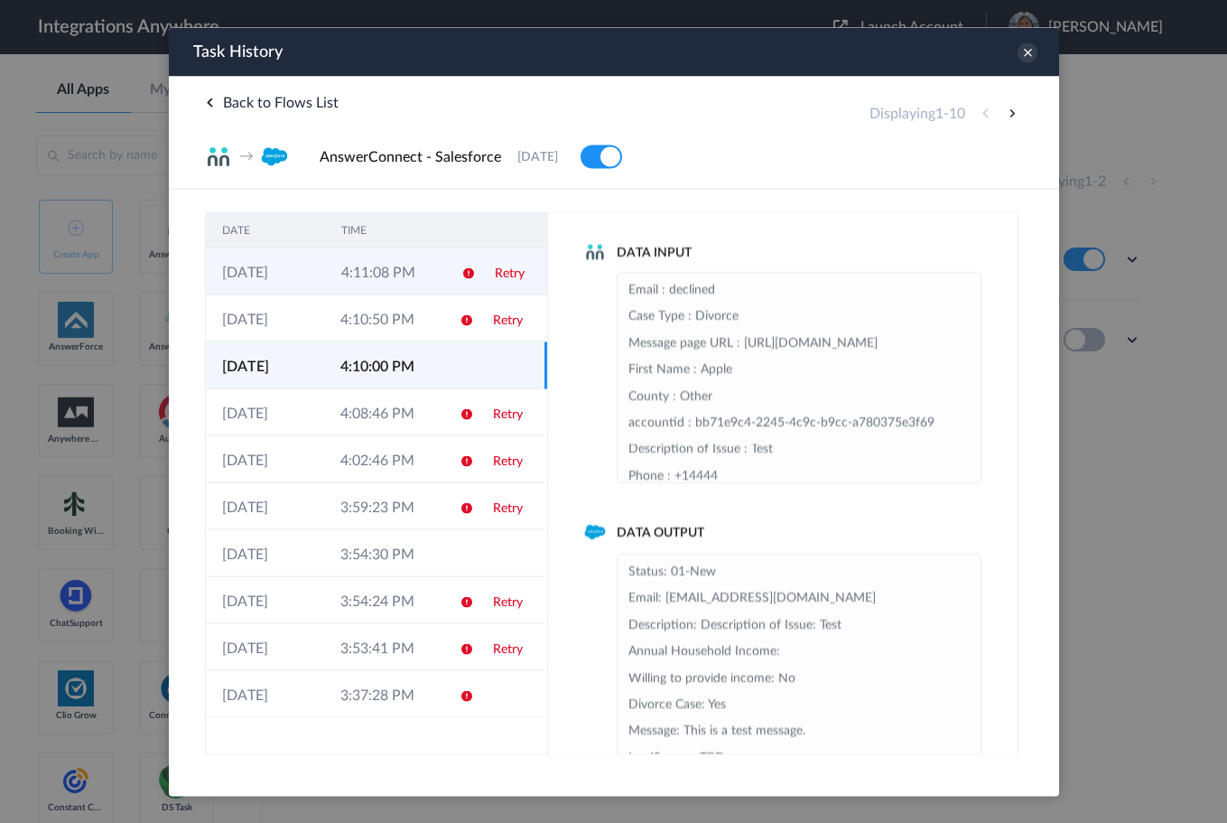
click at [493, 280] on td "Retry" at bounding box center [512, 270] width 69 height 47
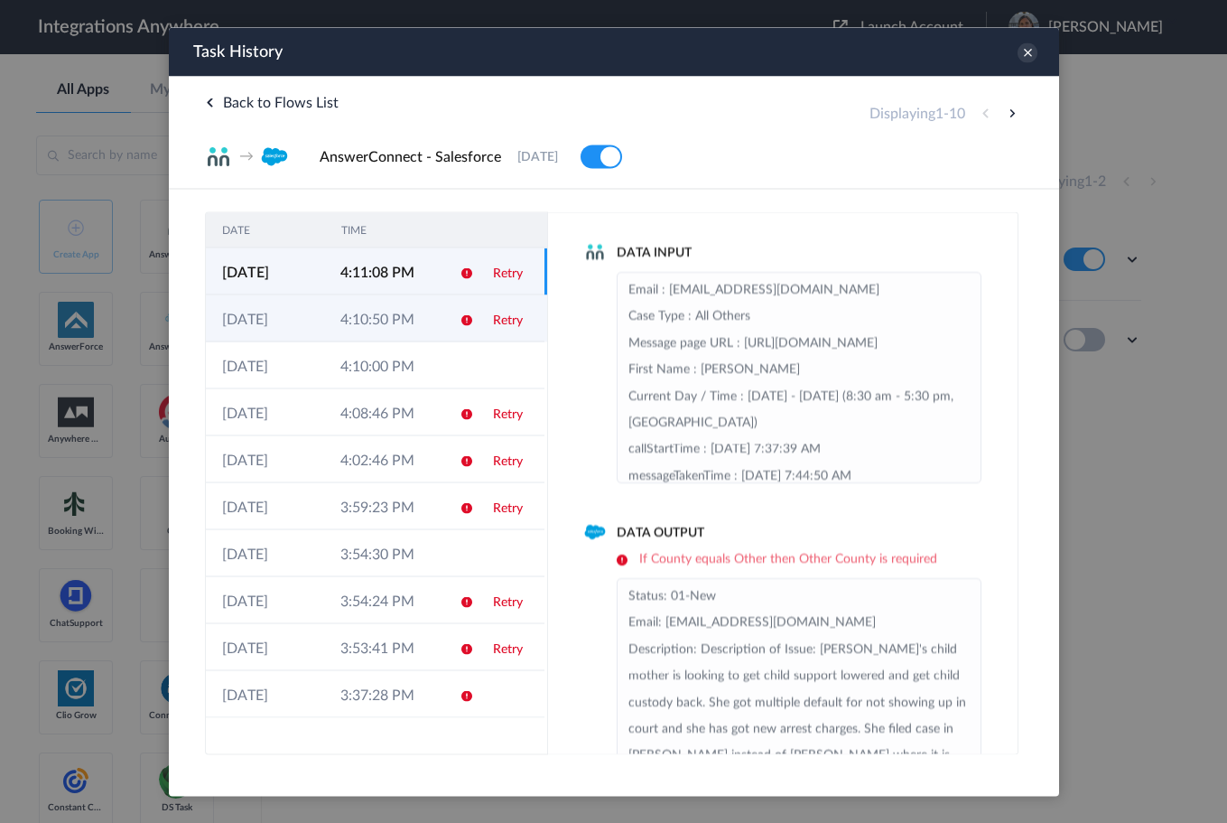
click at [459, 319] on icon at bounding box center [466, 319] width 14 height 14
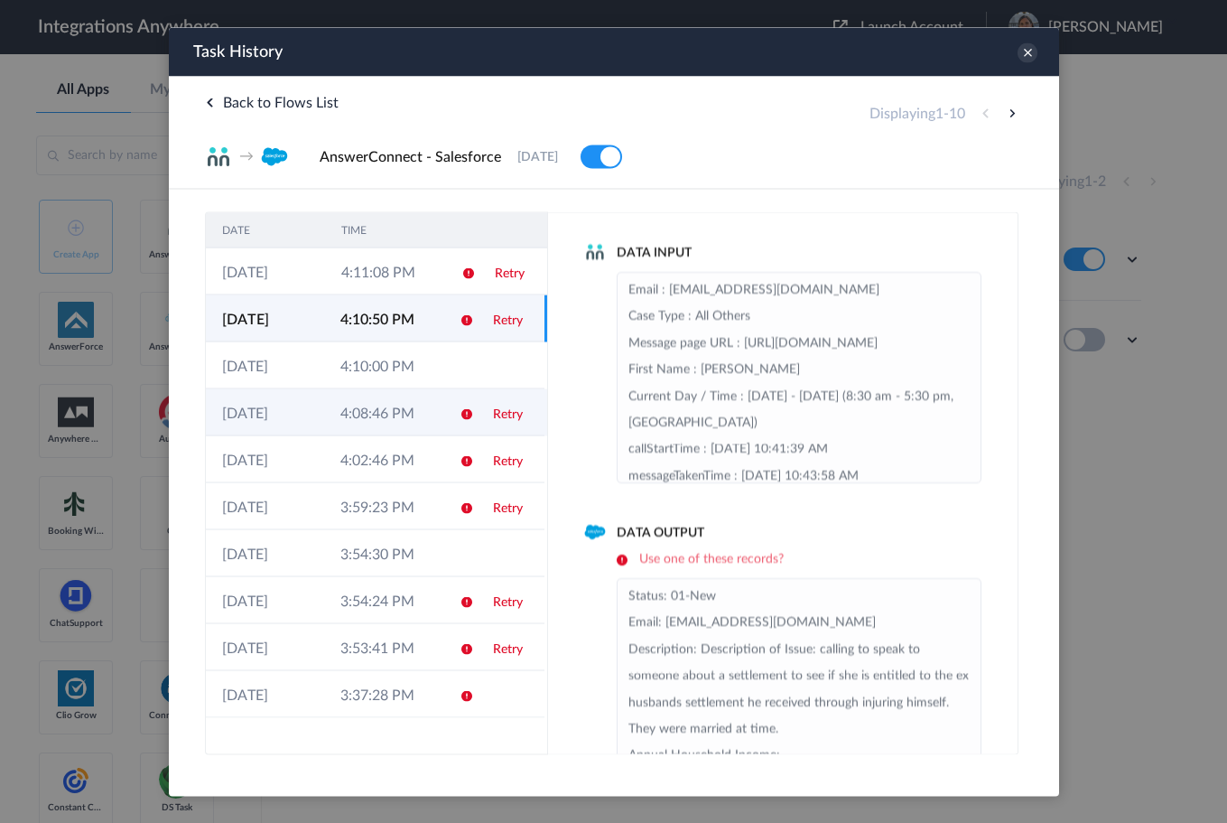
click at [479, 419] on td "Retry" at bounding box center [510, 411] width 68 height 47
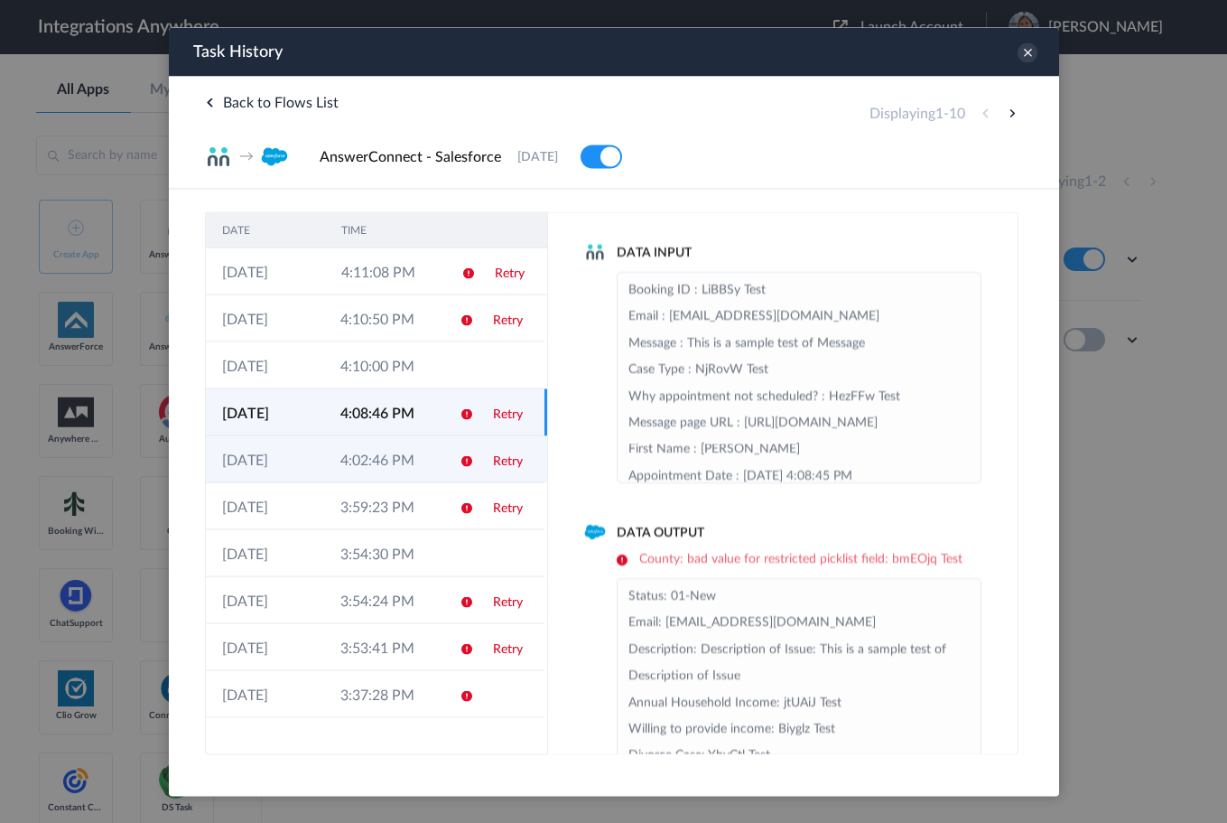
click at [483, 469] on td "Retry" at bounding box center [510, 458] width 68 height 47
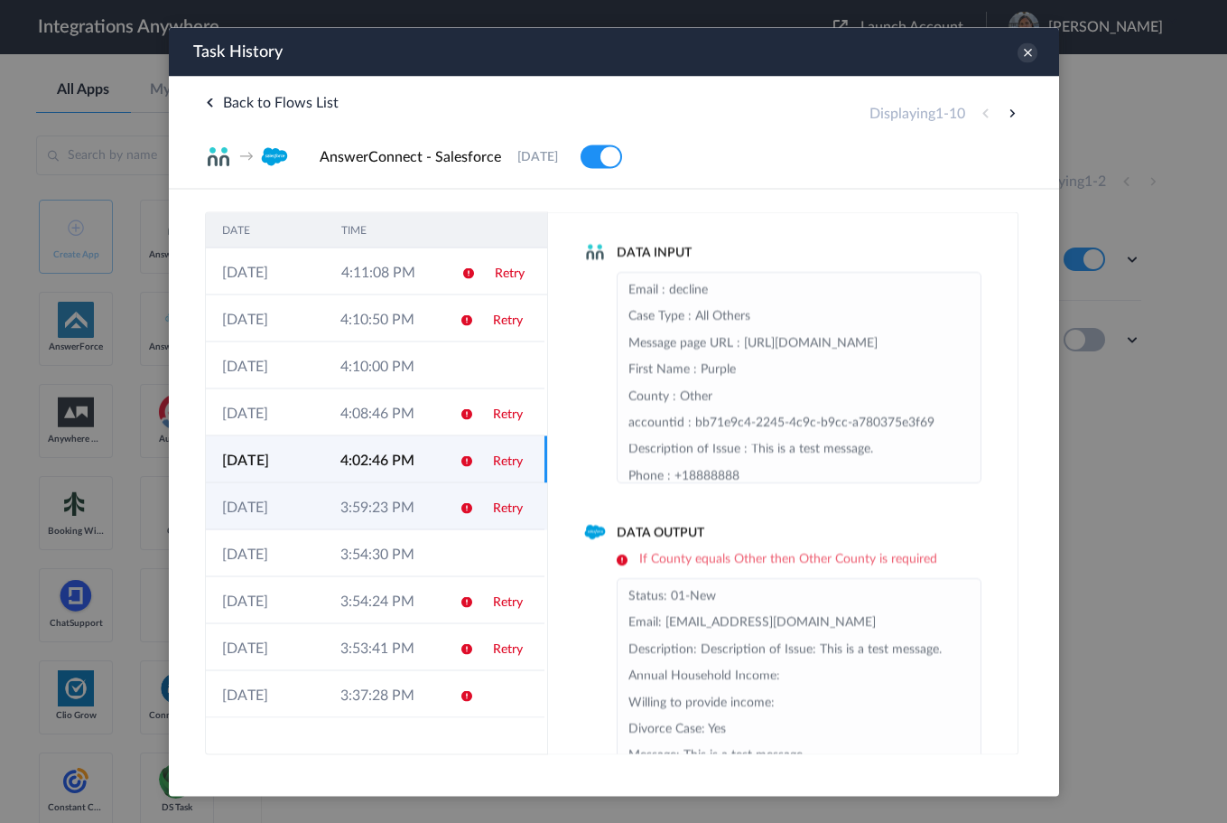
click at [483, 491] on td "Retry" at bounding box center [510, 505] width 68 height 47
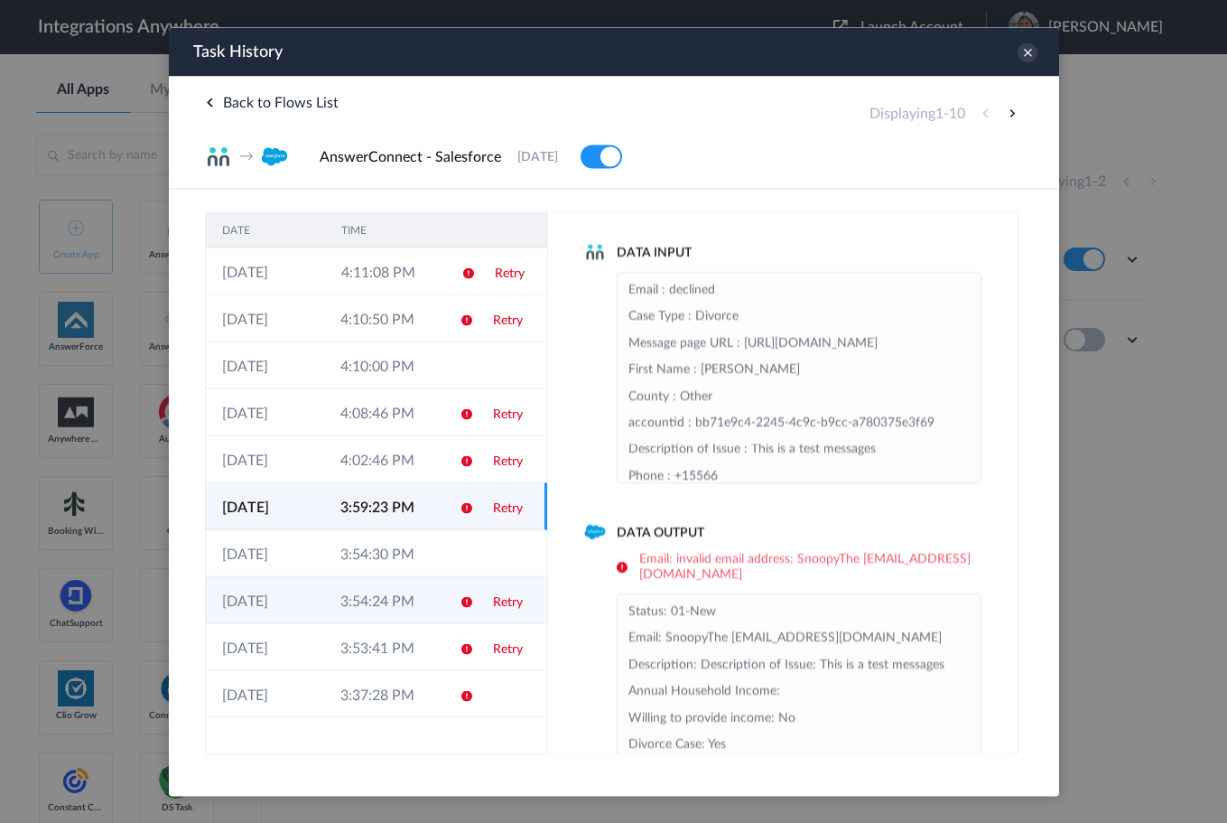
click at [492, 614] on td "Retry" at bounding box center [510, 599] width 68 height 47
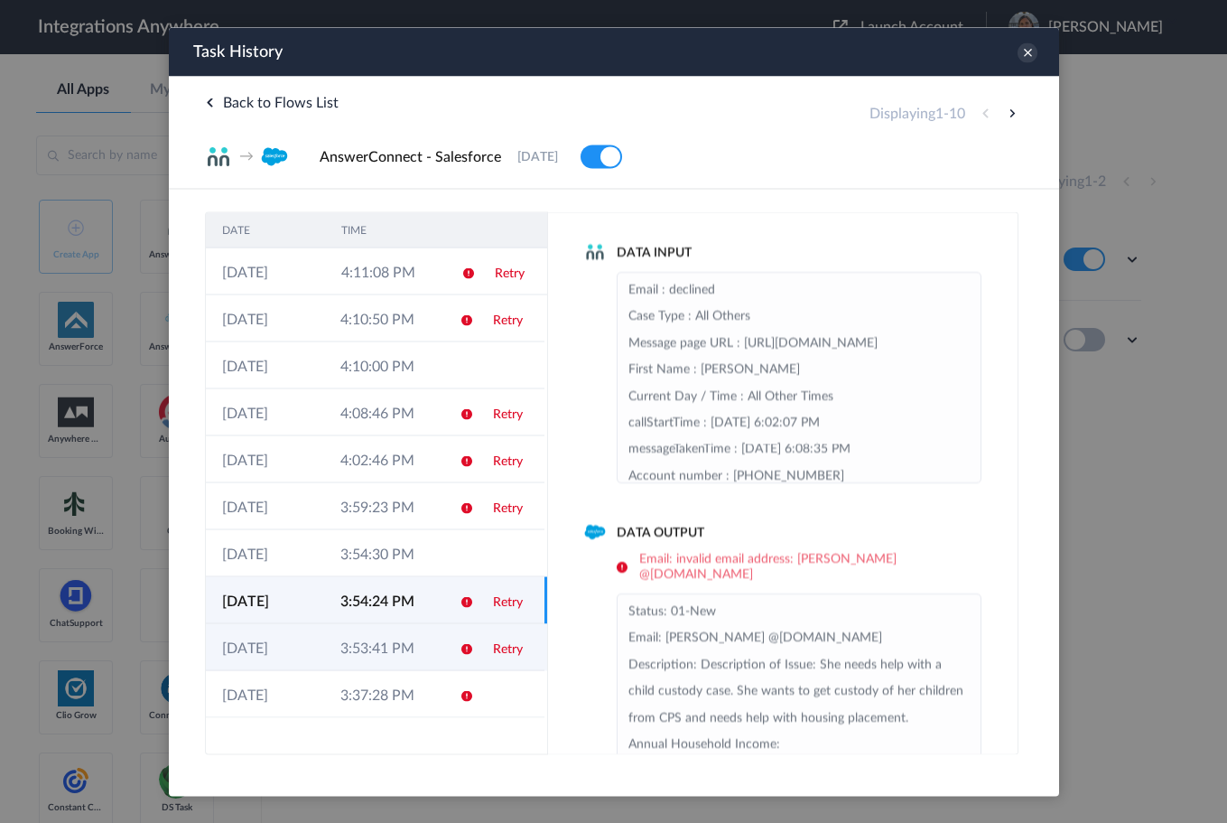
click at [492, 634] on td "Retry" at bounding box center [510, 646] width 68 height 47
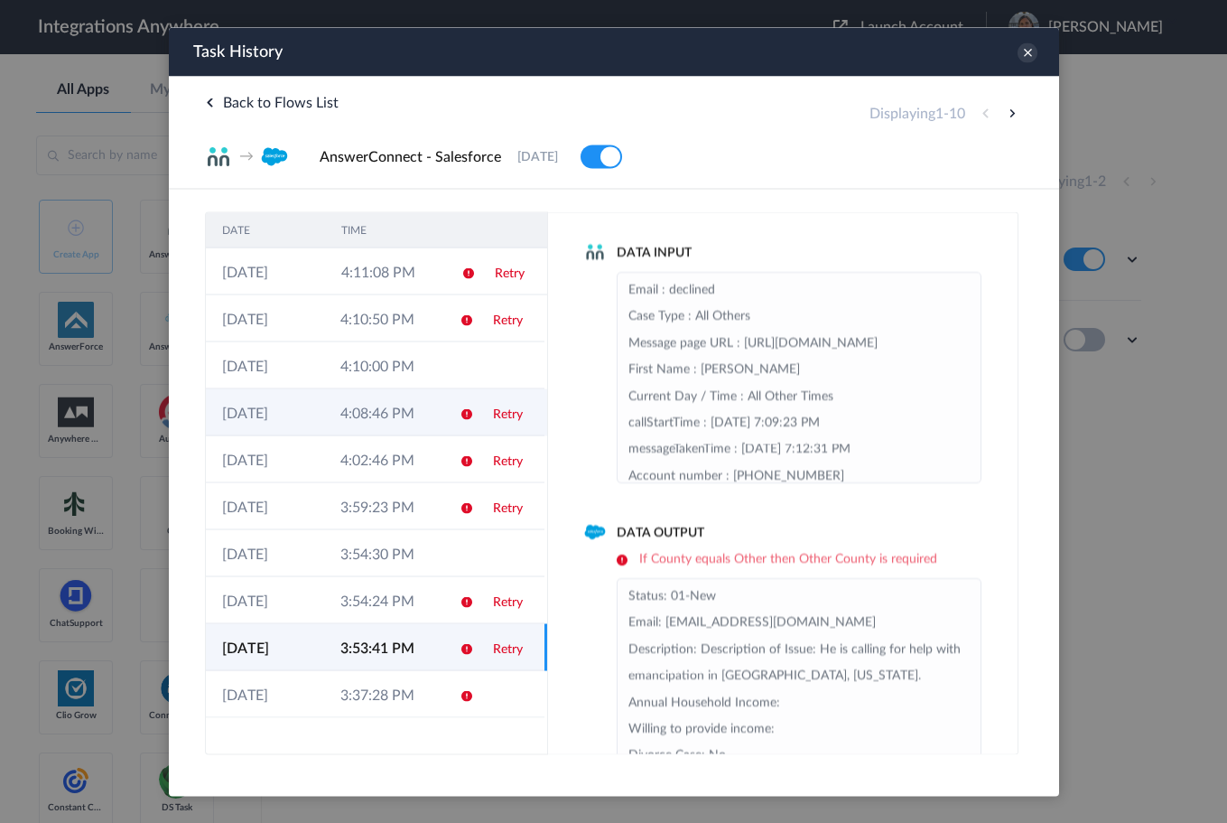
click at [464, 415] on icon at bounding box center [466, 413] width 14 height 14
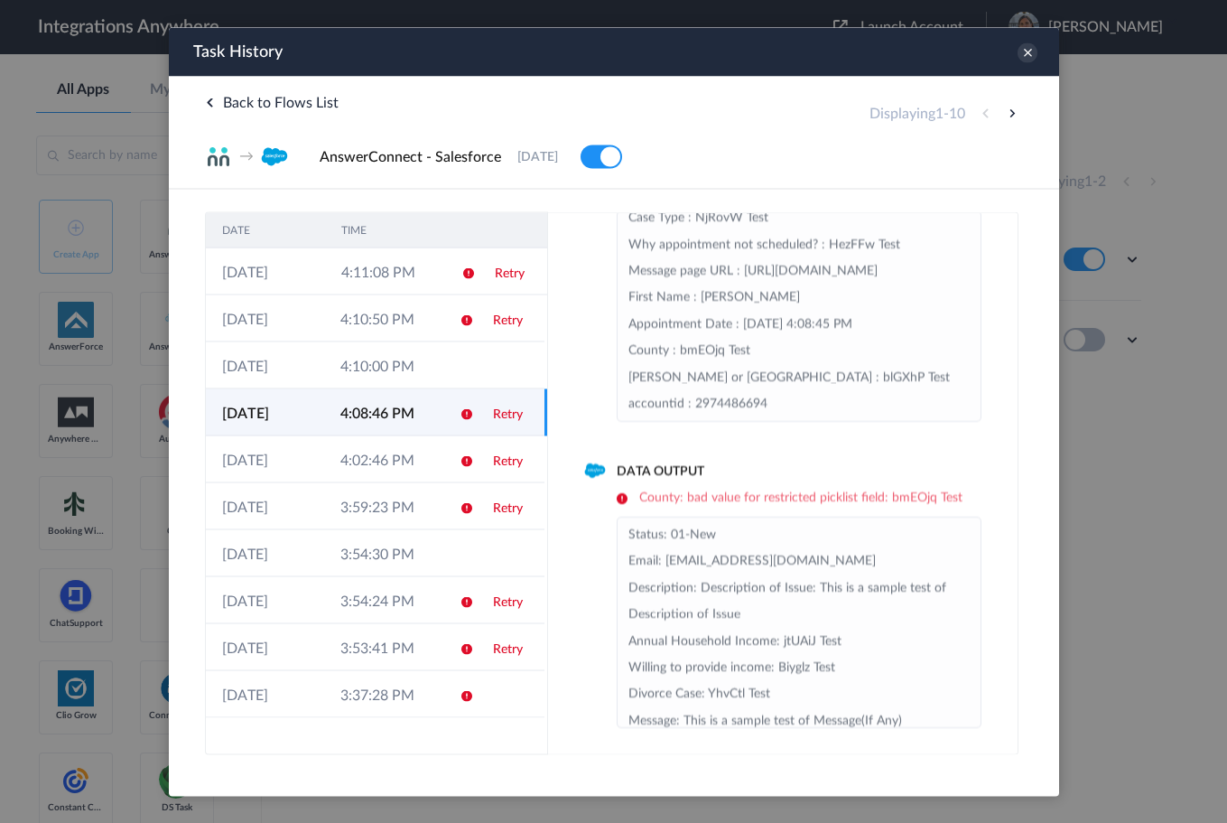
scroll to position [66, 0]
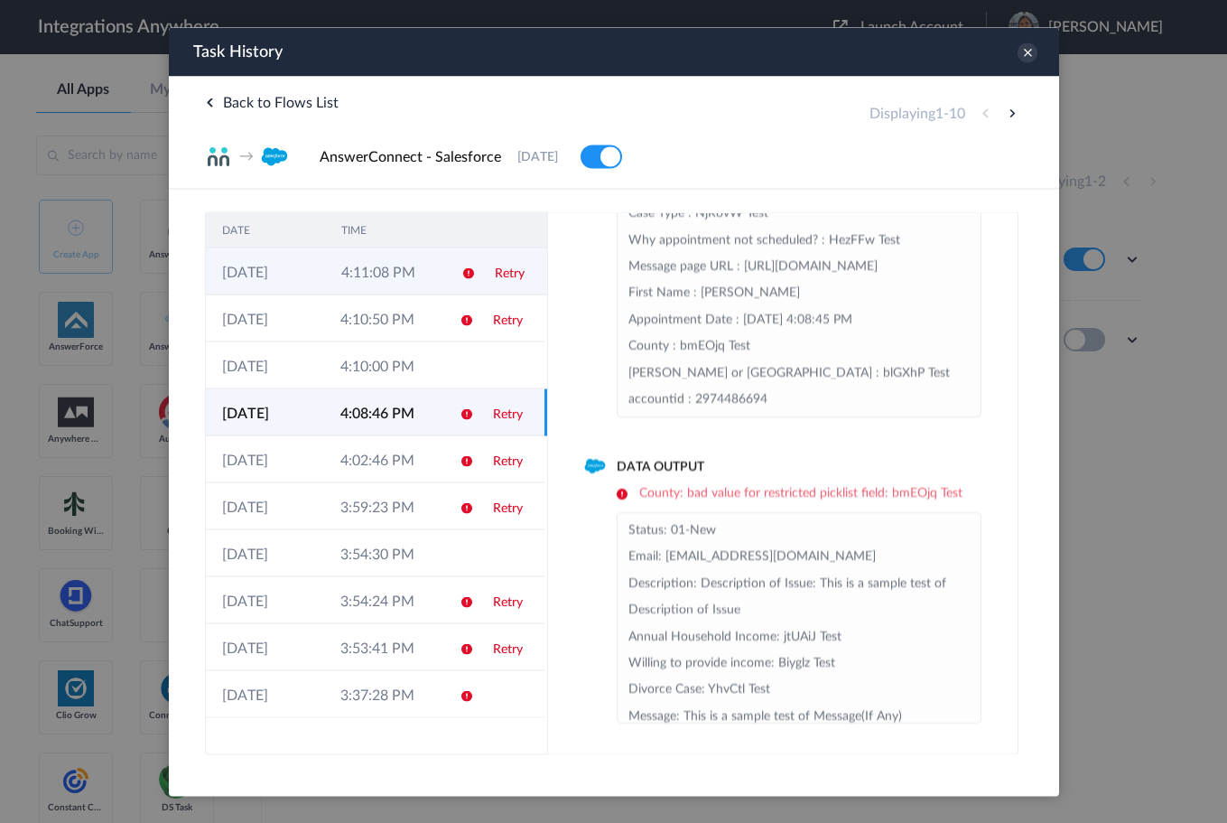
click at [449, 284] on td at bounding box center [461, 270] width 34 height 47
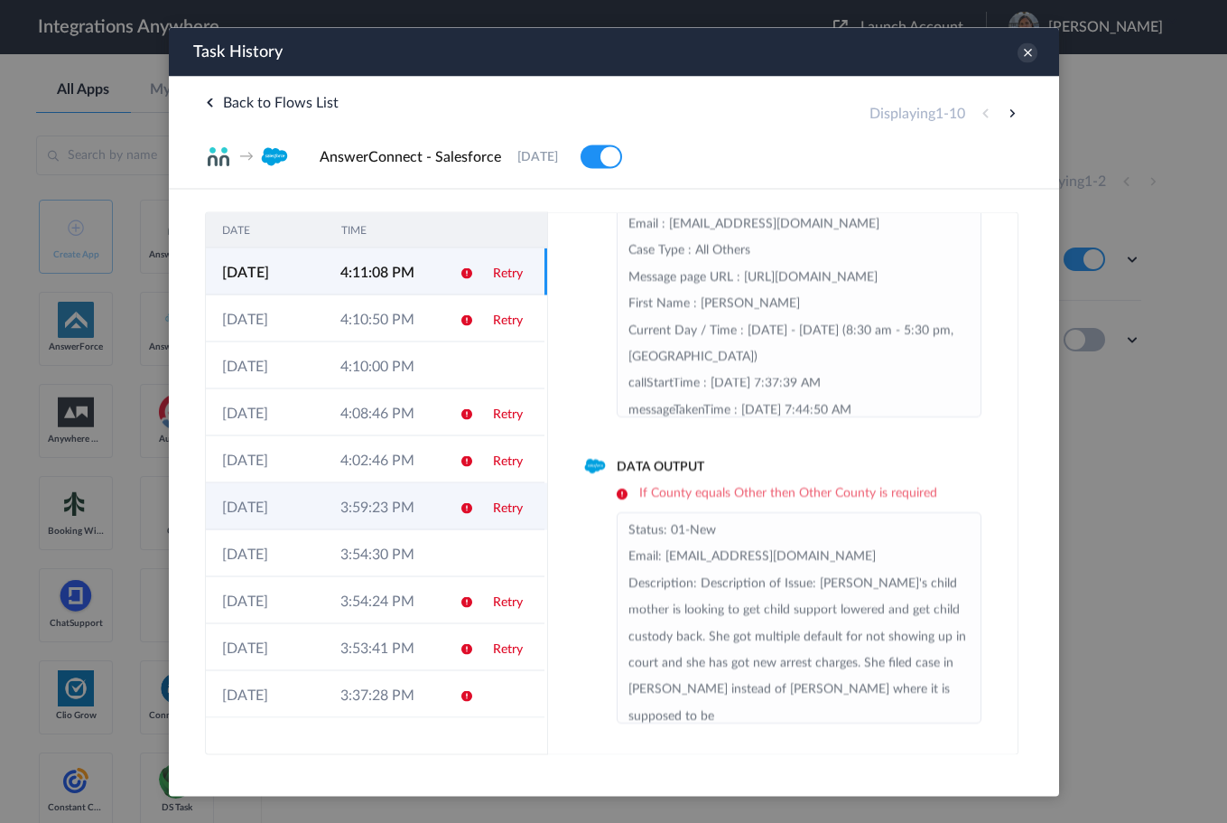
click at [486, 511] on td "Retry" at bounding box center [510, 505] width 68 height 47
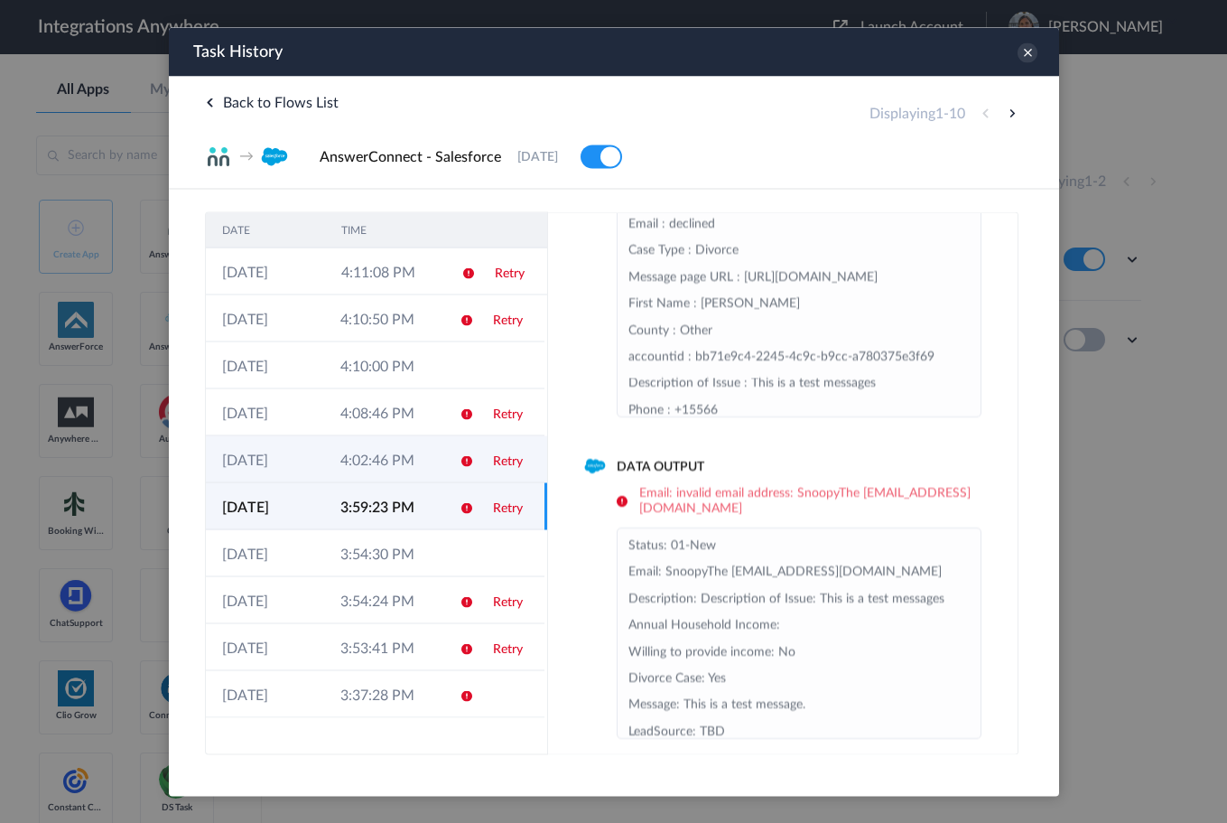
click at [461, 460] on icon at bounding box center [466, 460] width 14 height 14
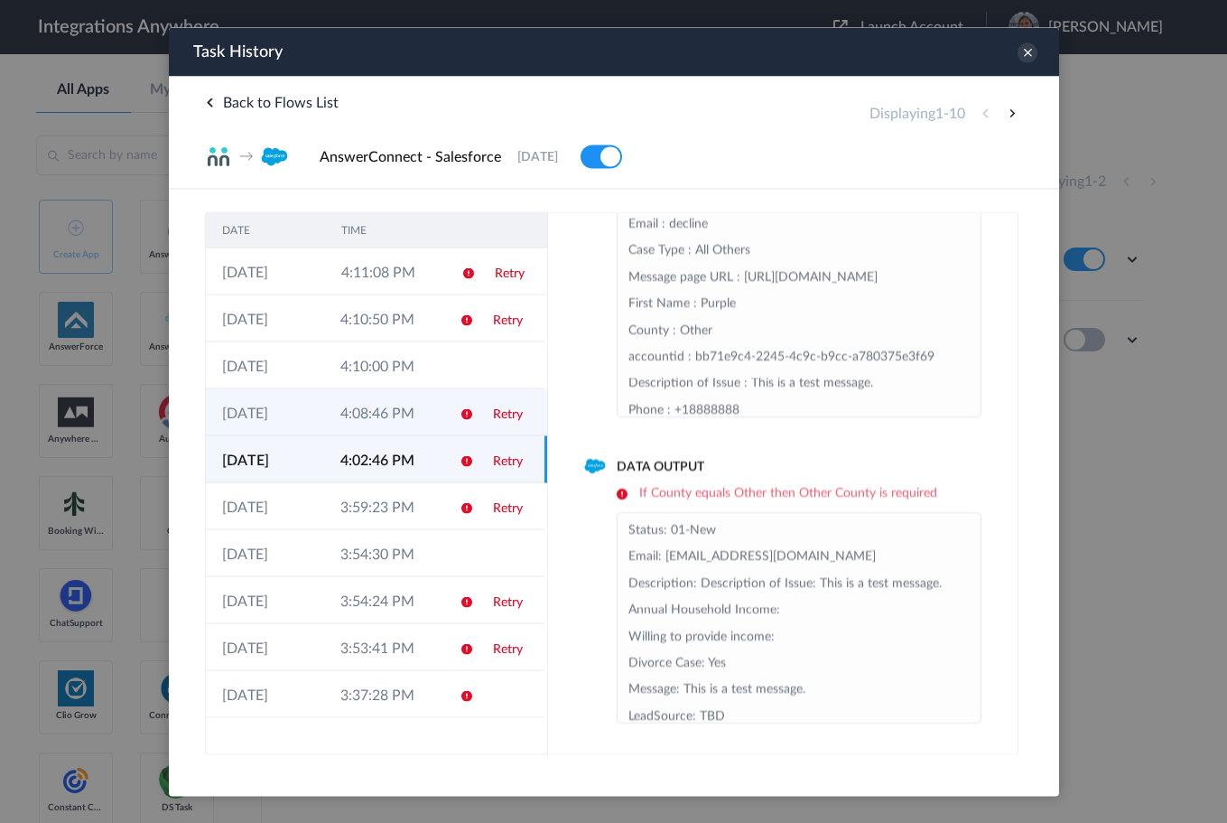
click at [454, 414] on td at bounding box center [459, 411] width 34 height 47
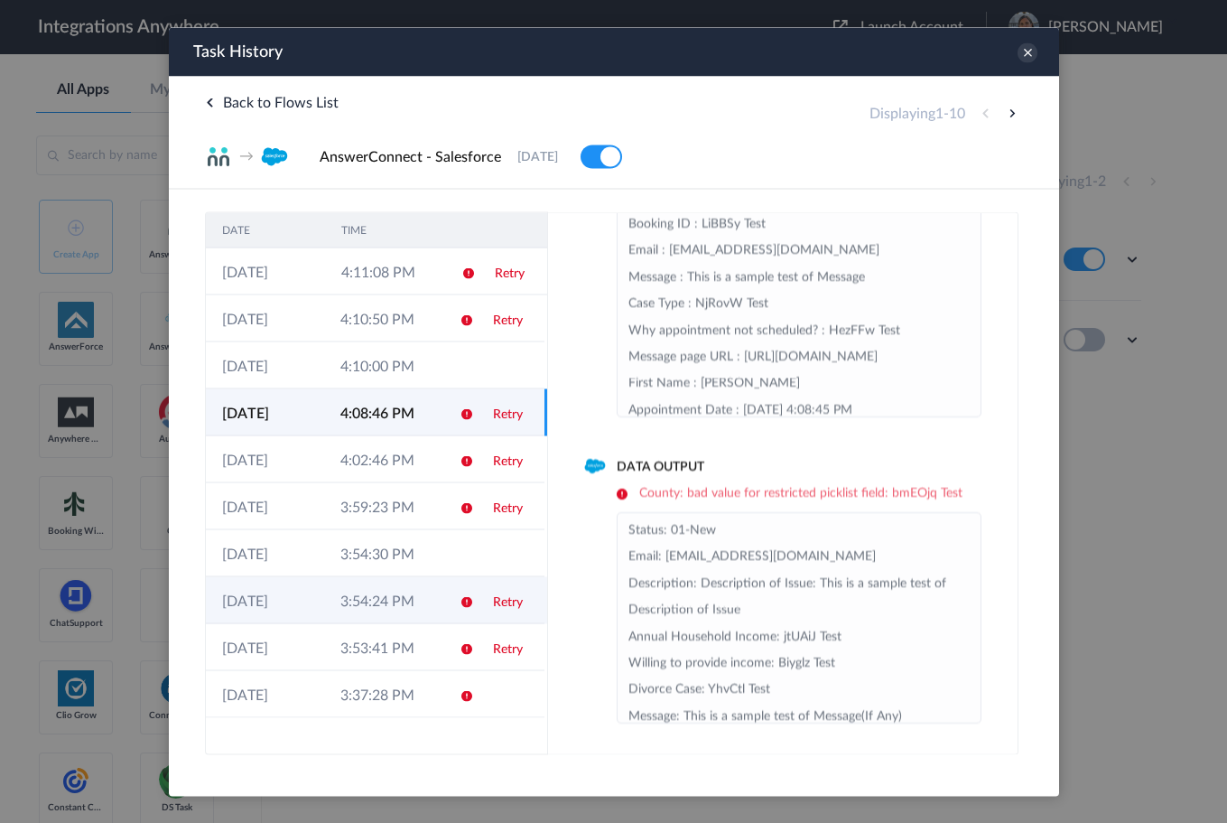
click at [464, 603] on icon at bounding box center [466, 601] width 14 height 14
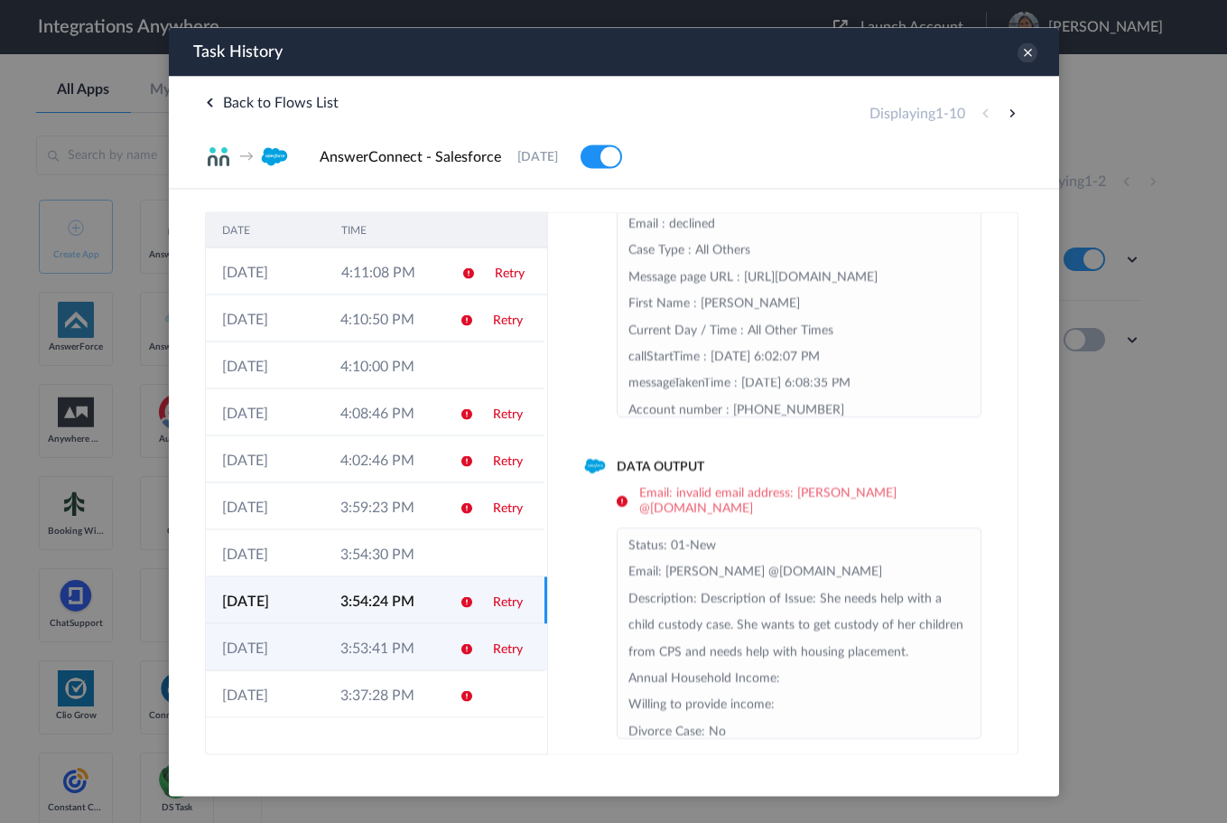
click at [476, 656] on td "Retry" at bounding box center [510, 646] width 68 height 47
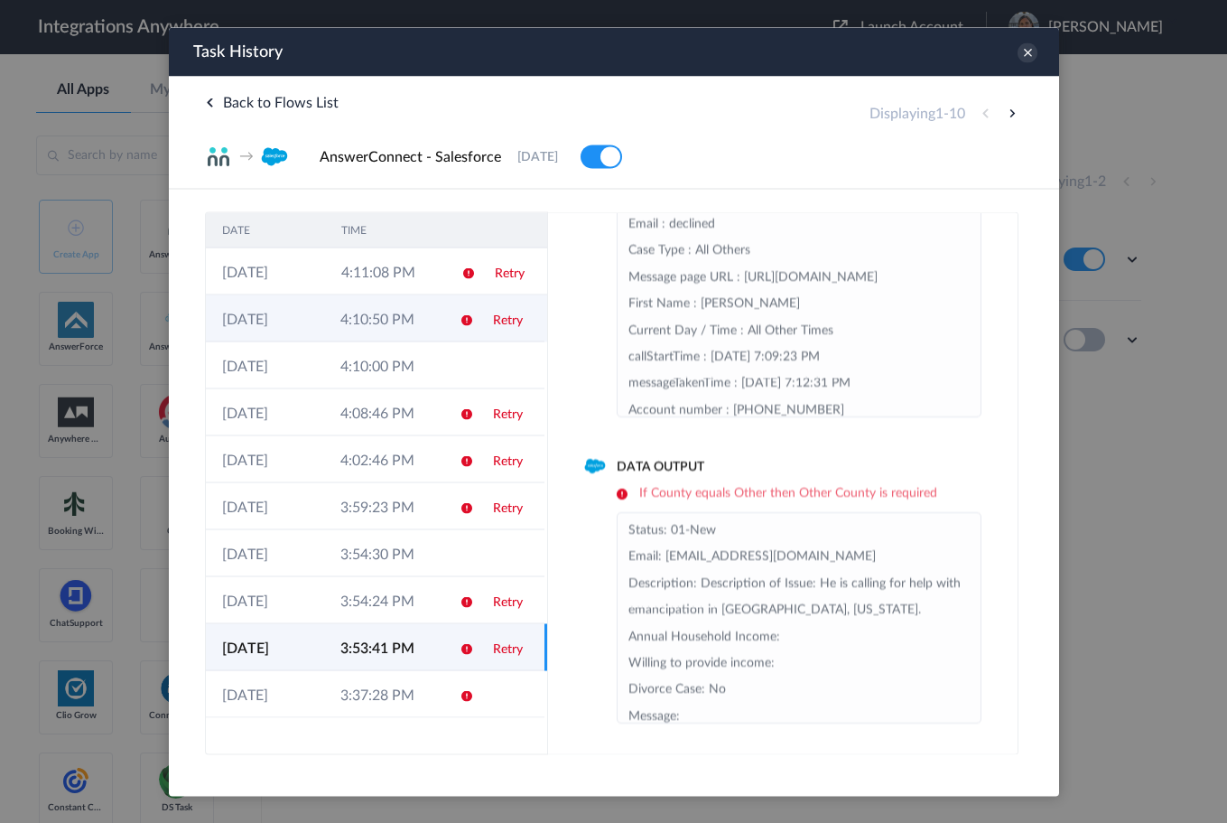
click at [478, 310] on td "Retry" at bounding box center [510, 317] width 68 height 47
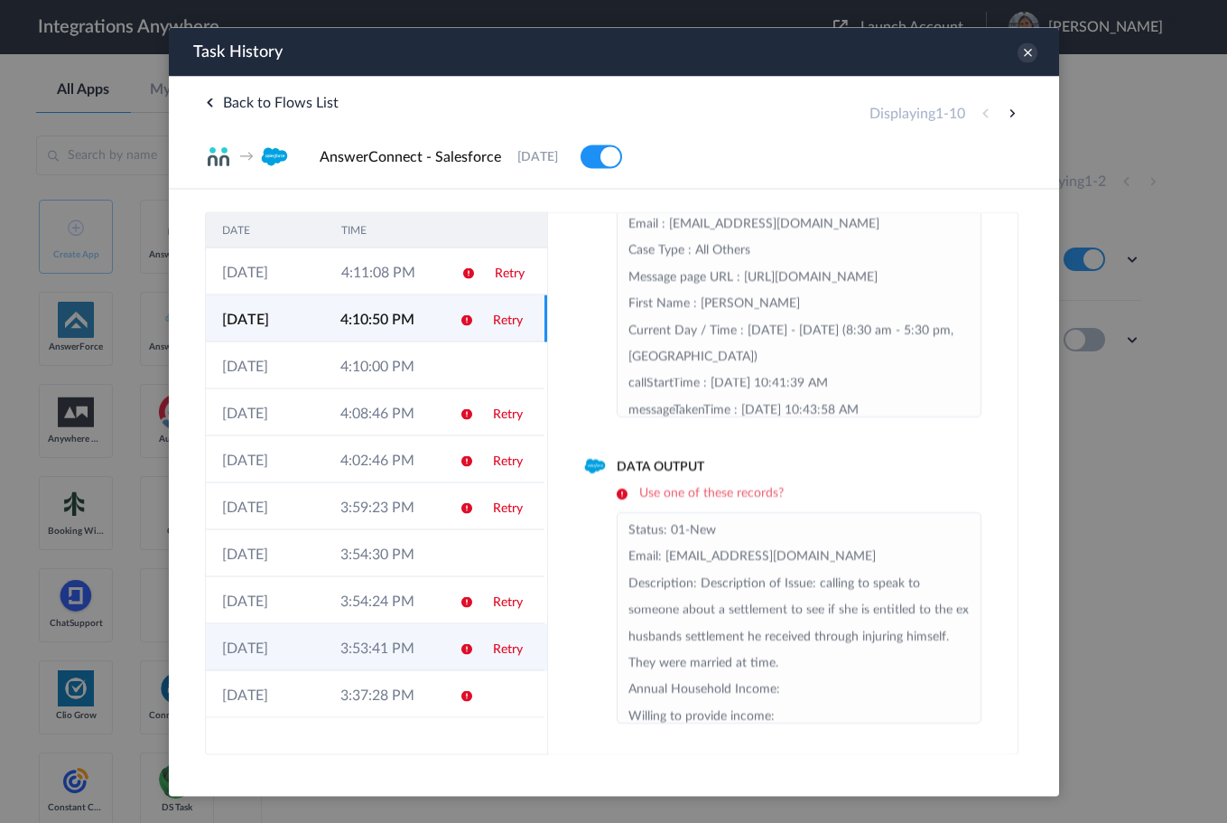
click at [489, 656] on td "Retry" at bounding box center [510, 646] width 68 height 47
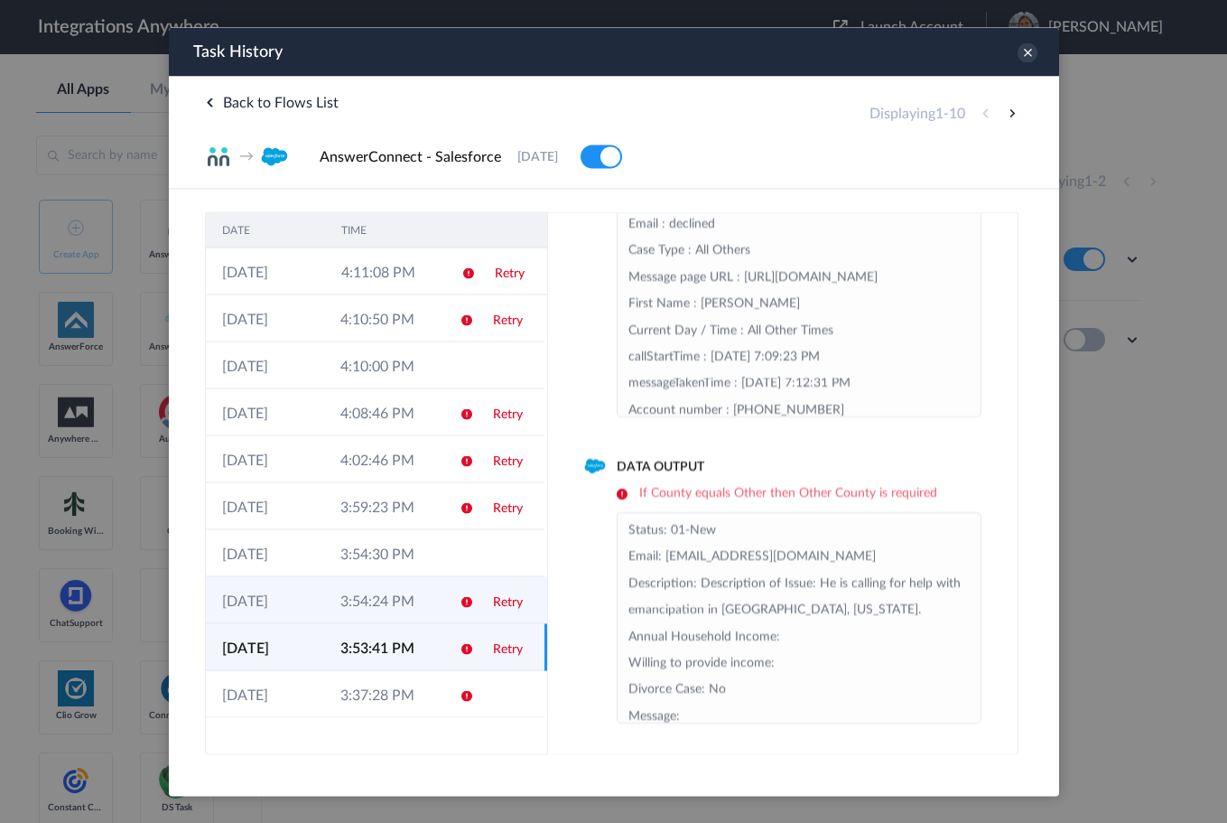
click at [485, 608] on td "Retry" at bounding box center [510, 599] width 68 height 47
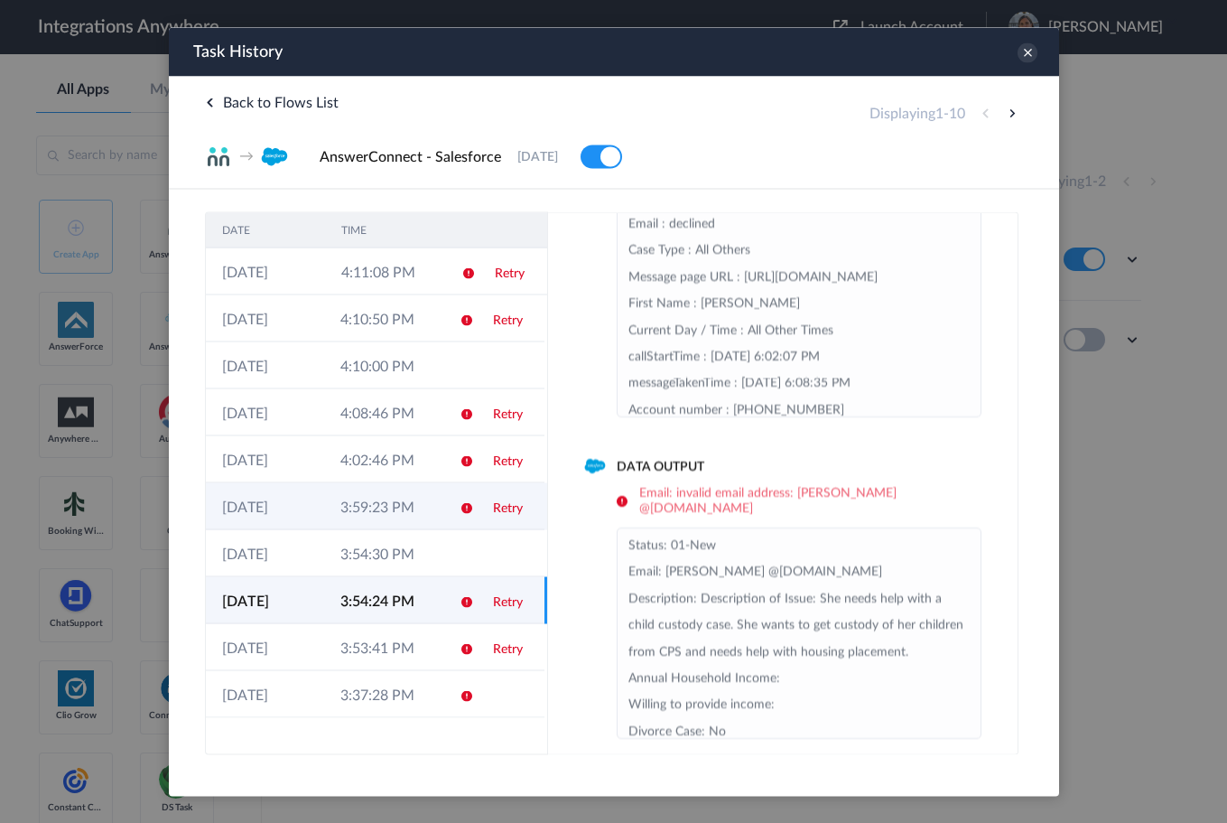
click at [482, 490] on td "Retry" at bounding box center [510, 505] width 68 height 47
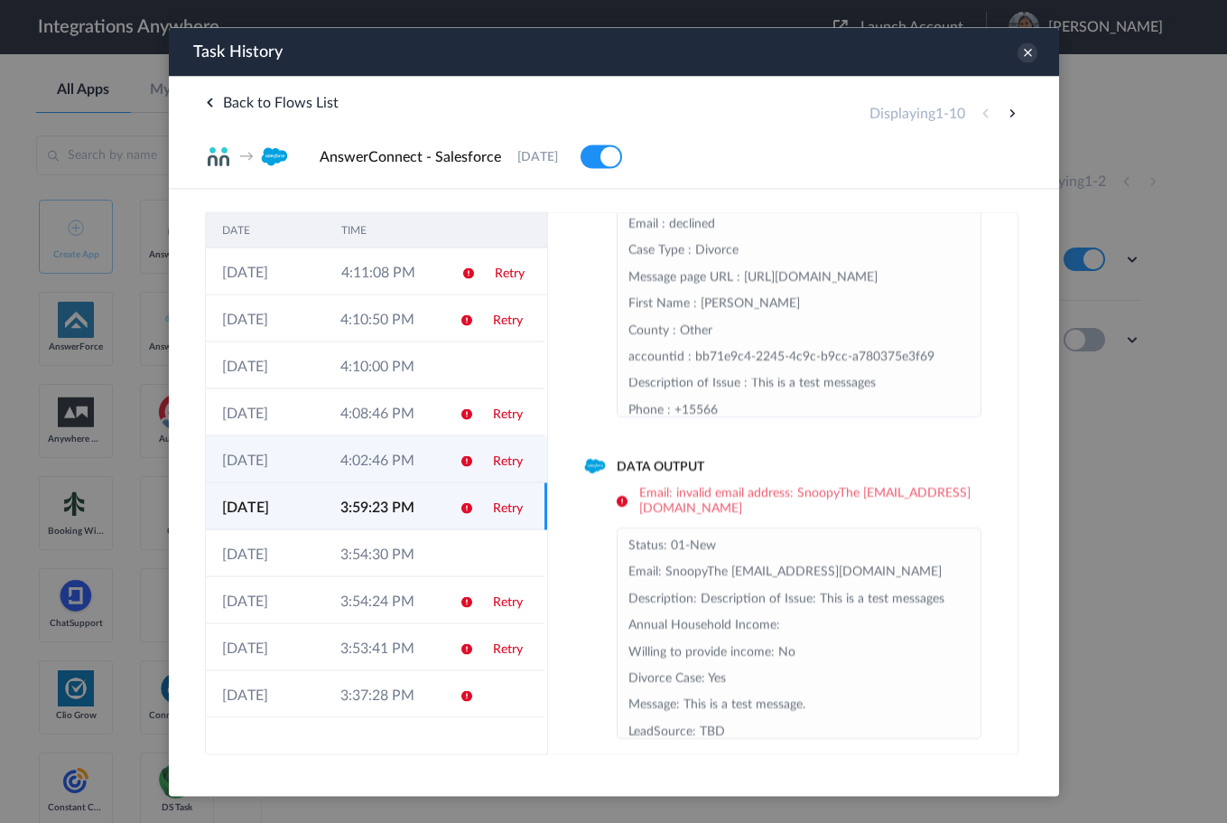
click at [478, 451] on td "Retry" at bounding box center [510, 458] width 68 height 47
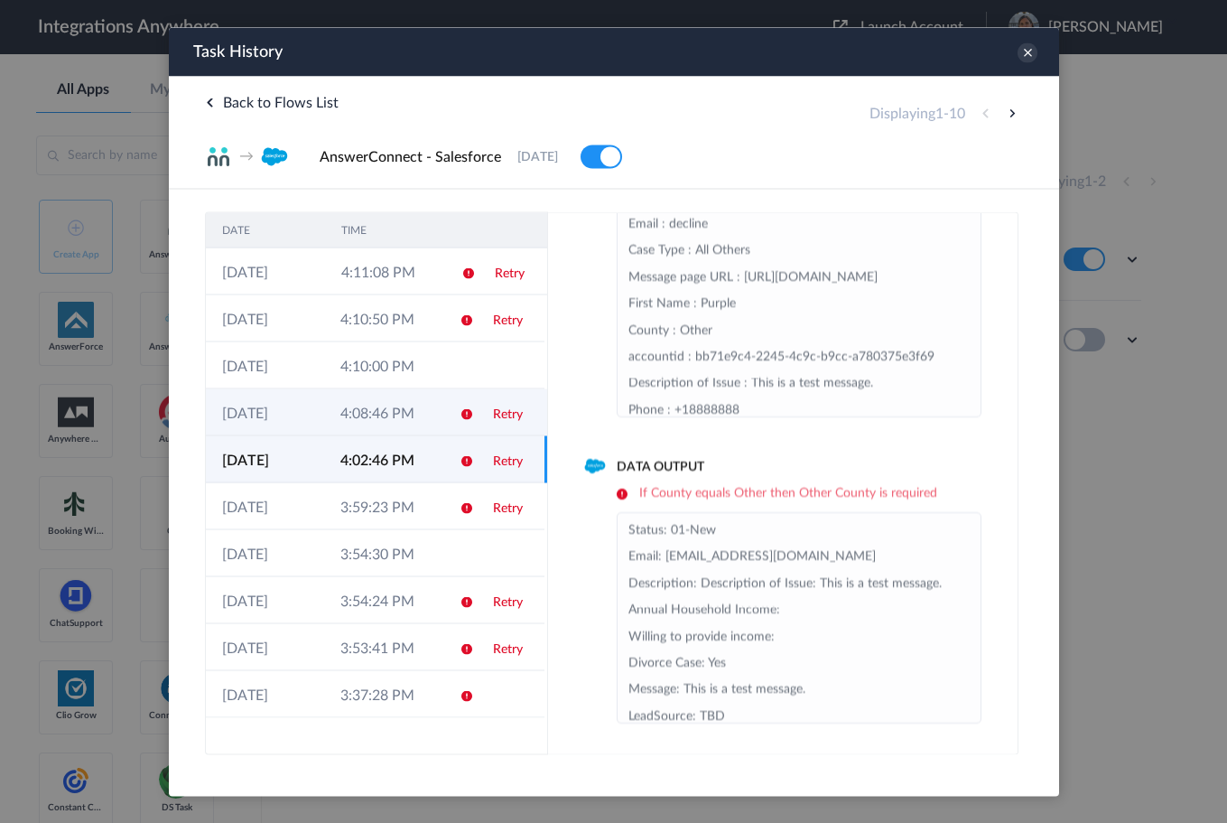
click at [478, 412] on td "Retry" at bounding box center [510, 411] width 68 height 47
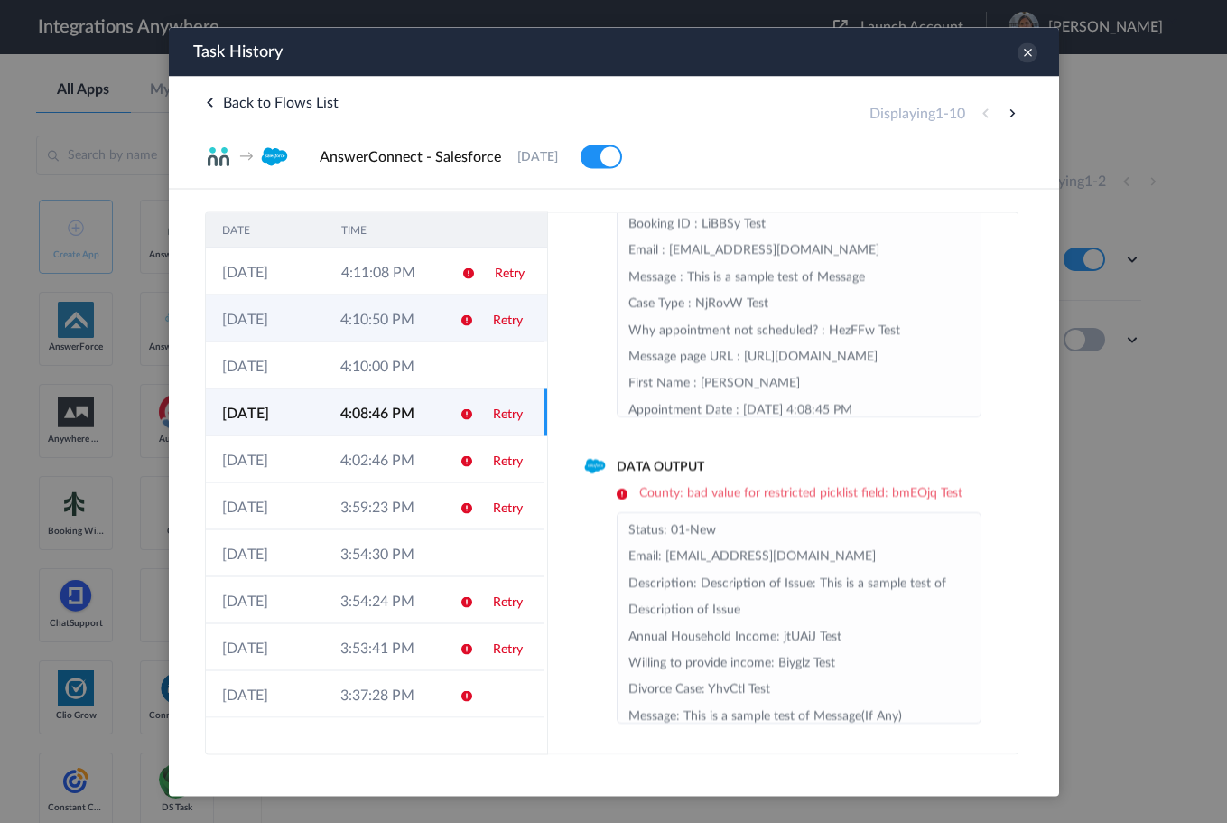
click at [480, 333] on td "Retry" at bounding box center [510, 317] width 68 height 47
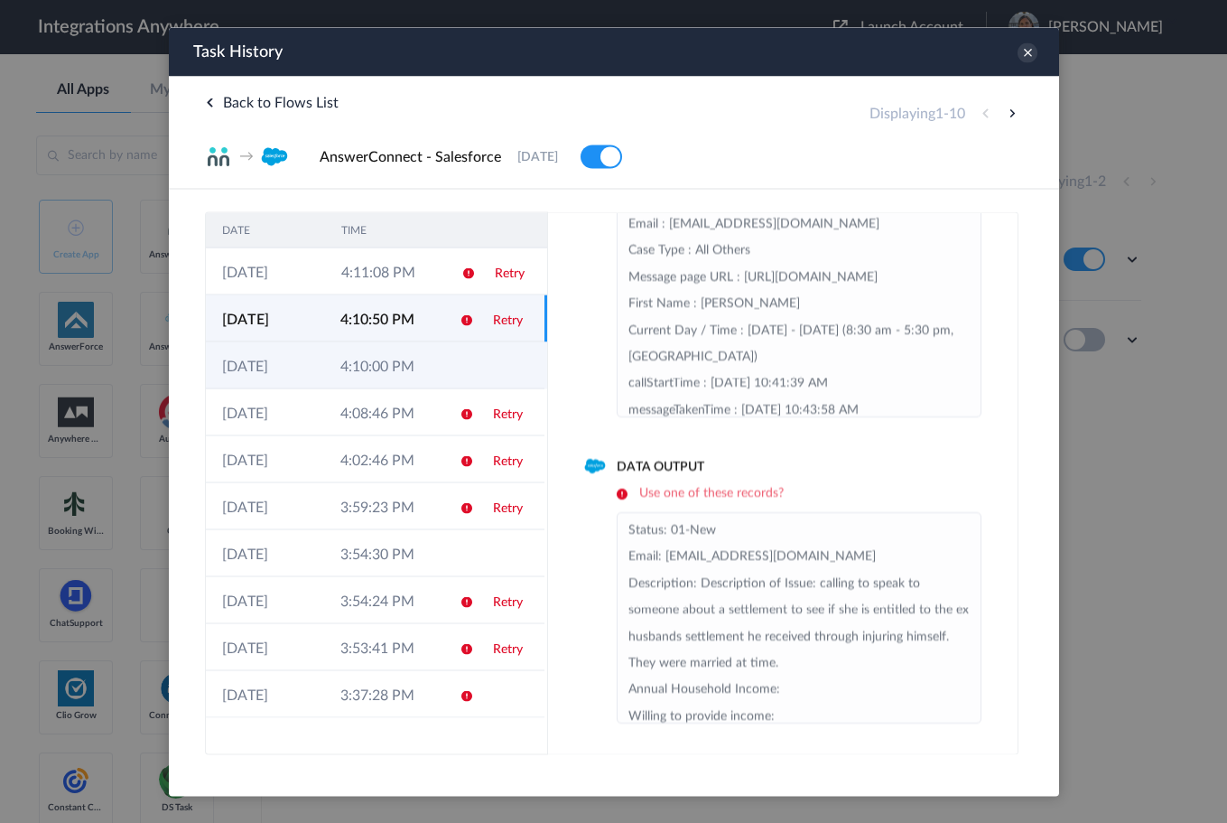
click at [492, 377] on td at bounding box center [510, 364] width 68 height 47
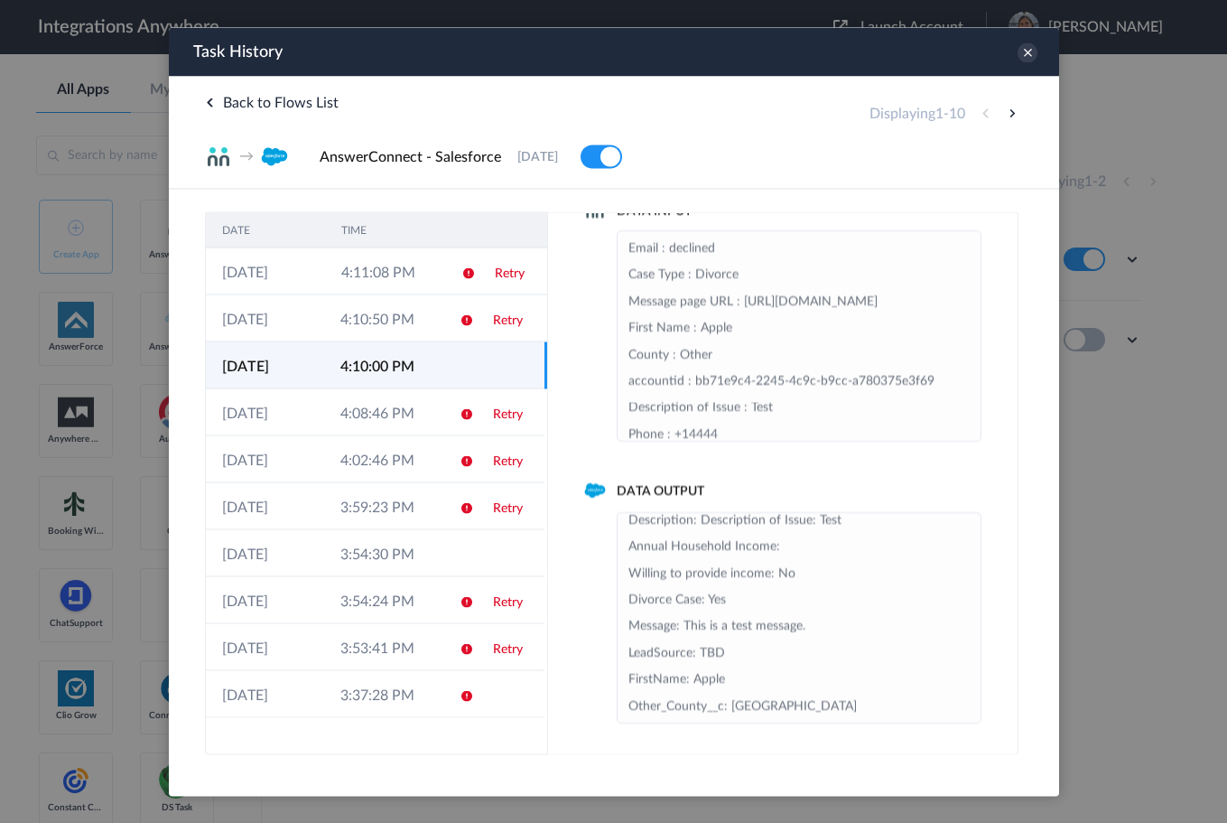
scroll to position [0, 0]
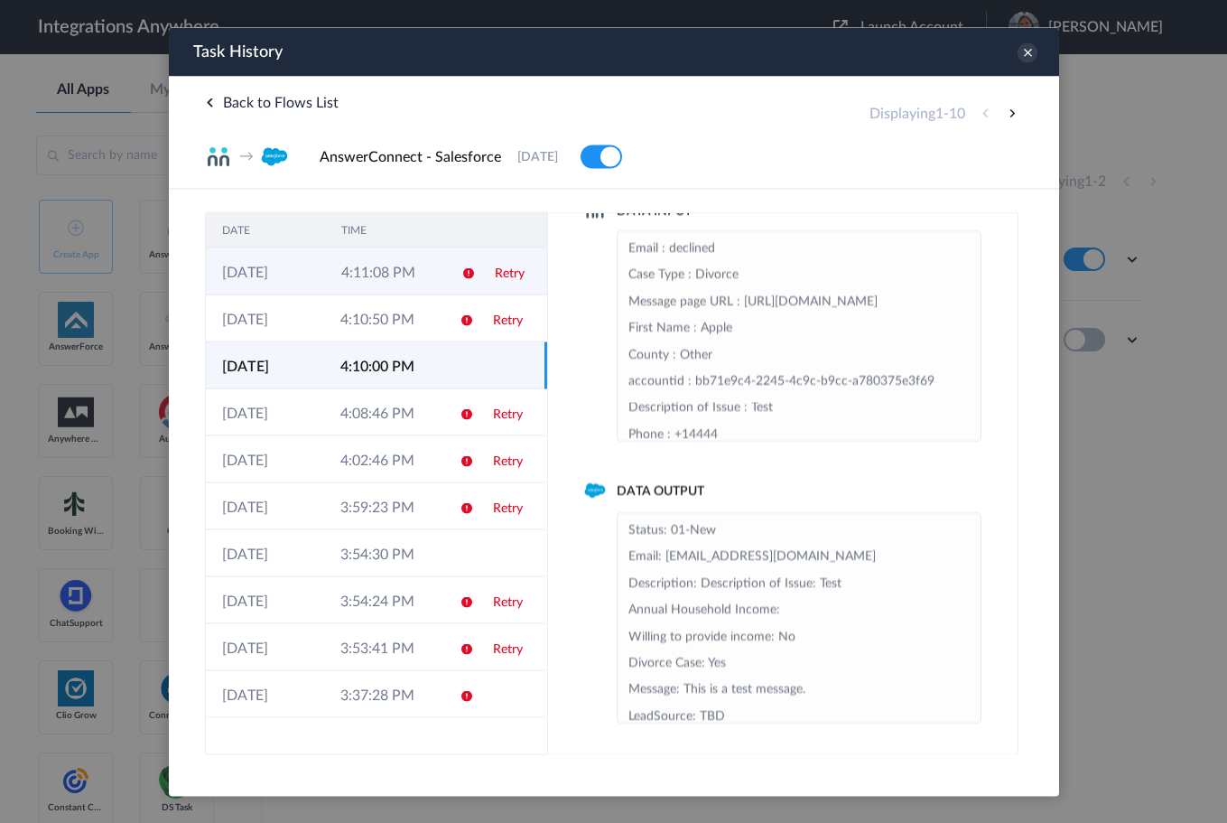
click at [461, 281] on td at bounding box center [461, 270] width 34 height 47
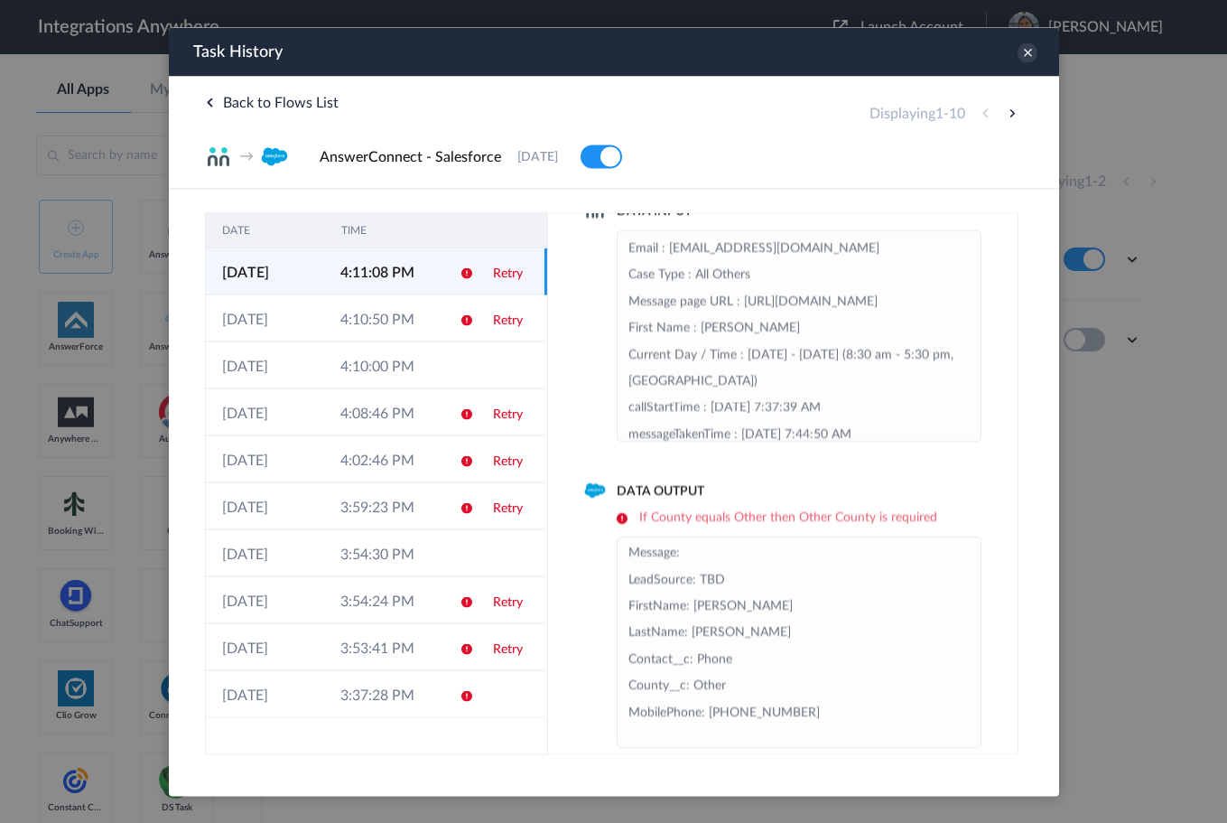
scroll to position [303, 0]
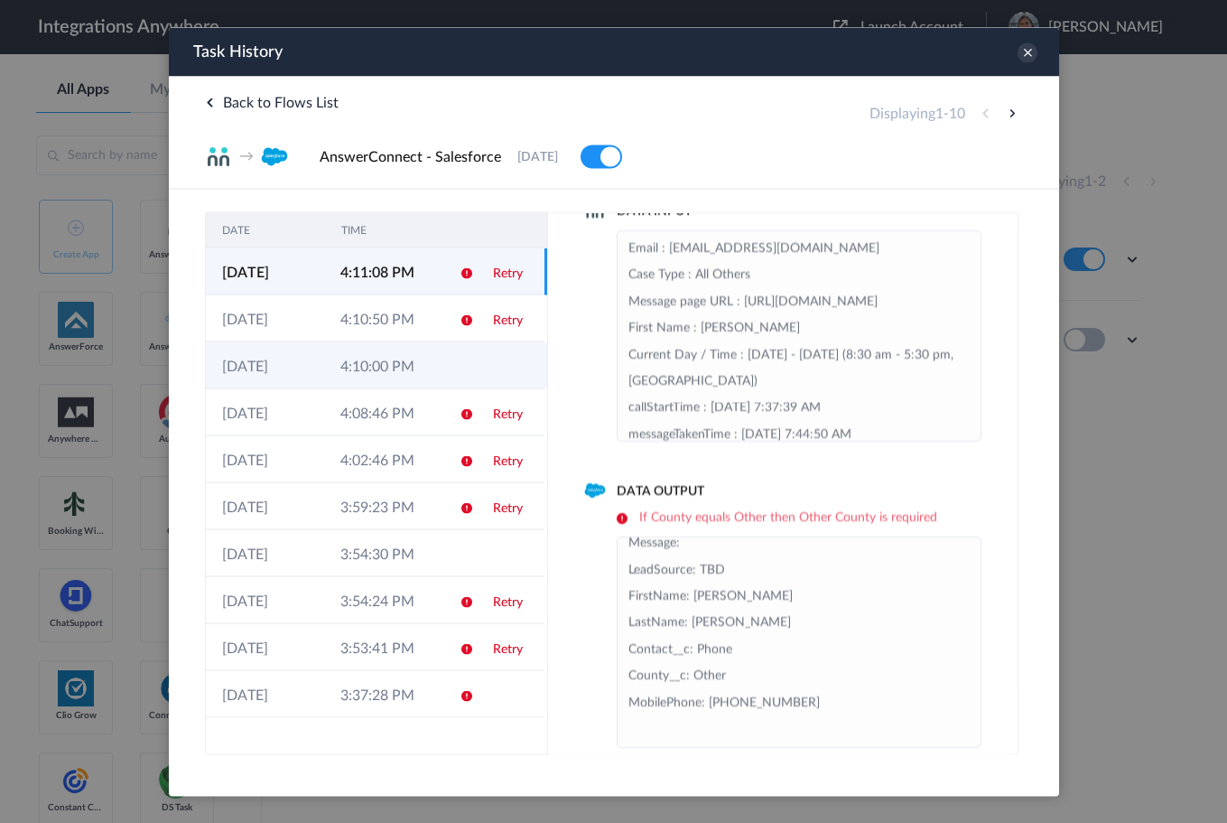
click at [469, 348] on td at bounding box center [459, 364] width 34 height 47
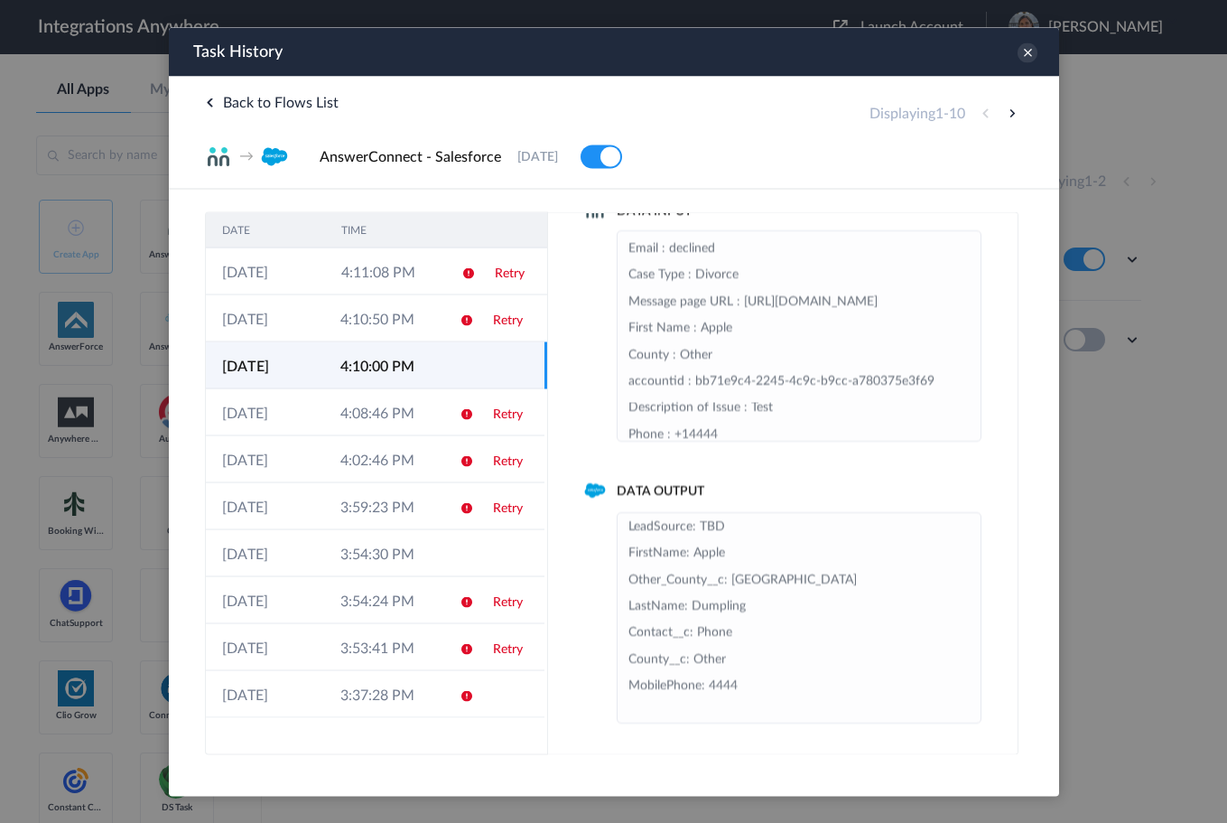
scroll to position [198, 0]
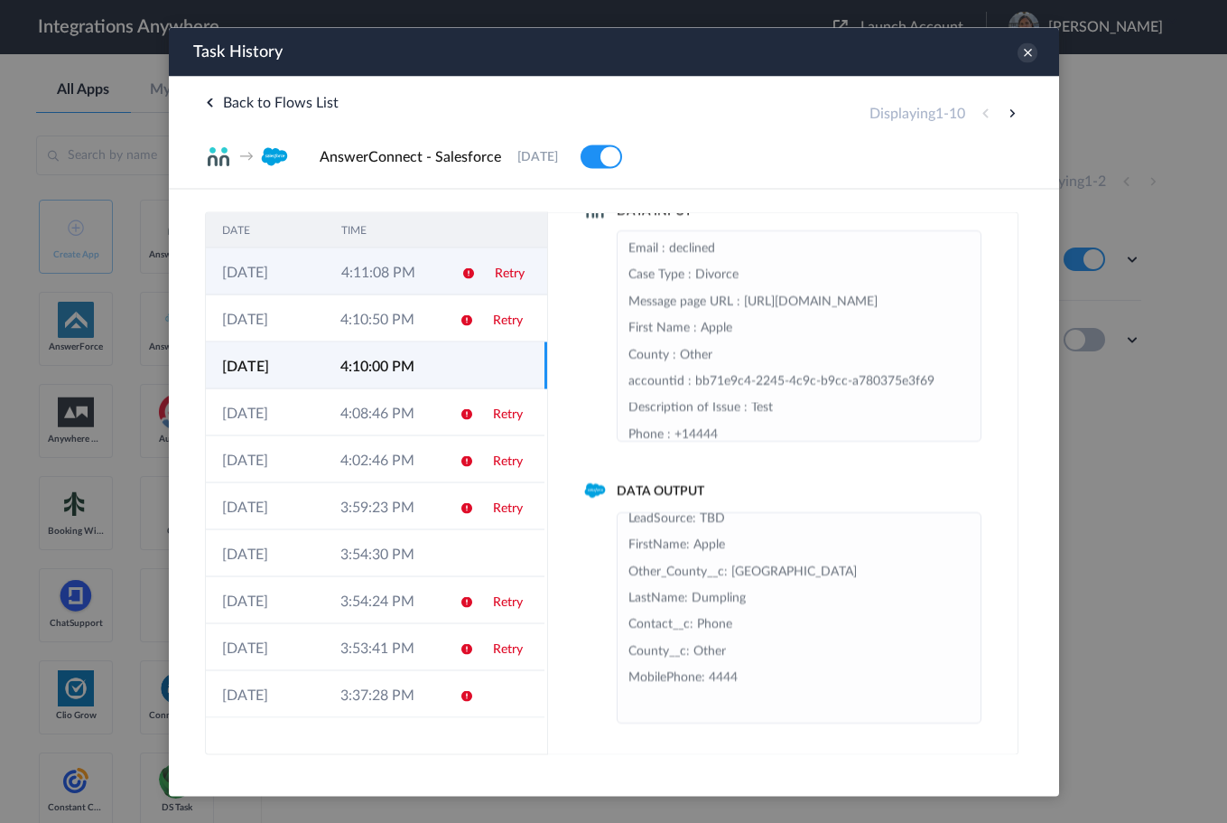
click at [469, 275] on icon at bounding box center [467, 272] width 14 height 14
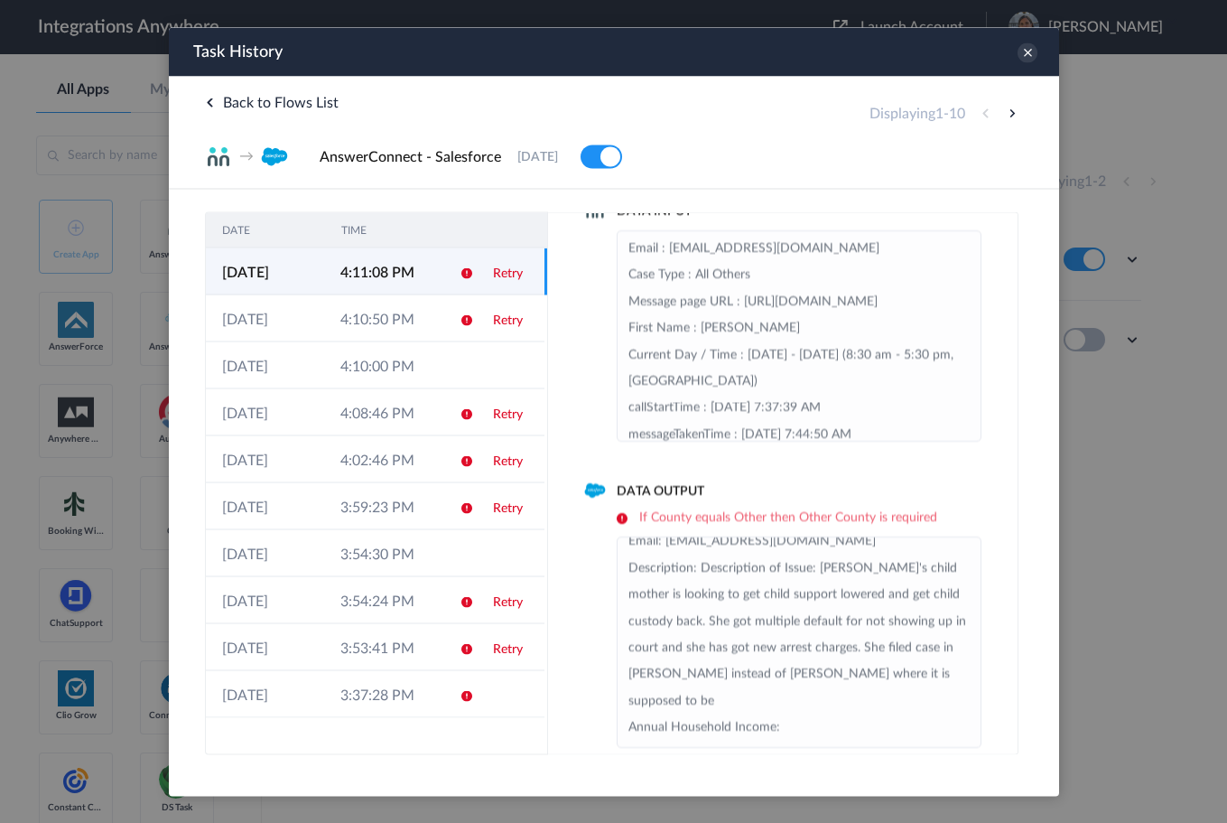
scroll to position [33, 0]
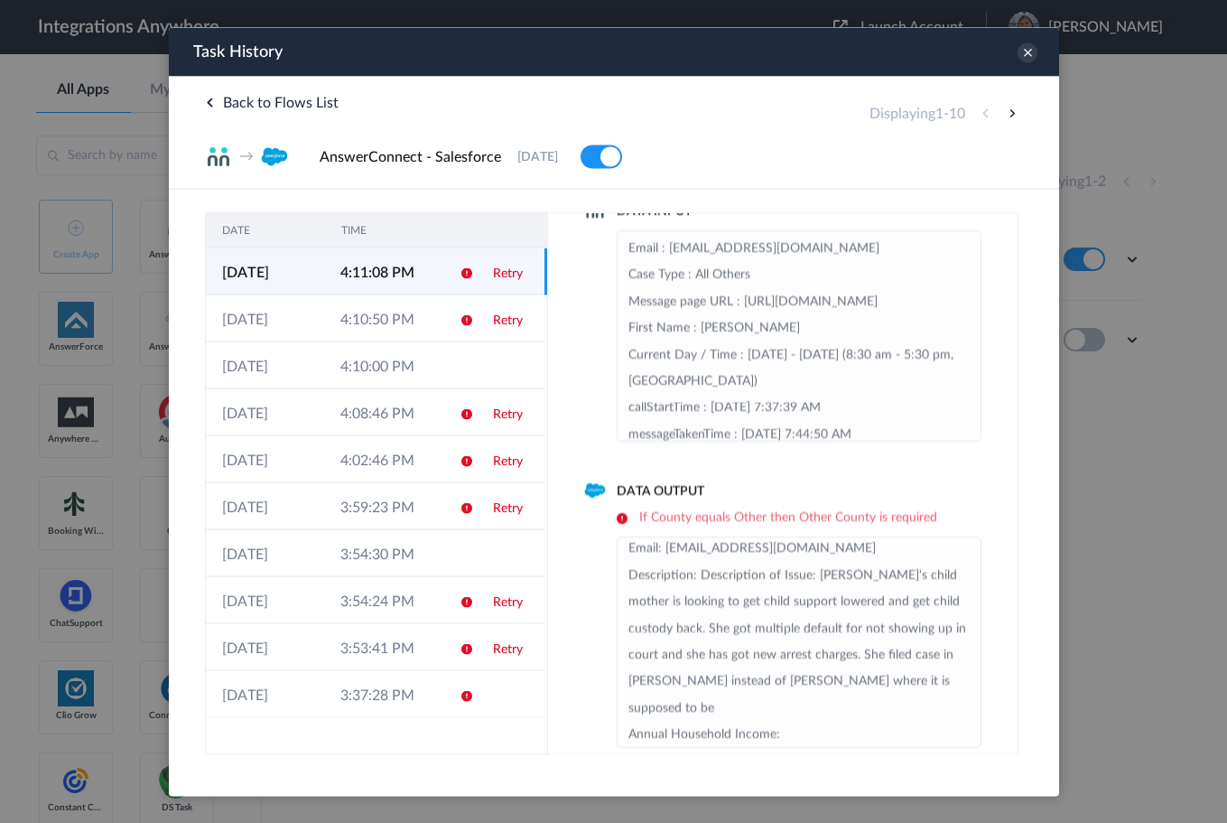
click at [465, 269] on icon at bounding box center [466, 272] width 14 height 14
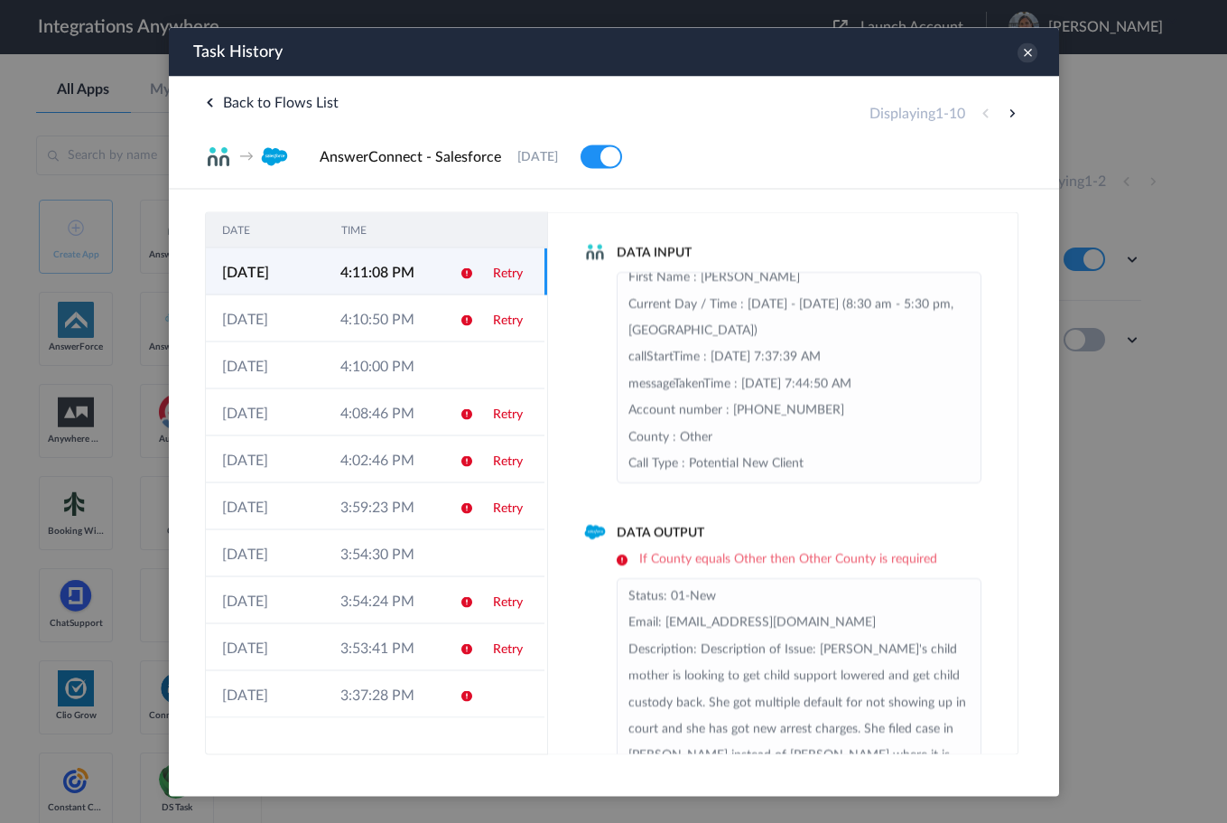
scroll to position [90, 0]
drag, startPoint x: 1133, startPoint y: 130, endPoint x: 1088, endPoint y: 123, distance: 45.7
click at [1133, 130] on div at bounding box center [613, 411] width 1227 height 823
click at [1019, 52] on icon at bounding box center [1027, 52] width 20 height 20
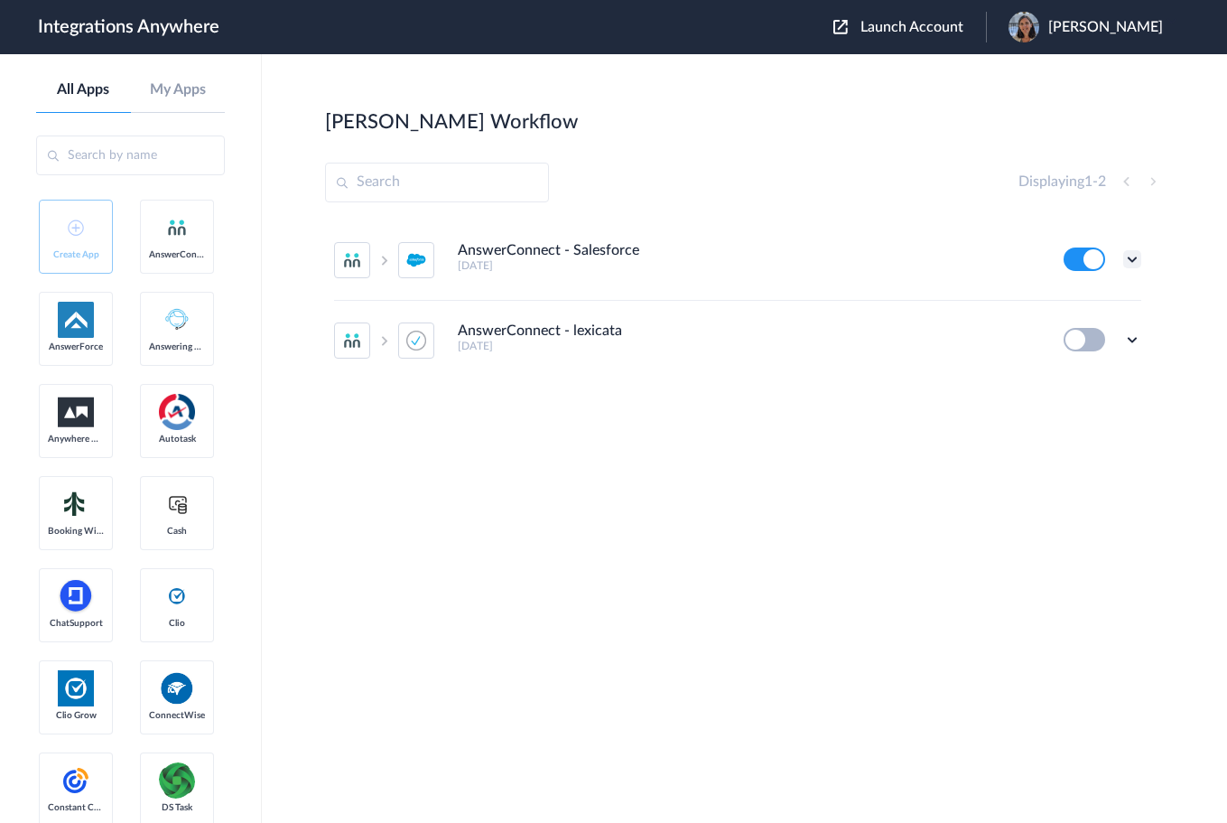
click at [1132, 256] on icon at bounding box center [1132, 259] width 18 height 18
click at [1089, 337] on link "Task history" at bounding box center [1080, 334] width 87 height 13
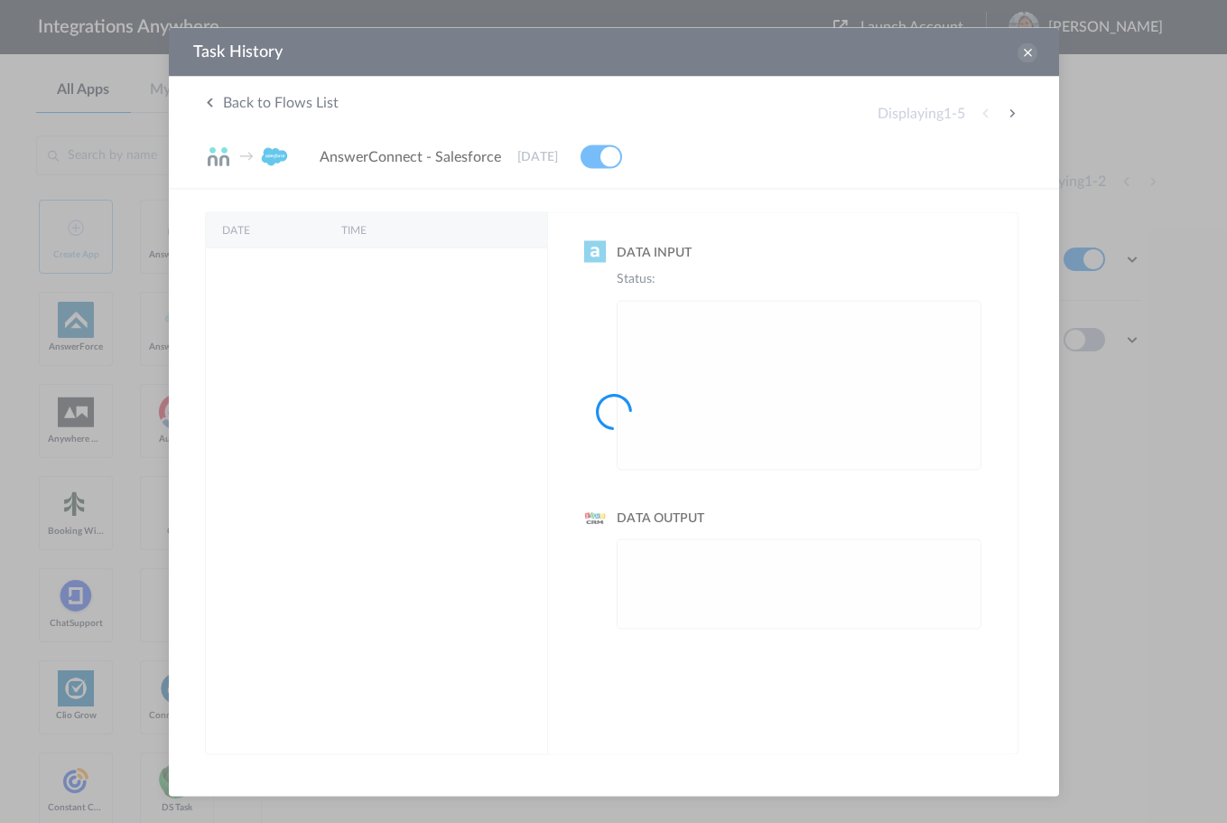
scroll to position [0, 0]
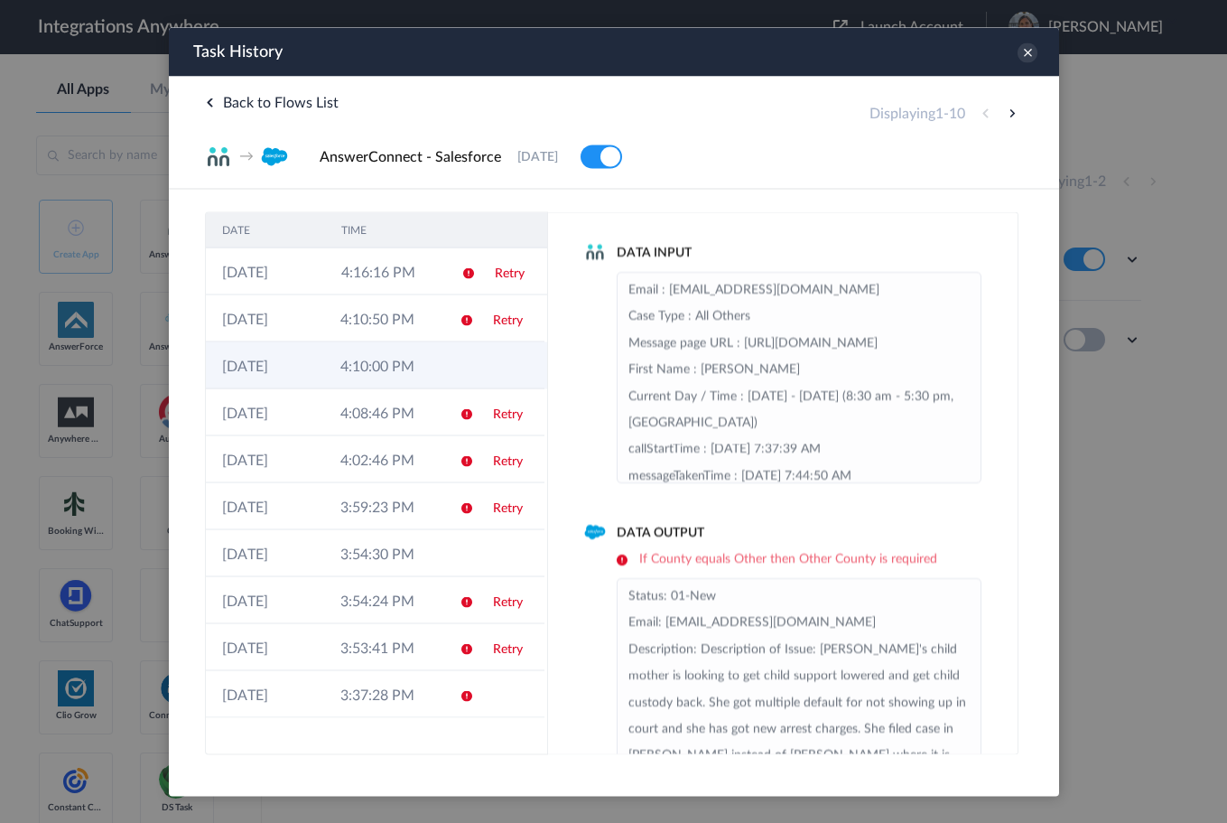
click at [442, 361] on td at bounding box center [459, 364] width 34 height 47
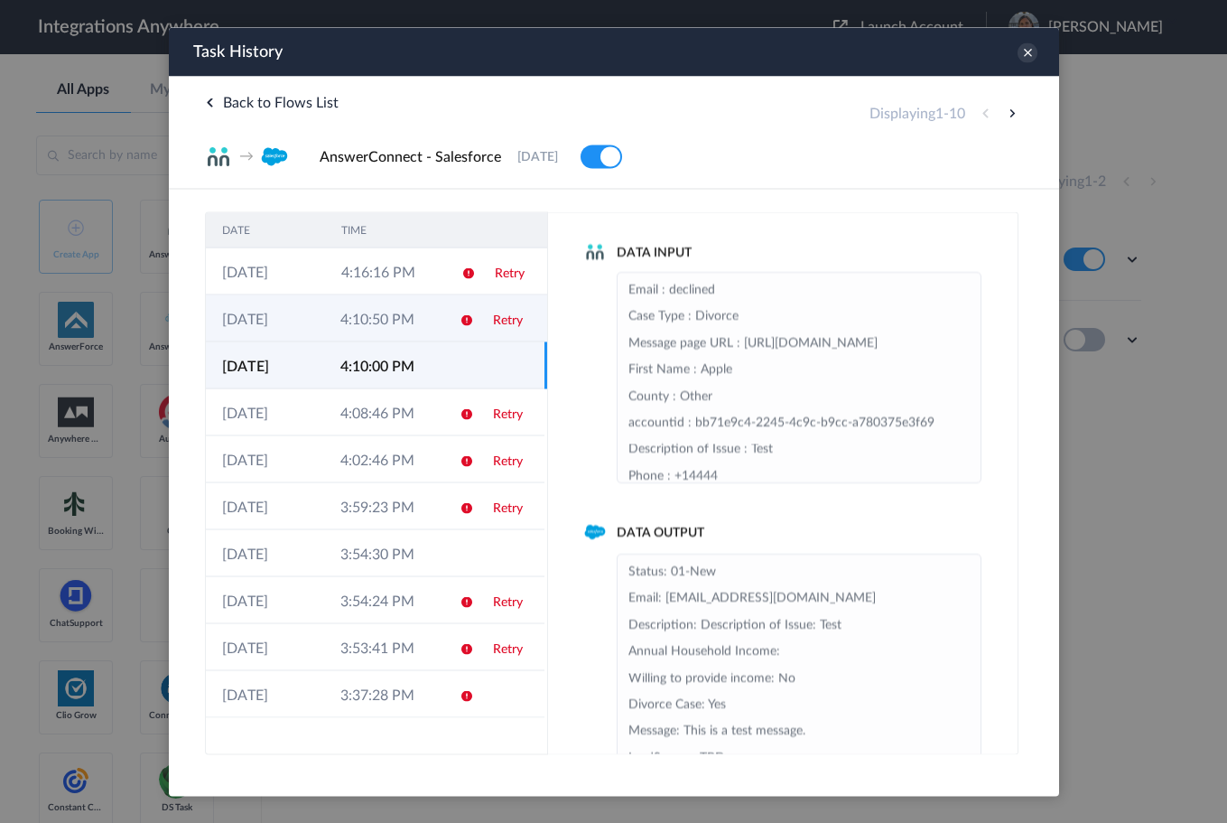
click at [479, 322] on td "Retry" at bounding box center [510, 317] width 68 height 47
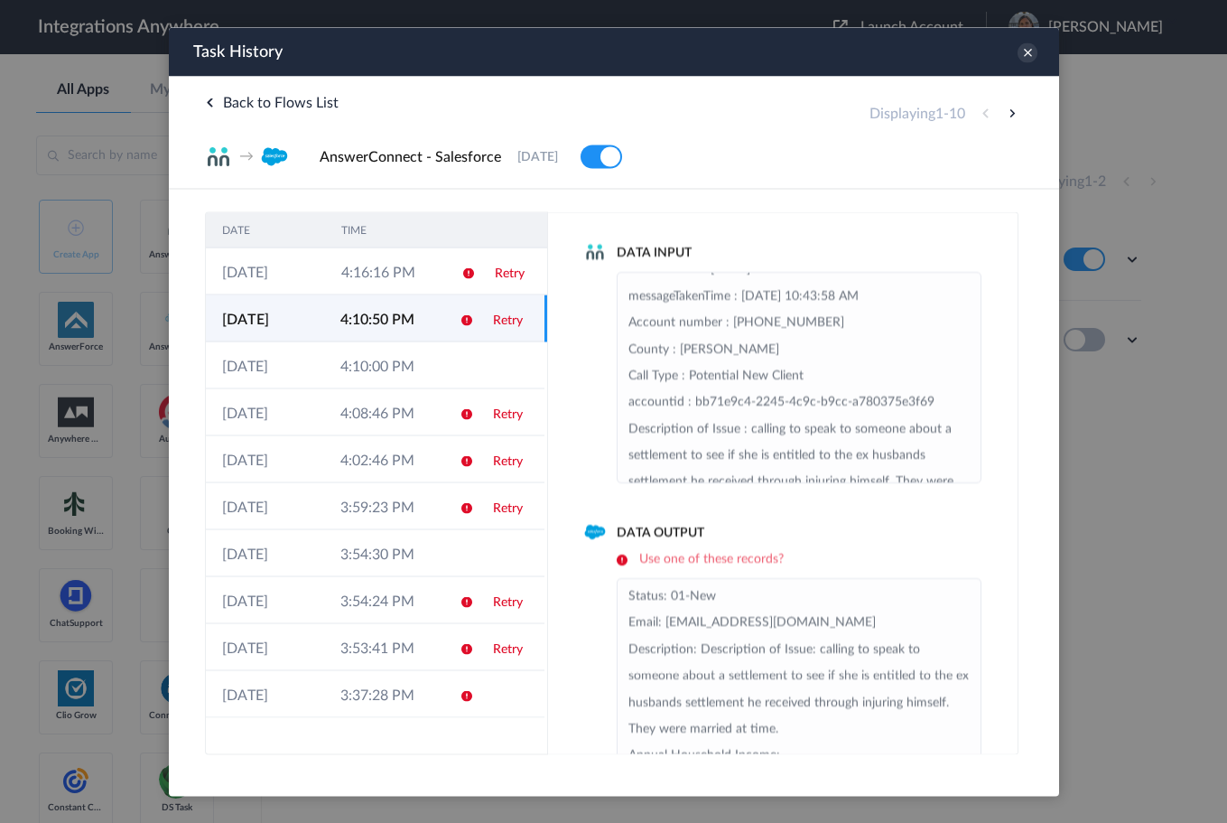
scroll to position [181, 0]
click at [489, 414] on td "Retry" at bounding box center [510, 411] width 68 height 47
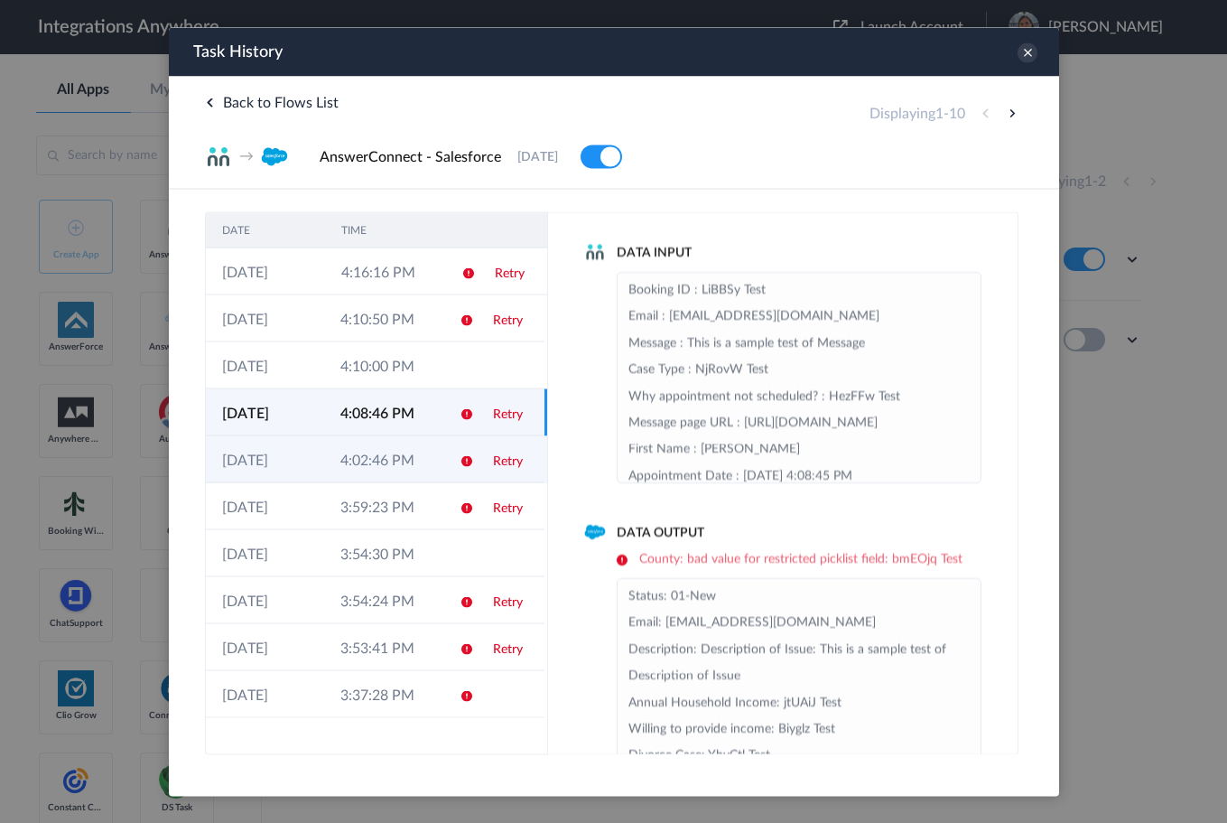
click at [476, 470] on td "Retry" at bounding box center [510, 458] width 68 height 47
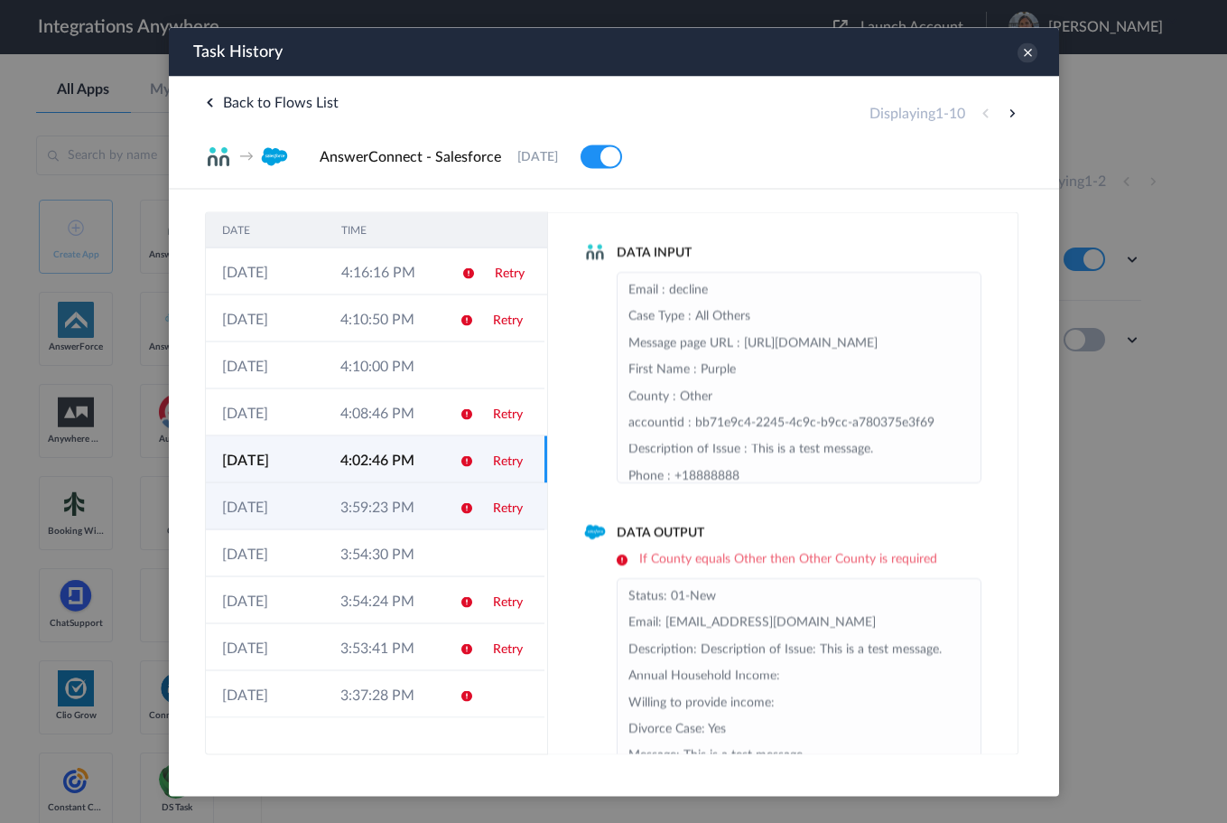
click at [488, 521] on td "Retry" at bounding box center [510, 505] width 68 height 47
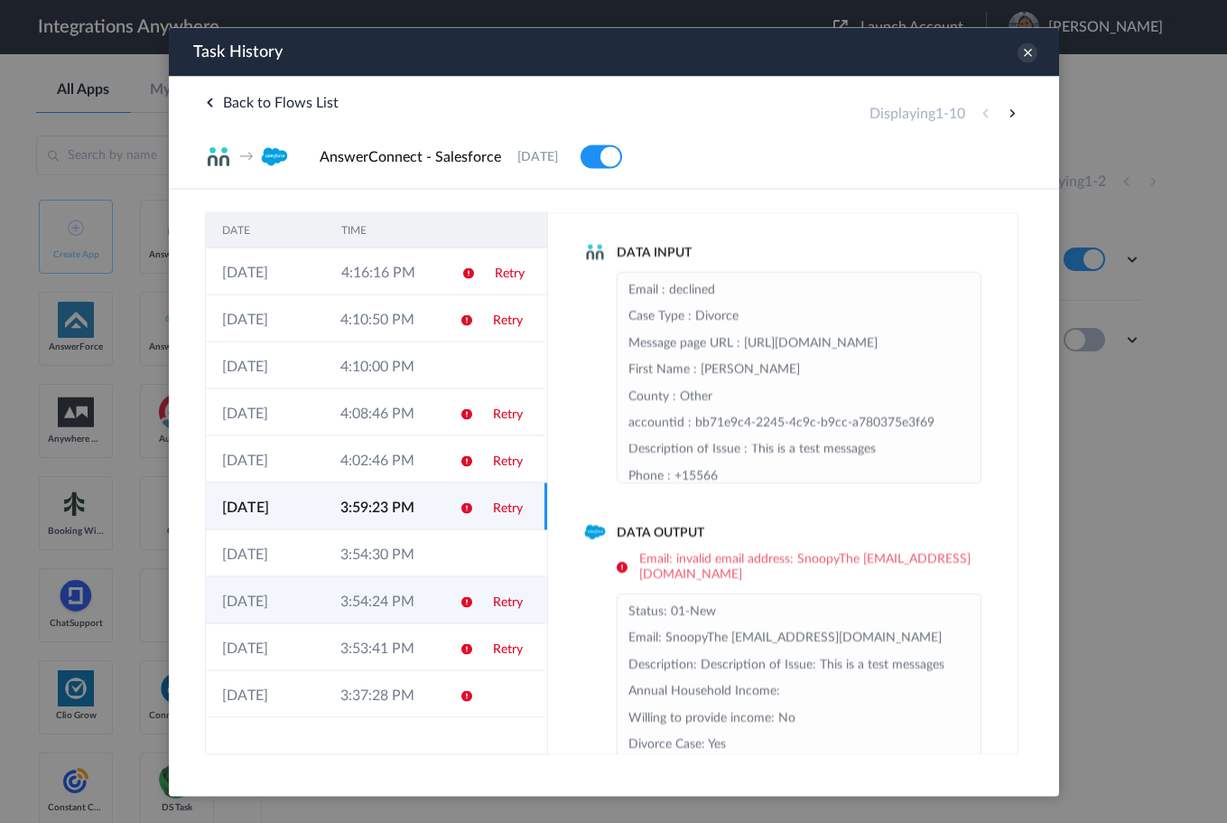
click at [477, 606] on td "Retry" at bounding box center [510, 599] width 68 height 47
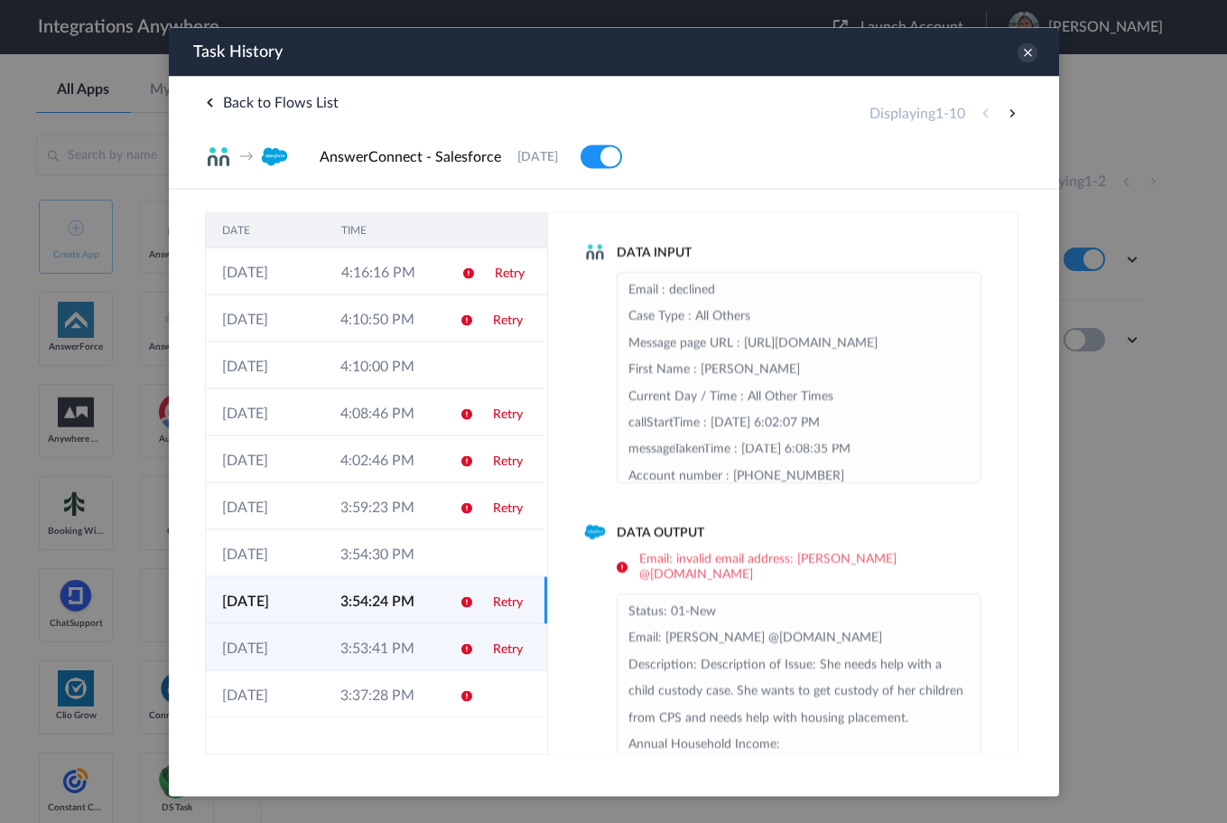
click at [471, 641] on icon at bounding box center [466, 648] width 14 height 14
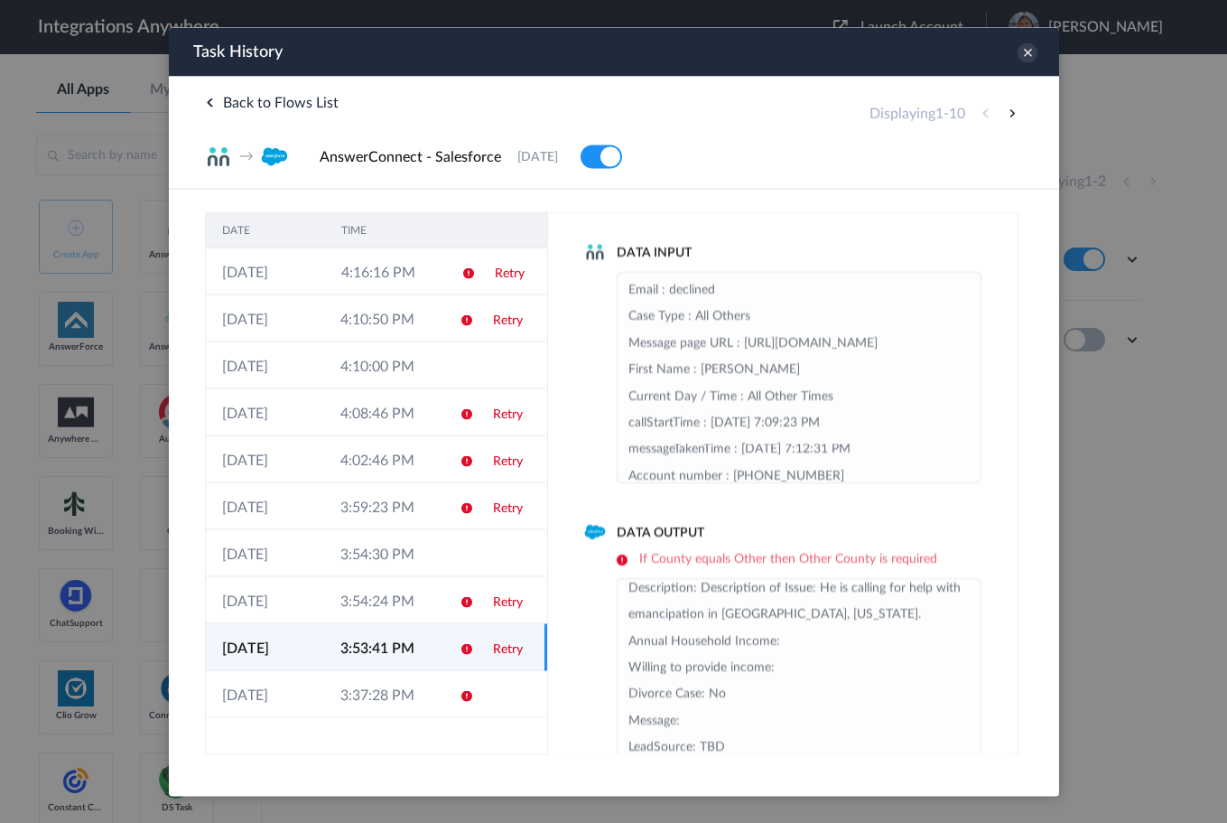
scroll to position [0, 0]
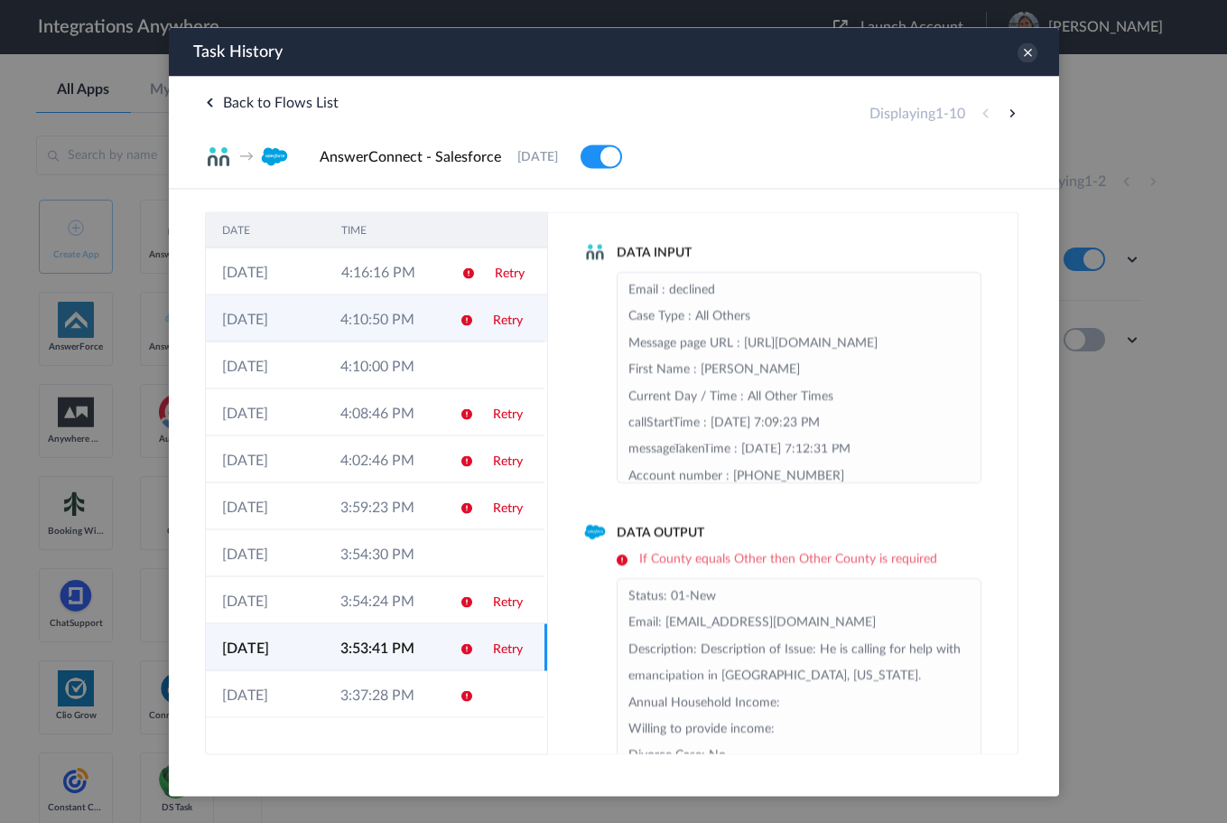
click at [461, 322] on icon at bounding box center [466, 319] width 14 height 14
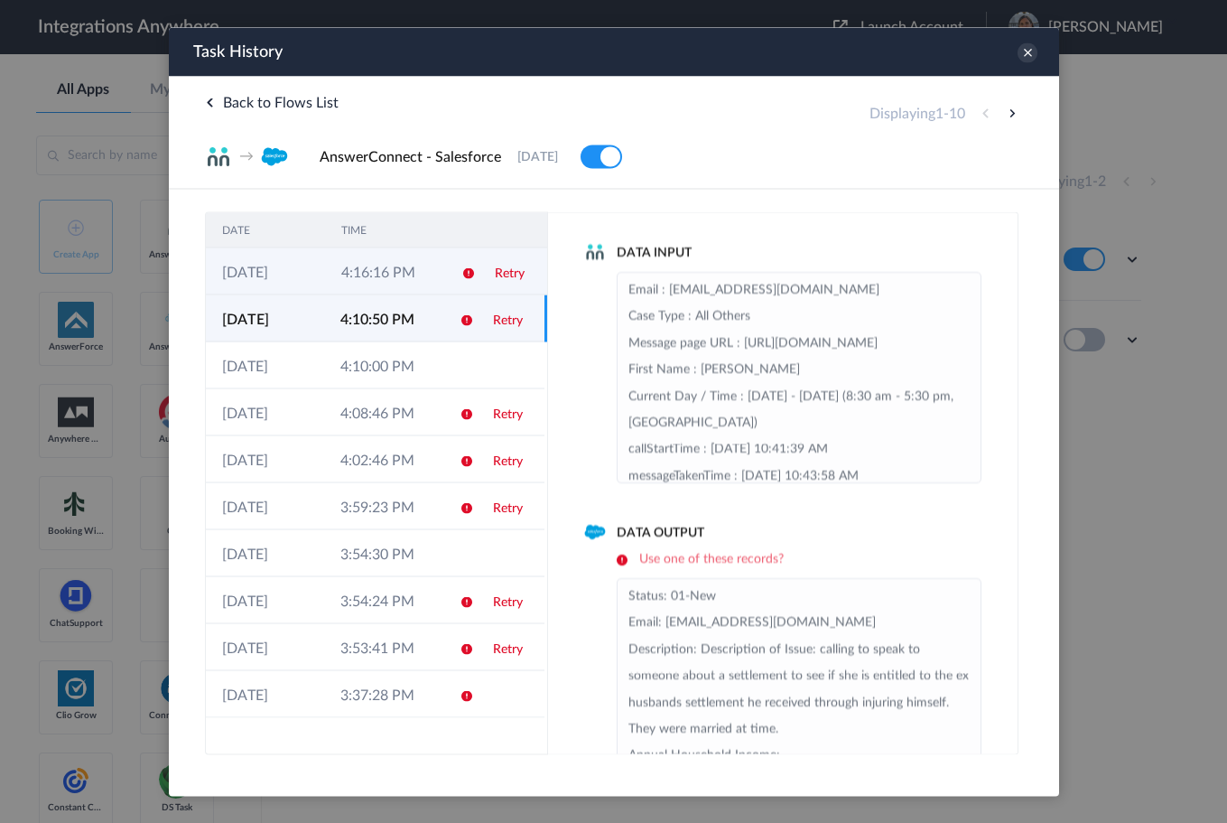
click at [516, 280] on td "Retry" at bounding box center [512, 270] width 69 height 47
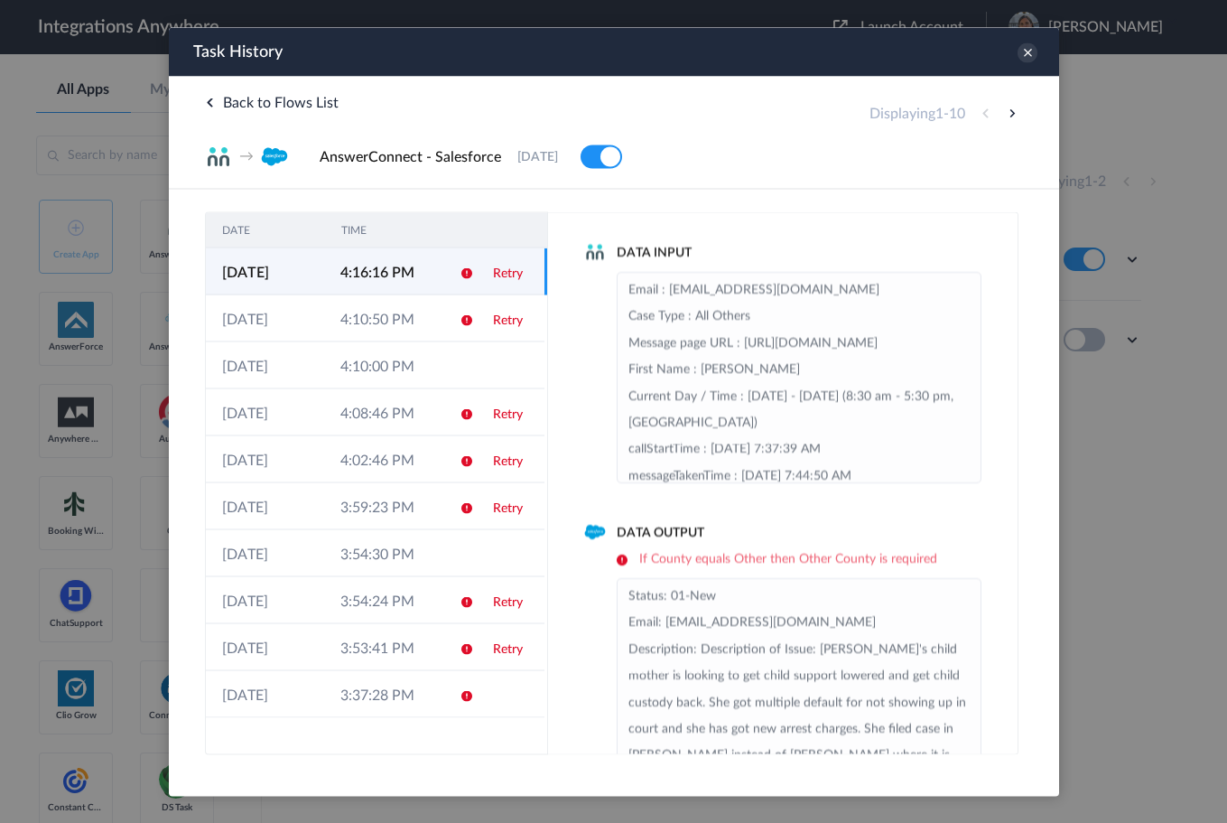
click at [506, 273] on link "Retry" at bounding box center [507, 272] width 30 height 13
click at [451, 378] on td at bounding box center [459, 364] width 34 height 47
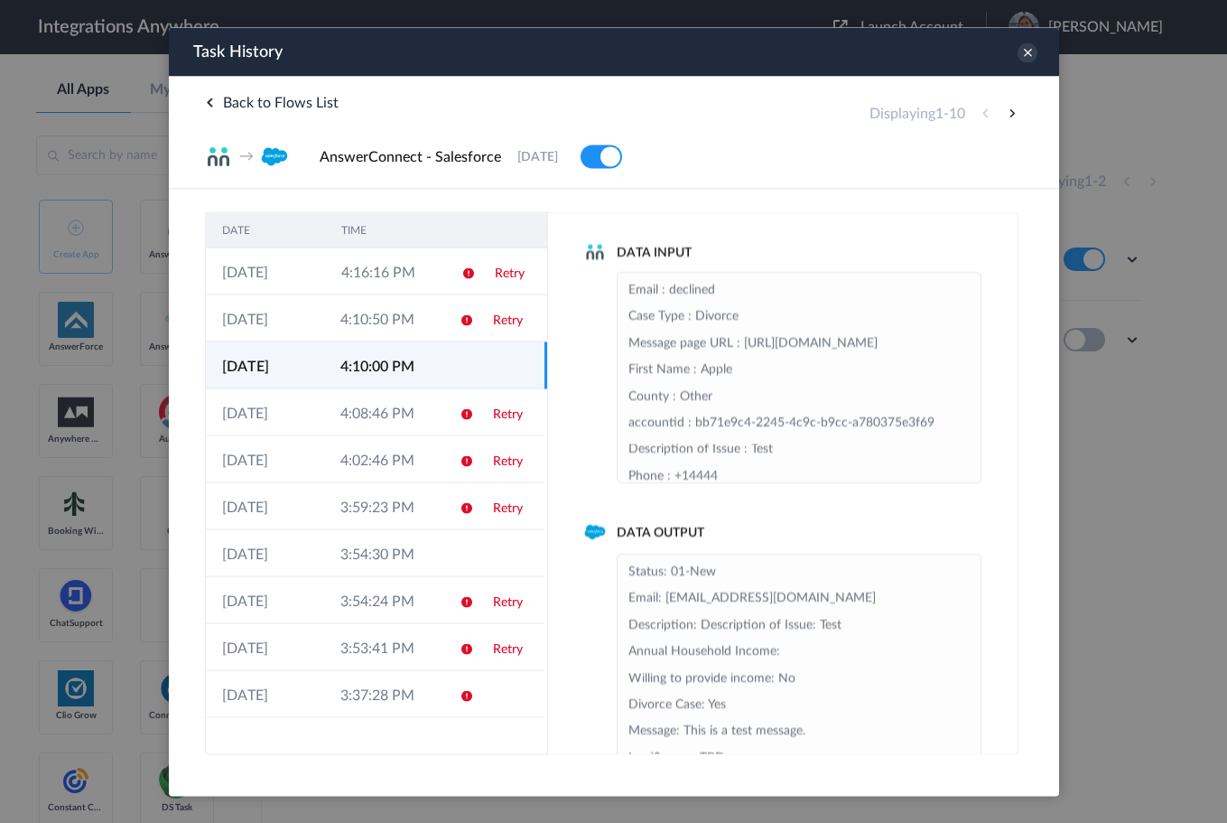
drag, startPoint x: 937, startPoint y: 51, endPoint x: 949, endPoint y: -25, distance: 76.7
click at [949, 27] on html "Task History The system encountered four errors. Check More x Back to Flows Lis…" at bounding box center [613, 390] width 890 height 727
click at [1030, 50] on icon at bounding box center [1027, 52] width 20 height 20
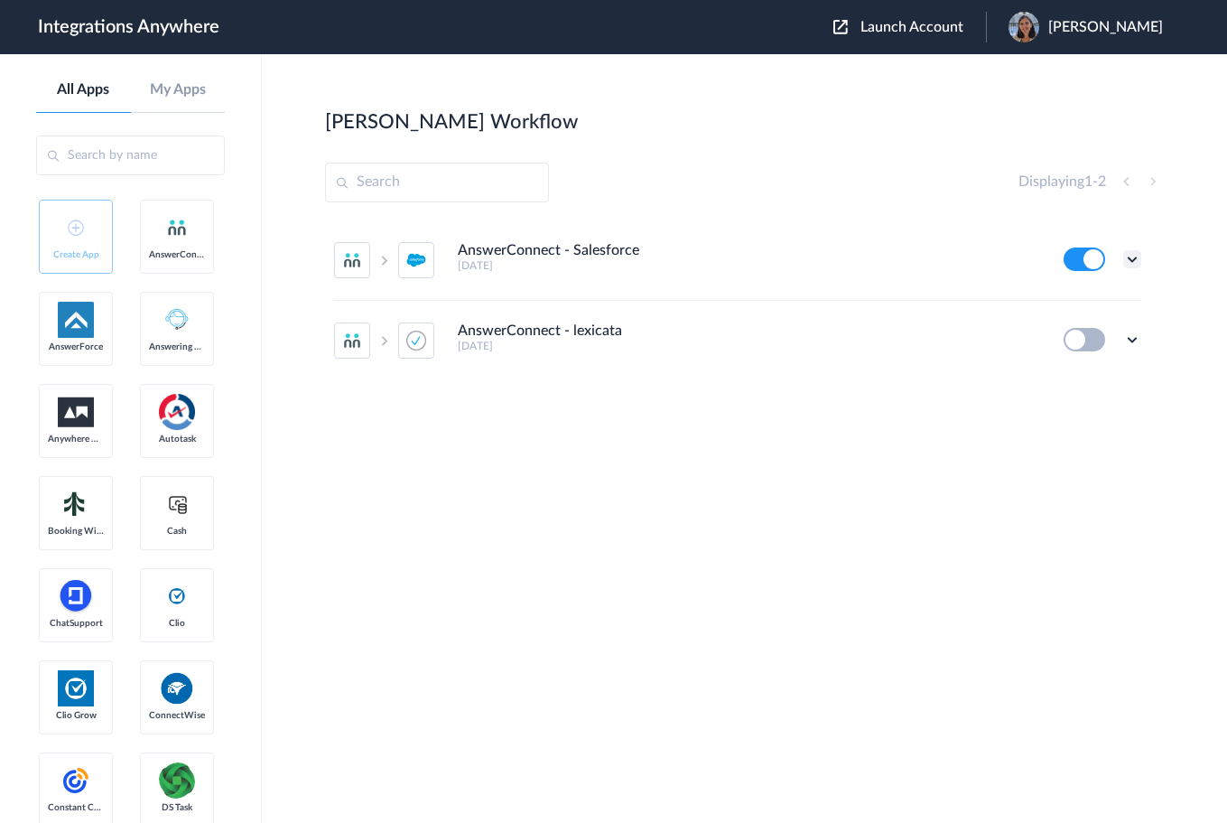
click at [1132, 260] on icon at bounding box center [1132, 259] width 18 height 18
click at [1087, 330] on link "Task history" at bounding box center [1080, 334] width 87 height 13
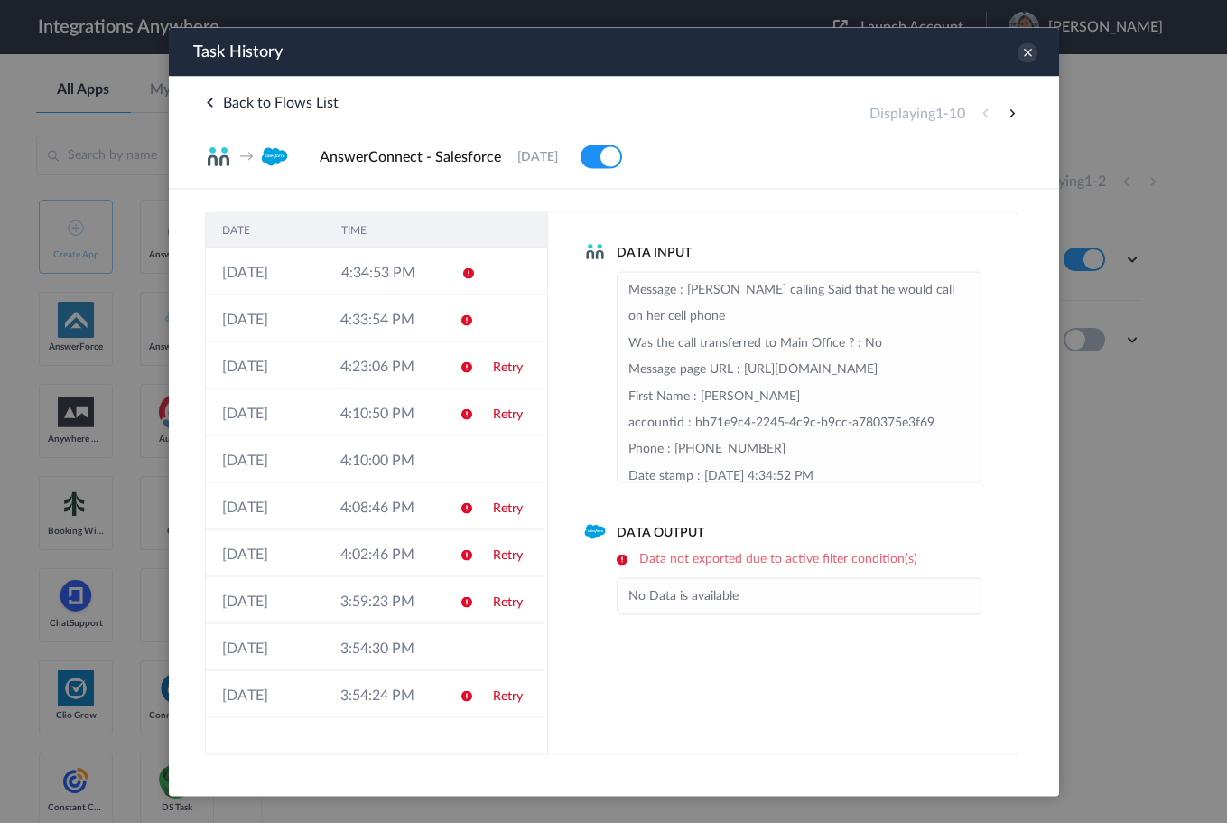
click at [840, 201] on div "DATE TIME 04-09-2025 4:34:53 PM 04-09-2025 4:33:54 PM 04-09-2025 4:23:06 PM Ret…" at bounding box center [613, 471] width 890 height 565
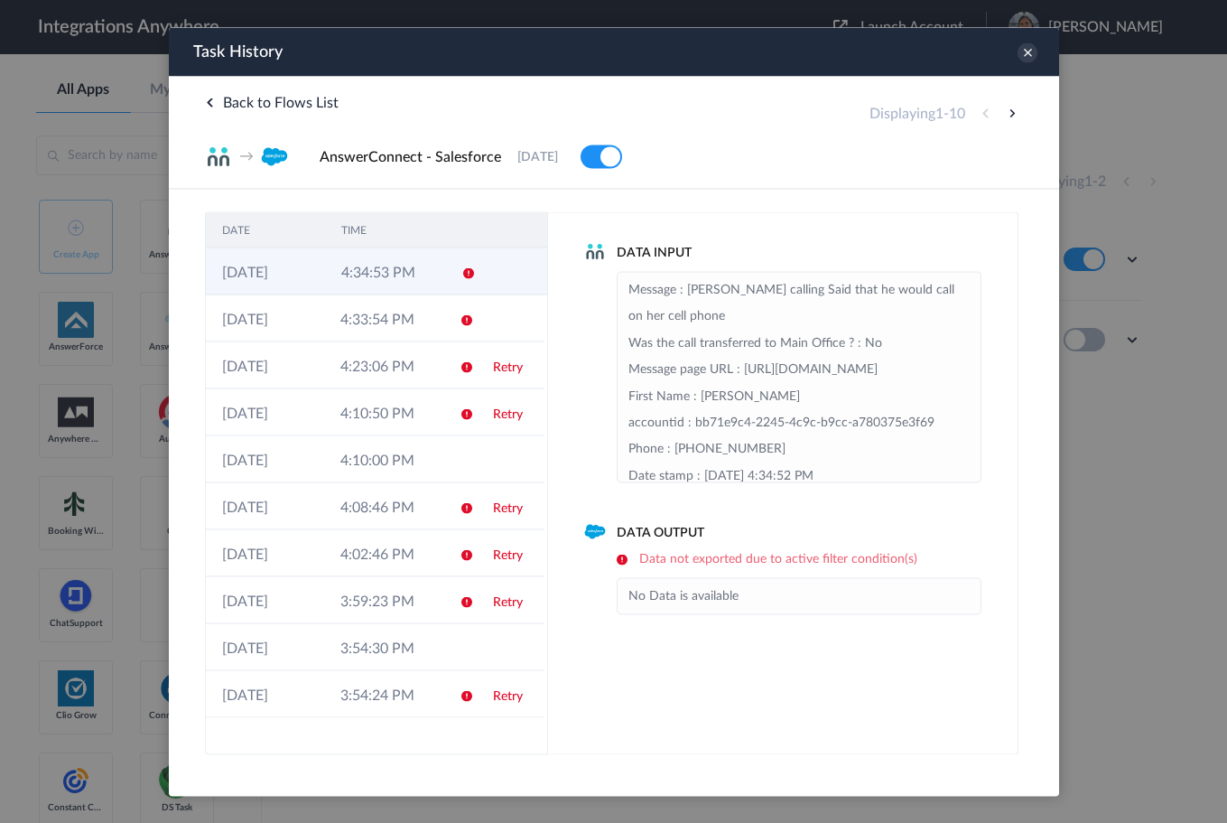
click at [444, 289] on td at bounding box center [461, 270] width 34 height 47
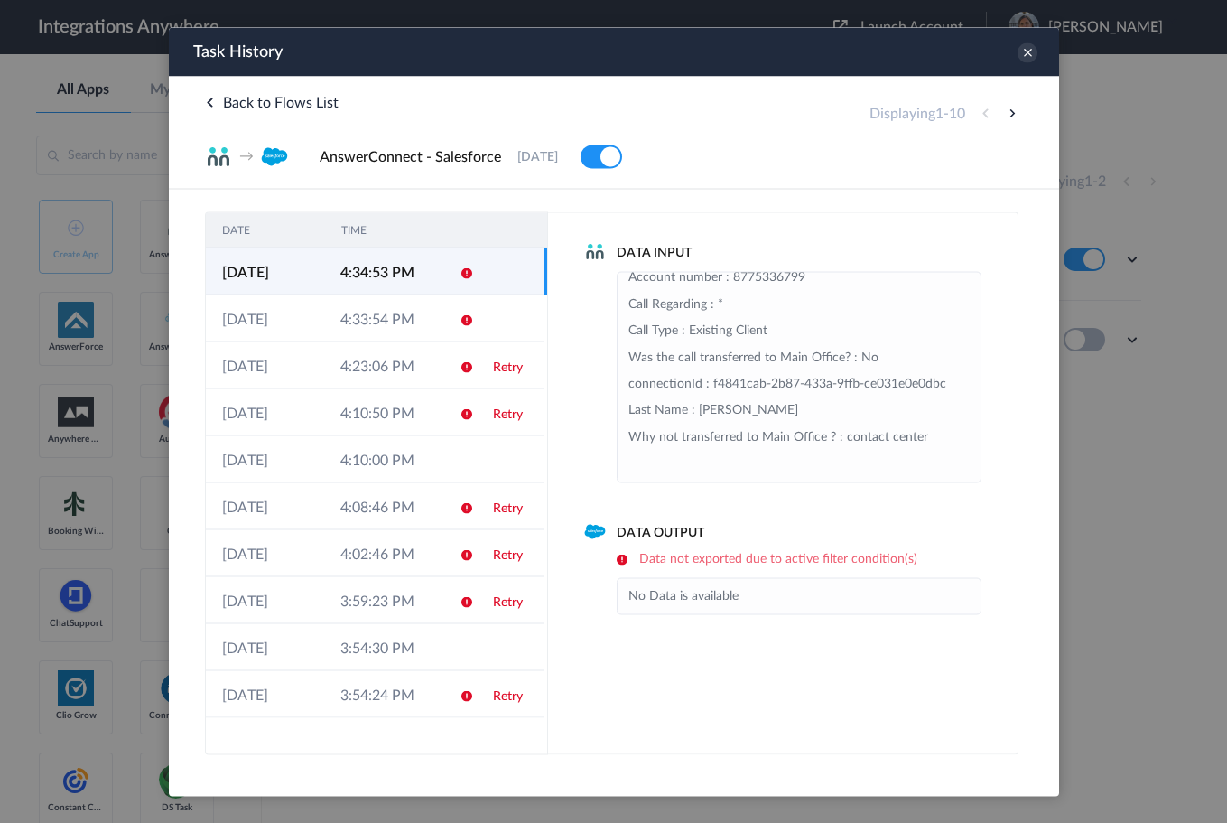
scroll to position [451, 0]
click at [484, 321] on td at bounding box center [510, 317] width 68 height 47
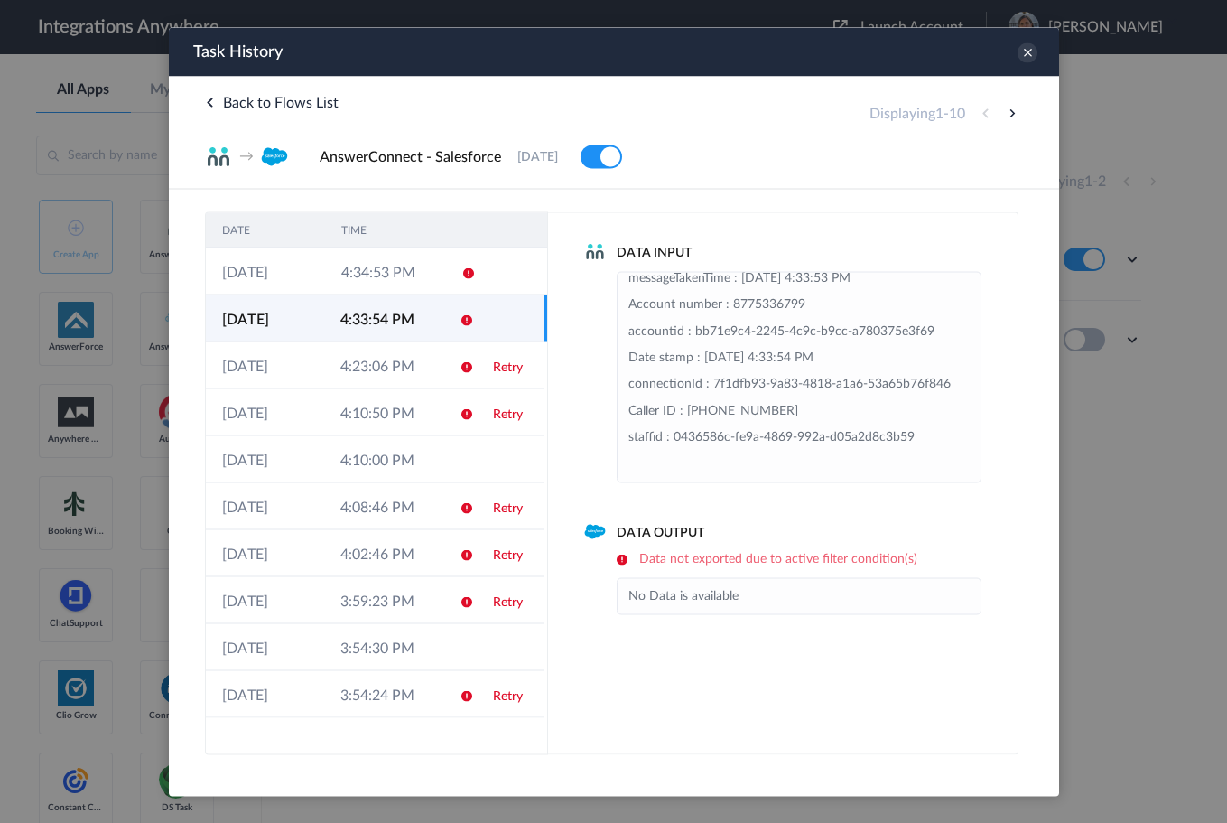
scroll to position [90, 0]
click at [492, 366] on link "Retry" at bounding box center [507, 366] width 30 height 13
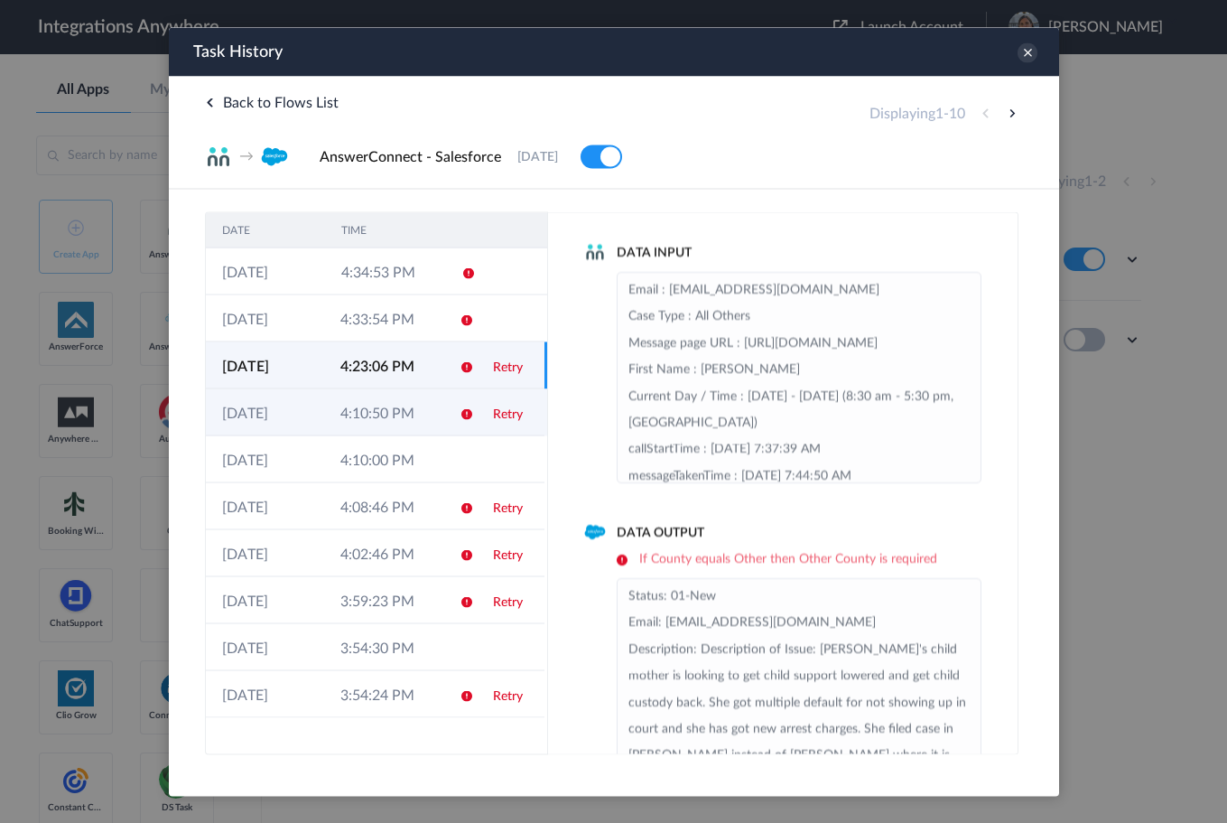
click at [465, 415] on icon at bounding box center [466, 413] width 14 height 14
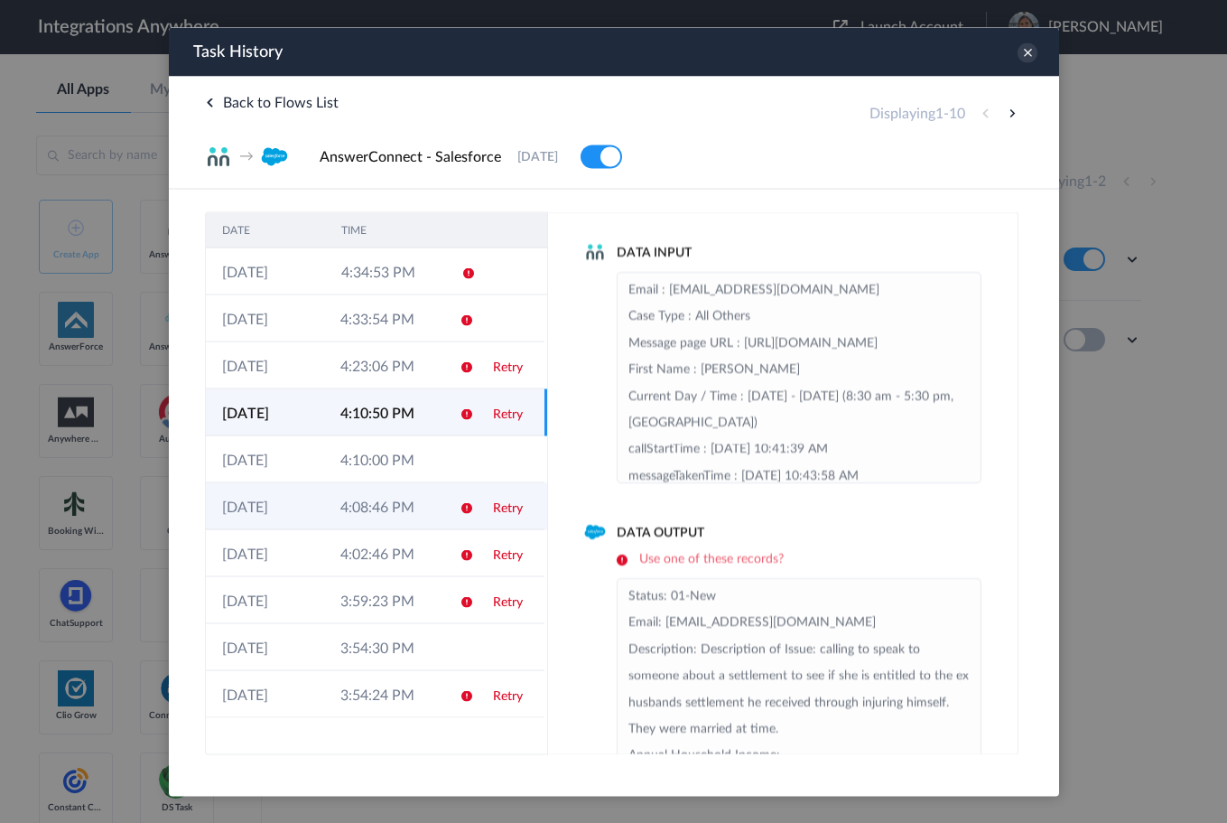
click at [452, 503] on td at bounding box center [459, 505] width 34 height 47
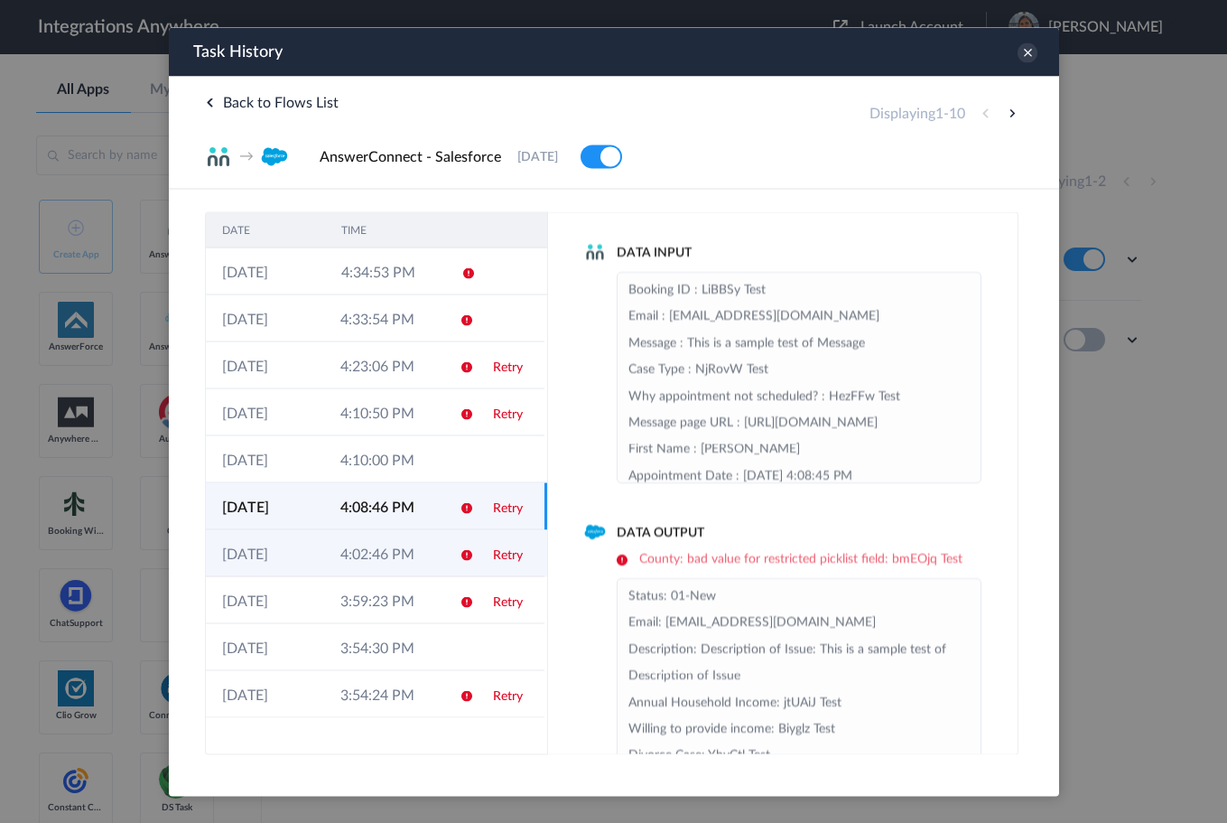
click at [461, 555] on icon at bounding box center [466, 554] width 14 height 14
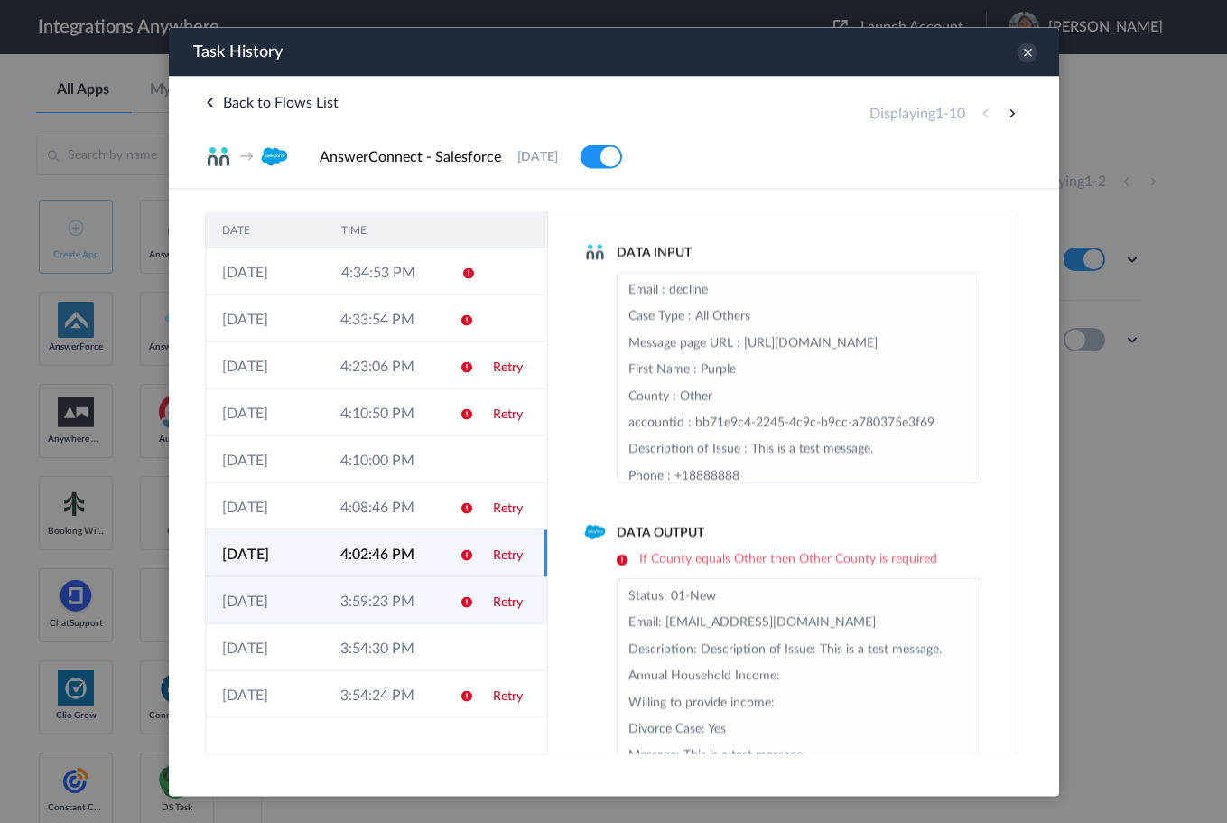
click at [472, 592] on td at bounding box center [459, 599] width 34 height 47
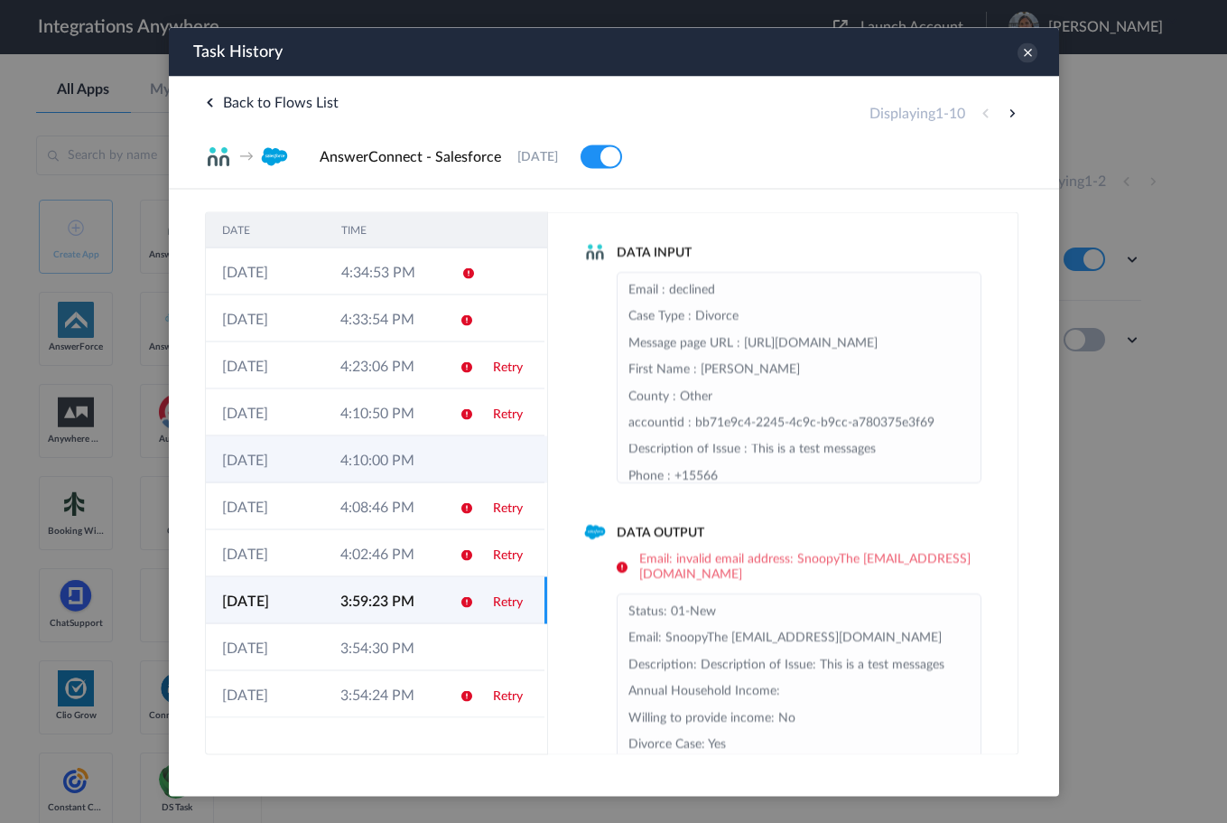
click at [453, 451] on td at bounding box center [459, 458] width 34 height 47
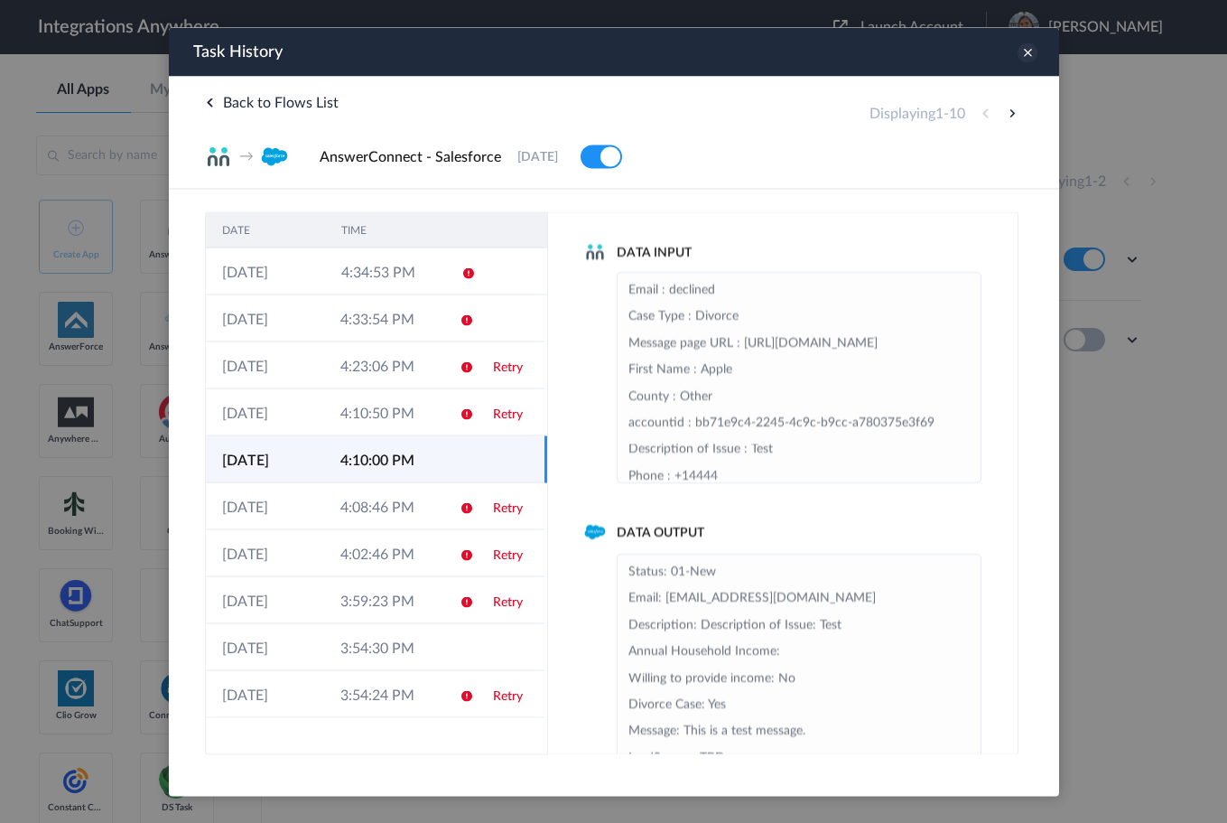
click at [1025, 58] on icon at bounding box center [1027, 52] width 20 height 20
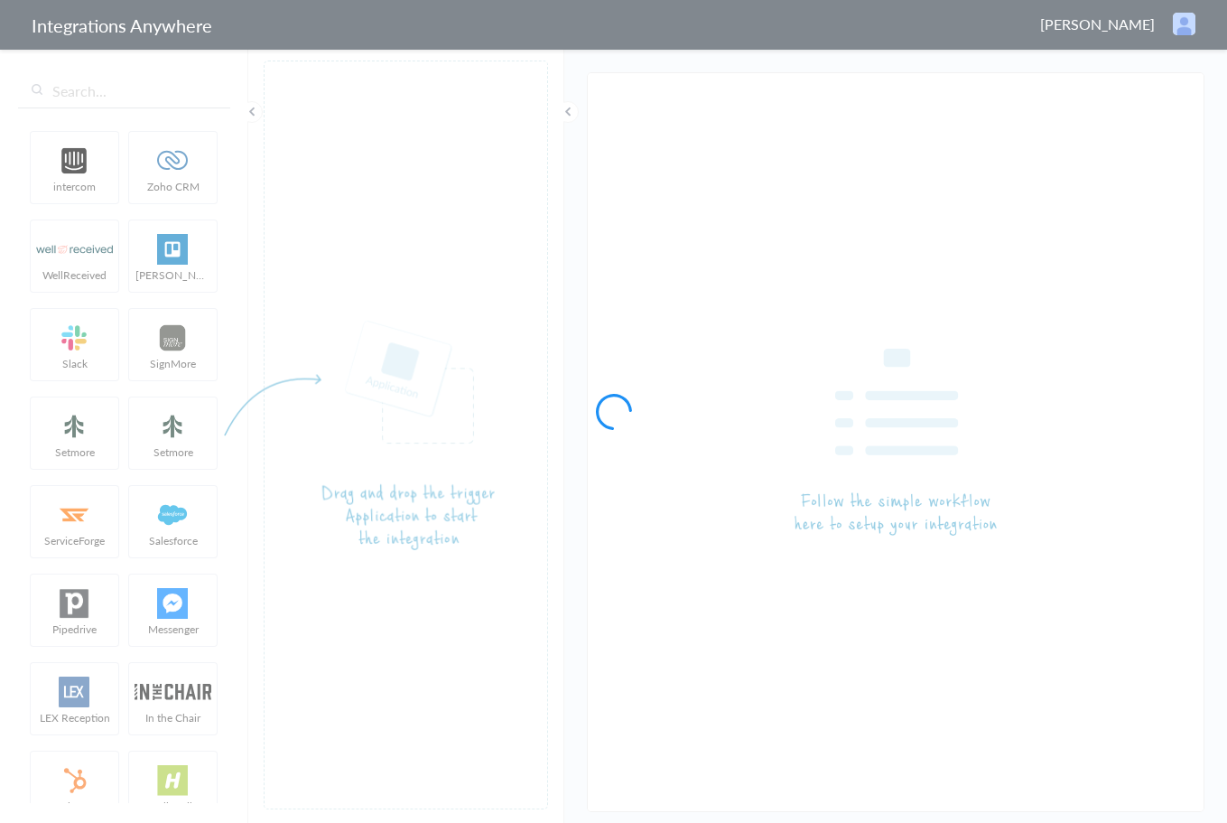
type input "AnswerConnect - Salesforce"
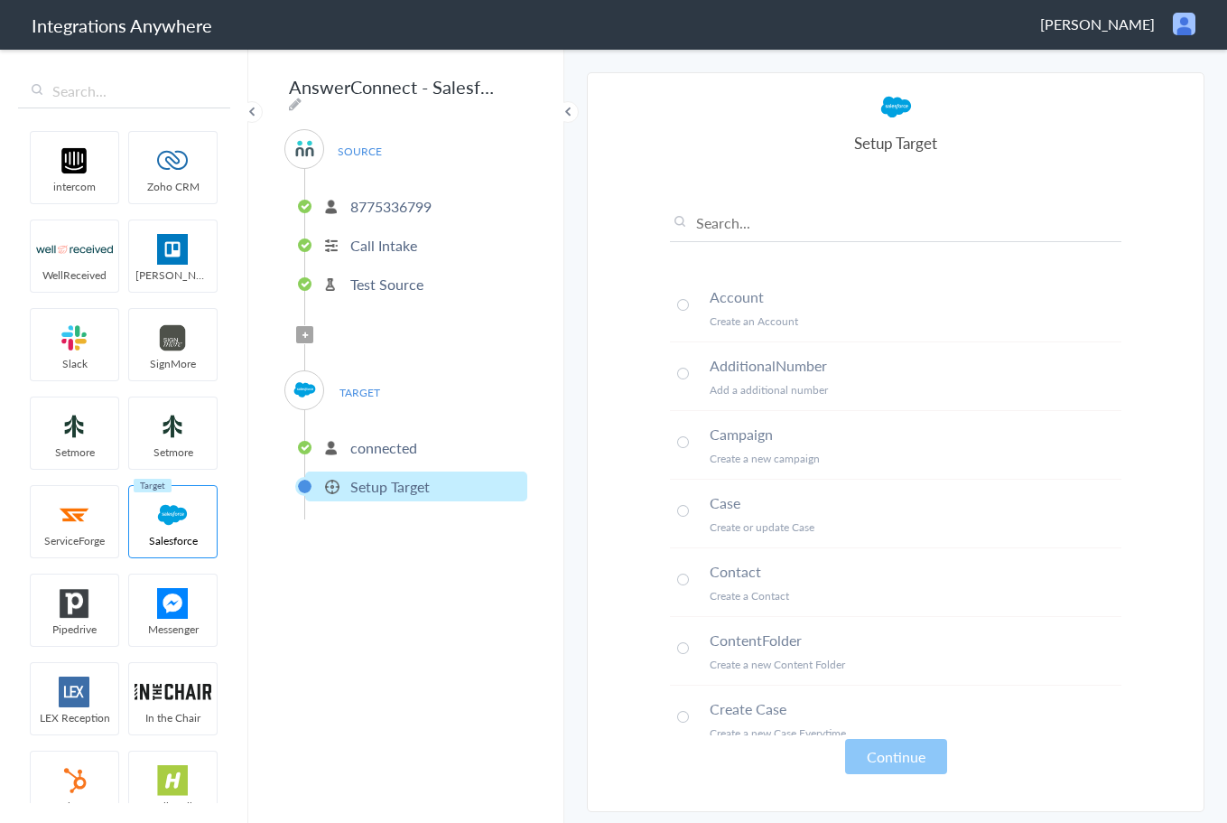
click at [547, 623] on div "AnswerConnect - Salesforce SOURCE [PHONE_NUMBER] Call Intake Test Source Filter…" at bounding box center [406, 435] width 316 height 776
click at [553, 279] on div "AnswerConnect - Salesforce SOURCE [PHONE_NUMBER] Call Intake Test Source Filter…" at bounding box center [406, 435] width 316 height 776
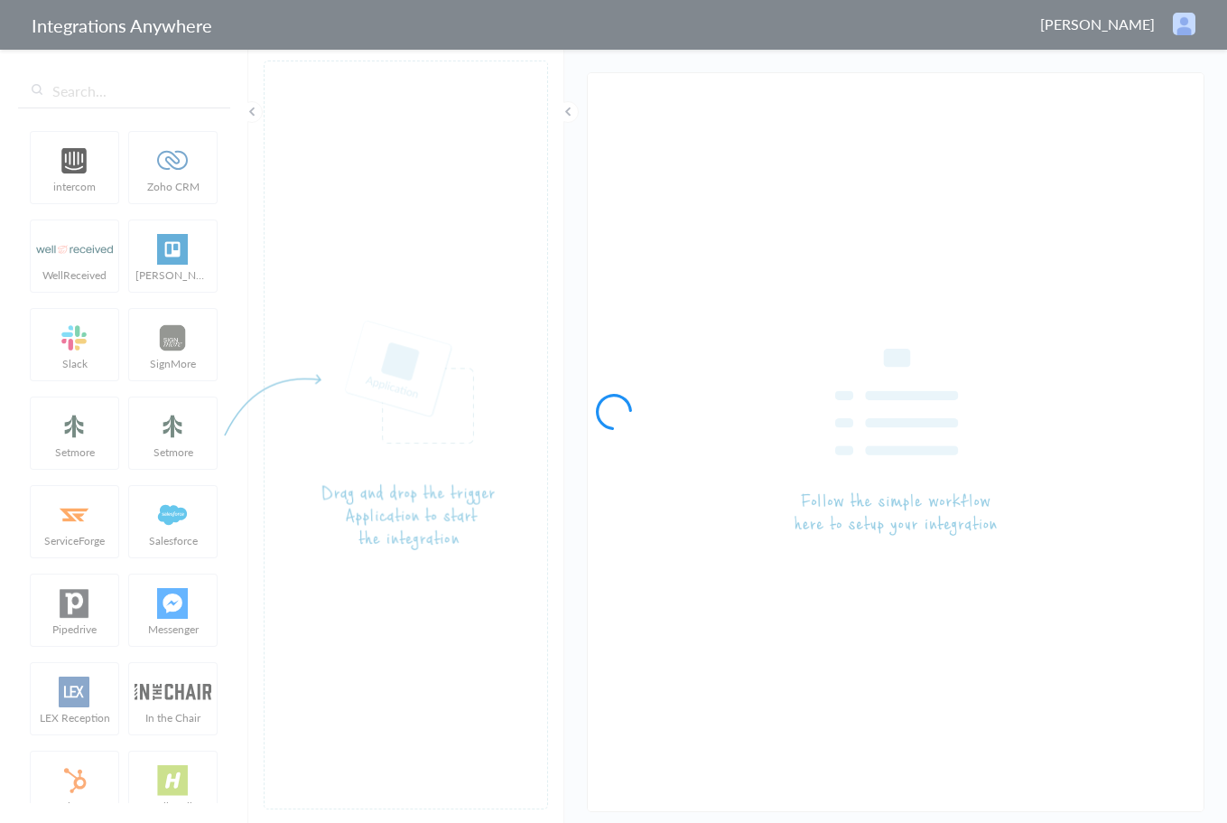
type input "AnswerConnect - Salesforce"
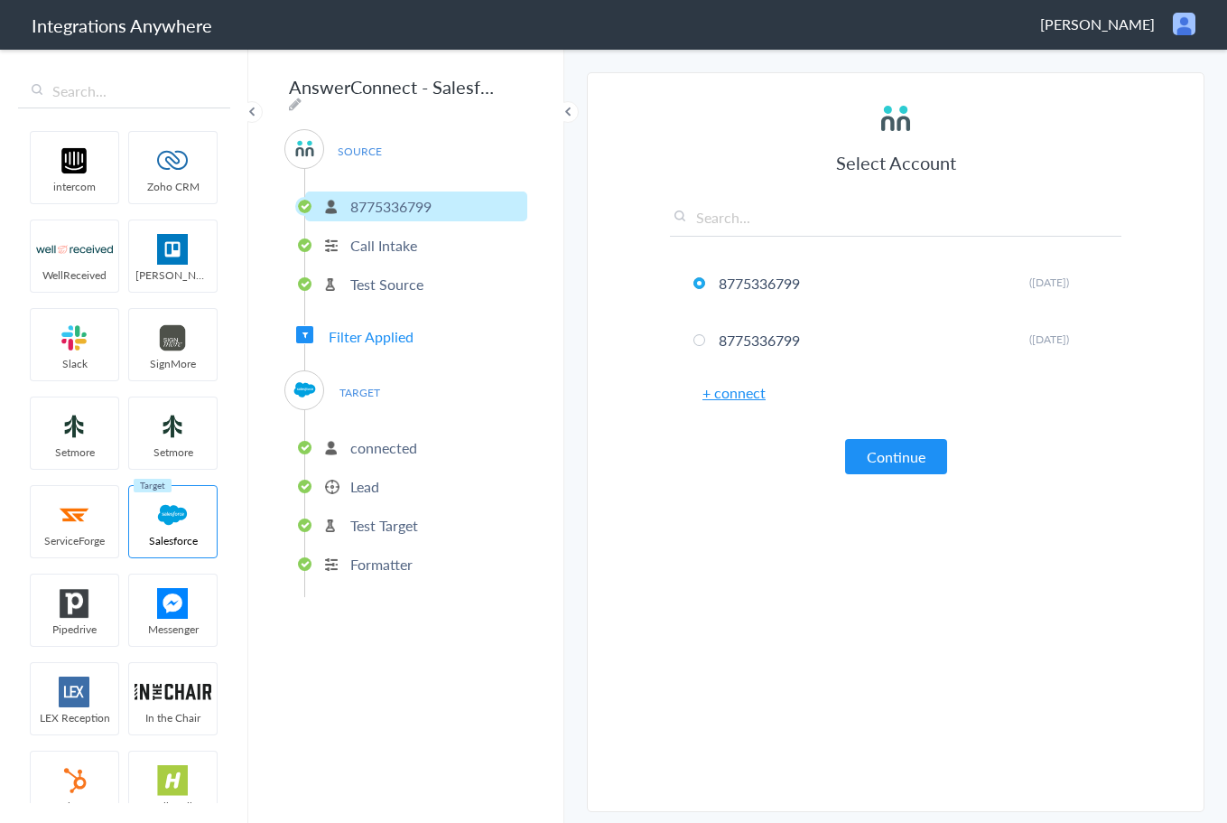
click at [355, 479] on p "Lead" at bounding box center [364, 486] width 29 height 21
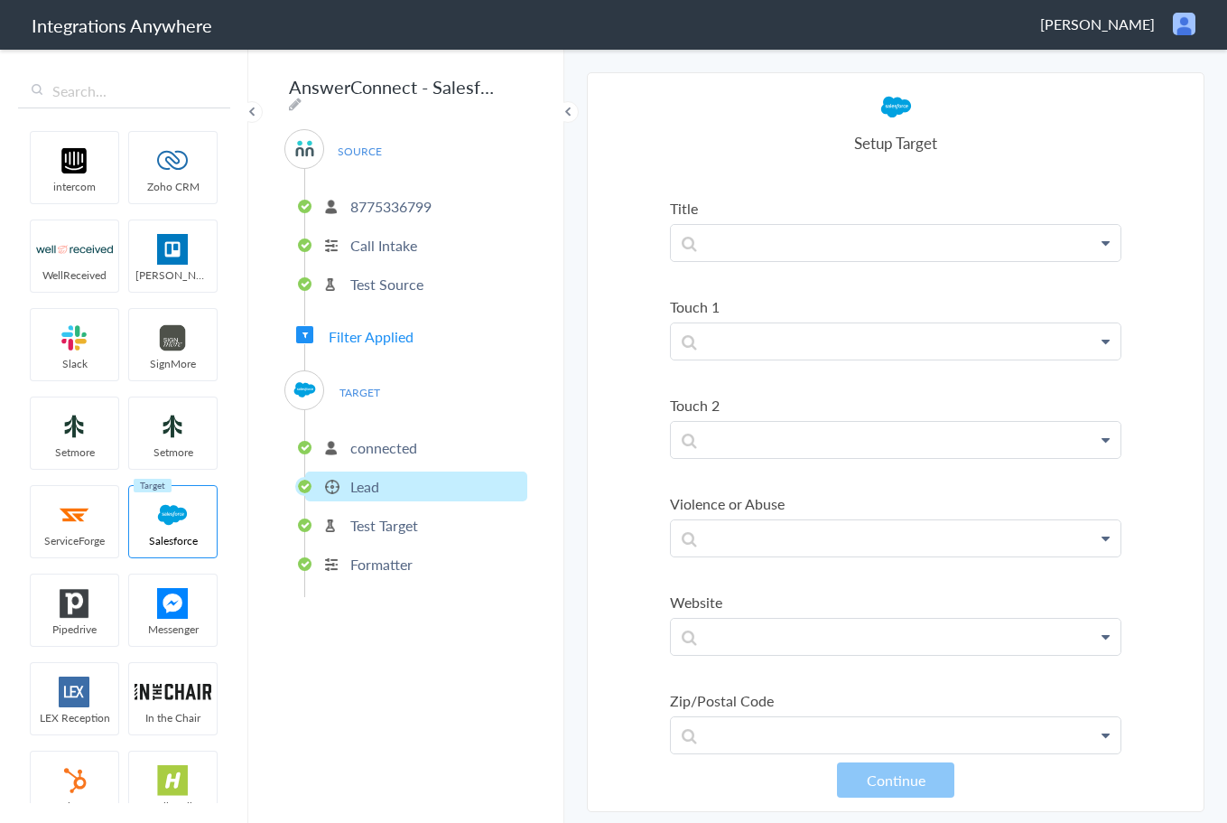
scroll to position [7712, 0]
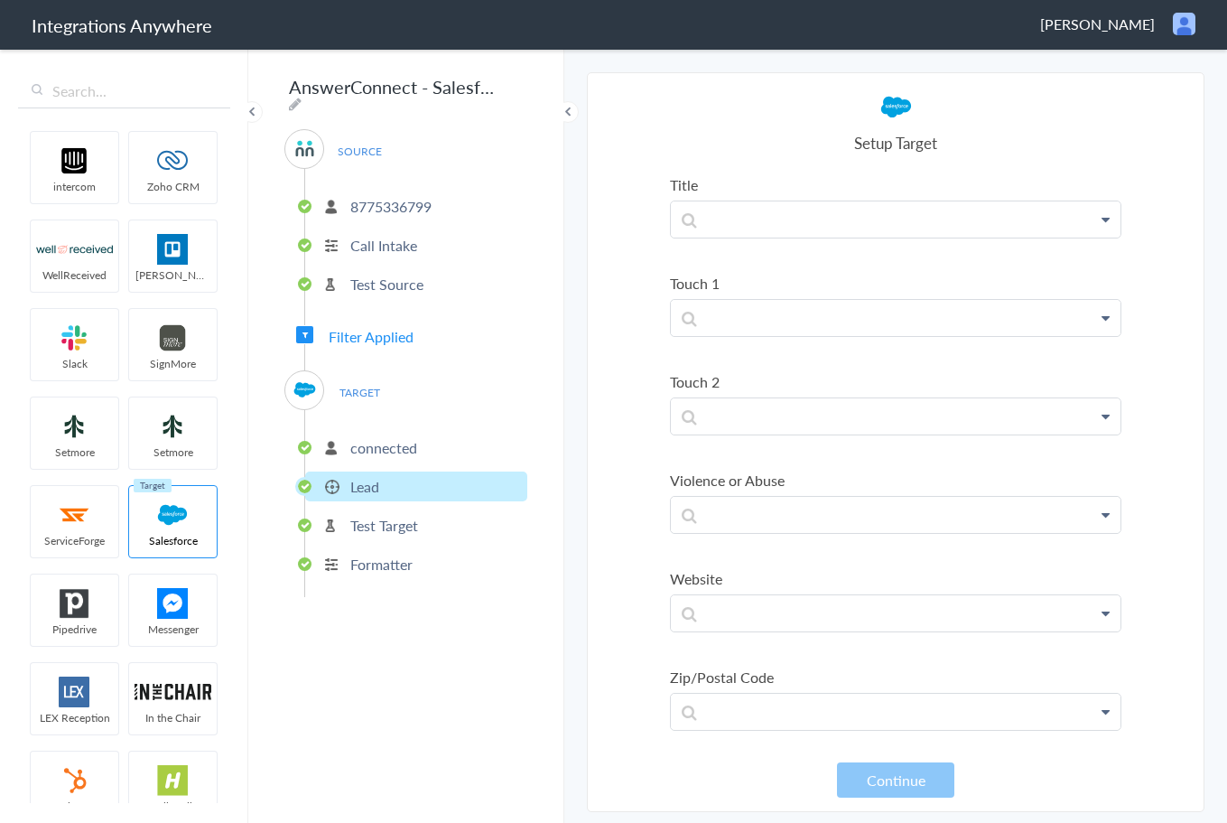
click at [398, 576] on ul "connected [MEDICAL_DATA] Target Formatter" at bounding box center [415, 503] width 223 height 187
click at [394, 560] on p "Formatter" at bounding box center [381, 563] width 62 height 21
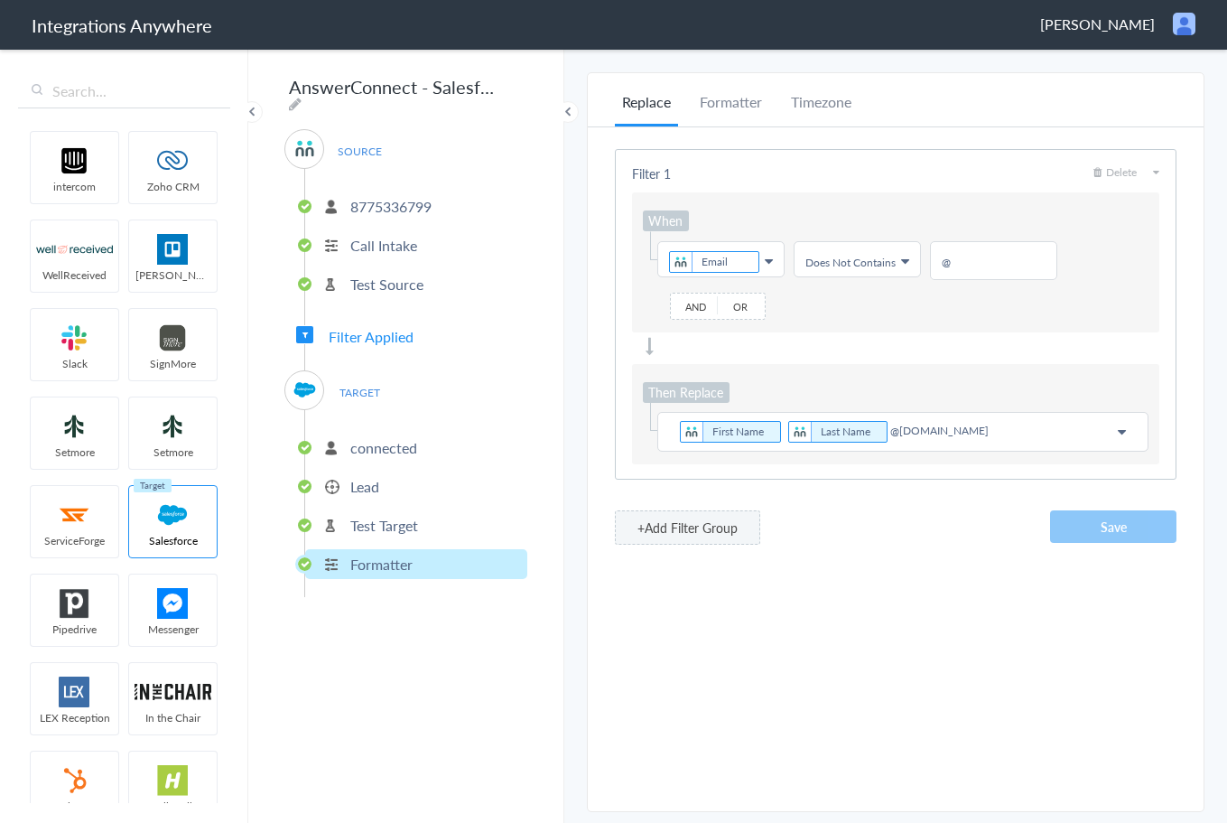
click at [367, 479] on p "Lead" at bounding box center [364, 486] width 29 height 21
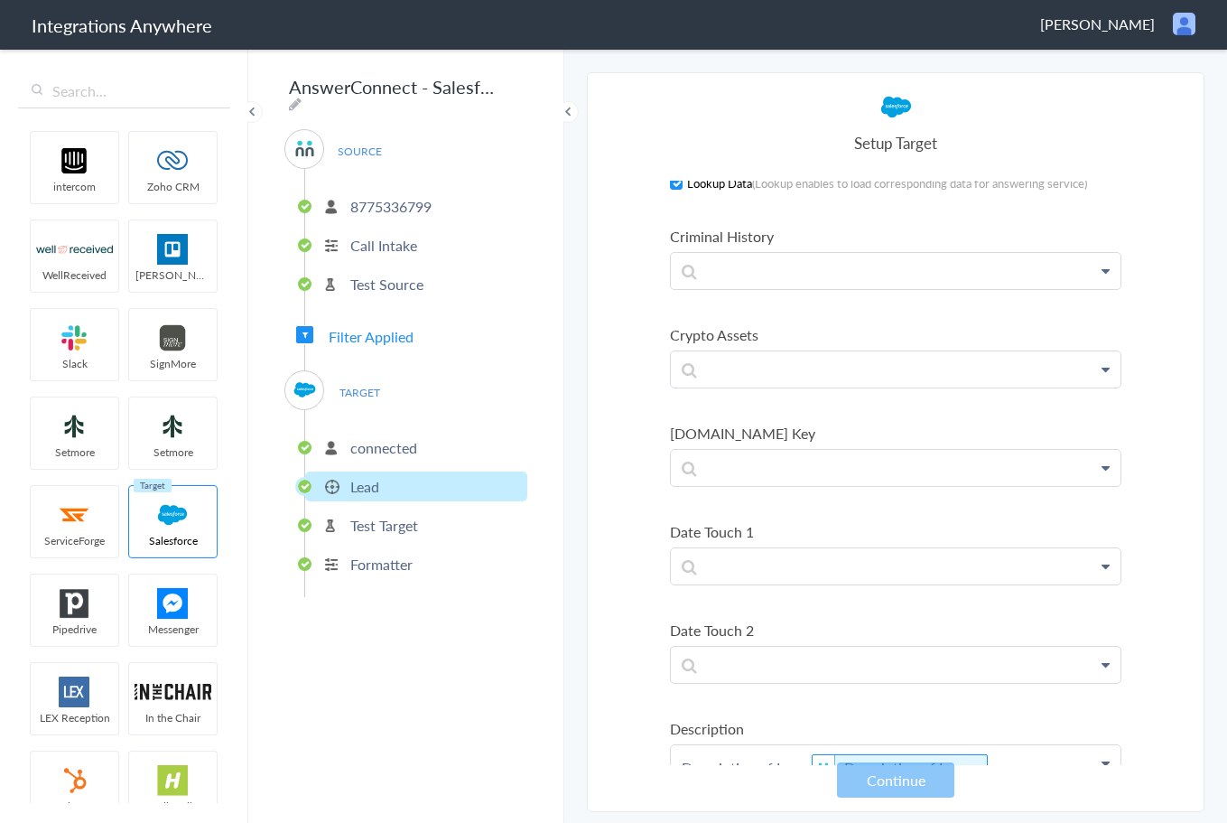
scroll to position [1843, 0]
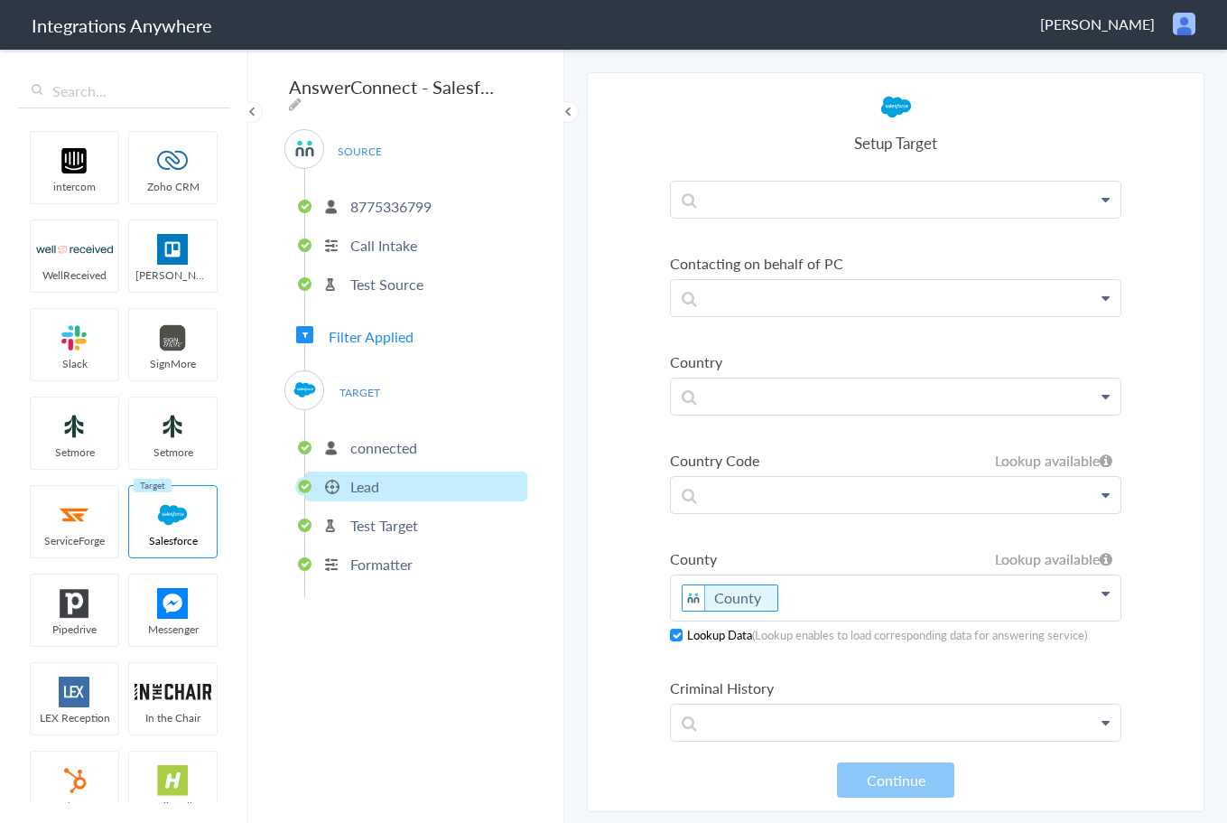
click at [1102, 599] on icon at bounding box center [1106, 593] width 8 height 14
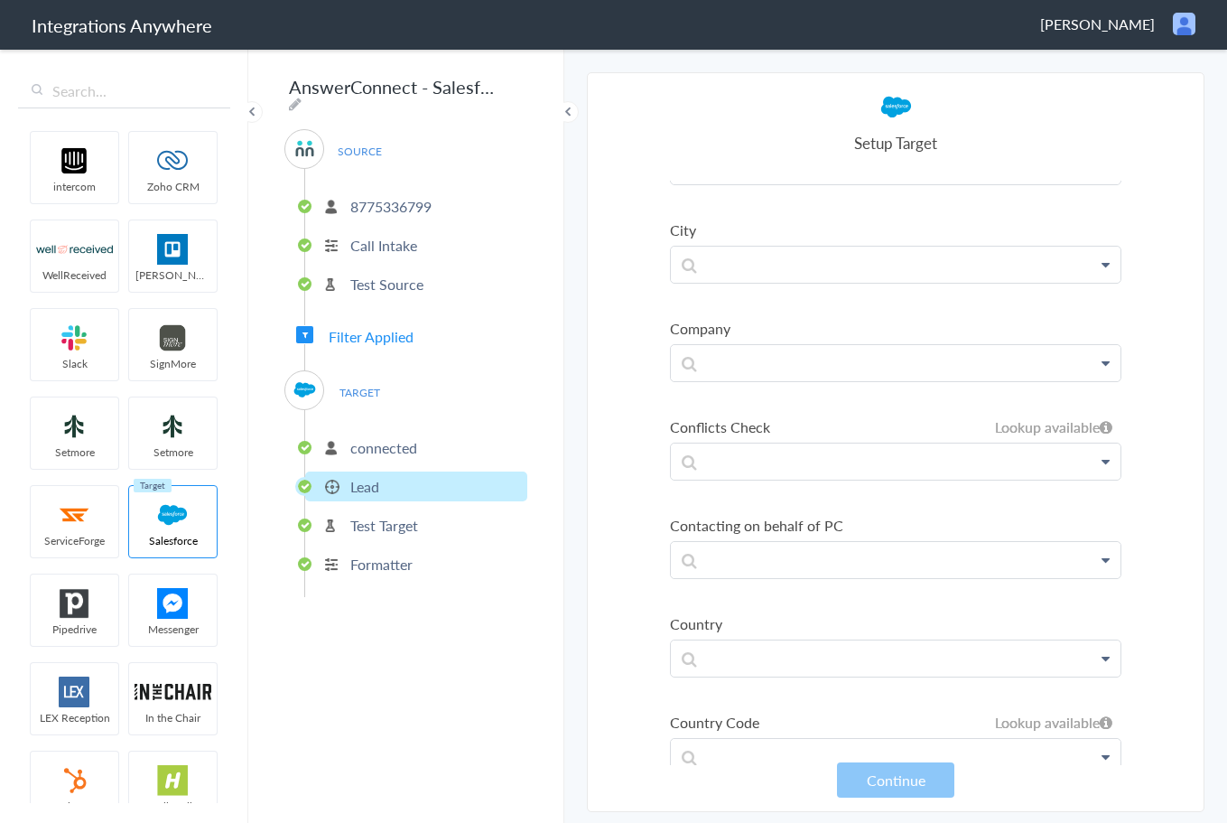
scroll to position [1572, 0]
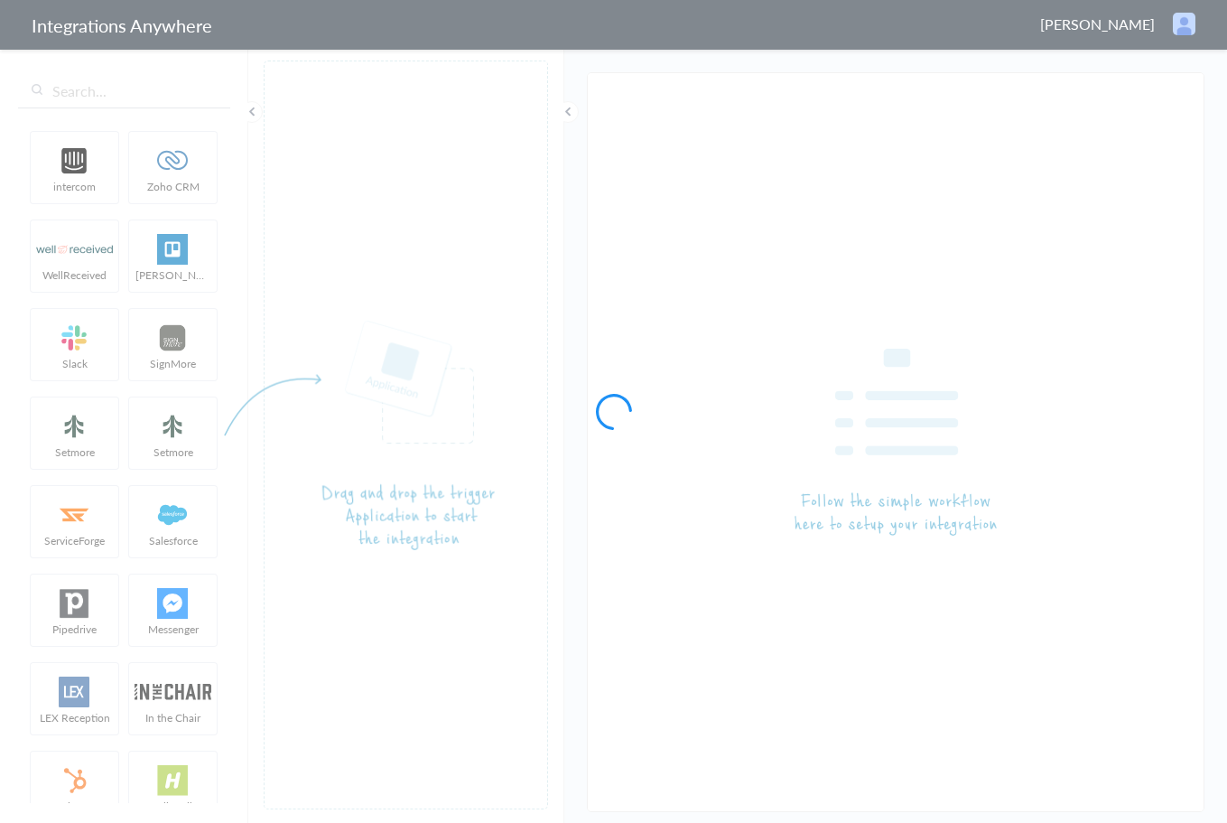
type input "AnswerConnect - Salesforce"
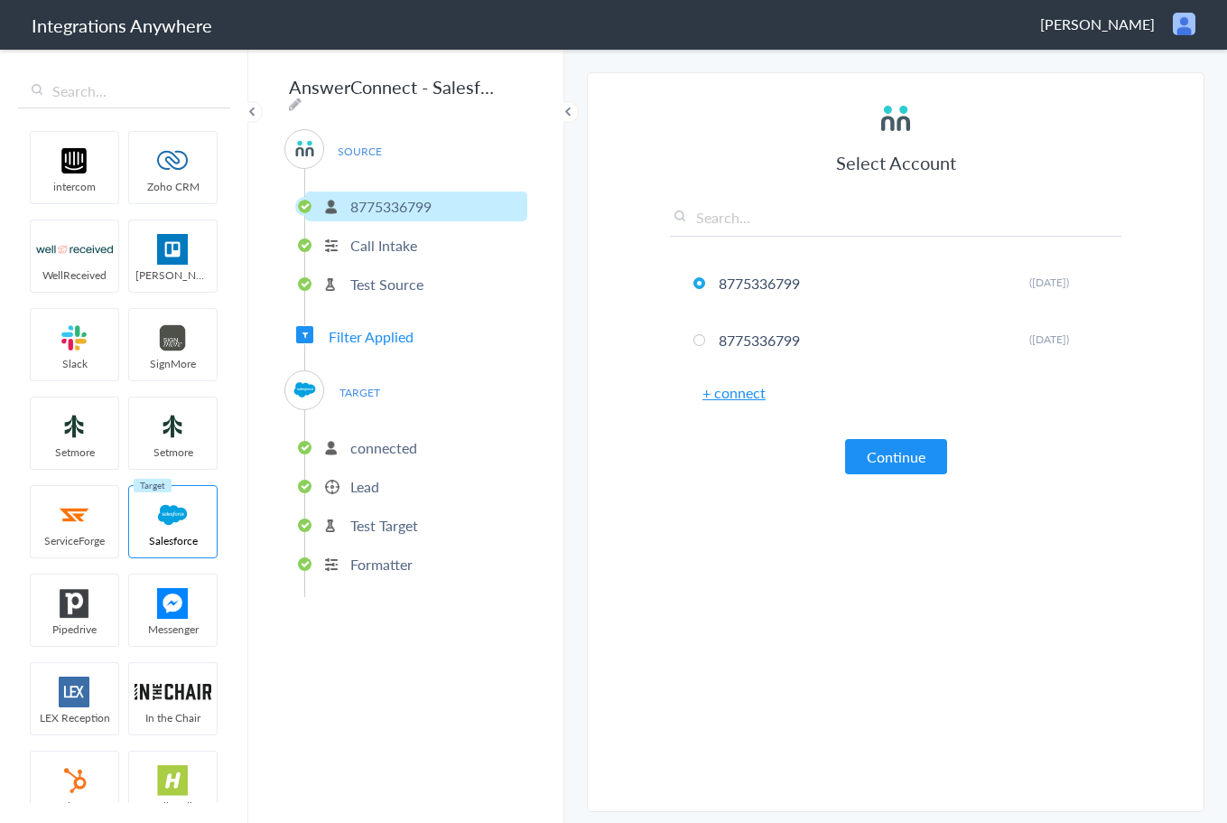
type input "@"
click at [367, 558] on p "Formatter" at bounding box center [381, 563] width 62 height 21
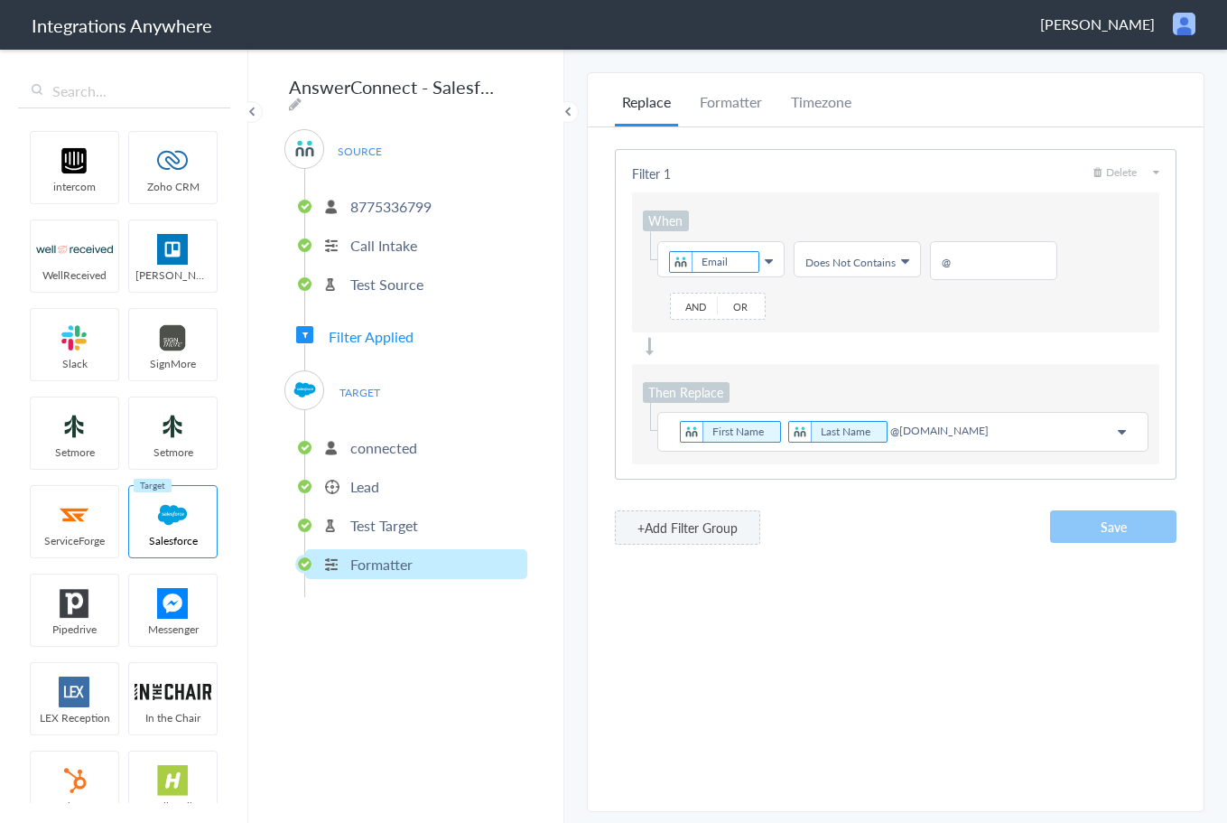
click at [980, 432] on p "First Name Last Name @noemail.com" at bounding box center [903, 431] width 468 height 25
click at [1110, 531] on button "Save" at bounding box center [1113, 526] width 126 height 33
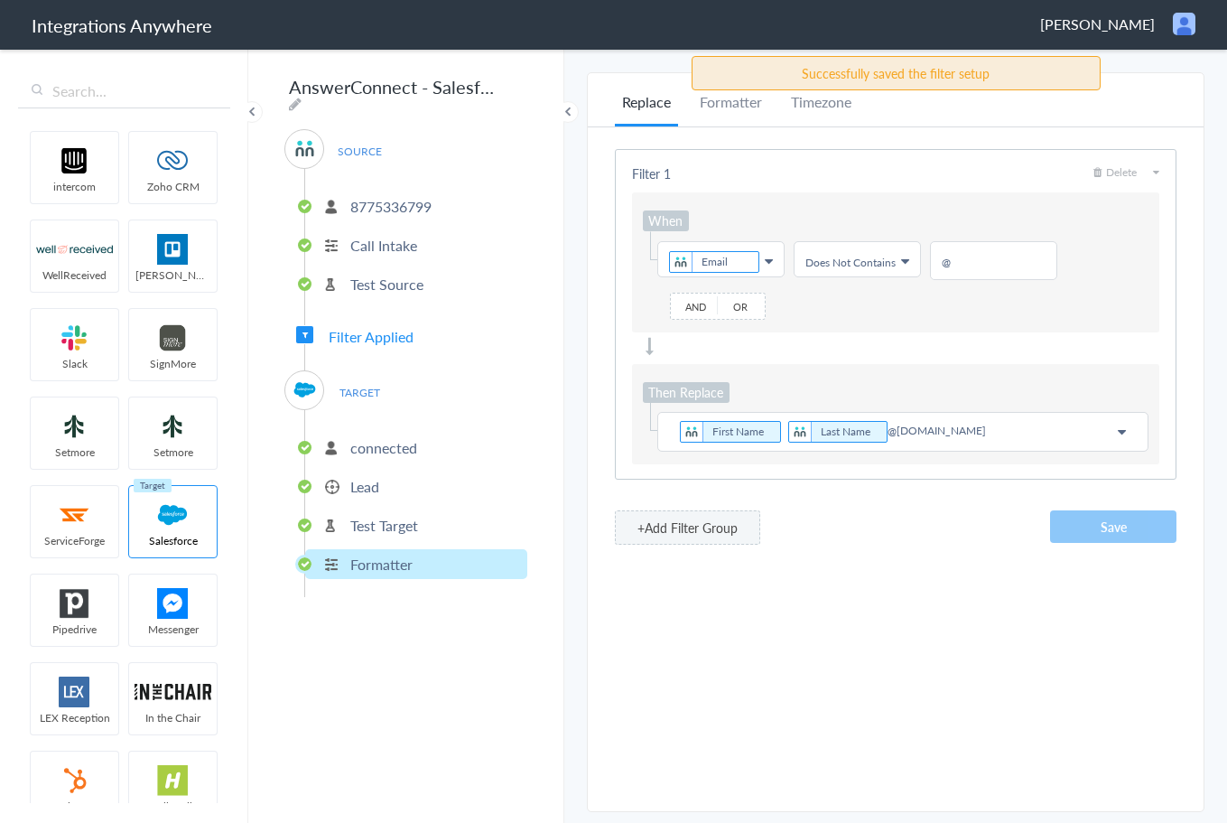
click at [916, 703] on div "Replace Formatter Timezone Timezone America/Chicago (Source) UTC America/Chicag…" at bounding box center [896, 442] width 616 height 702
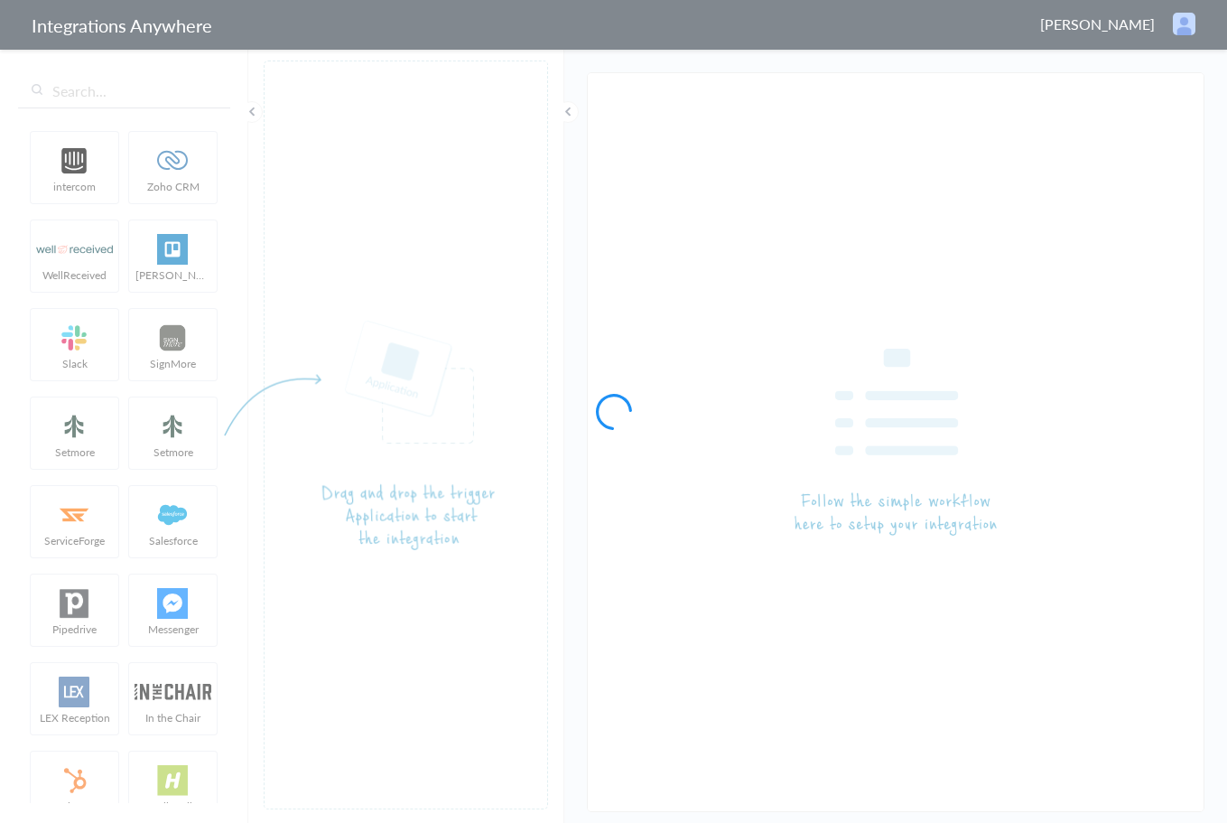
type input "AnswerConnect - Salesforce"
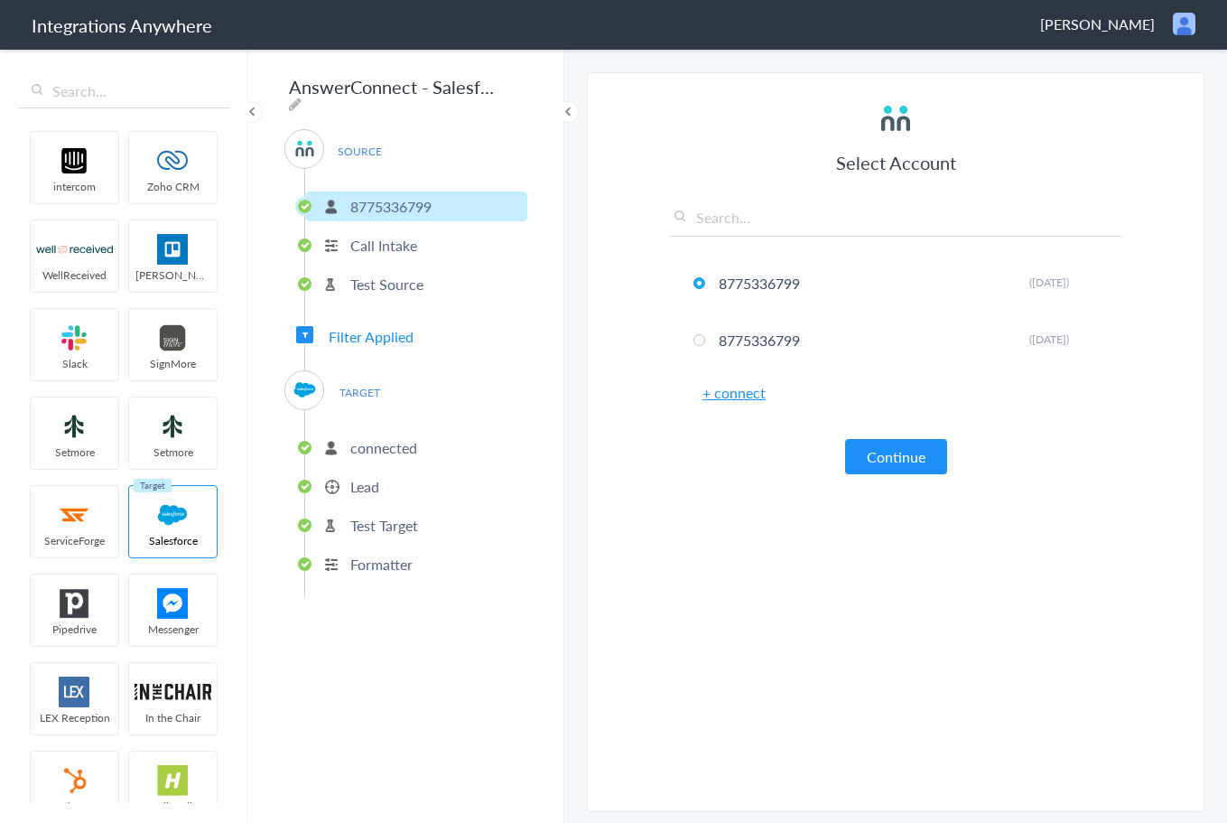
click at [365, 477] on p "Lead" at bounding box center [364, 486] width 29 height 21
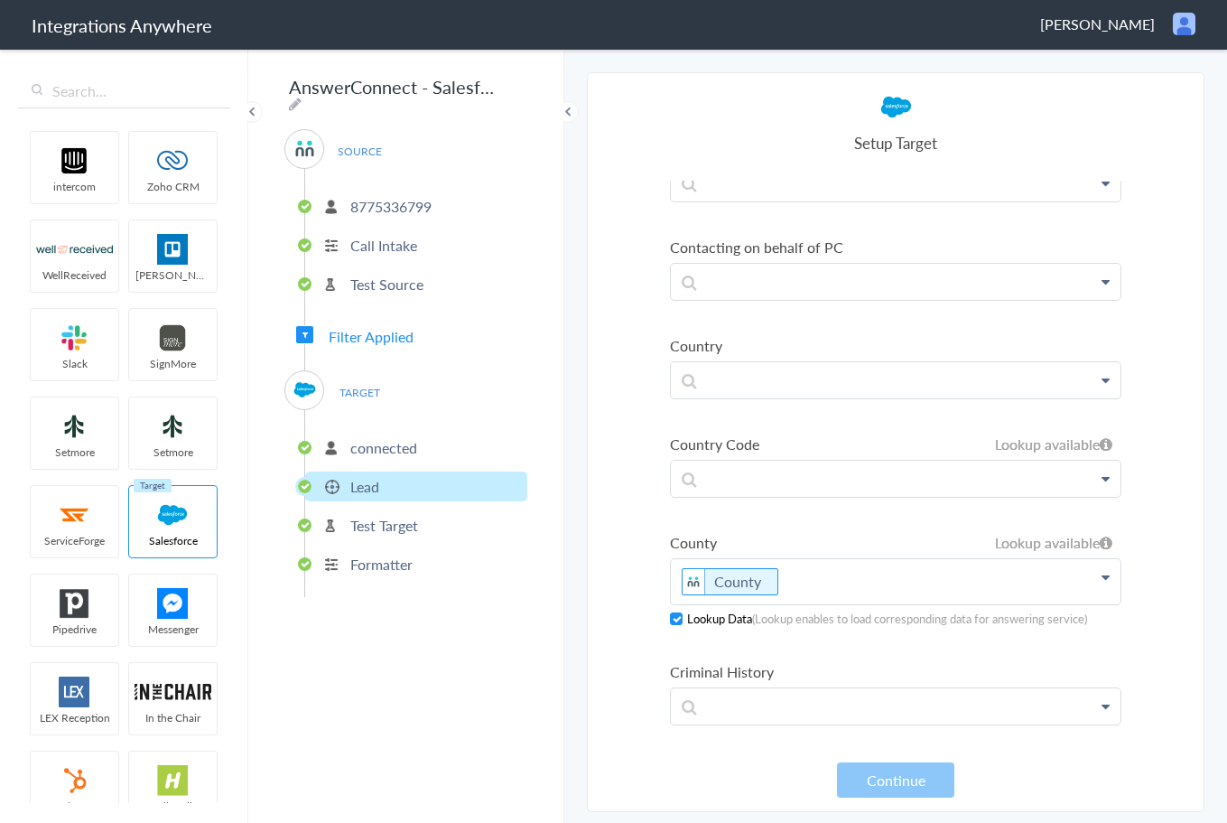
scroll to position [1806, 0]
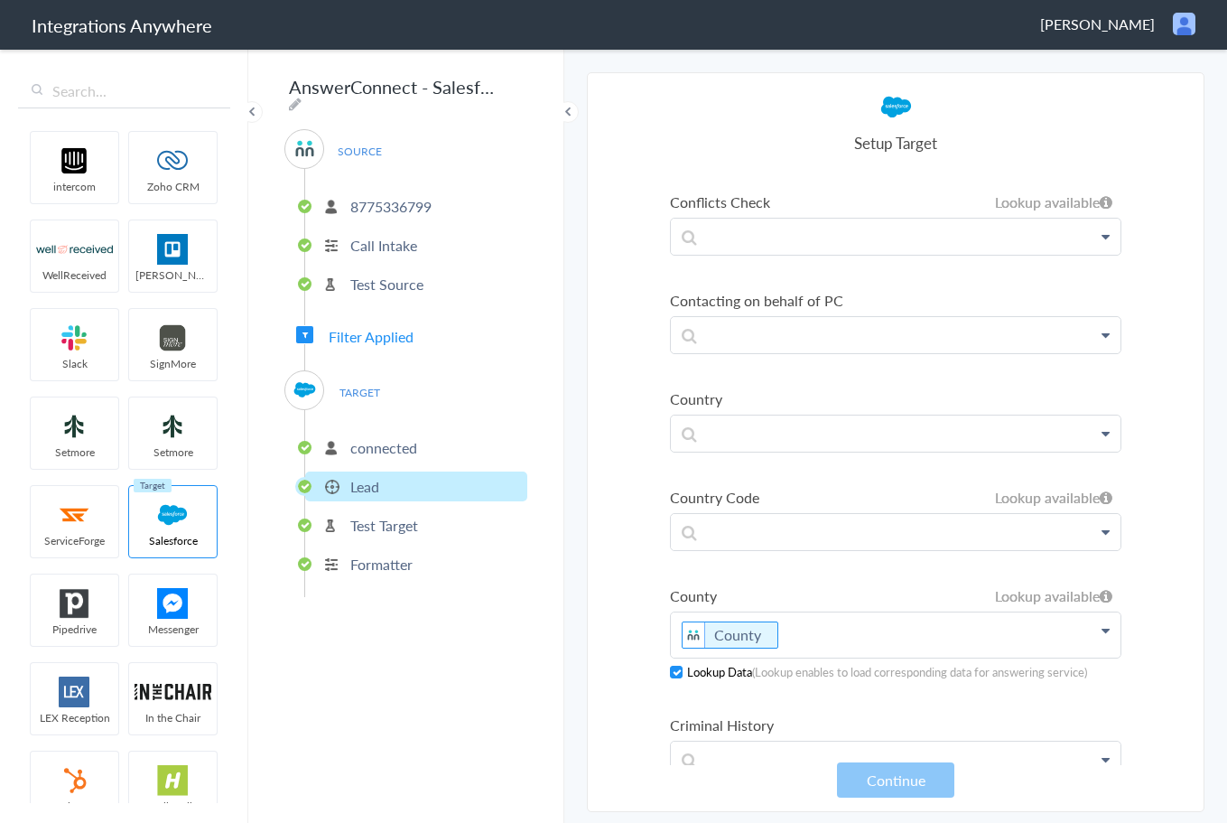
click at [862, 636] on p "County" at bounding box center [896, 634] width 450 height 45
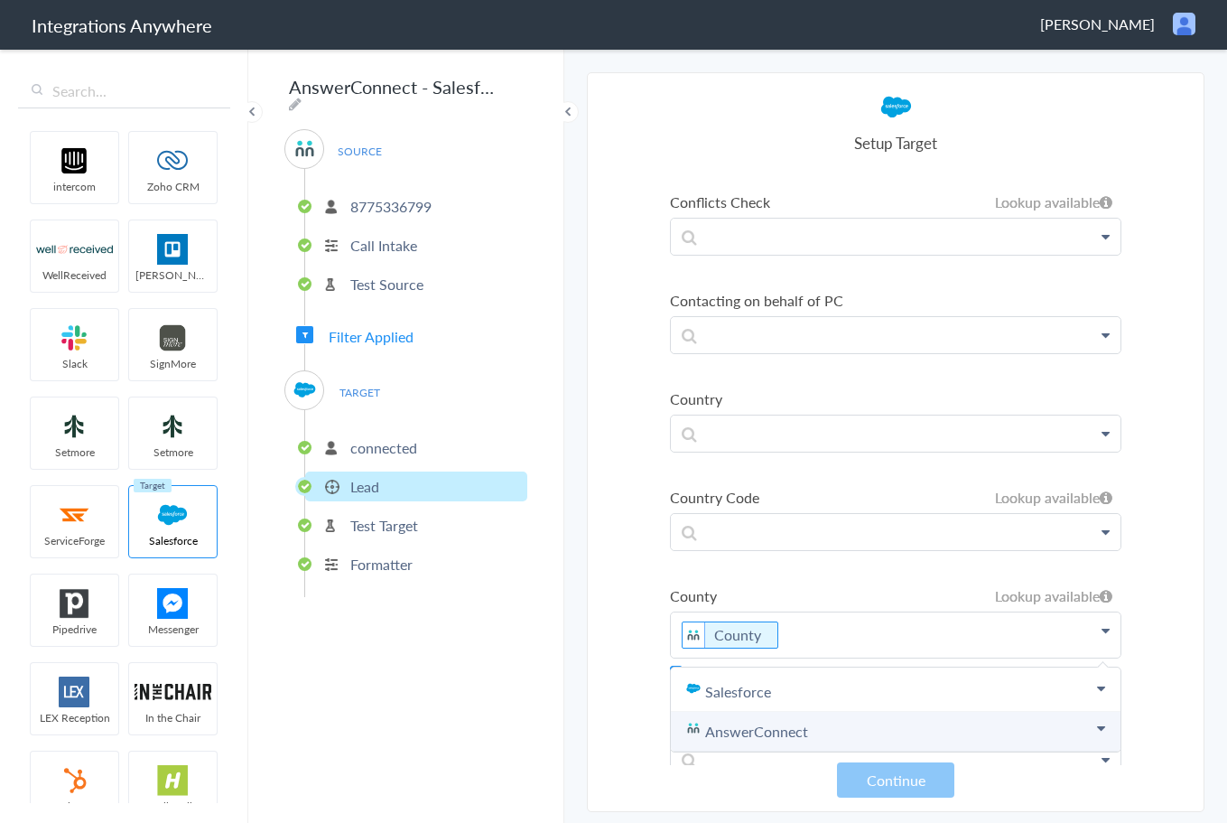
click at [831, 730] on link "AnswerConnect" at bounding box center [896, 731] width 450 height 40
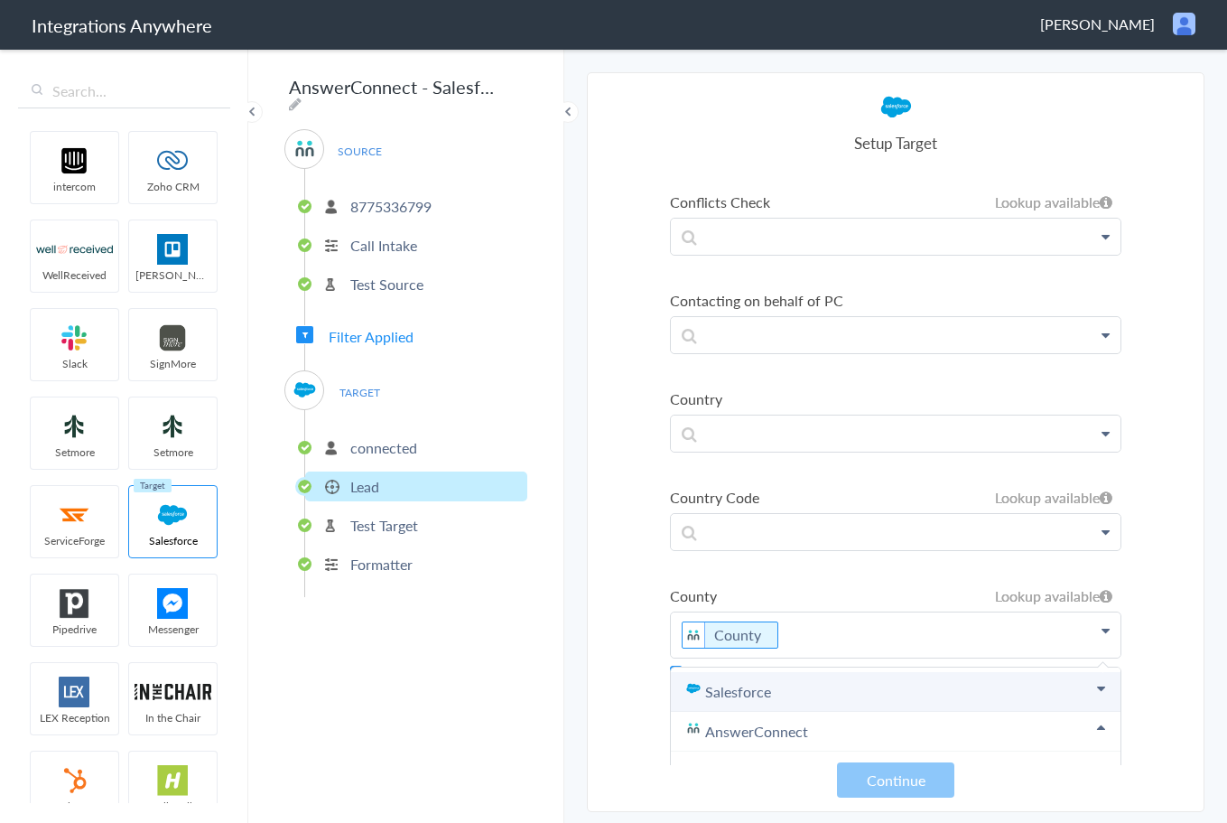
click at [840, 692] on link "Salesforce" at bounding box center [896, 692] width 450 height 40
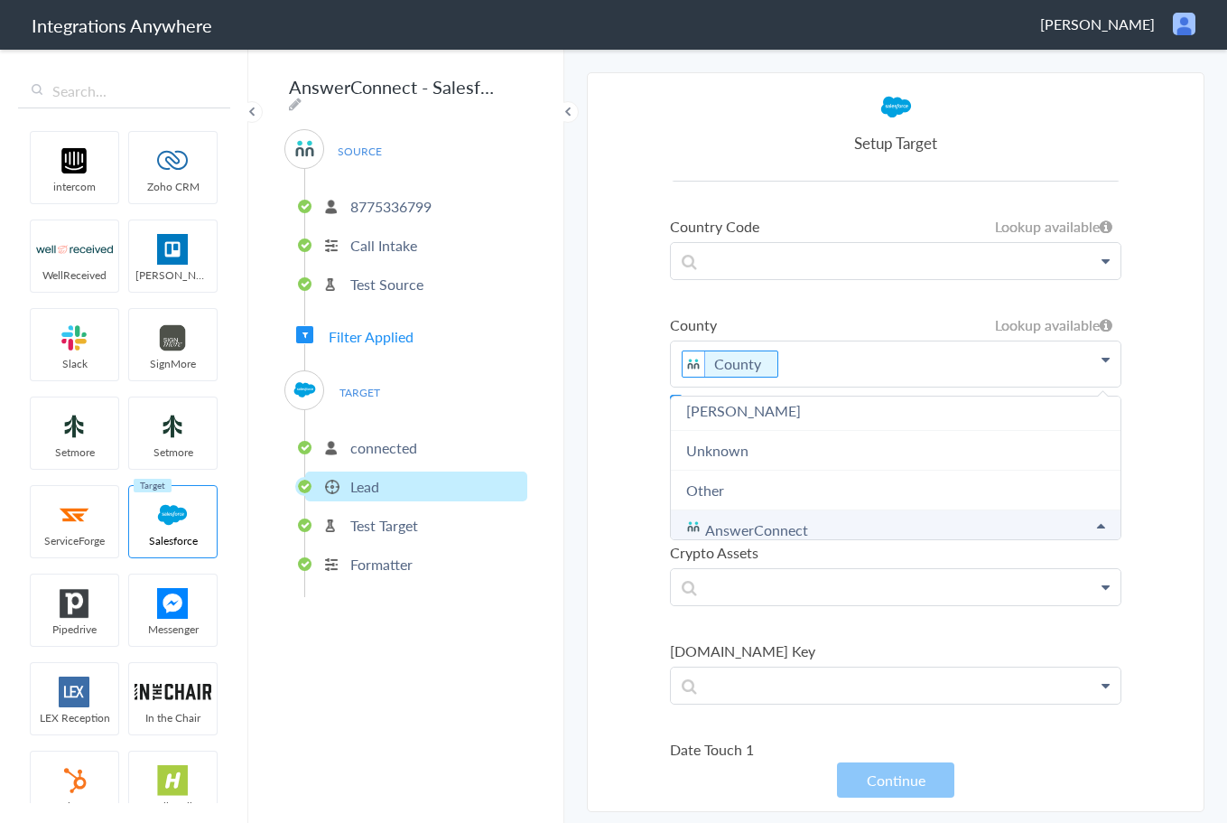
scroll to position [542, 0]
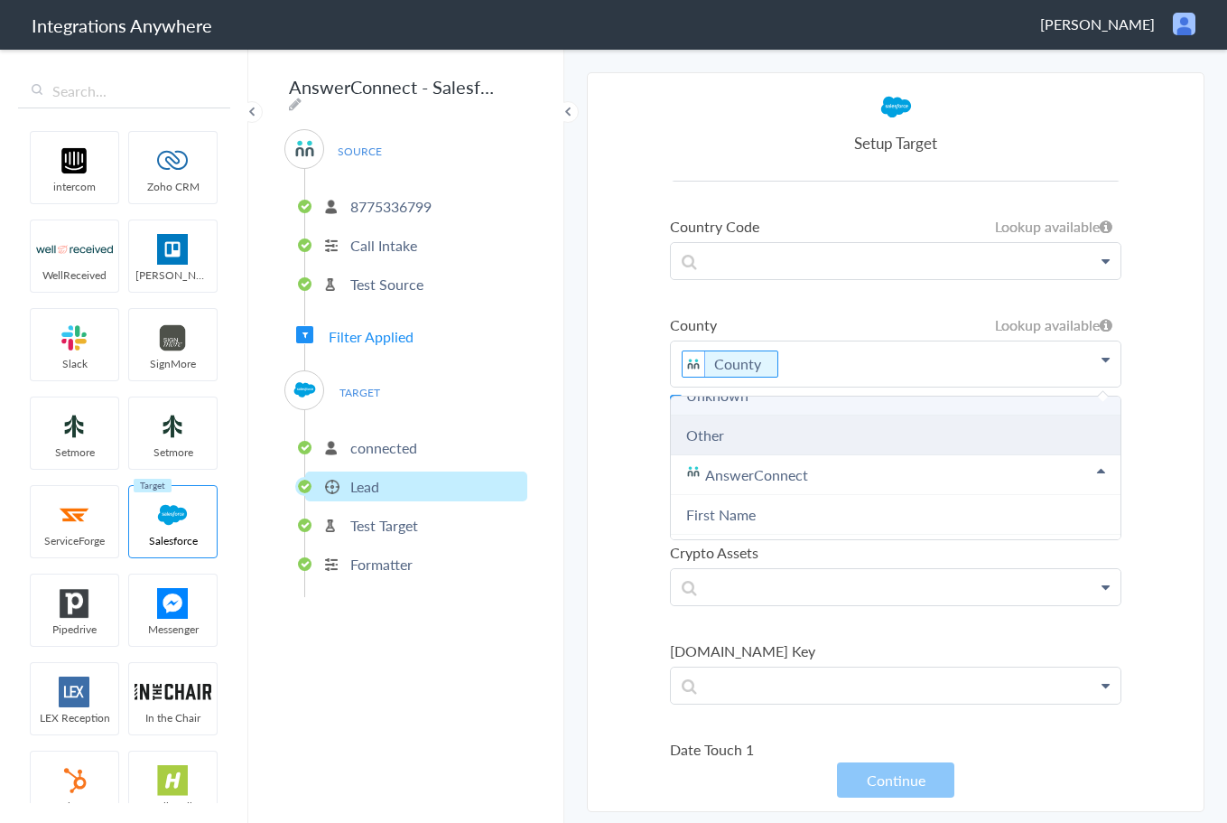
click at [795, 440] on li "Other" at bounding box center [896, 435] width 450 height 40
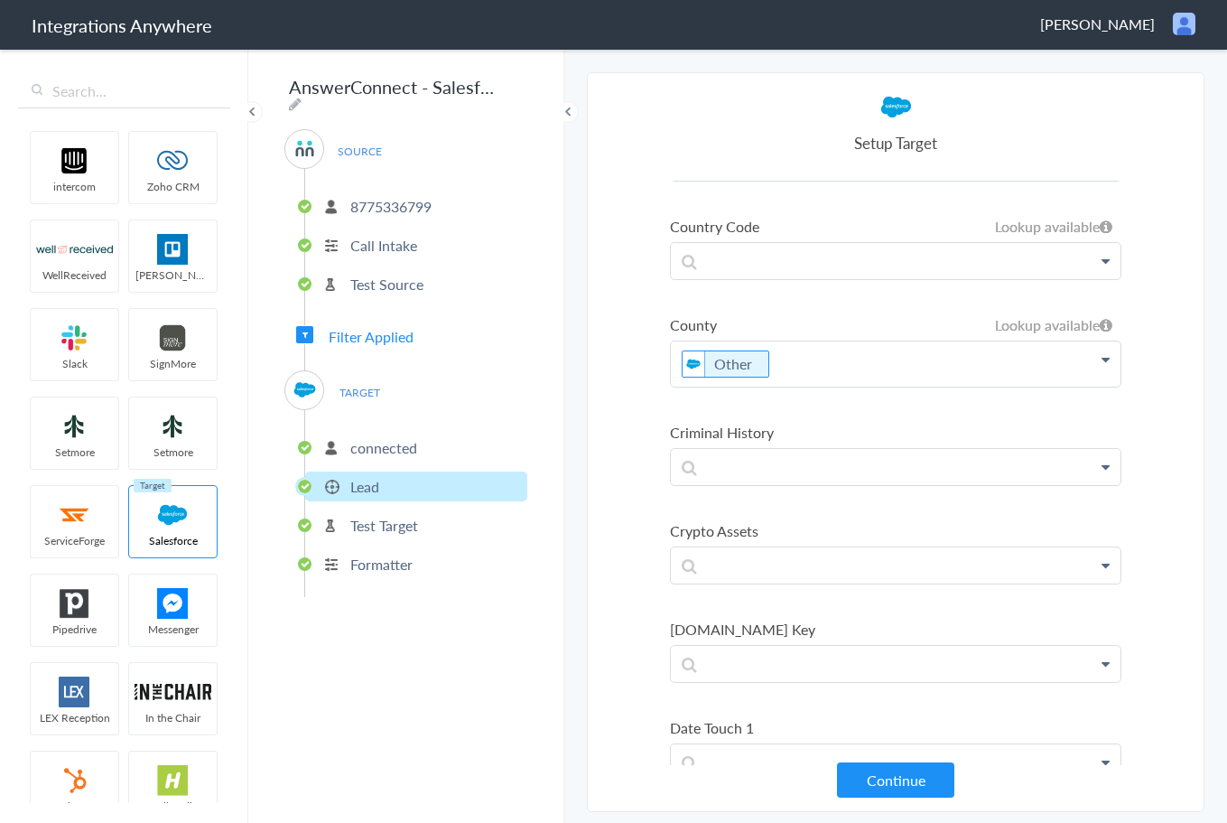
click at [768, 367] on p "Other" at bounding box center [896, 363] width 450 height 45
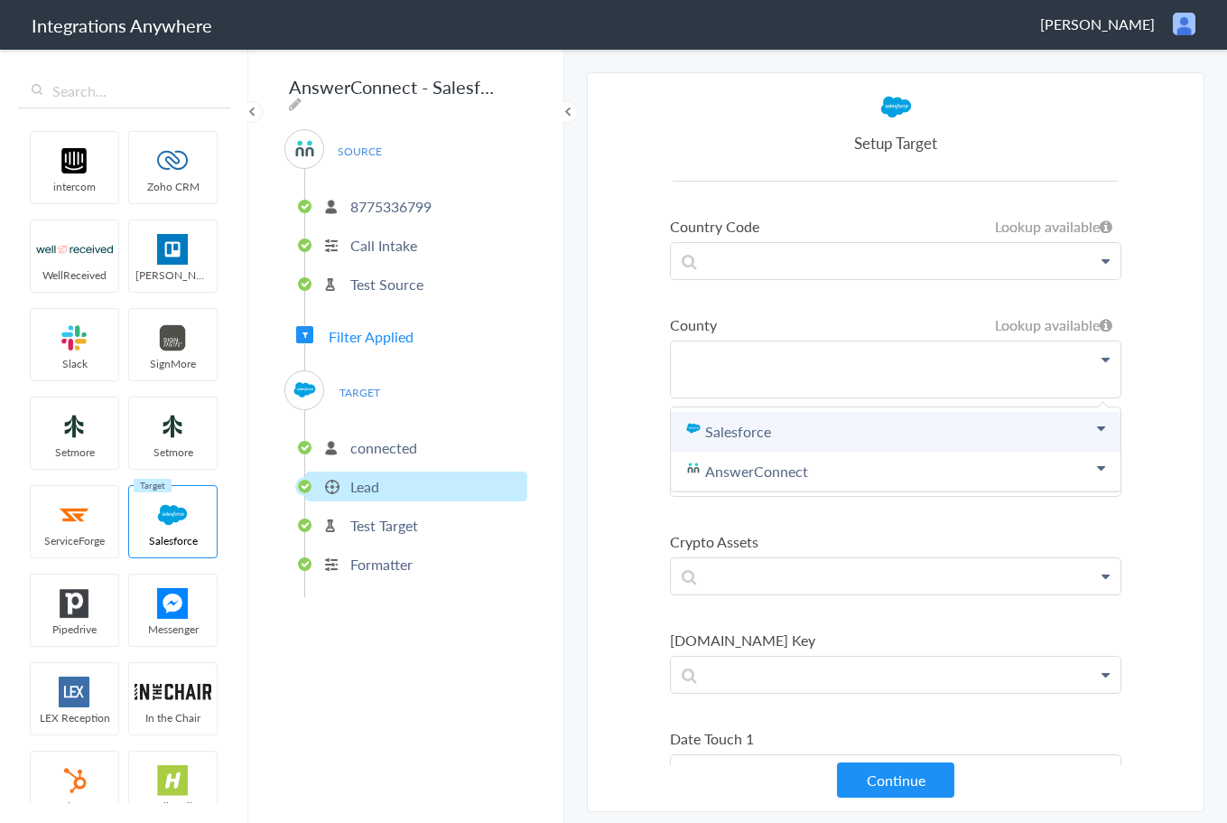
click at [749, 433] on link "Salesforce" at bounding box center [896, 432] width 450 height 40
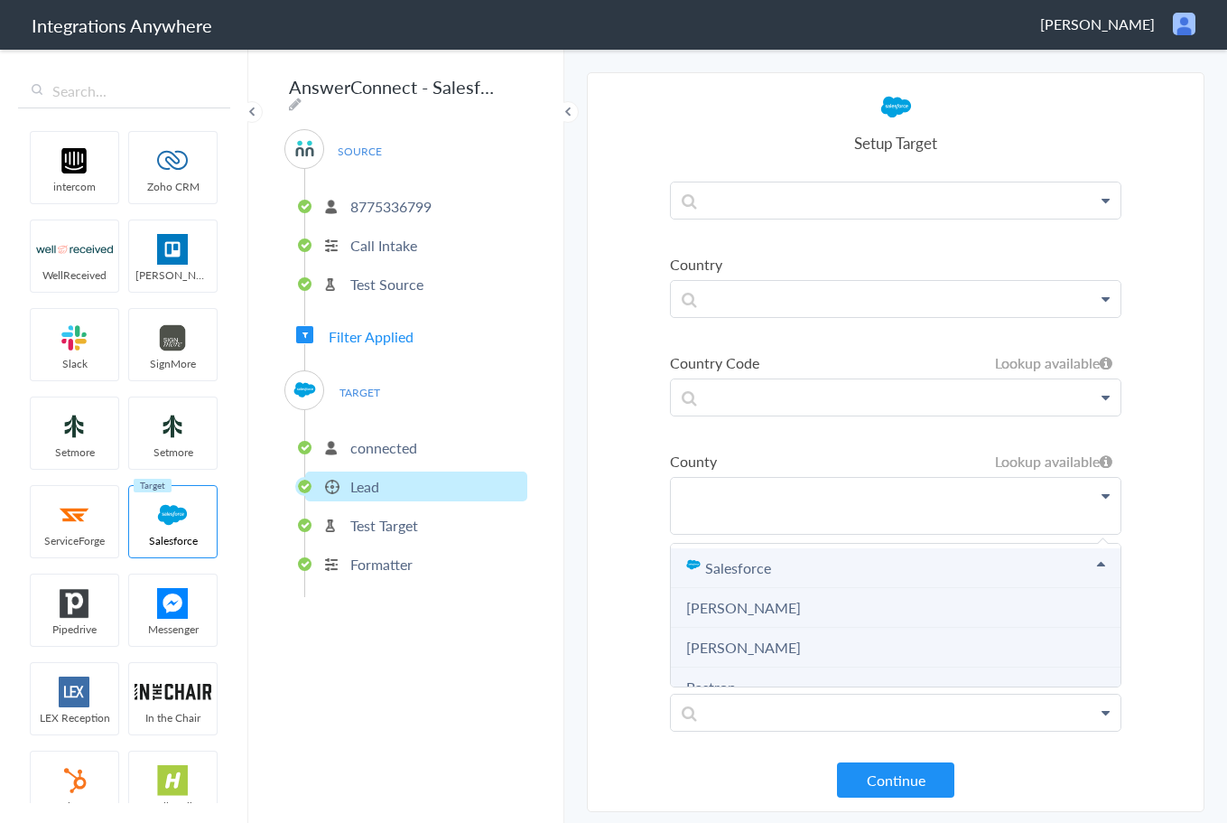
scroll to position [1986, 0]
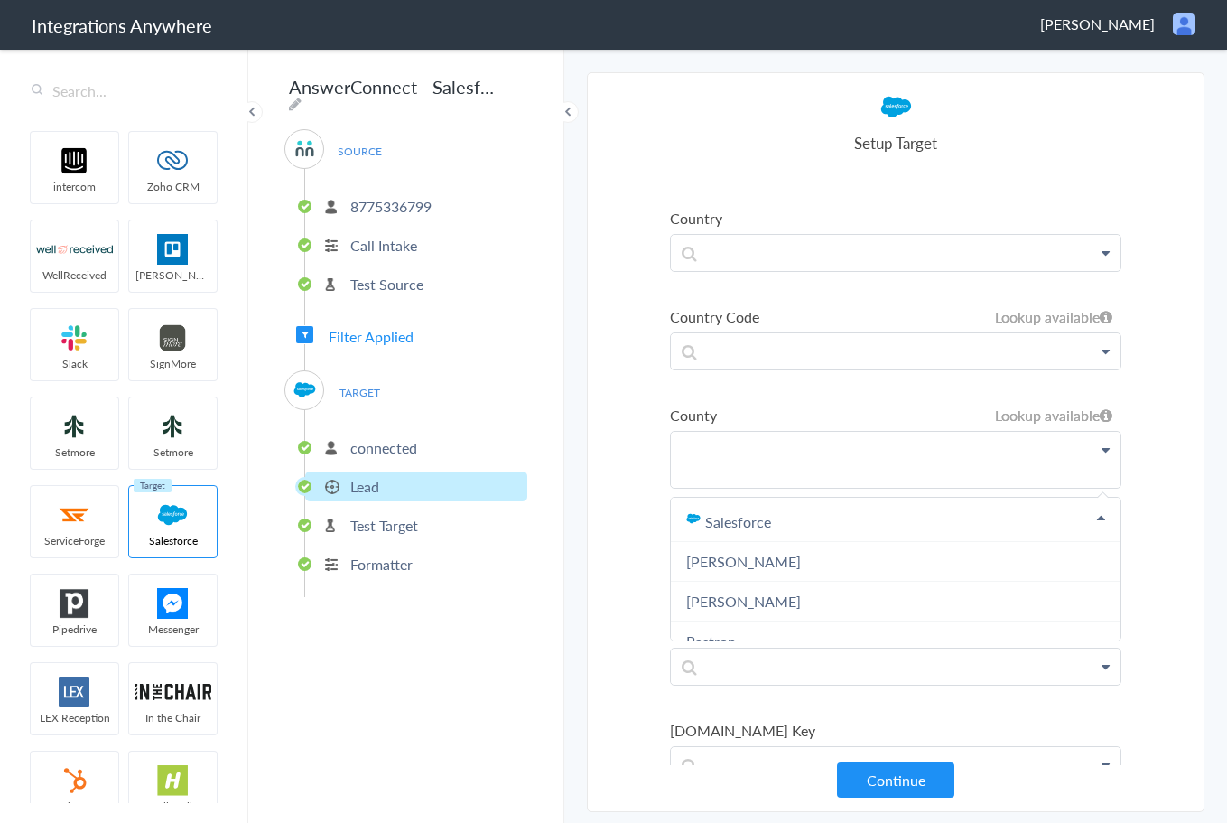
click at [1102, 451] on icon at bounding box center [1106, 449] width 8 height 14
click at [1146, 427] on section "Select Account 8775336799 Rename Delete ([DATE]) 8775336799 Rename Delete ([DAT…" at bounding box center [896, 441] width 618 height 739
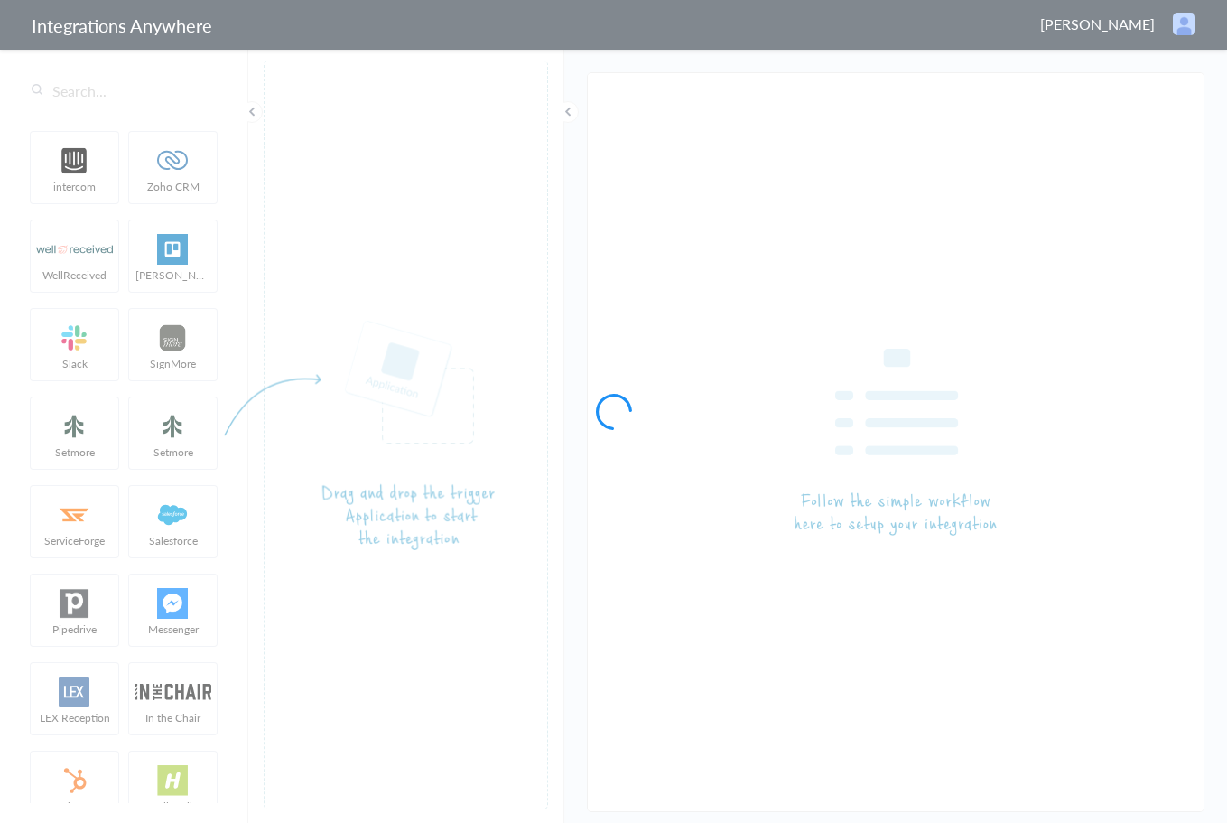
type input "AnswerConnect - Salesforce"
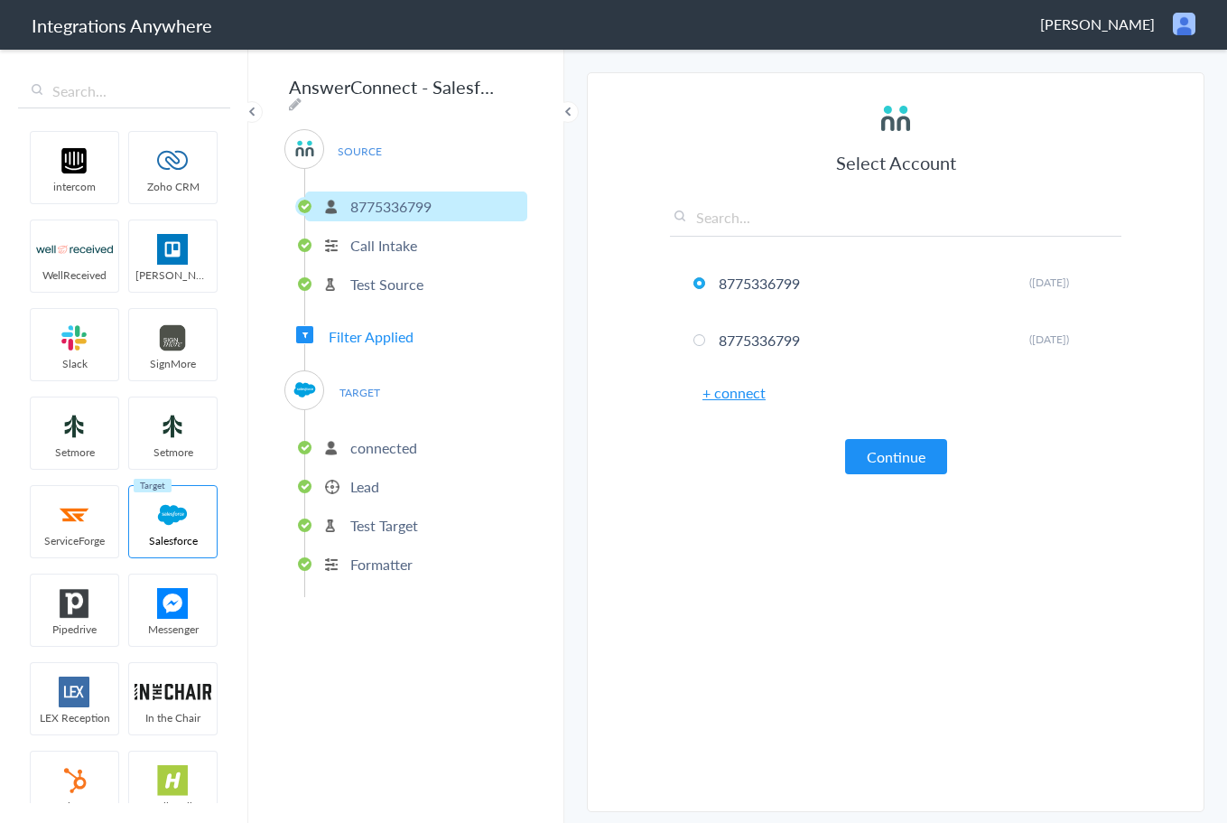
click at [365, 488] on p "Lead" at bounding box center [364, 486] width 29 height 21
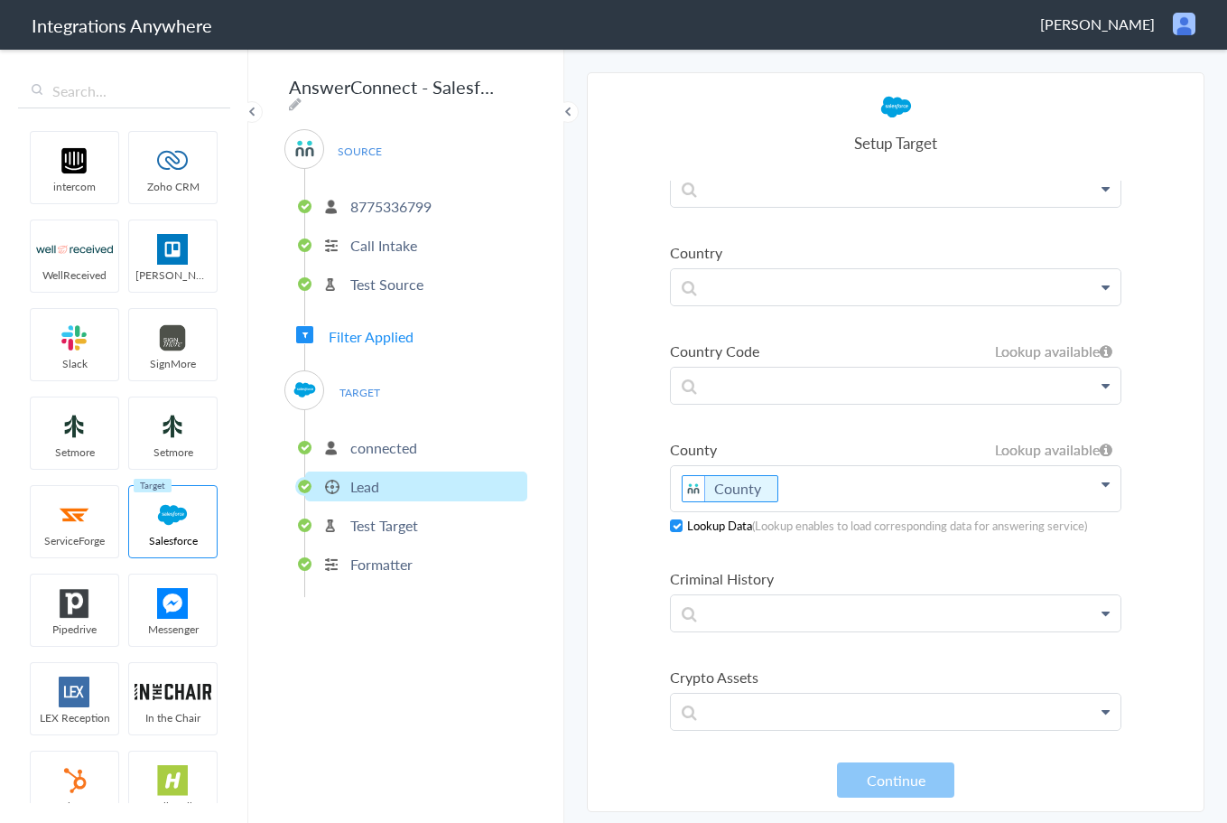
scroll to position [1986, 0]
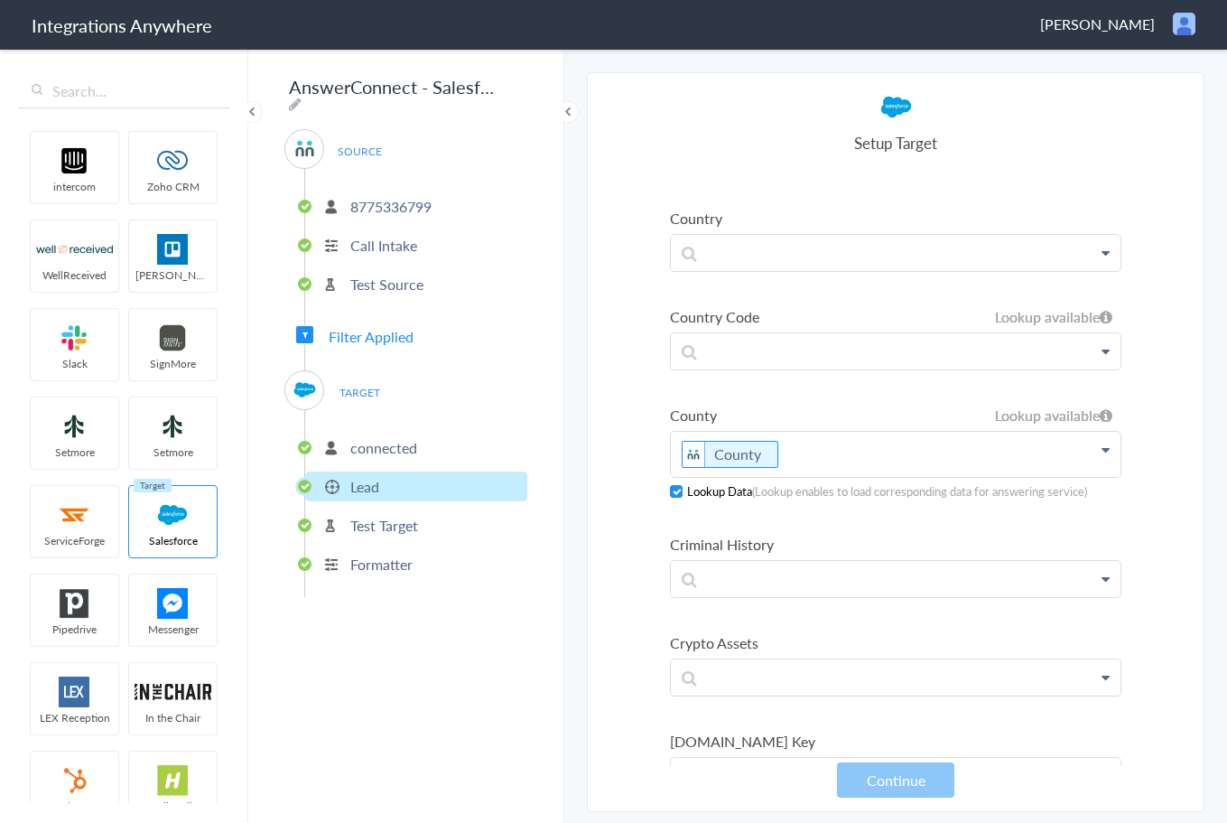
click at [968, 447] on p "County" at bounding box center [896, 454] width 450 height 45
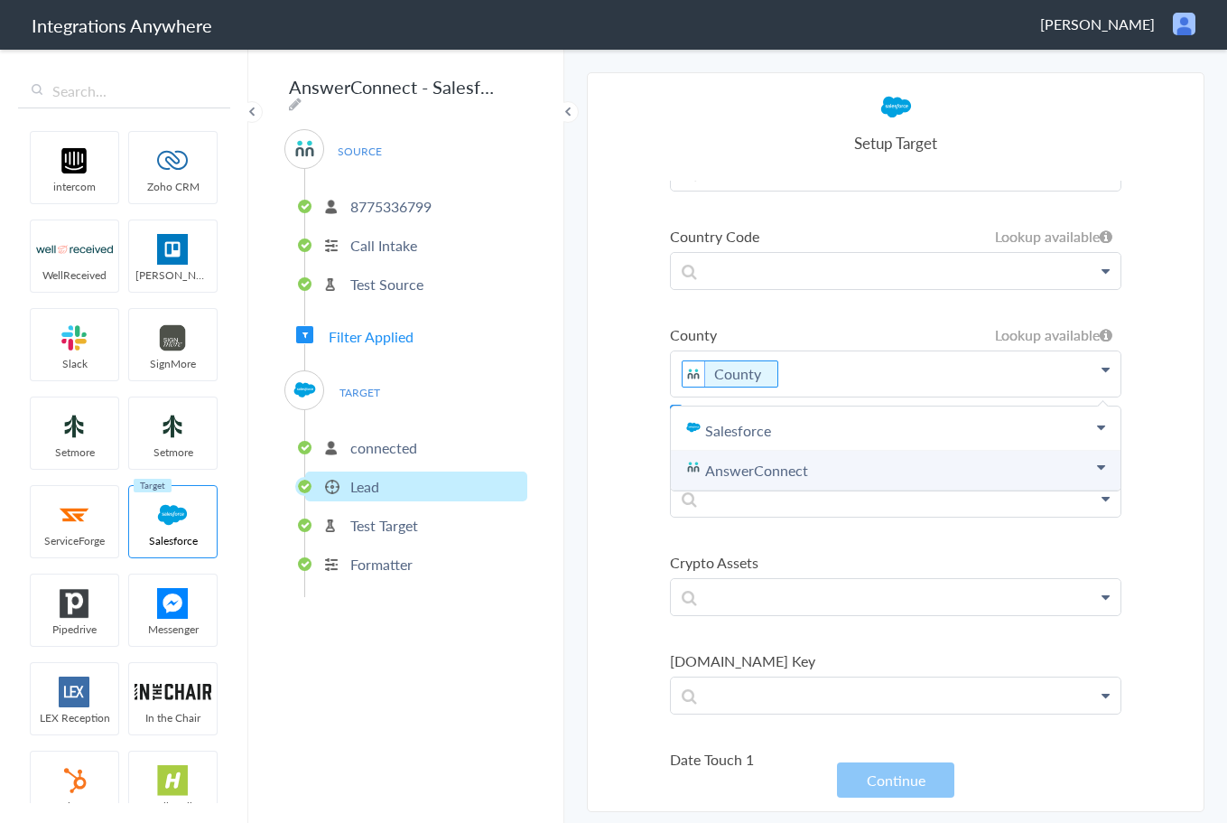
scroll to position [2077, 0]
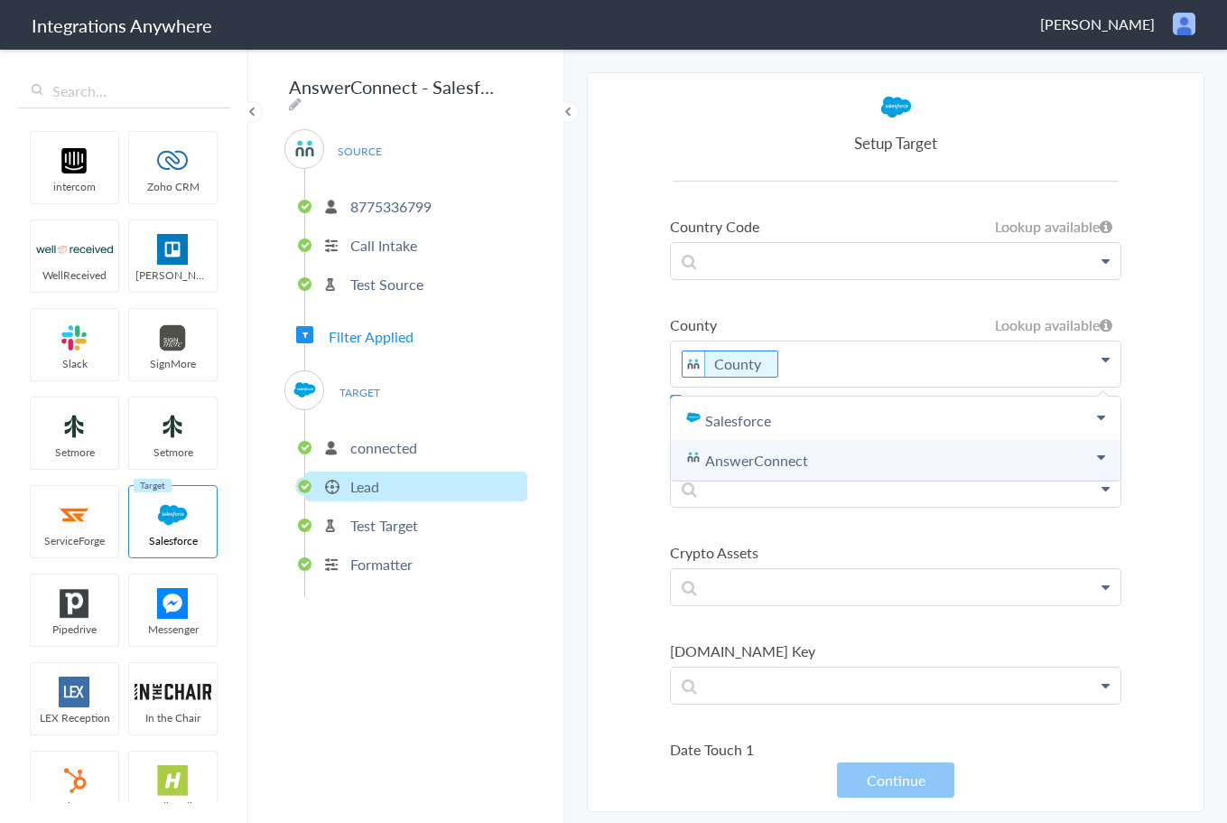
click at [838, 451] on link "AnswerConnect" at bounding box center [896, 461] width 450 height 40
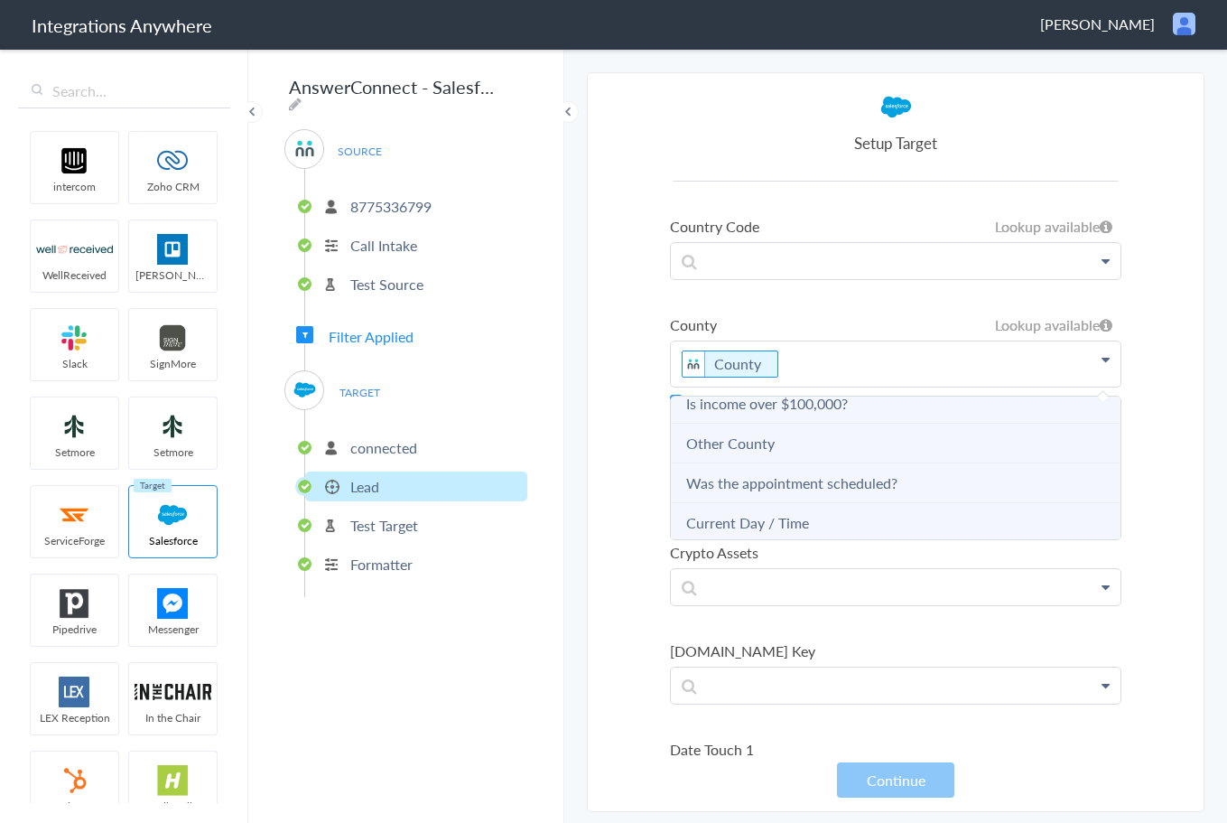
scroll to position [1083, 0]
click at [826, 458] on County "Other County" at bounding box center [896, 450] width 450 height 40
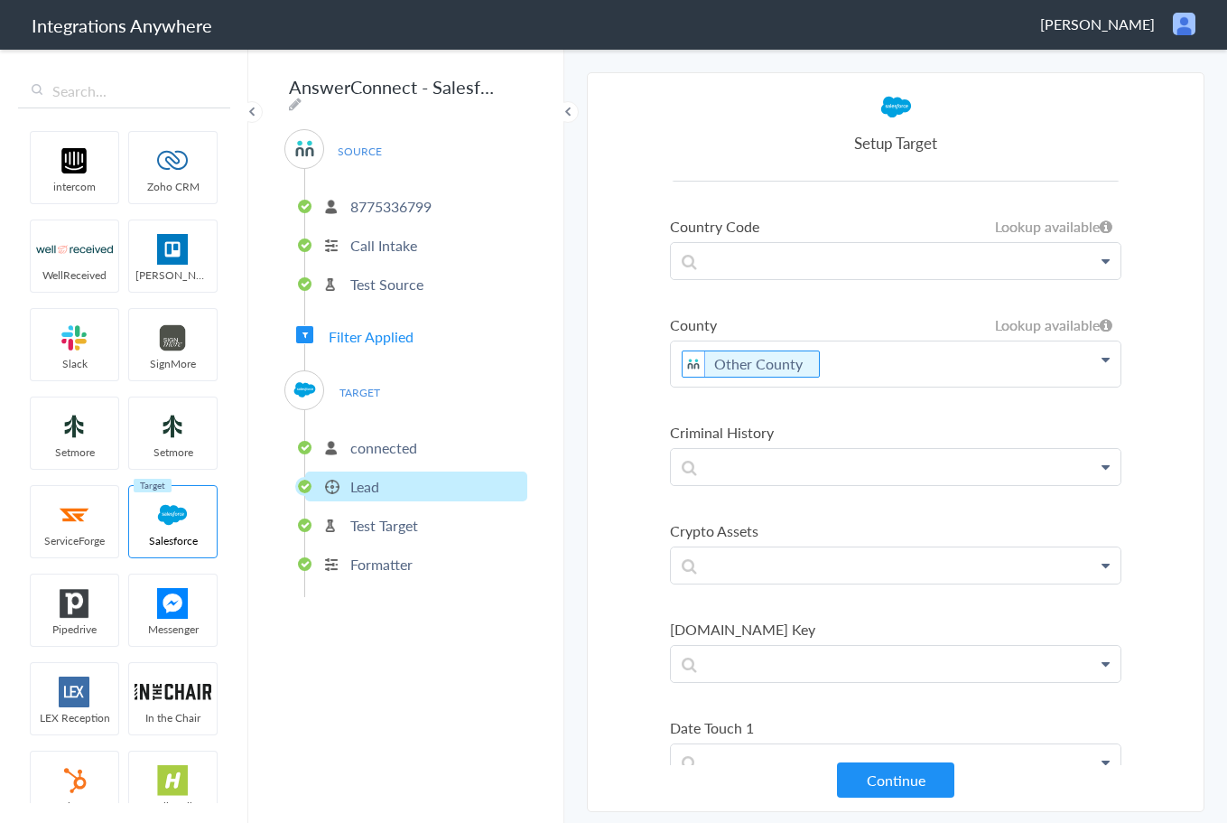
click at [849, 369] on p "Other County" at bounding box center [896, 363] width 450 height 45
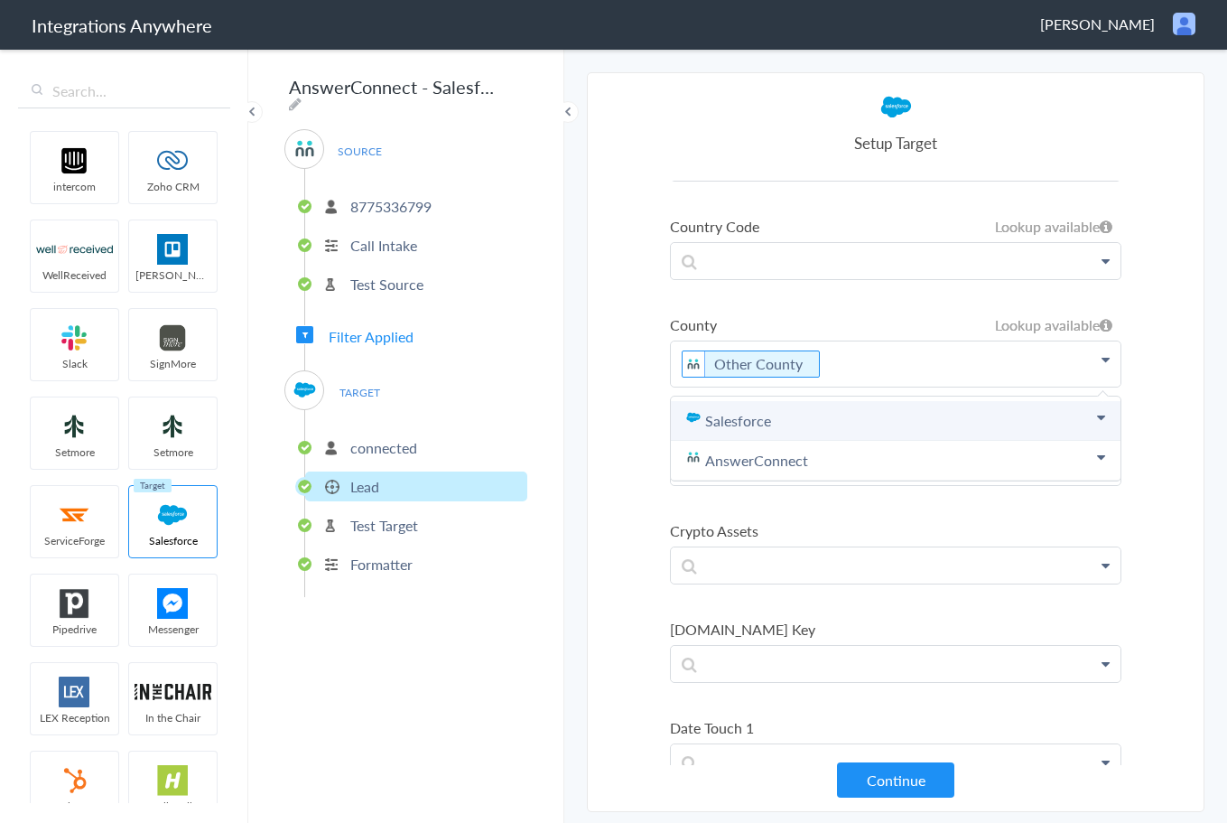
click at [812, 421] on link "Salesforce" at bounding box center [896, 421] width 450 height 40
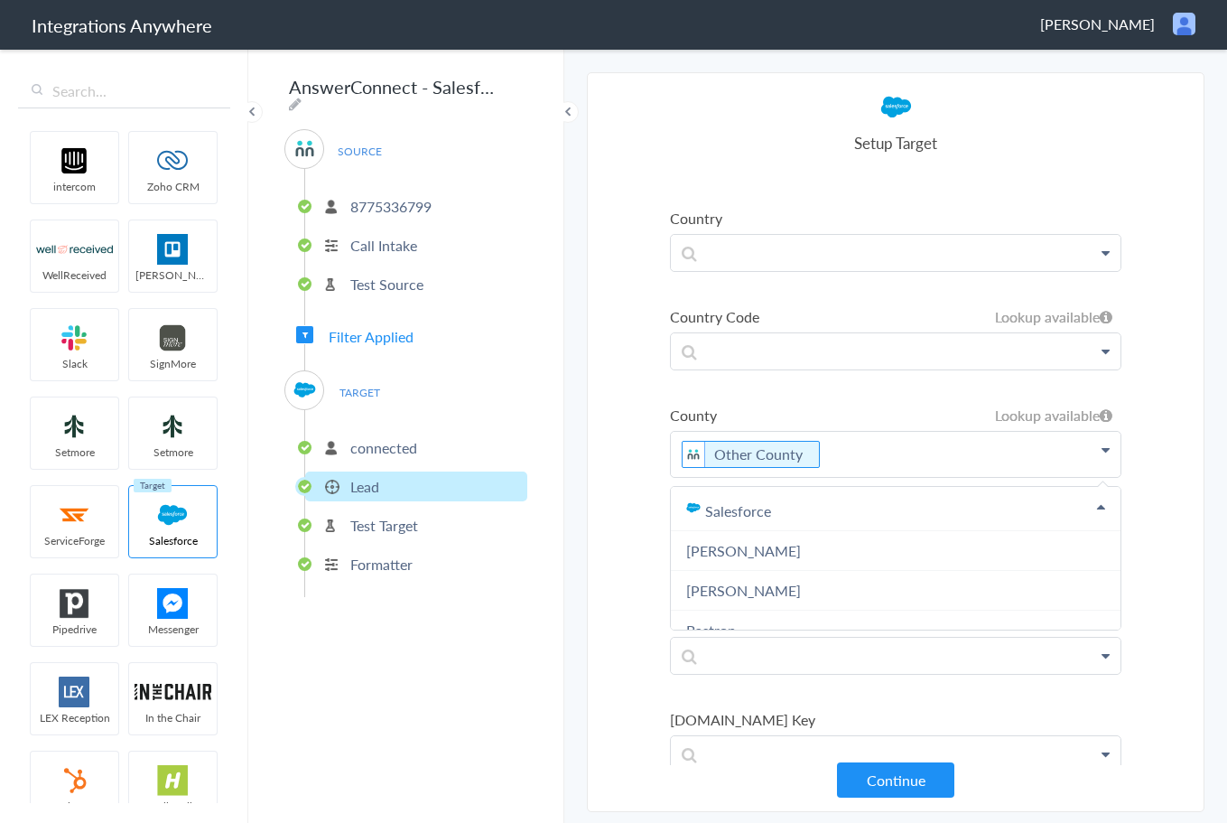
click at [838, 442] on p "Other County" at bounding box center [896, 454] width 450 height 45
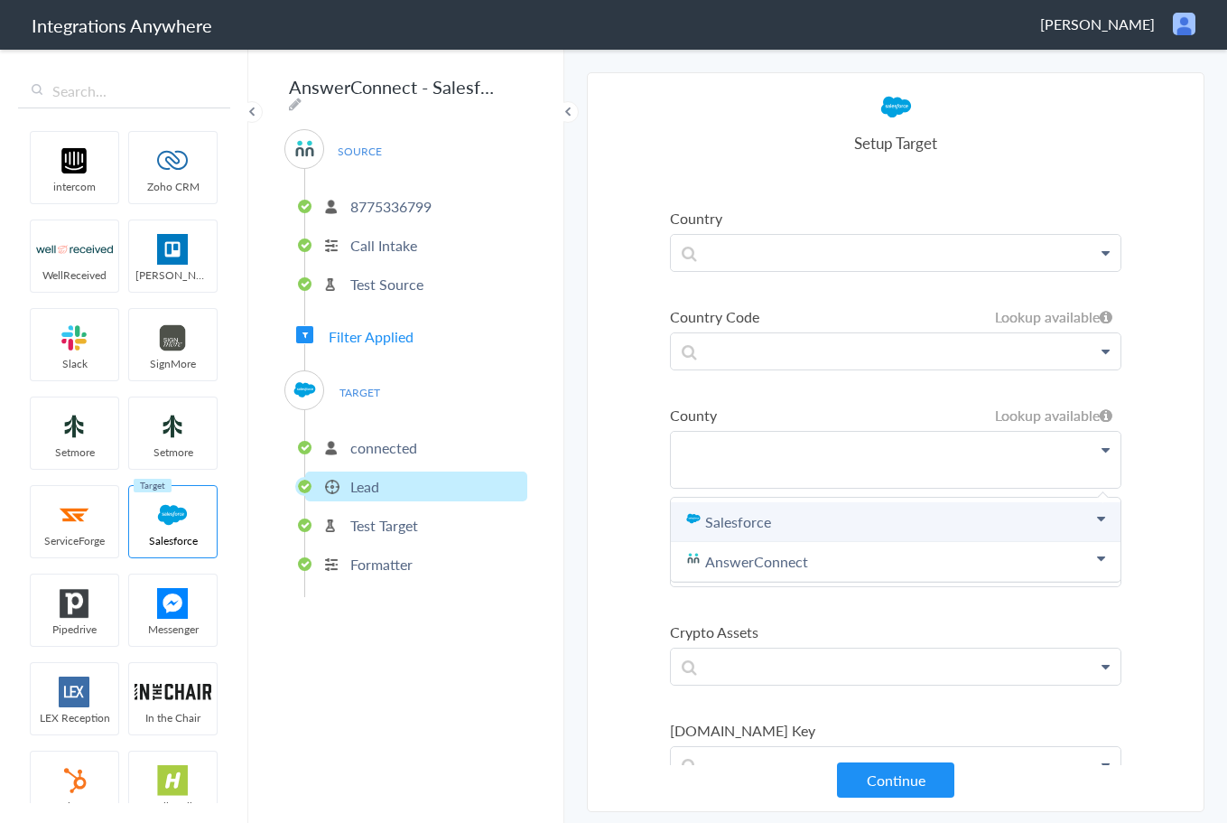
click at [804, 519] on link "Salesforce" at bounding box center [896, 522] width 450 height 40
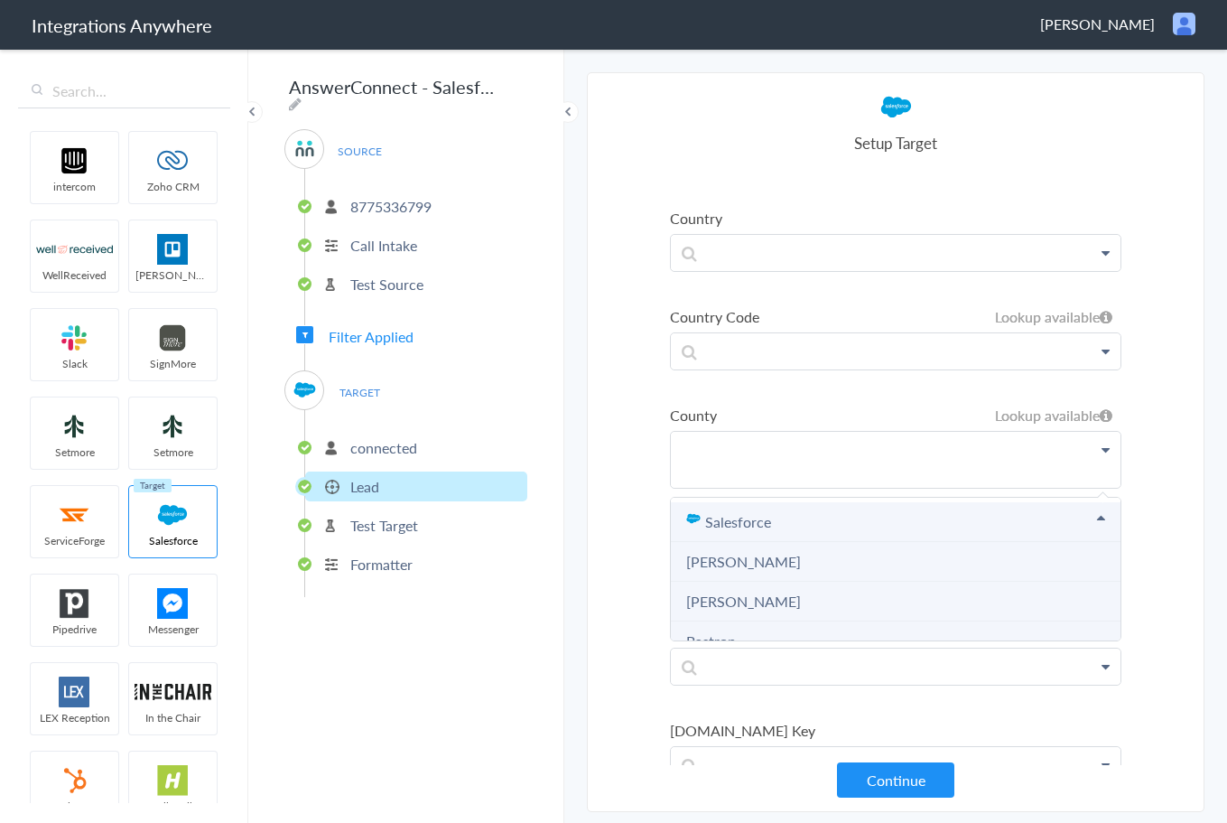
click at [755, 513] on link "Salesforce" at bounding box center [896, 522] width 450 height 40
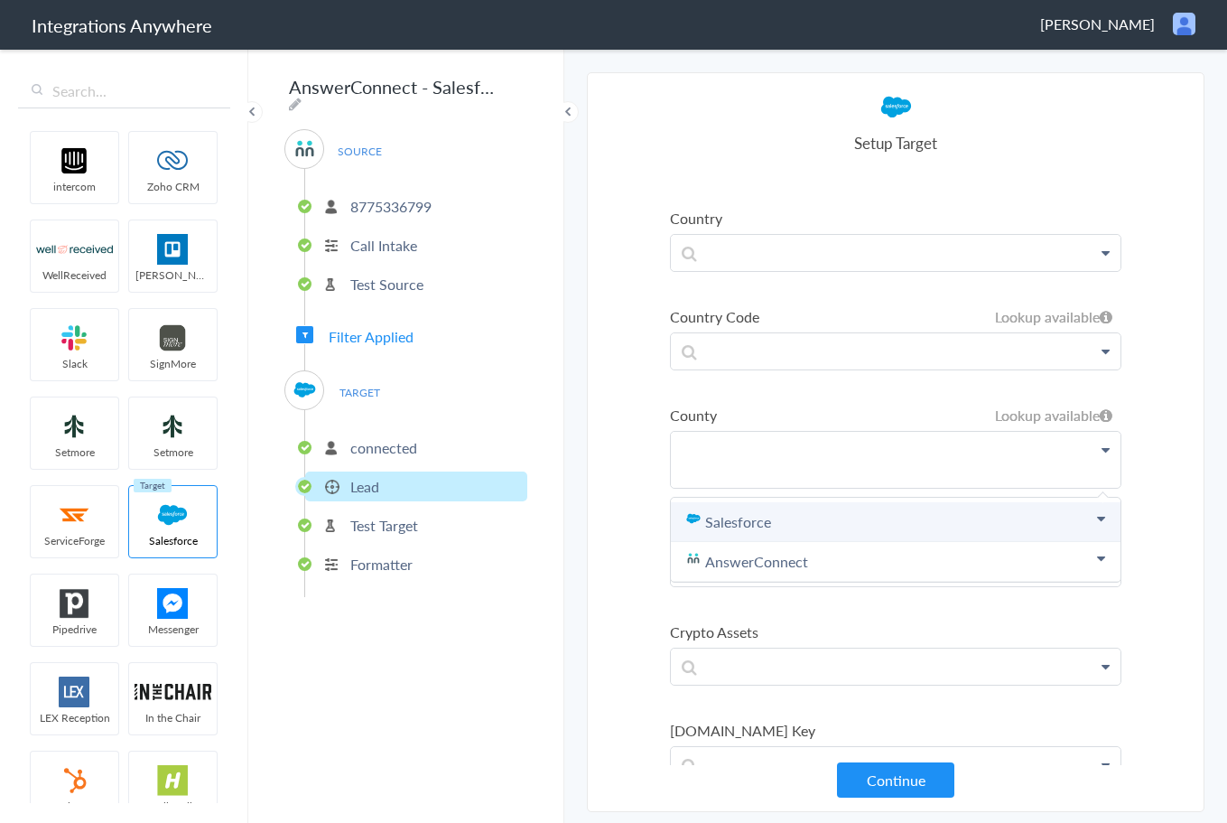
click at [710, 525] on link "Salesforce" at bounding box center [896, 522] width 450 height 40
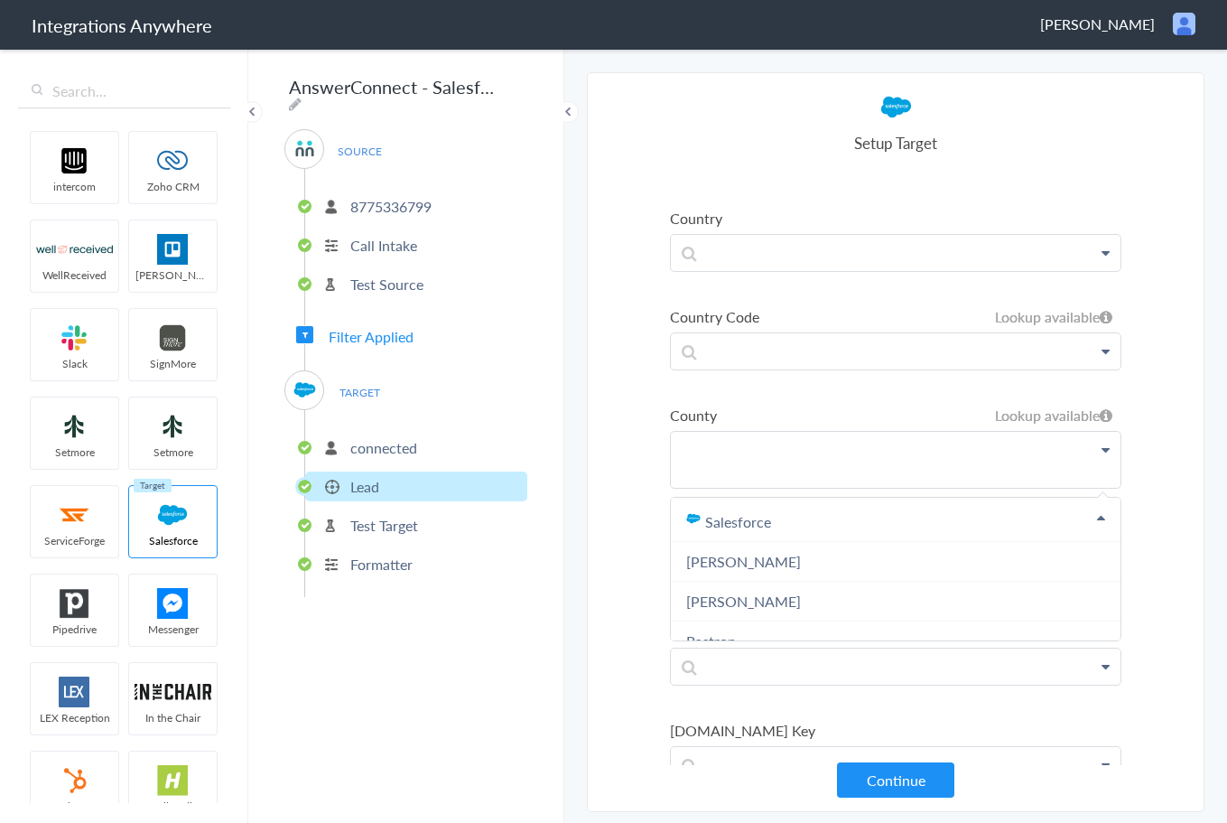
click at [620, 409] on section "Select Account 8775336799 Rename Delete ([DATE]) 8775336799 Rename Delete ([DAT…" at bounding box center [896, 441] width 618 height 739
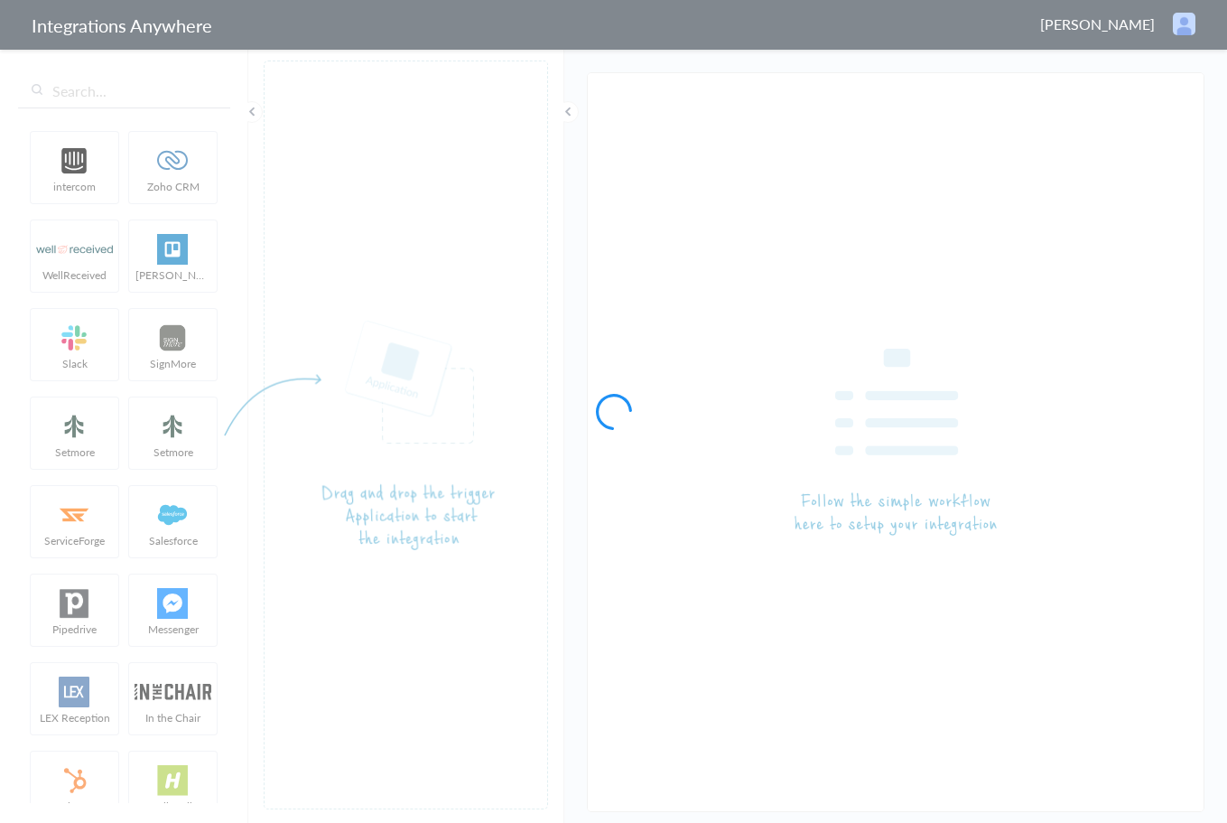
type input "AnswerConnect - Salesforce"
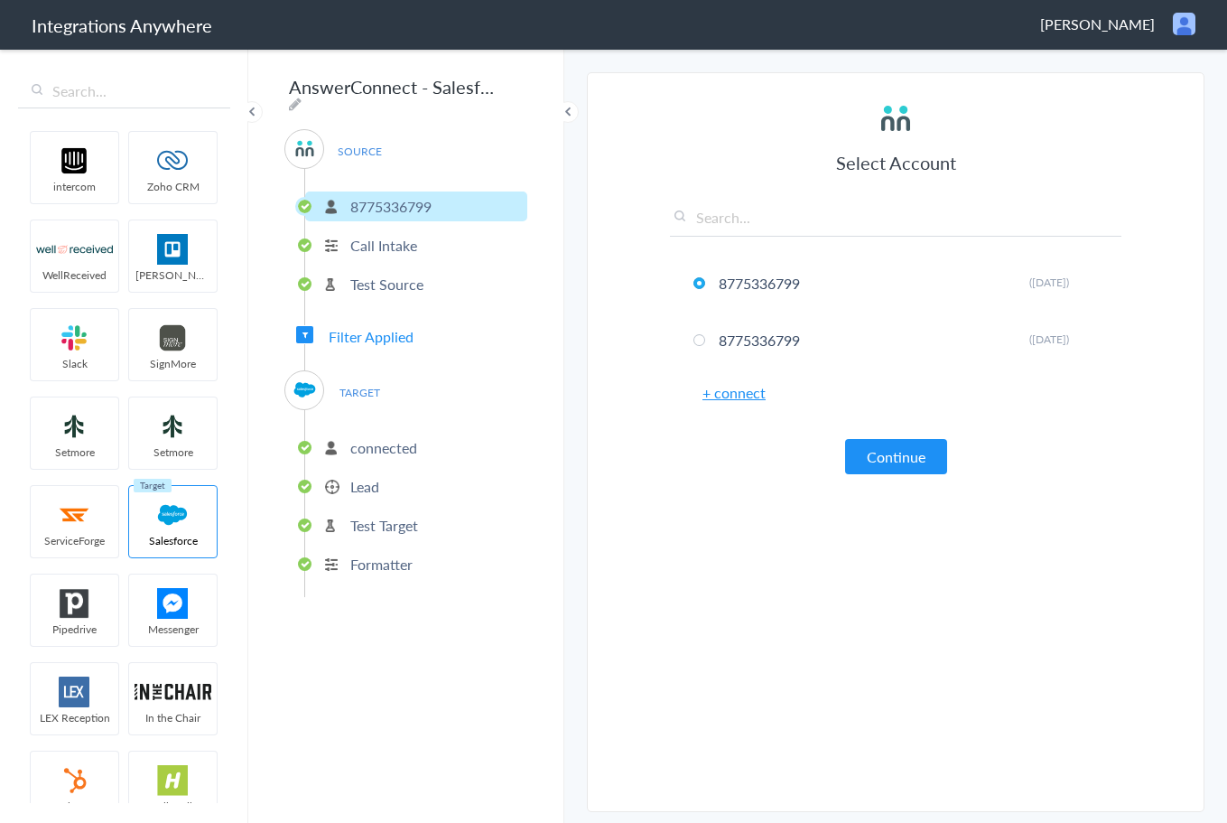
click at [364, 448] on p "connected" at bounding box center [383, 447] width 67 height 21
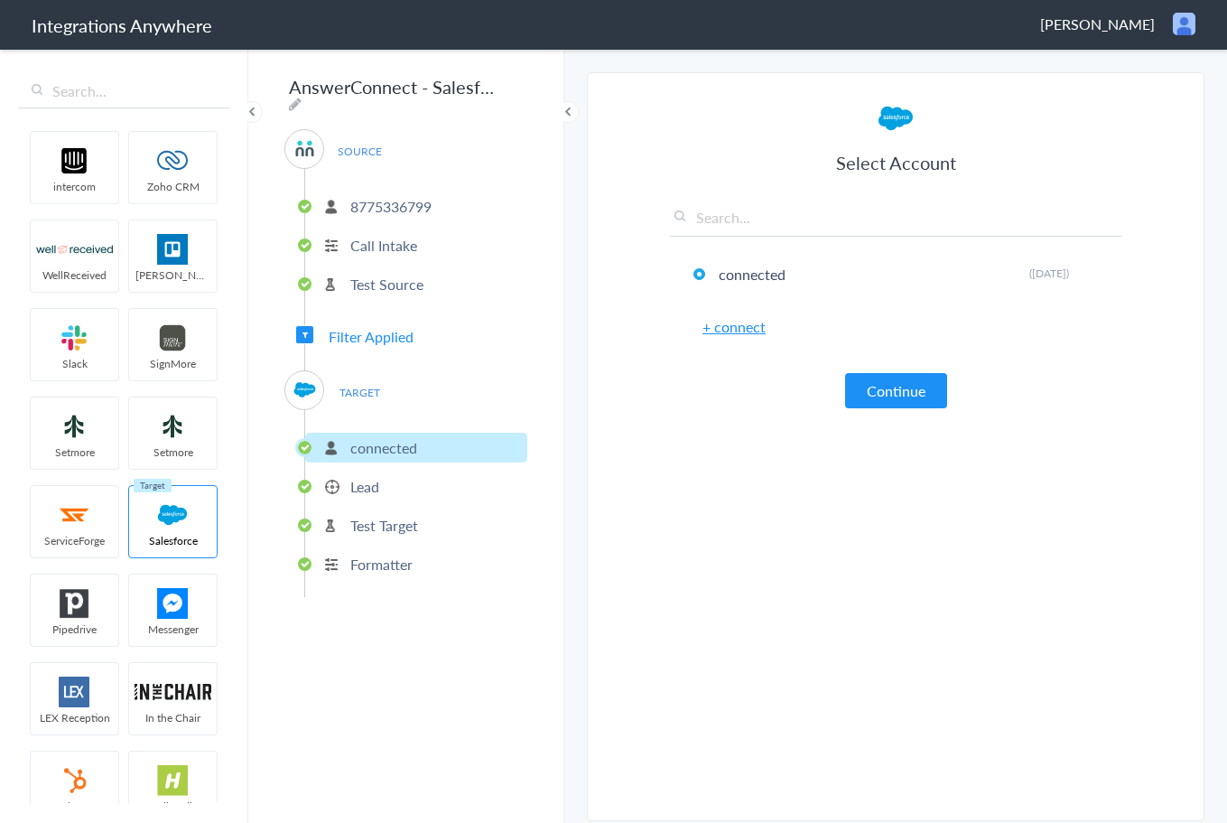
click at [362, 487] on p "Lead" at bounding box center [364, 486] width 29 height 21
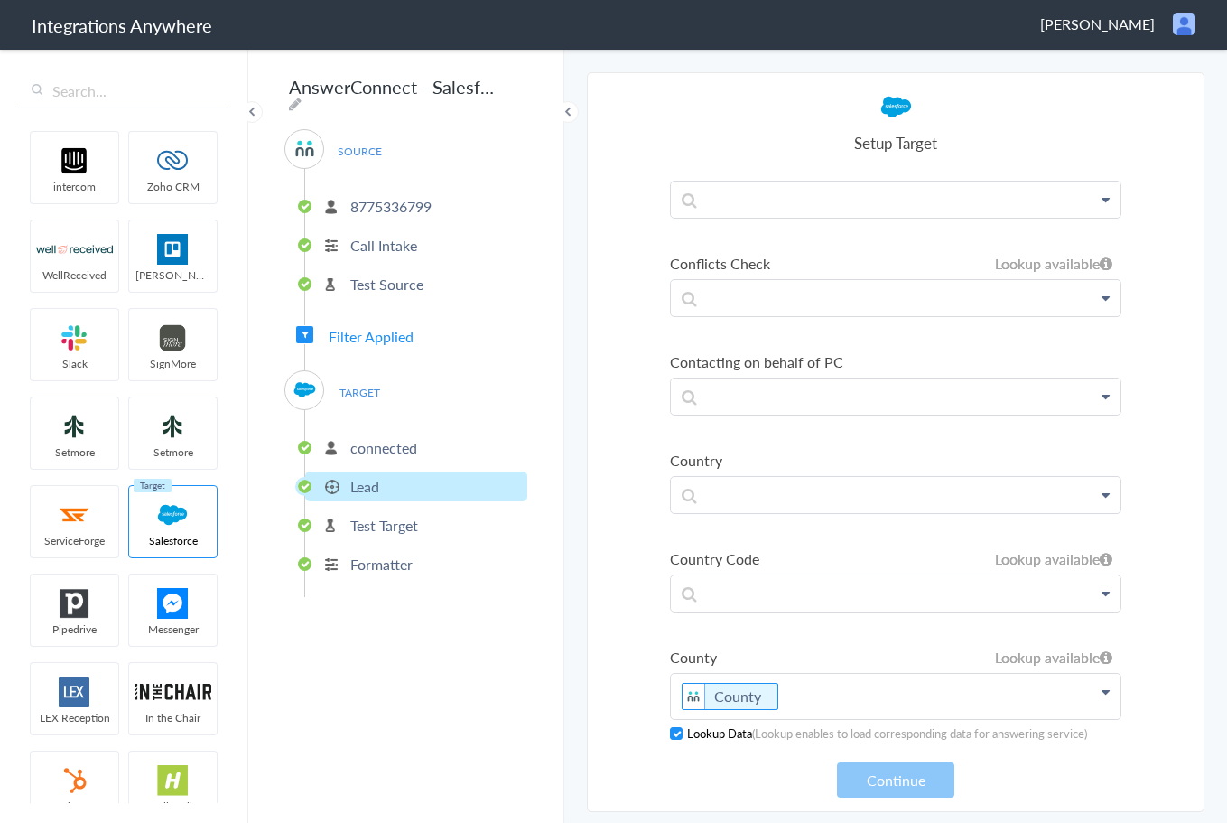
scroll to position [1806, 0]
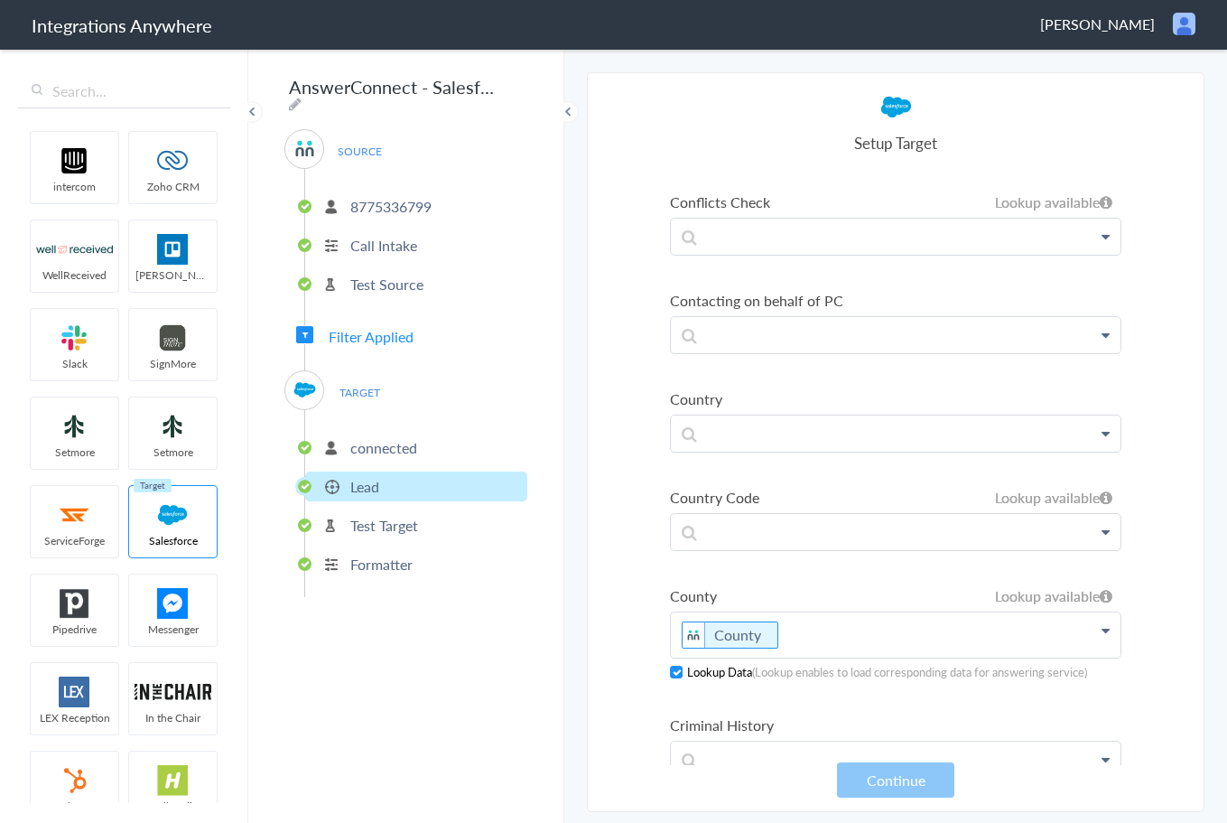
click at [832, 628] on p "County" at bounding box center [896, 634] width 450 height 45
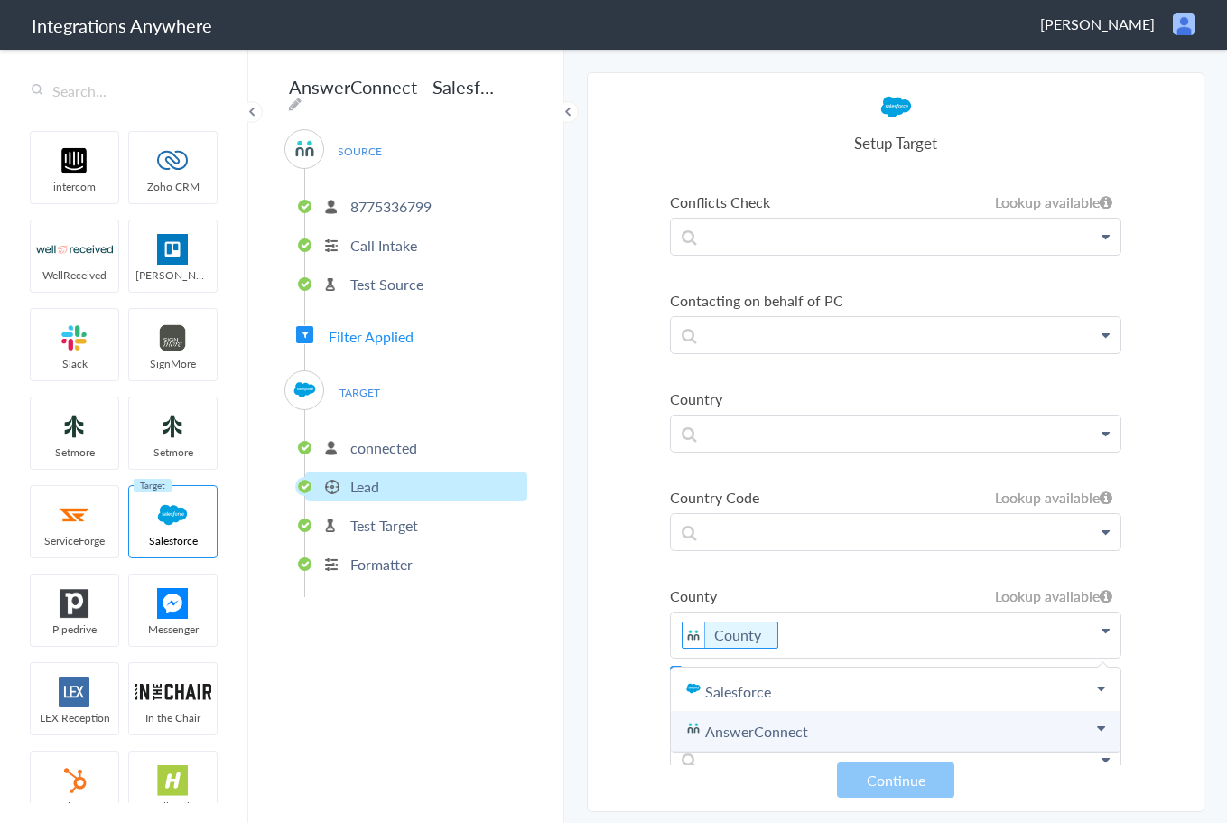
click at [879, 730] on link "AnswerConnect" at bounding box center [896, 731] width 450 height 40
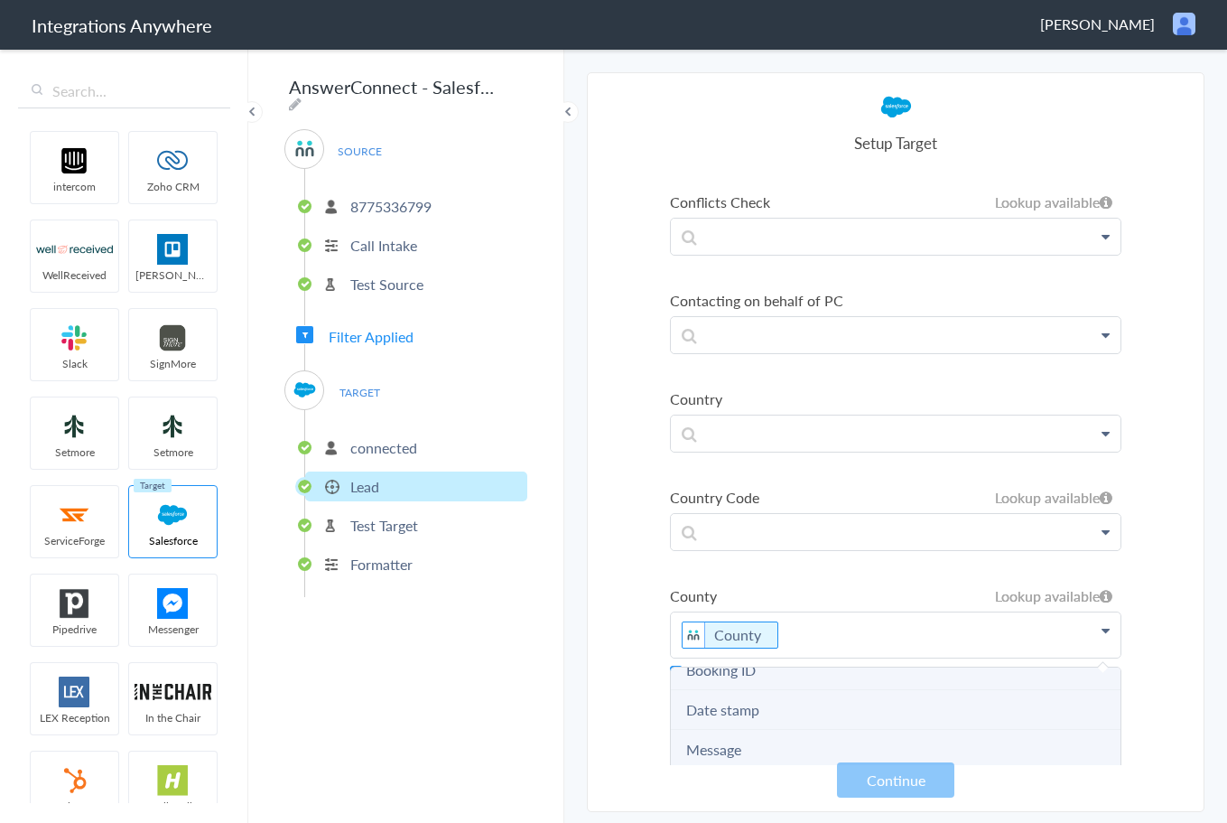
scroll to position [271, 0]
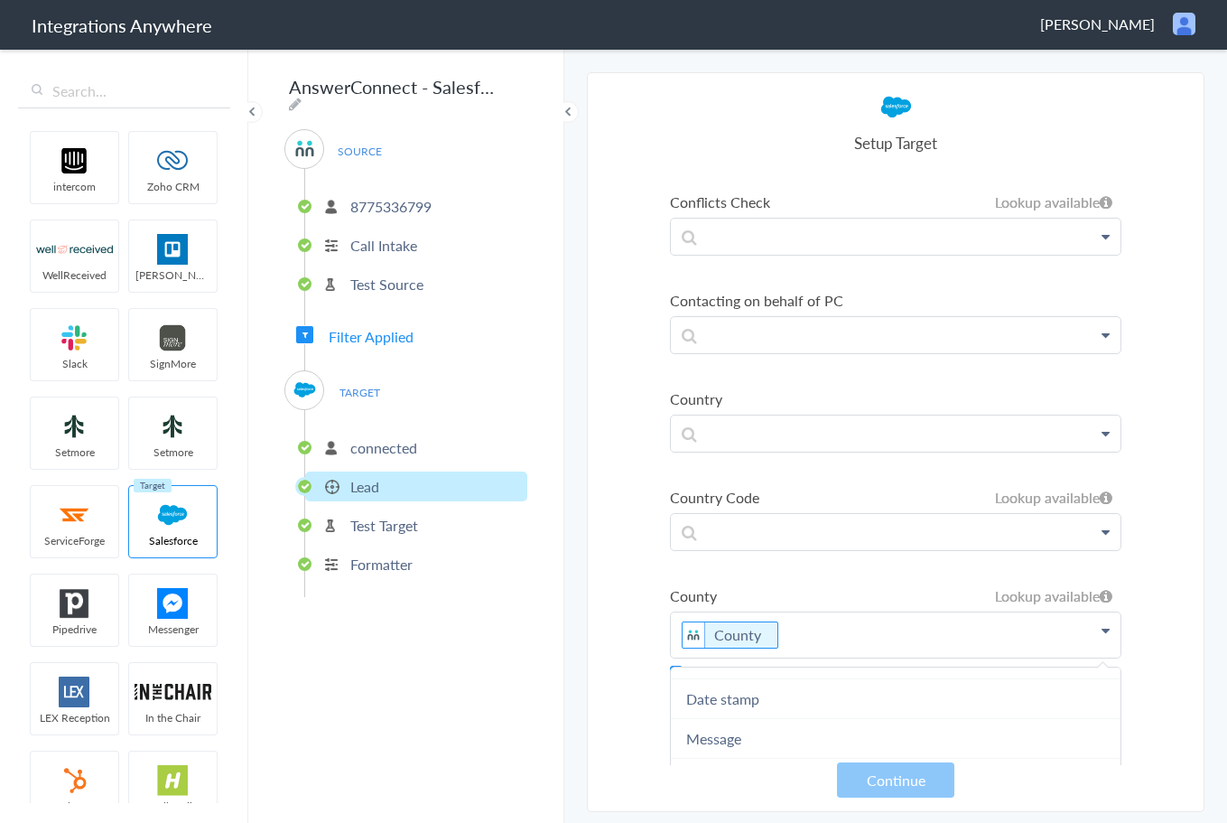
click at [845, 627] on p "County" at bounding box center [896, 634] width 450 height 45
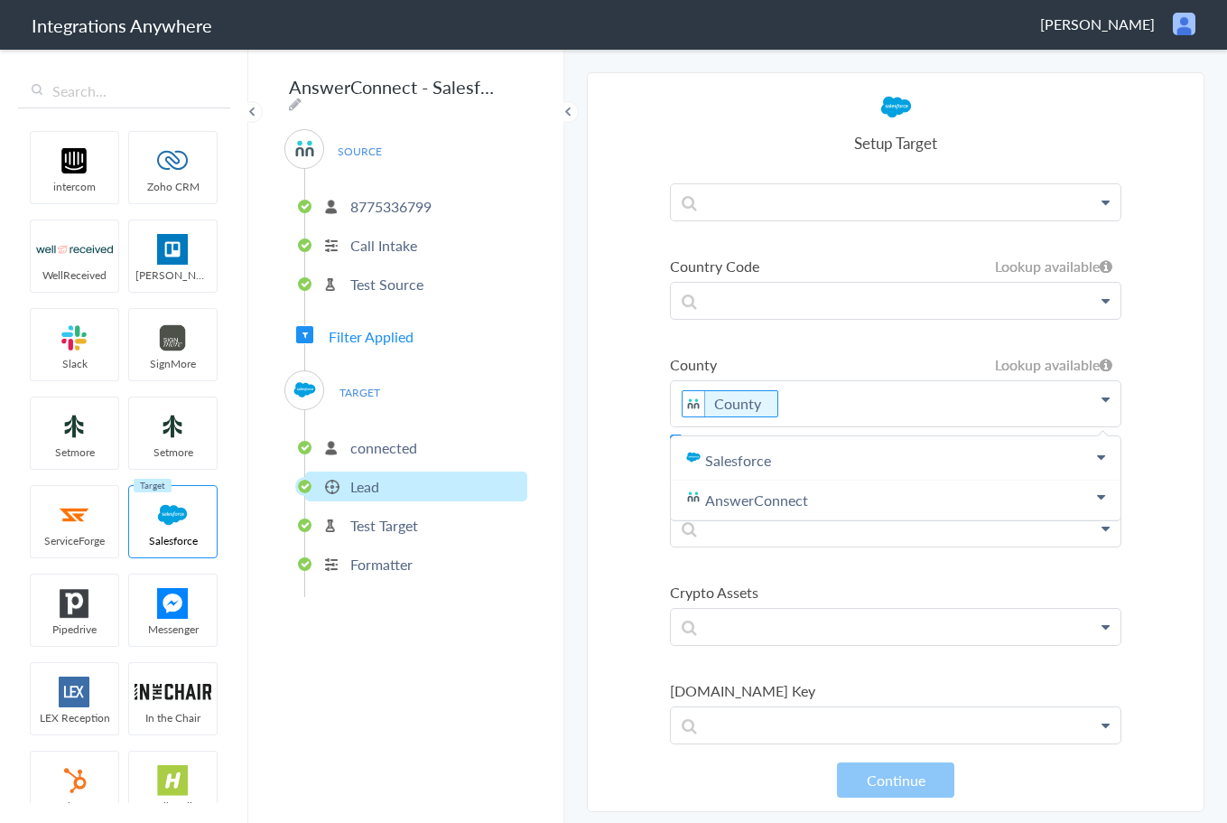
scroll to position [2034, 0]
click at [589, 579] on section "Select Account 8775336799 Rename Delete (8 days ago) 8775336799 Rename Delete (…" at bounding box center [896, 441] width 618 height 739
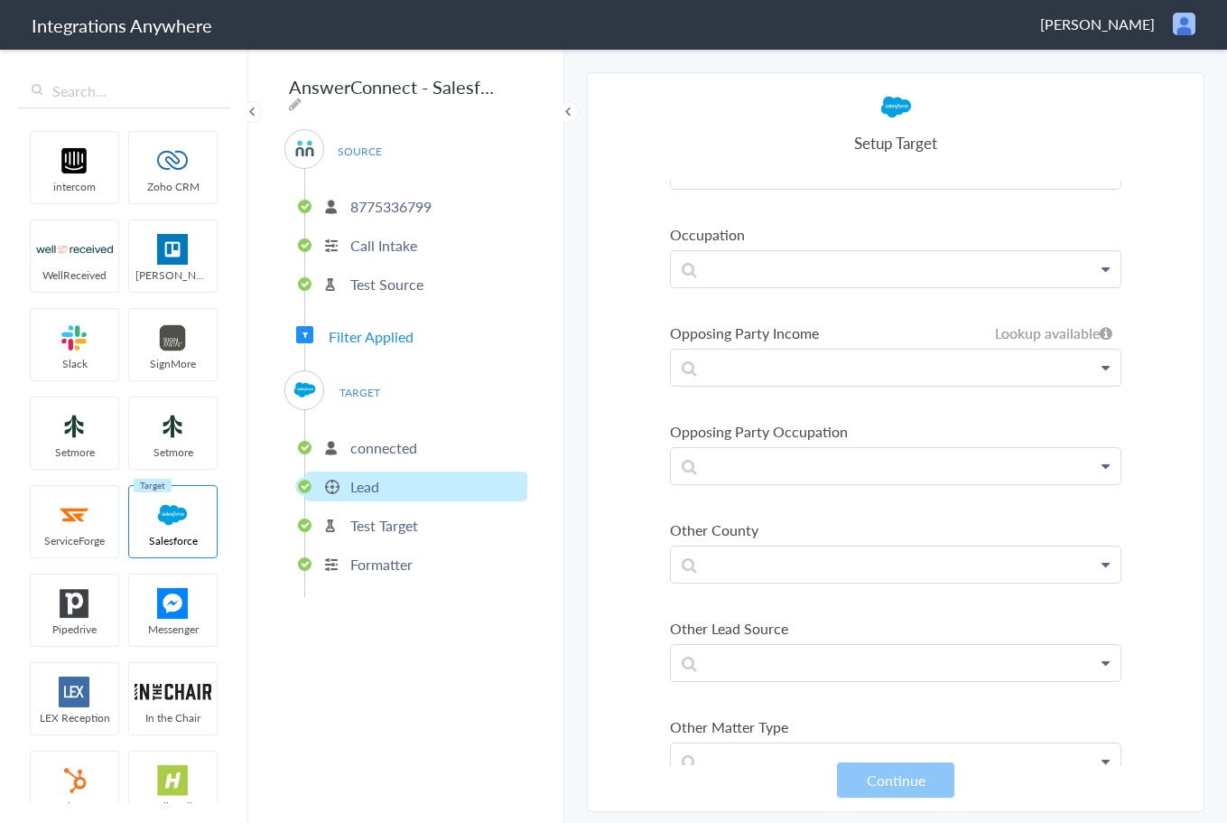
scroll to position [5104, 0]
click at [779, 545] on p at bounding box center [896, 562] width 450 height 35
click at [735, 618] on link "Other County" at bounding box center [896, 615] width 450 height 39
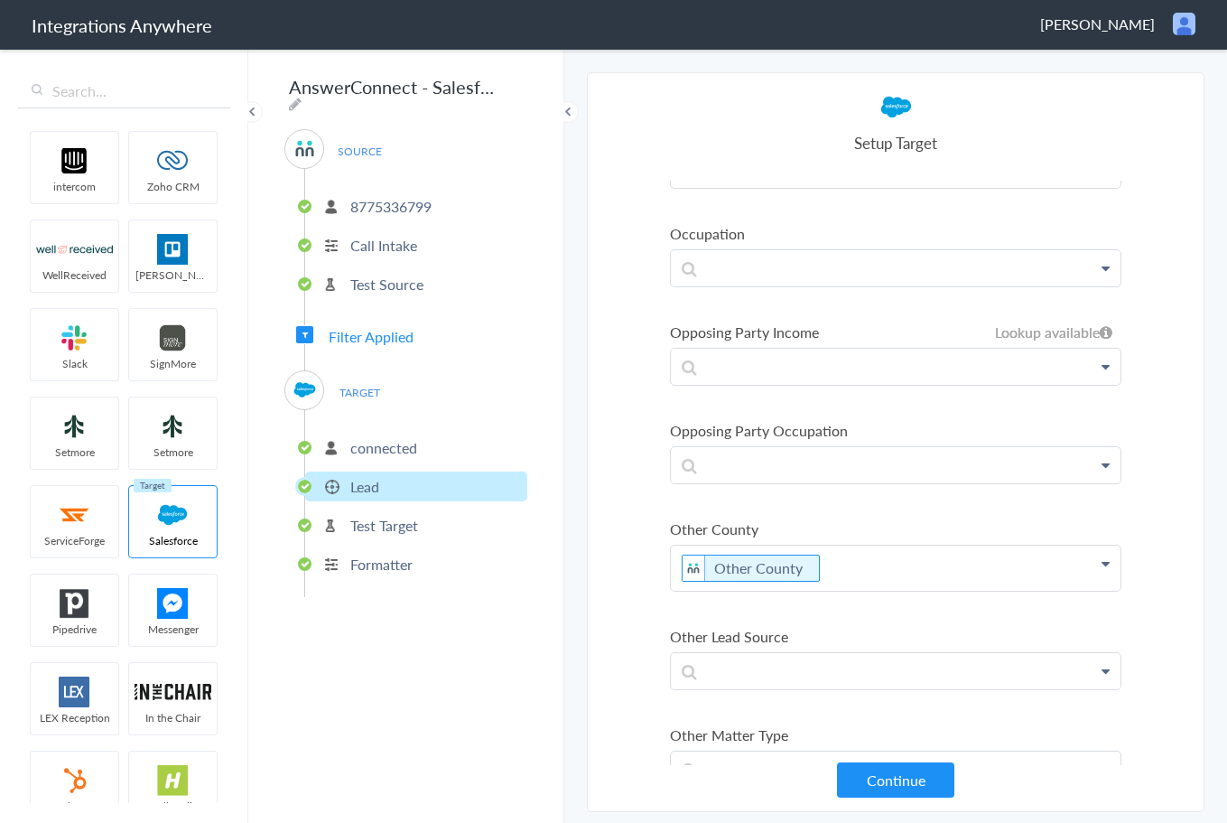
click at [590, 616] on section "Select Account 8775336799 Rename Delete (8 days ago) 8775336799 Rename Delete (…" at bounding box center [896, 441] width 618 height 739
click at [899, 773] on button "Continue" at bounding box center [895, 779] width 117 height 35
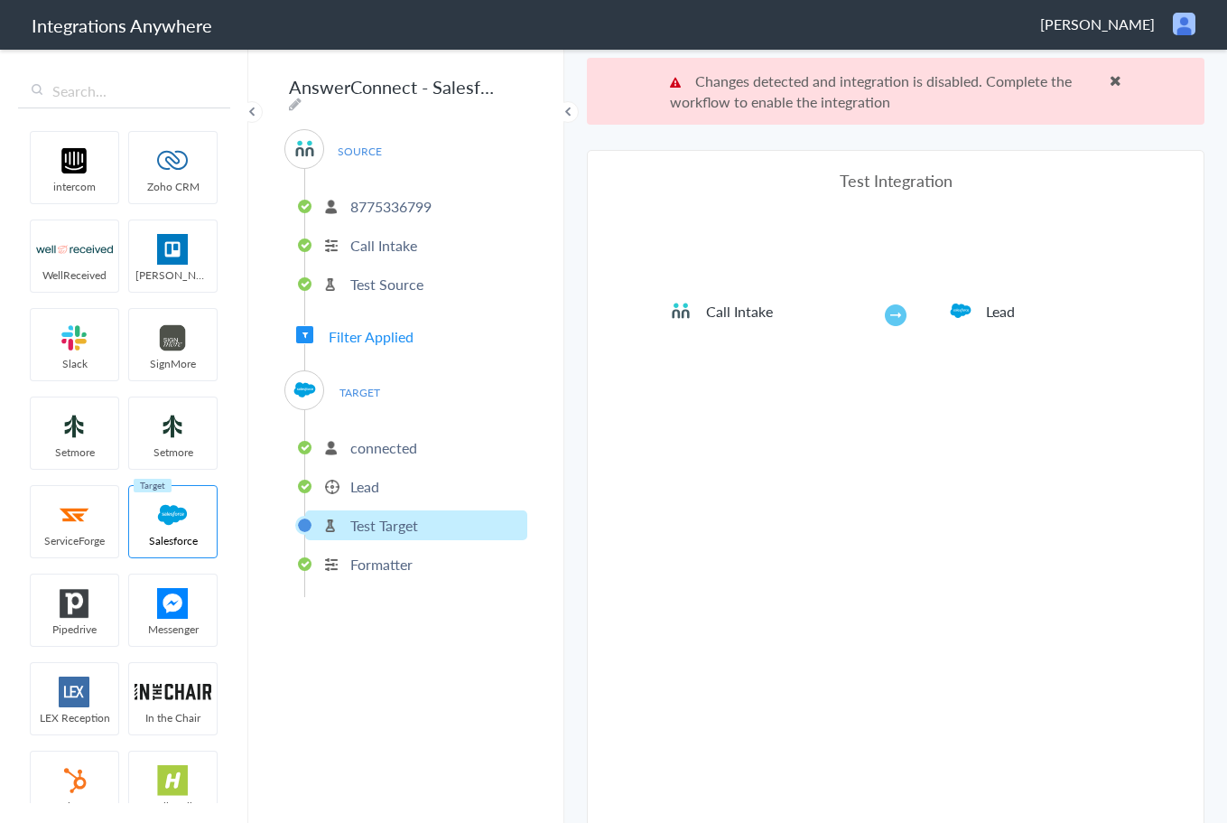
click at [386, 526] on p "Test Target" at bounding box center [384, 525] width 68 height 21
click at [372, 480] on p "Lead" at bounding box center [364, 486] width 29 height 21
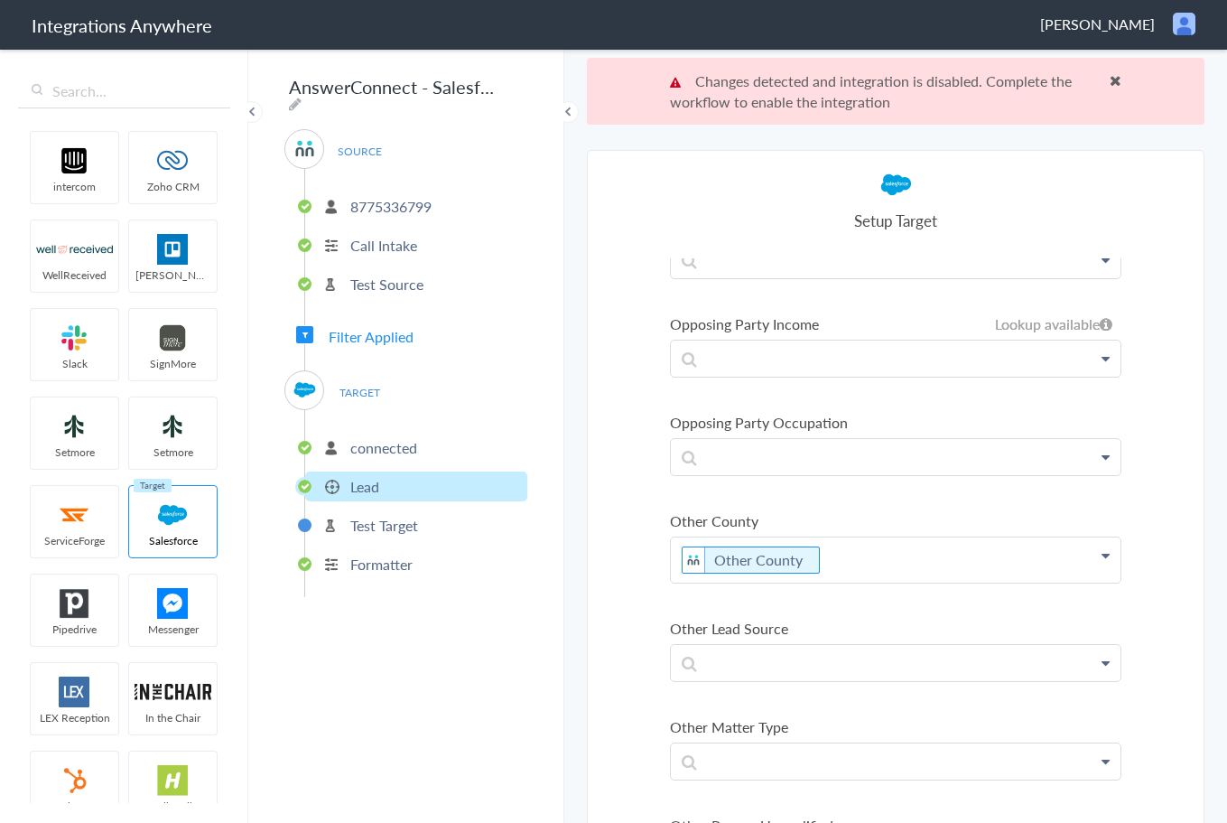
scroll to position [5194, 0]
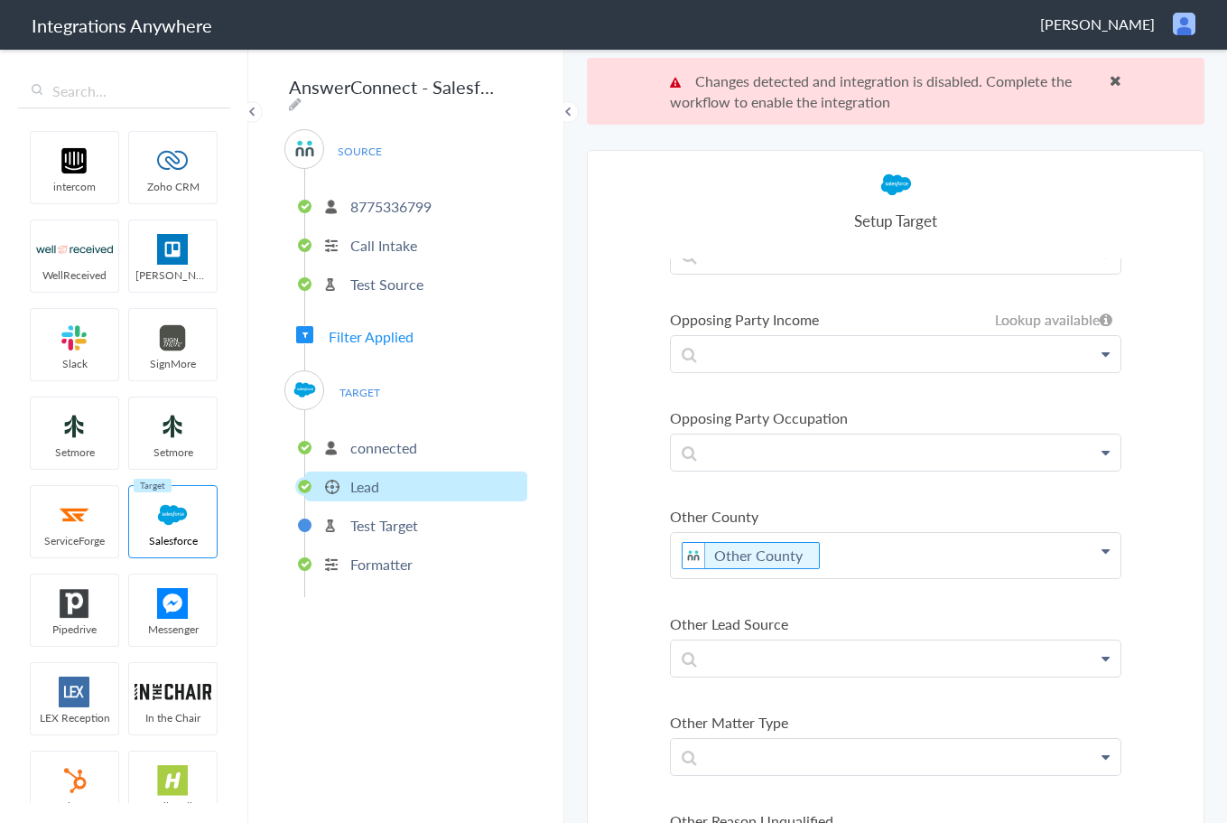
click at [1016, 541] on p "Other County" at bounding box center [896, 555] width 450 height 45
click at [1177, 376] on section "Select Account 8775336799 Rename Delete (8 days ago) 8775336799 Rename Delete (…" at bounding box center [896, 519] width 618 height 739
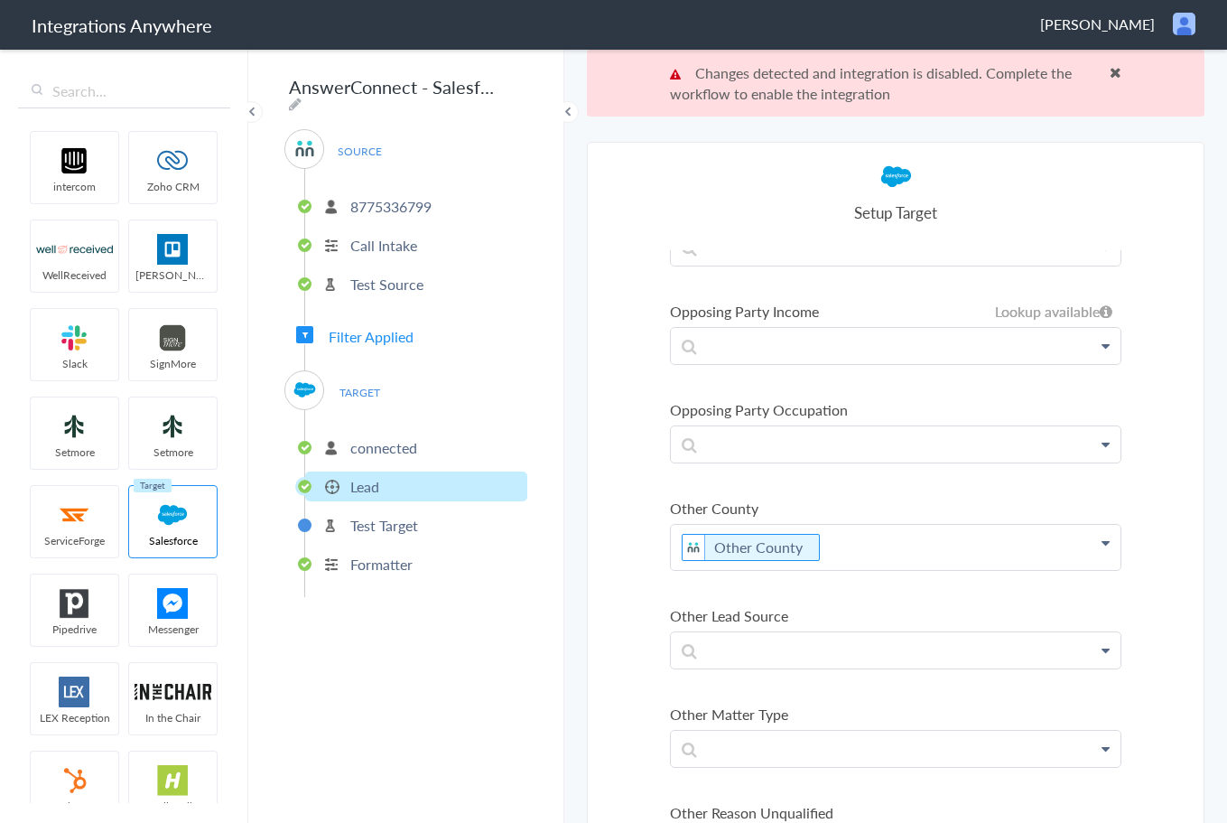
scroll to position [0, 0]
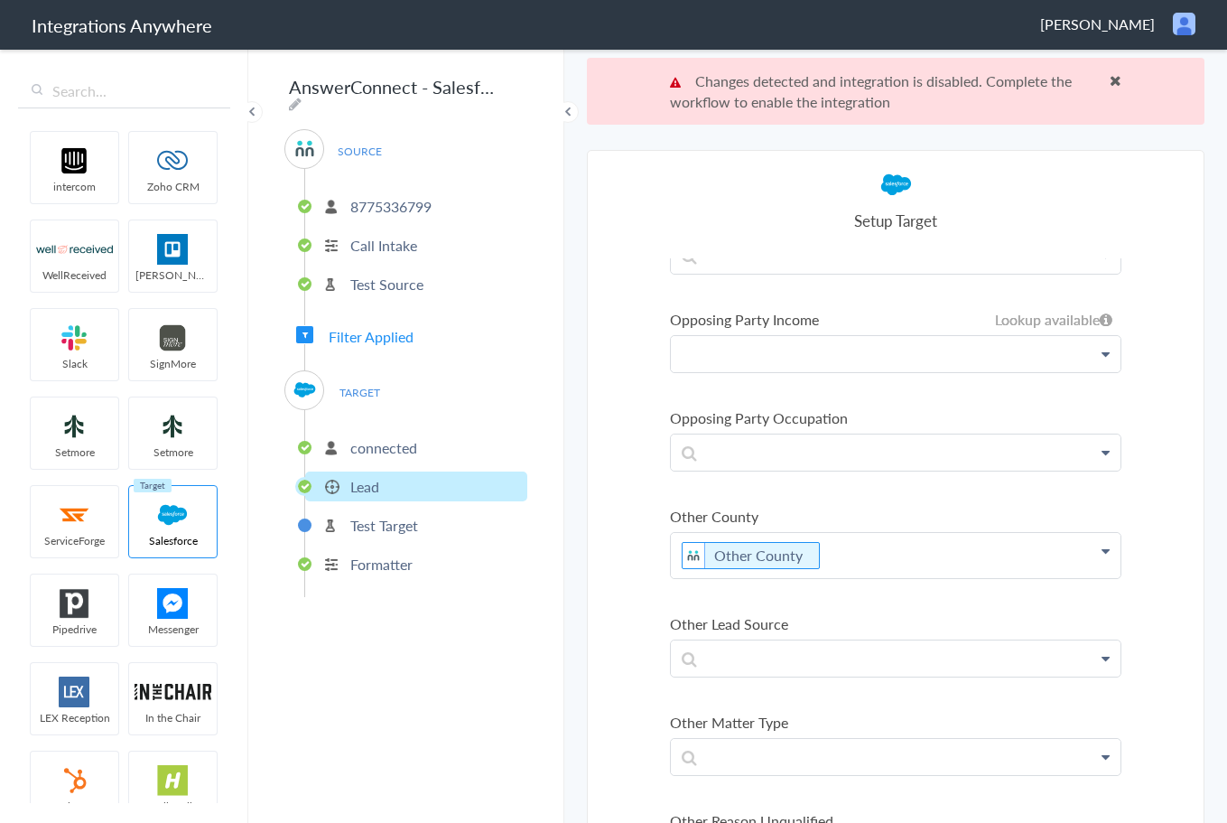
click at [892, 358] on p at bounding box center [896, 353] width 450 height 35
click at [908, 552] on p "Other County" at bounding box center [896, 555] width 450 height 45
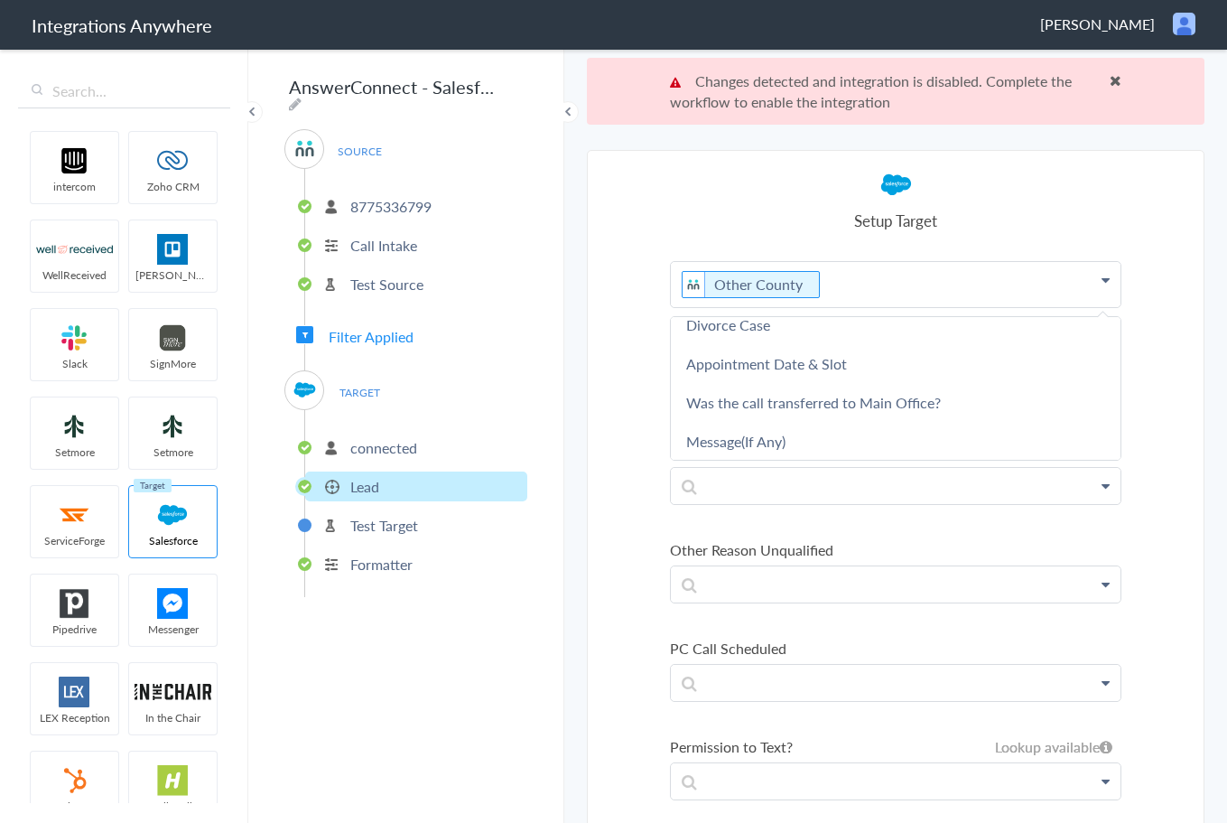
scroll to position [1376, 0]
click at [641, 408] on section "Select Account 8775336799 Rename Delete (8 days ago) 8775336799 Rename Delete (…" at bounding box center [896, 519] width 618 height 739
click at [1110, 77] on span at bounding box center [1116, 80] width 12 height 14
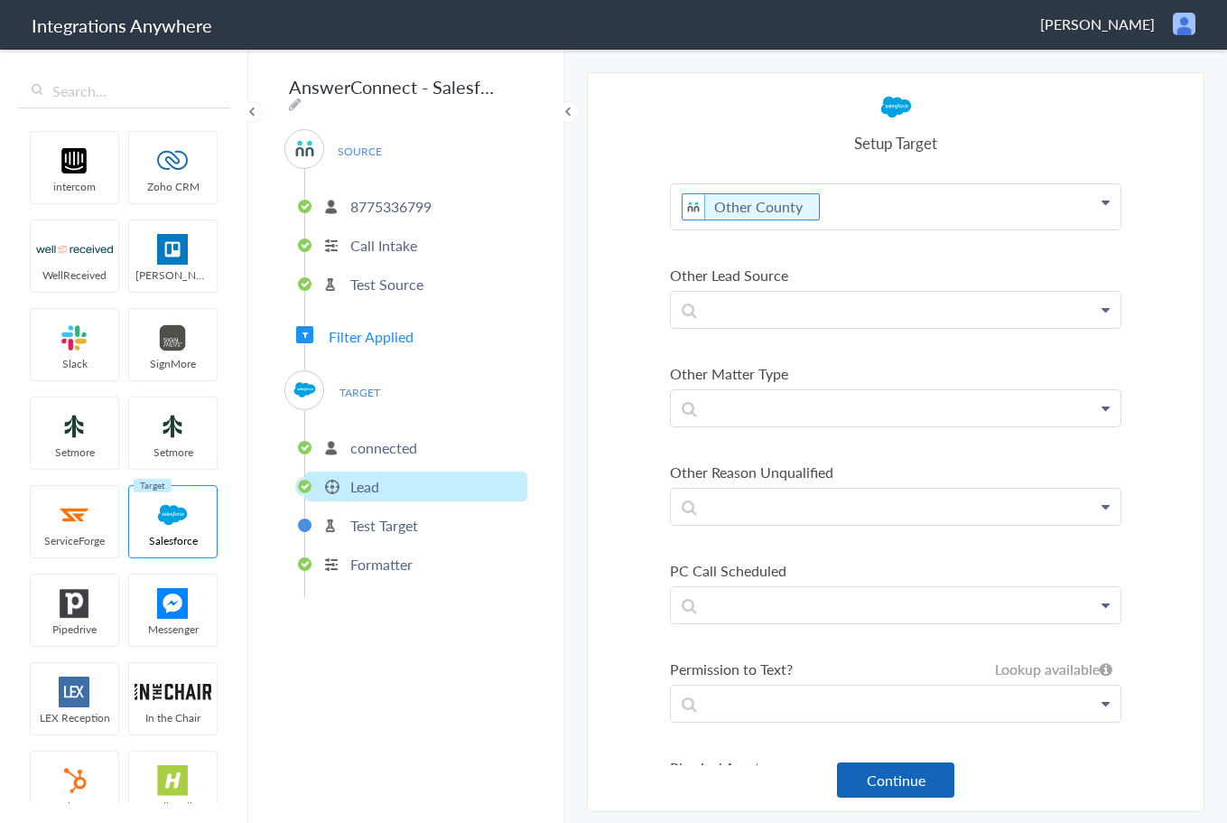
click at [887, 786] on button "Continue" at bounding box center [895, 779] width 117 height 35
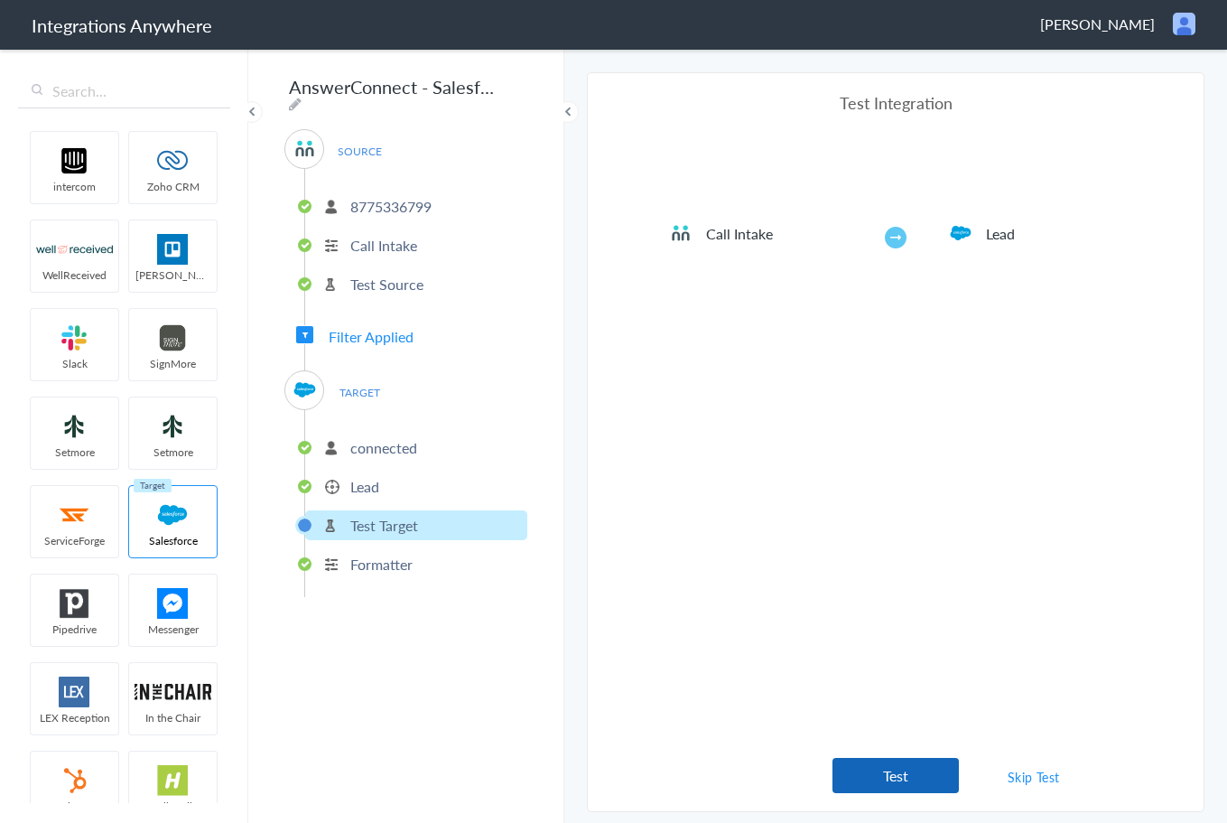
click at [903, 789] on button "Test" at bounding box center [895, 775] width 126 height 35
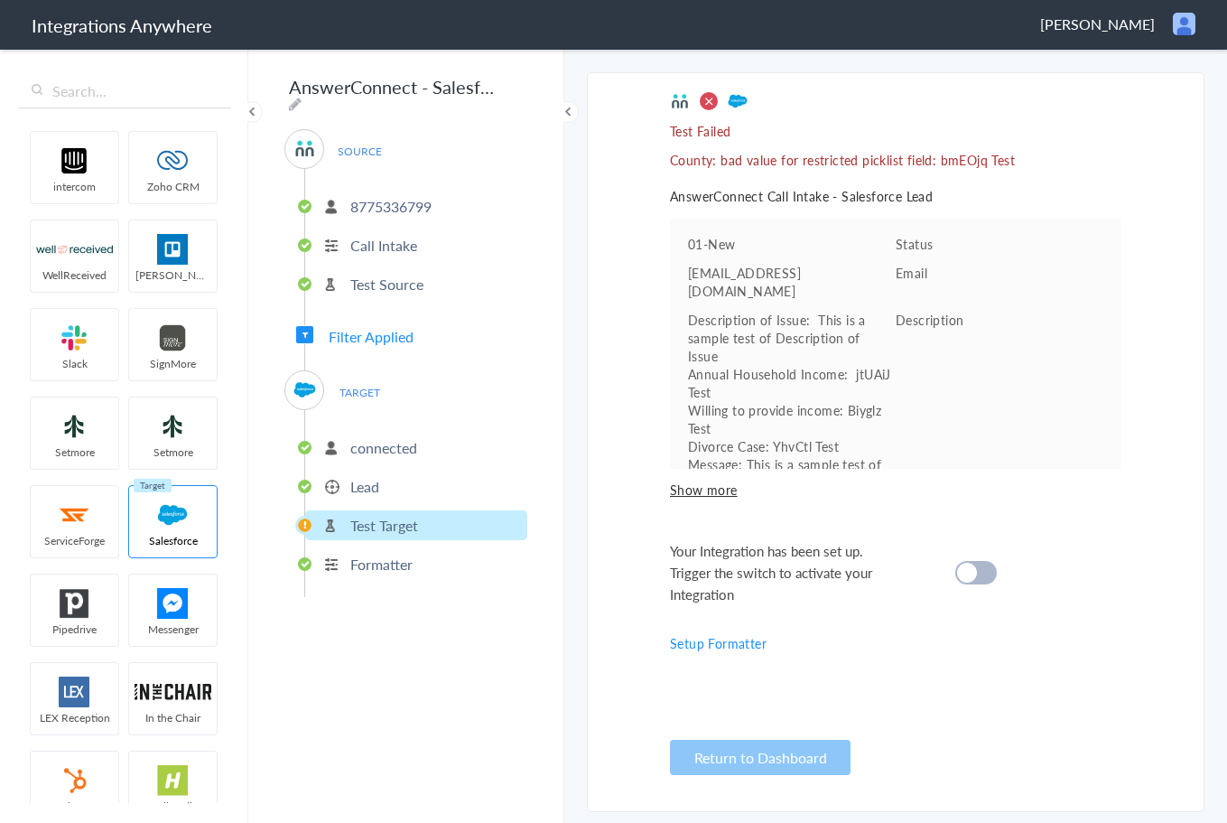
click at [979, 578] on div at bounding box center [976, 572] width 42 height 23
click at [372, 476] on p "Lead" at bounding box center [364, 486] width 29 height 21
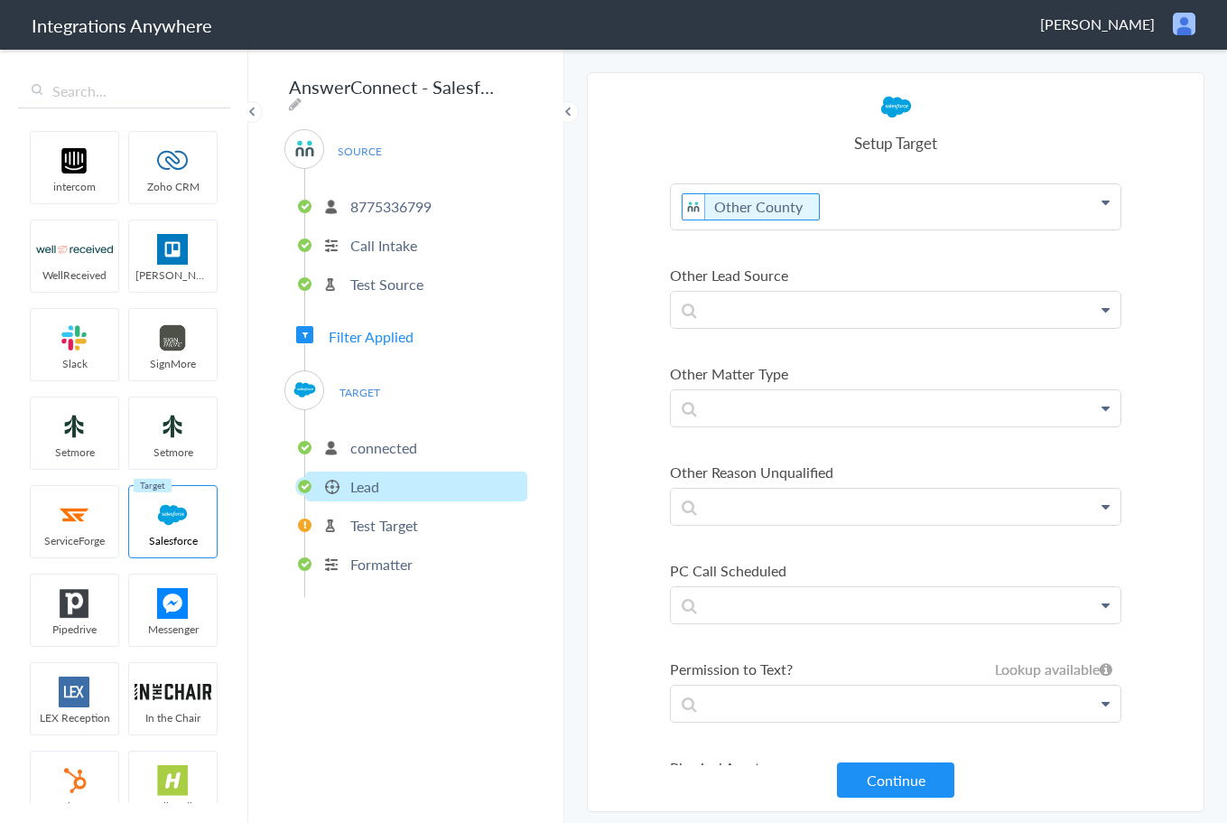
click at [888, 797] on section "Select Account 8775336799 Rename Delete (8 days ago) 8775336799 Rename Delete (…" at bounding box center [896, 441] width 618 height 739
click at [888, 773] on button "Continue" at bounding box center [895, 779] width 117 height 35
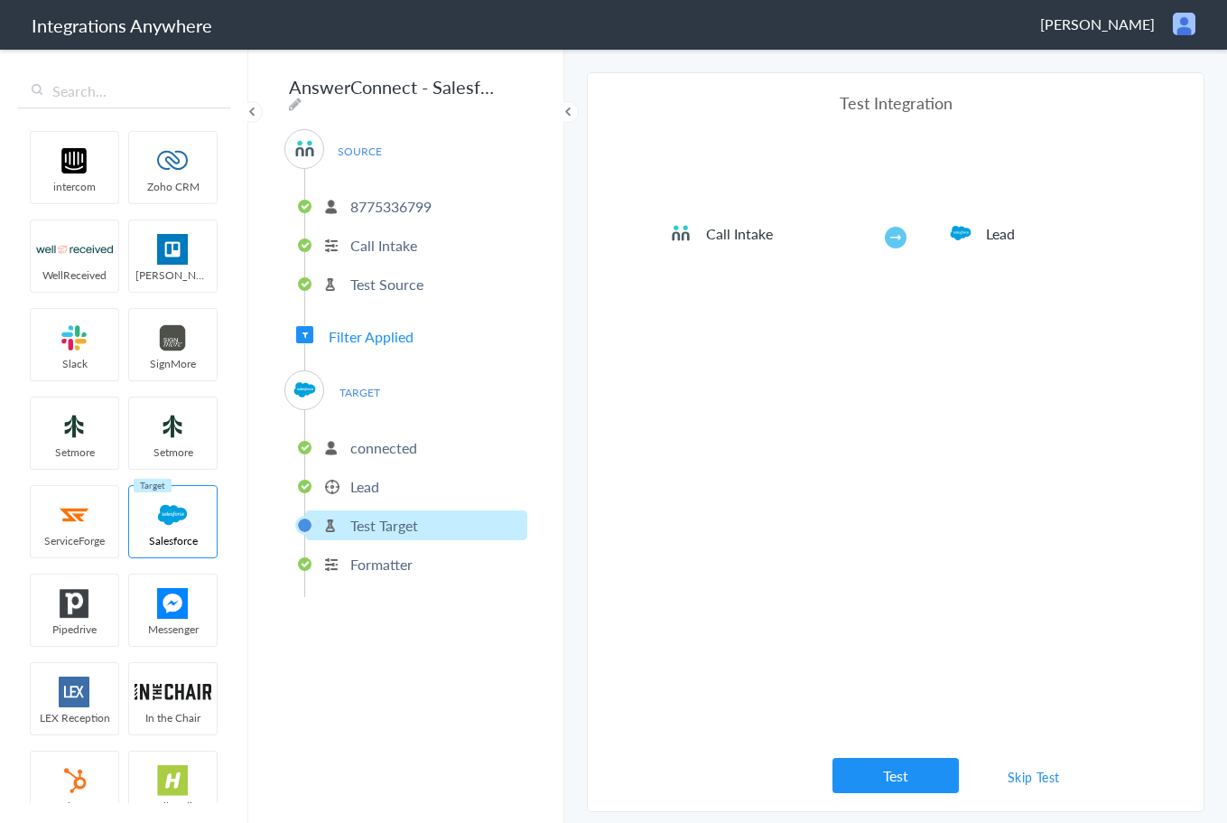
click at [1043, 779] on link "Skip Test" at bounding box center [1034, 776] width 96 height 33
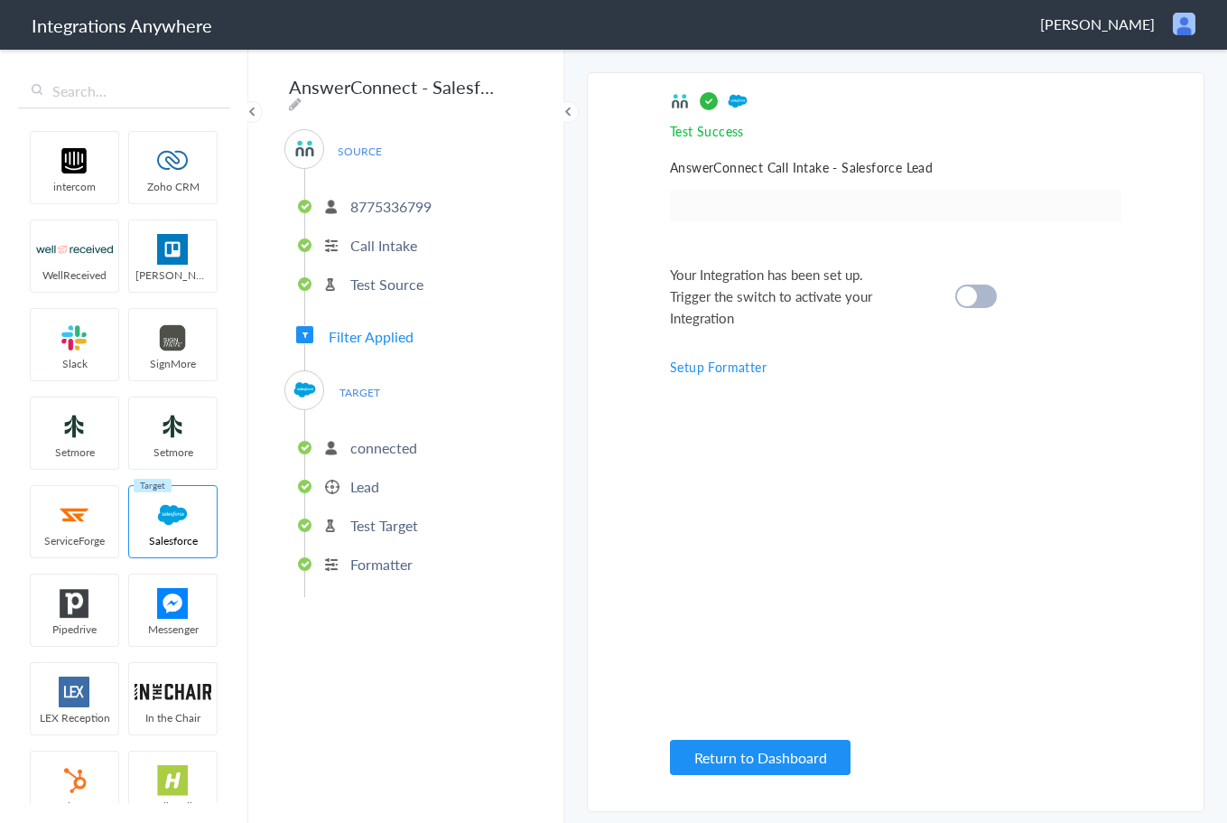
click at [972, 298] on cite at bounding box center [967, 296] width 20 height 20
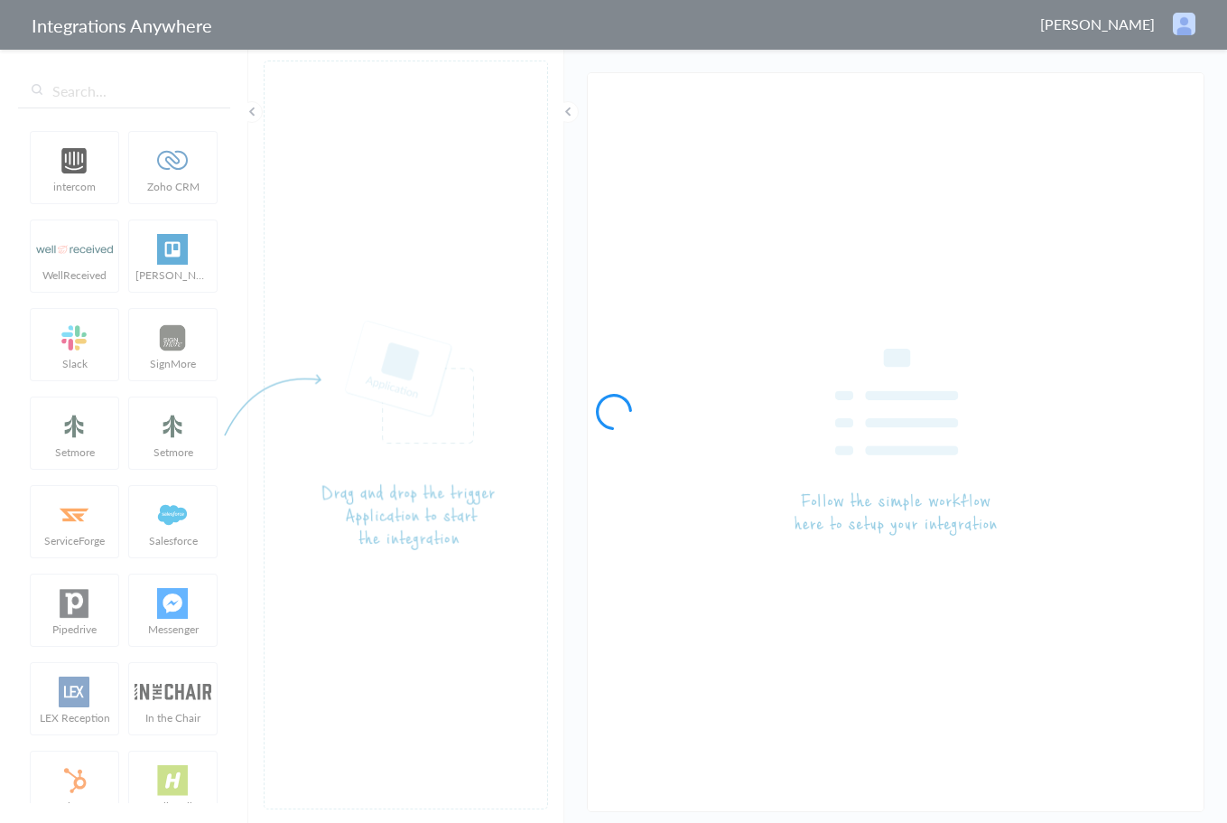
type input "AnswerConnect - Salesforce"
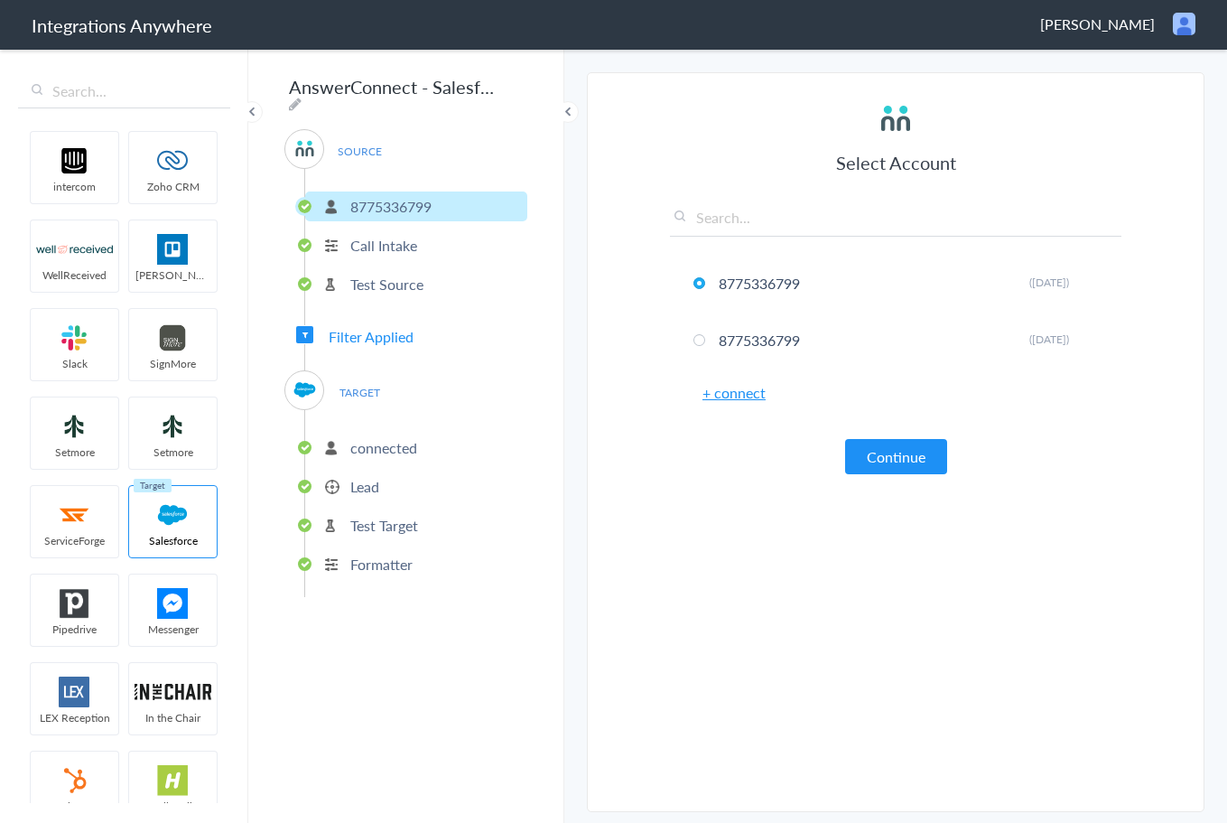
type input "@"
click at [374, 561] on p "Formatter" at bounding box center [381, 563] width 62 height 21
